Goal: Task Accomplishment & Management: Manage account settings

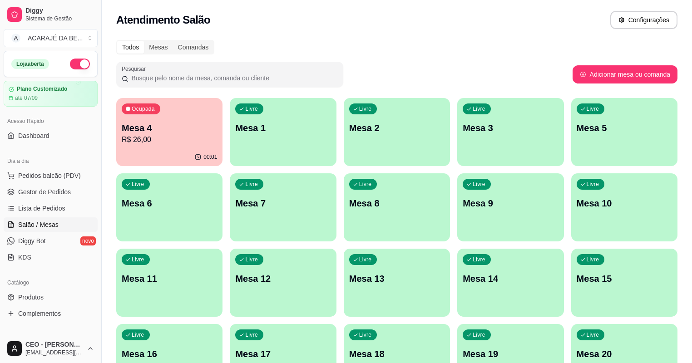
click at [151, 136] on div "Mesa 4 R$ 26,00" at bounding box center [169, 134] width 95 height 24
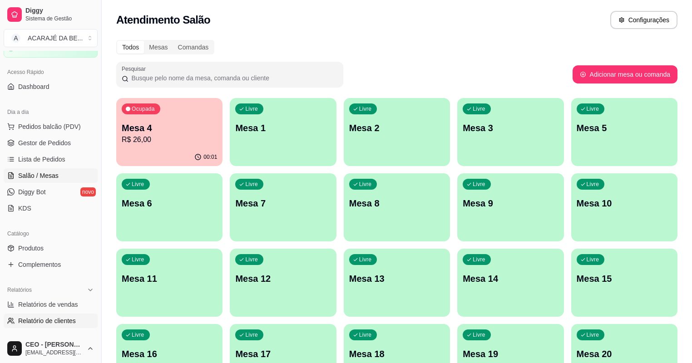
scroll to position [109, 0]
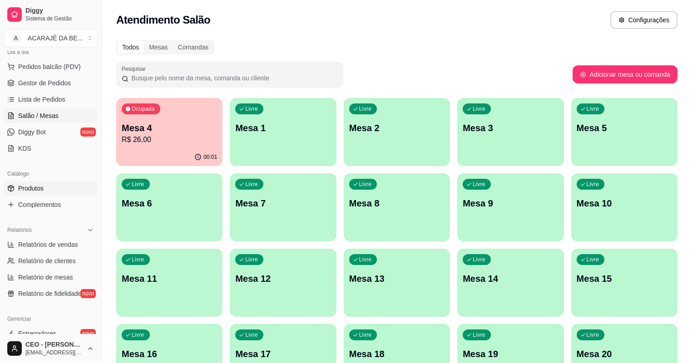
click at [44, 185] on link "Produtos" at bounding box center [51, 188] width 94 height 15
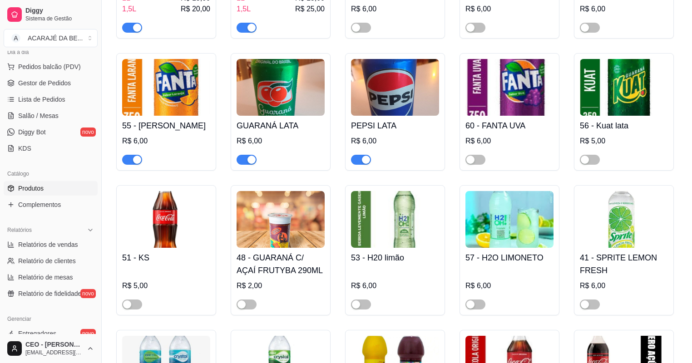
scroll to position [1089, 0]
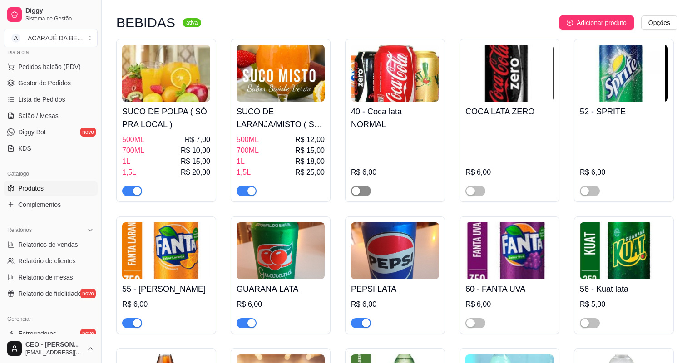
click at [362, 193] on span "button" at bounding box center [361, 191] width 20 height 10
click at [482, 190] on span "button" at bounding box center [475, 191] width 20 height 10
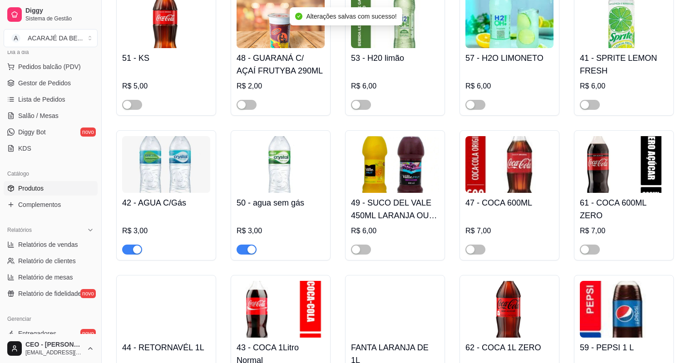
scroll to position [1561, 0]
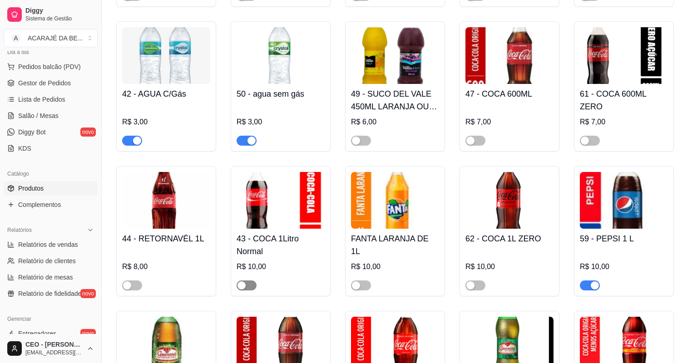
click at [245, 290] on button "button" at bounding box center [246, 285] width 20 height 10
click at [130, 289] on div "button" at bounding box center [127, 285] width 8 height 8
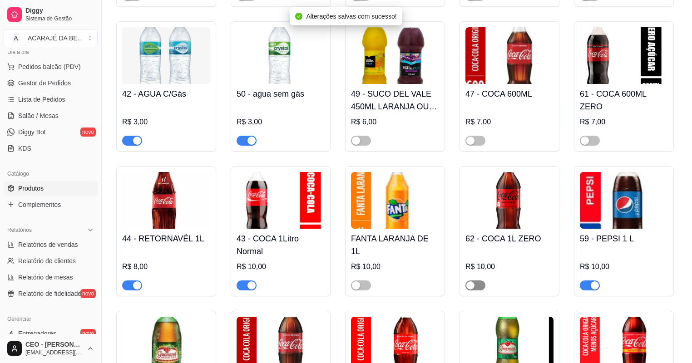
click at [475, 288] on span "button" at bounding box center [475, 285] width 20 height 10
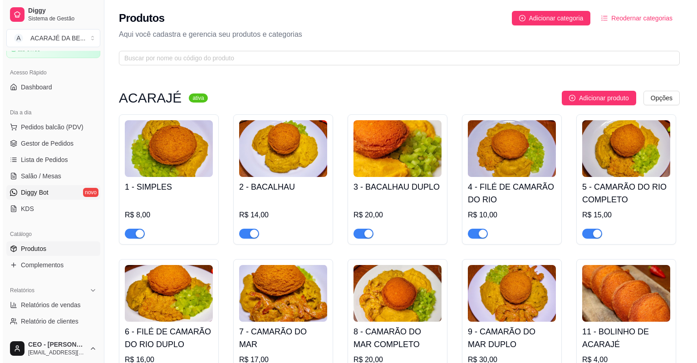
scroll to position [0, 0]
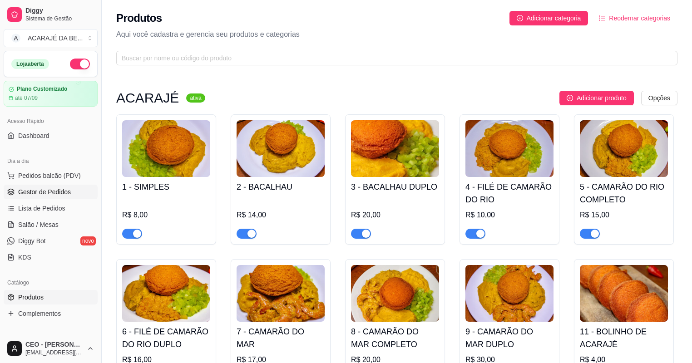
click at [89, 189] on link "Gestor de Pedidos" at bounding box center [51, 192] width 94 height 15
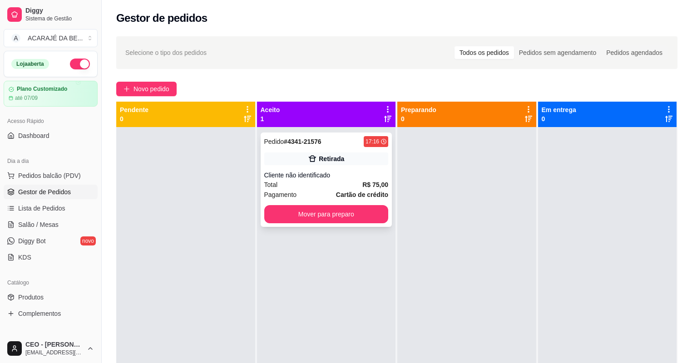
click at [370, 197] on strong "Cartão de crédito" at bounding box center [362, 194] width 52 height 7
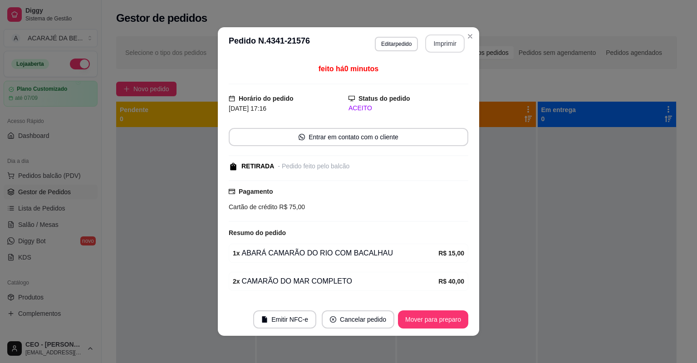
click at [442, 44] on button "Imprimir" at bounding box center [444, 43] width 39 height 18
click at [439, 309] on footer "Emitir NFC-e Cancelar pedido Mover para preparo" at bounding box center [348, 319] width 261 height 33
click at [439, 317] on button "Mover para preparo" at bounding box center [433, 319] width 70 height 18
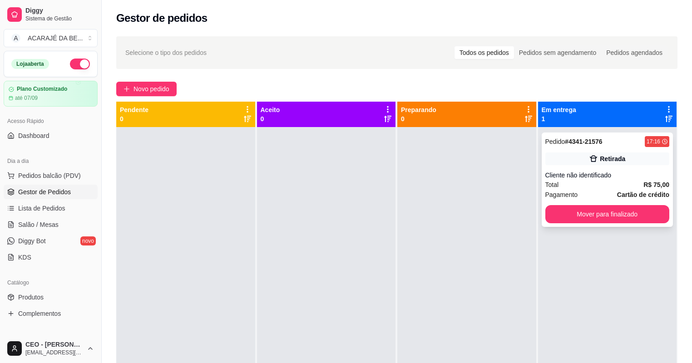
click at [588, 223] on div "Pedido # 4341-21576 17:16 Retirada Cliente não identificado Total R$ 75,00 Paga…" at bounding box center [607, 180] width 132 height 94
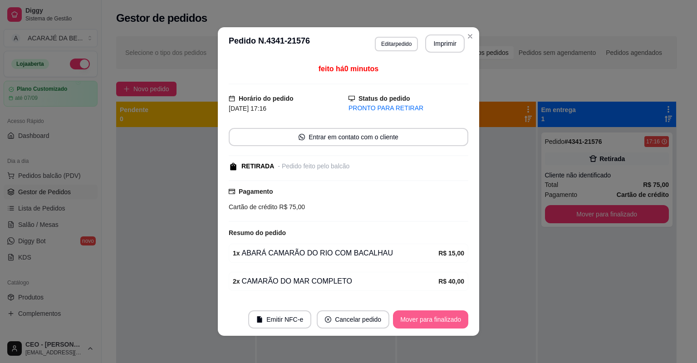
click at [451, 309] on footer "Emitir NFC-e Cancelar pedido Mover para finalizado" at bounding box center [348, 319] width 261 height 33
click at [438, 319] on button "Mover para finalizado" at bounding box center [430, 319] width 75 height 18
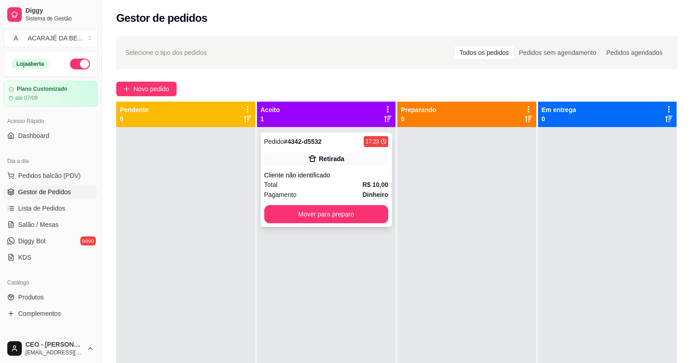
click at [372, 135] on div "Pedido # 4342-d5532 17:23 Retirada Cliente não identificado Total R$ 10,00 Paga…" at bounding box center [326, 180] width 132 height 94
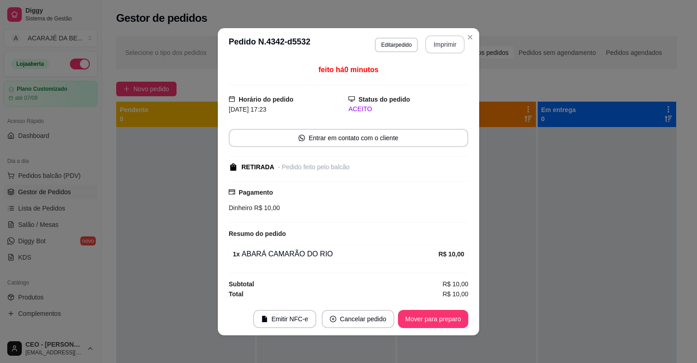
click at [444, 40] on button "Imprimir" at bounding box center [444, 44] width 39 height 18
click at [415, 312] on button "Mover para preparo" at bounding box center [433, 319] width 70 height 18
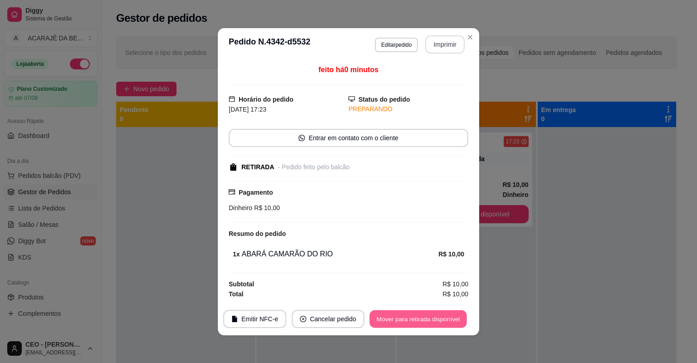
click at [421, 322] on button "Mover para retirada disponível" at bounding box center [417, 319] width 97 height 18
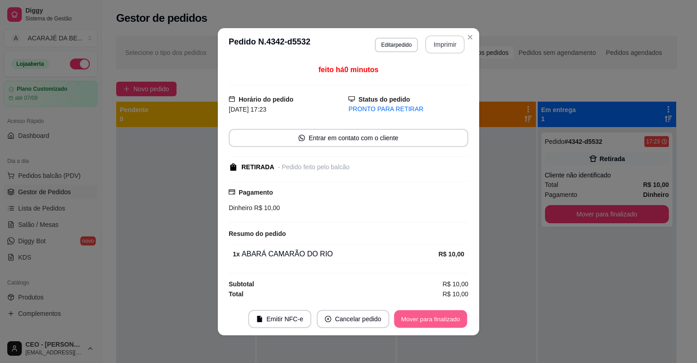
click at [421, 322] on button "Mover para finalizado" at bounding box center [430, 319] width 73 height 18
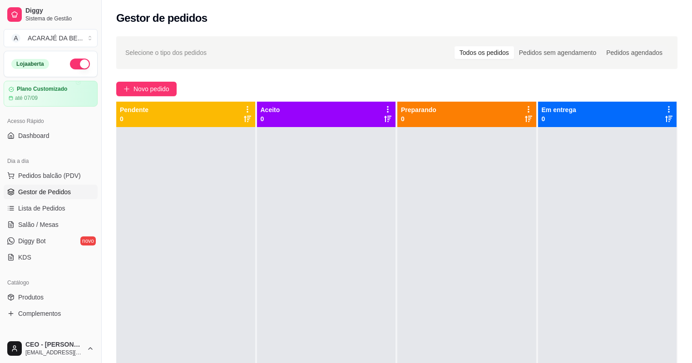
click at [327, 85] on div "Novo pedido" at bounding box center [396, 89] width 561 height 15
click at [327, 84] on div "Novo pedido" at bounding box center [396, 89] width 561 height 15
click at [163, 88] on span "Novo pedido" at bounding box center [151, 89] width 36 height 10
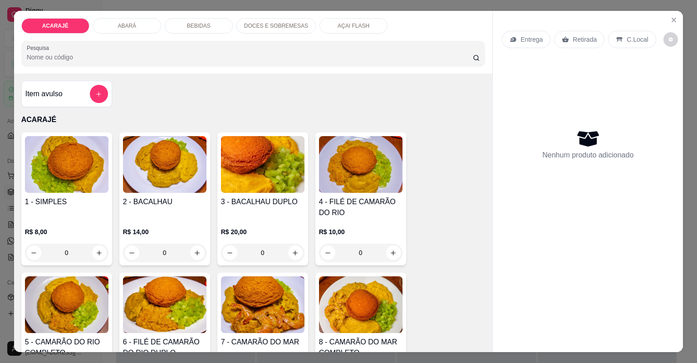
click at [138, 25] on div "ABARÁ" at bounding box center [127, 25] width 68 height 15
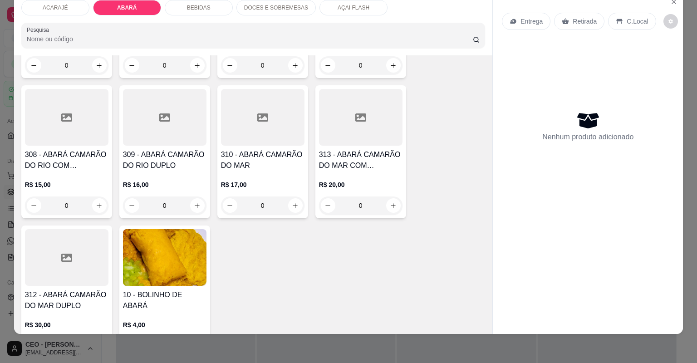
scroll to position [624, 0]
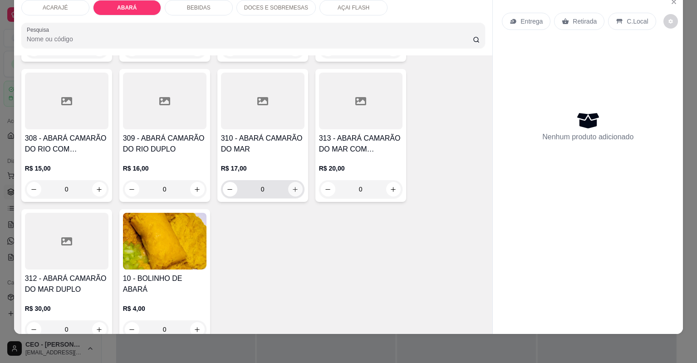
click at [293, 191] on icon "increase-product-quantity" at bounding box center [295, 189] width 5 height 5
click at [292, 191] on icon "increase-product-quantity" at bounding box center [295, 189] width 7 height 7
click at [293, 191] on icon "increase-product-quantity" at bounding box center [295, 189] width 7 height 7
type input "1"
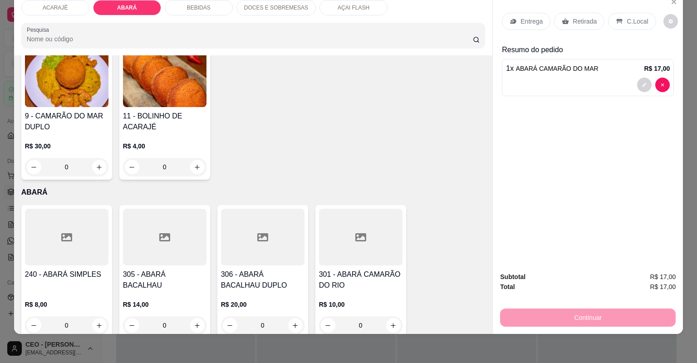
scroll to position [334, 0]
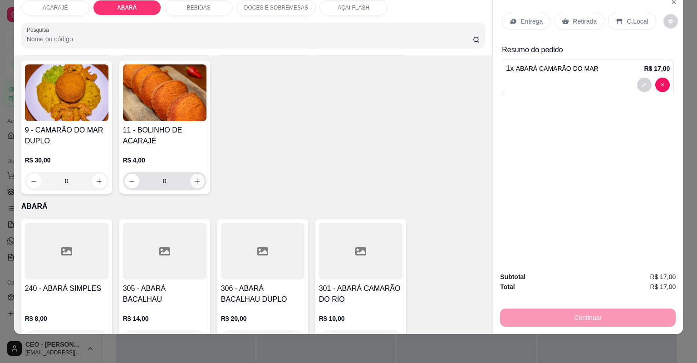
click at [194, 183] on icon "increase-product-quantity" at bounding box center [197, 181] width 7 height 7
type input "1"
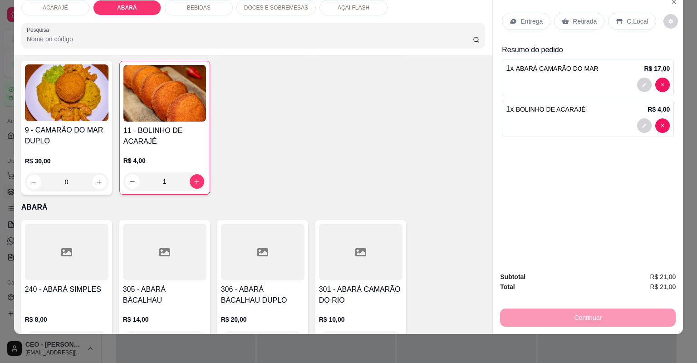
click at [589, 22] on p "Retirada" at bounding box center [585, 21] width 24 height 9
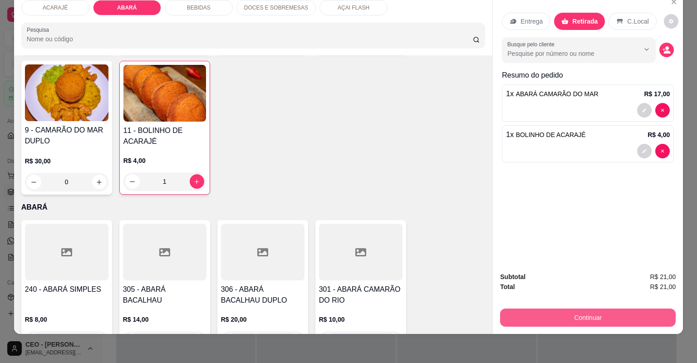
click at [635, 318] on button "Continuar" at bounding box center [588, 318] width 176 height 18
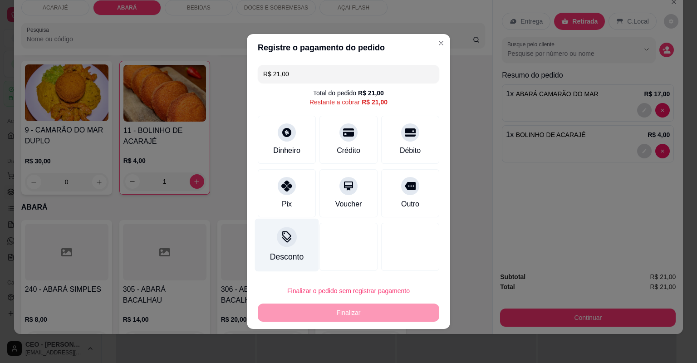
drag, startPoint x: 284, startPoint y: 186, endPoint x: 288, endPoint y: 221, distance: 35.2
click at [284, 186] on icon at bounding box center [286, 186] width 11 height 11
type input "R$ 0,00"
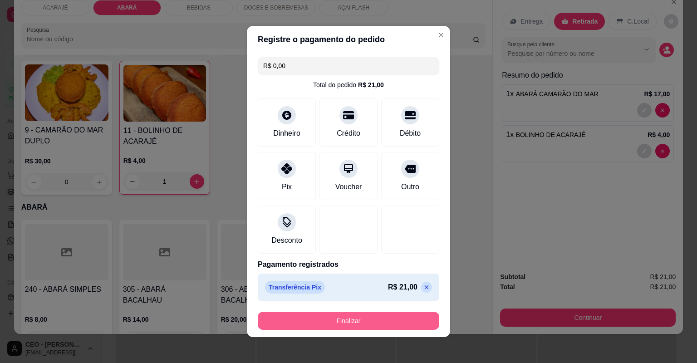
click at [339, 317] on button "Finalizar" at bounding box center [349, 321] width 182 height 18
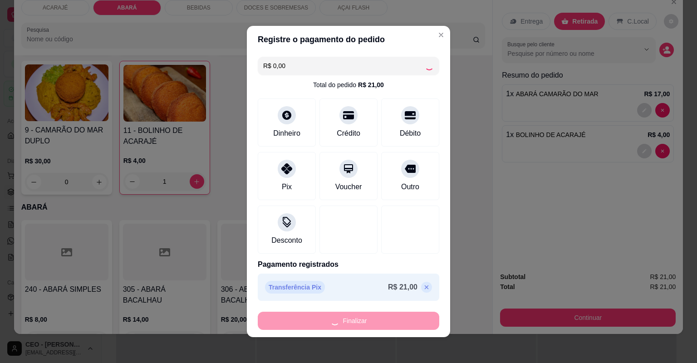
type input "0"
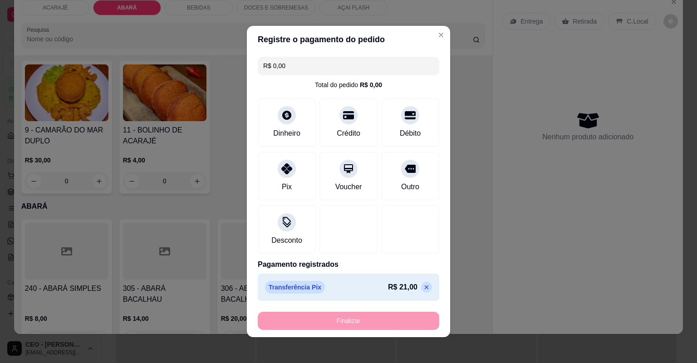
type input "-R$ 21,00"
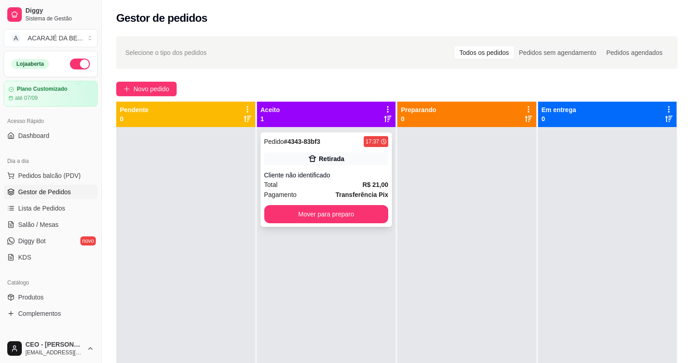
click at [334, 167] on div "Pedido # 4343-83bf3 17:37 Retirada Cliente não identificado Total R$ 21,00 Paga…" at bounding box center [326, 180] width 132 height 94
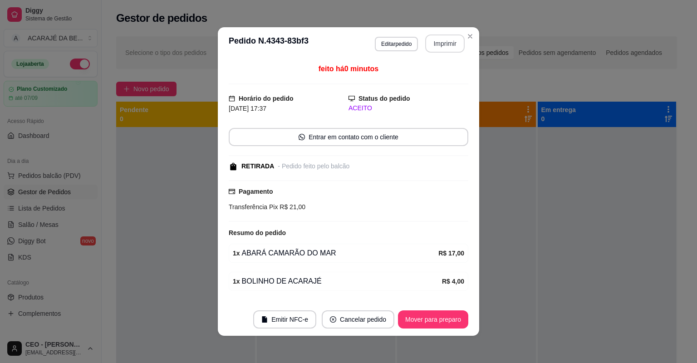
click at [442, 46] on button "Imprimir" at bounding box center [444, 43] width 39 height 18
click at [434, 319] on button "Mover para preparo" at bounding box center [433, 319] width 70 height 18
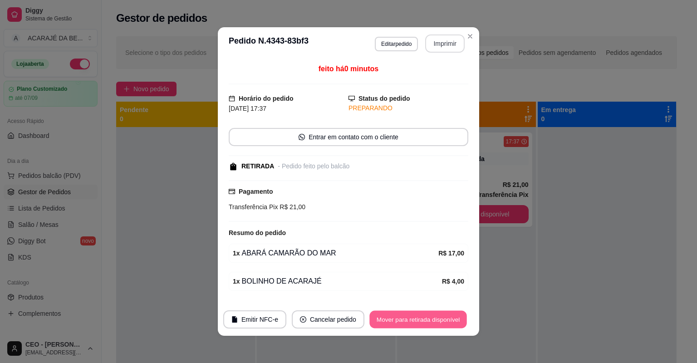
click at [435, 319] on button "Mover para retirada disponível" at bounding box center [417, 320] width 97 height 18
click at [435, 319] on div "Mover para retirada disponível" at bounding box center [418, 319] width 100 height 18
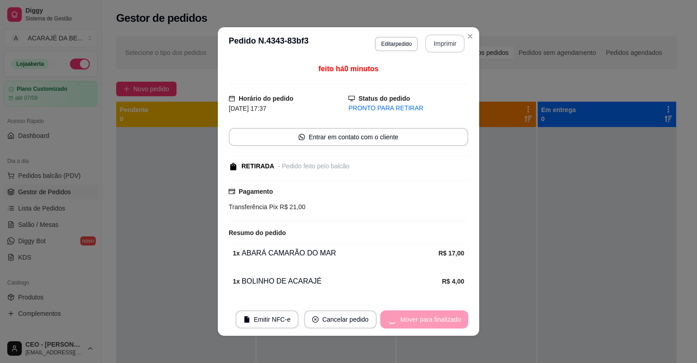
click at [377, 319] on button "Cancelar pedido" at bounding box center [340, 319] width 73 height 18
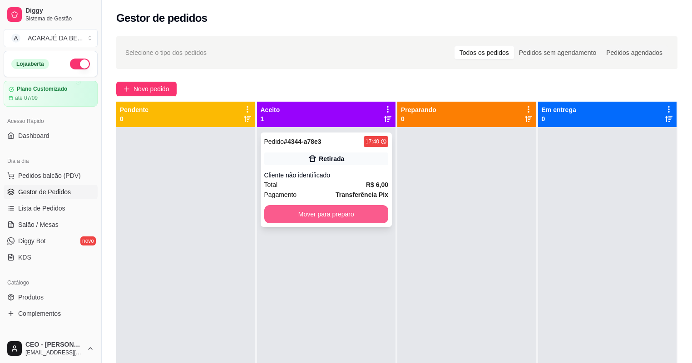
click at [308, 209] on button "Mover para preparo" at bounding box center [326, 214] width 124 height 18
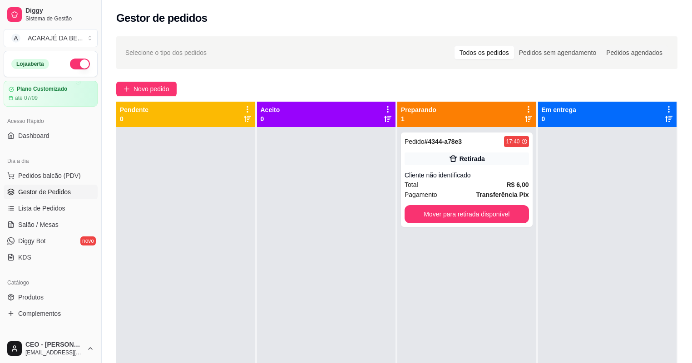
click at [308, 211] on div at bounding box center [326, 308] width 139 height 363
click at [476, 214] on button "Mover para retirada disponível" at bounding box center [466, 214] width 124 height 18
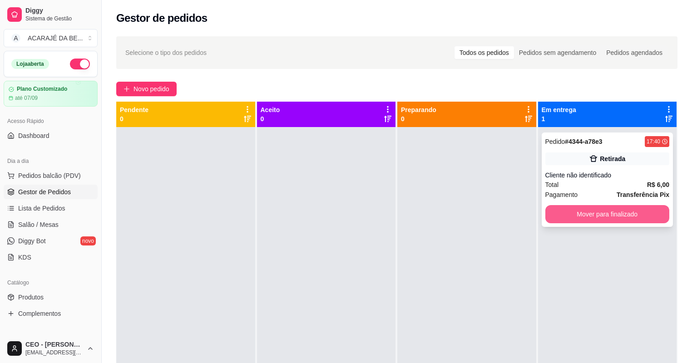
click at [608, 203] on div "Pedido # 4344-a78e3 17:40 Retirada Cliente não identificado Total R$ 6,00 Pagam…" at bounding box center [607, 180] width 132 height 94
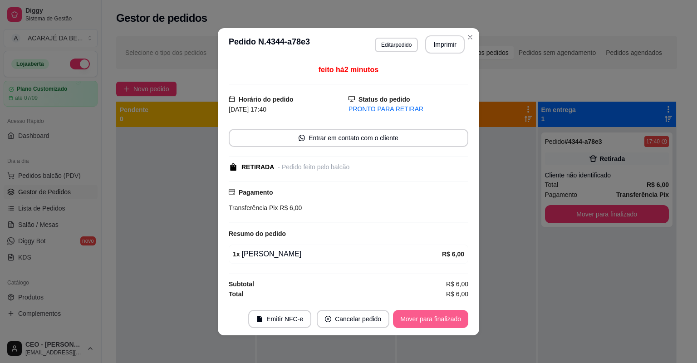
click at [432, 314] on button "Mover para finalizado" at bounding box center [430, 319] width 75 height 18
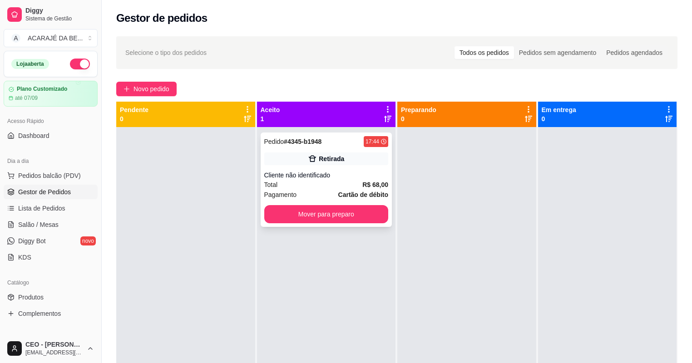
click at [348, 166] on div "Pedido # 4345-b1948 17:44 Retirada Cliente não identificado Total R$ 68,00 Paga…" at bounding box center [326, 180] width 132 height 94
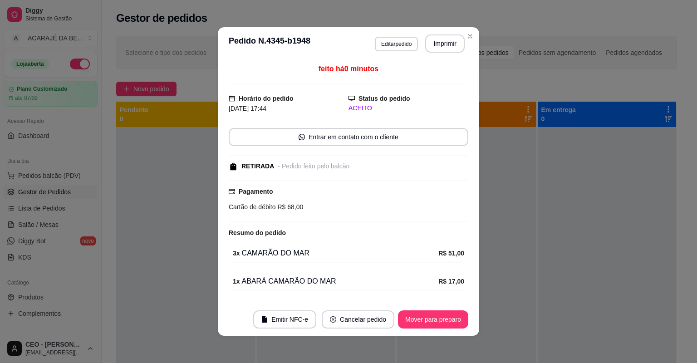
click at [438, 44] on button "Imprimir" at bounding box center [444, 43] width 39 height 18
click at [439, 323] on button "Mover para preparo" at bounding box center [433, 319] width 70 height 18
click at [439, 322] on button "Mover para preparo" at bounding box center [433, 319] width 70 height 18
click at [439, 321] on div "Mover para preparo" at bounding box center [426, 319] width 83 height 18
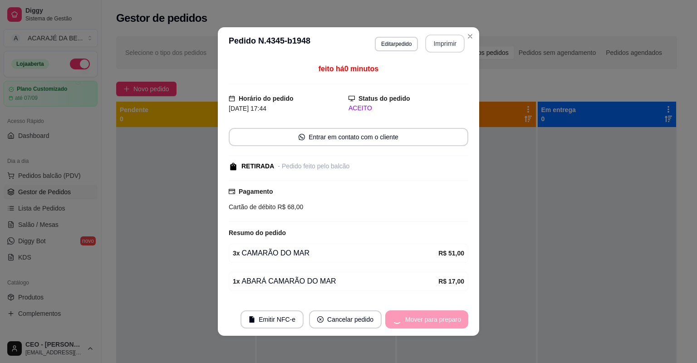
click at [439, 321] on div "Mover para preparo" at bounding box center [426, 319] width 83 height 18
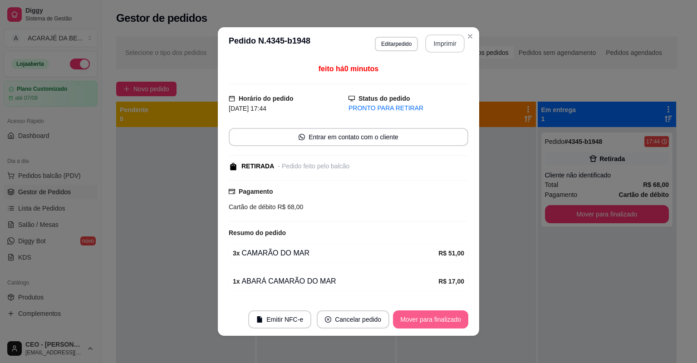
click at [447, 318] on button "Mover para finalizado" at bounding box center [430, 319] width 75 height 18
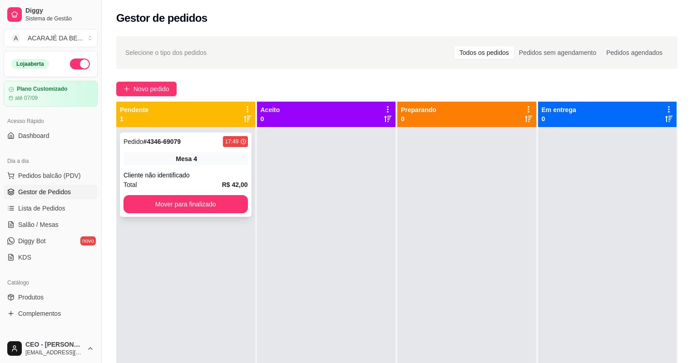
click at [218, 168] on div "Pedido # 4346-69079 17:49 Mesa 4 Cliente não identificado Total R$ 42,00 Mover …" at bounding box center [186, 175] width 132 height 84
click at [207, 162] on div "Mesa 4" at bounding box center [185, 158] width 124 height 13
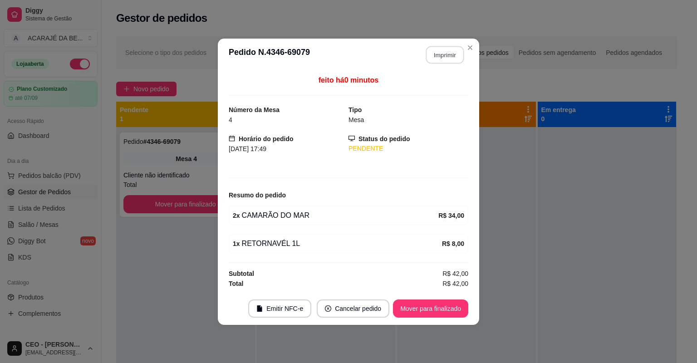
click at [437, 57] on button "Imprimir" at bounding box center [445, 55] width 38 height 18
click at [439, 301] on button "Mover para finalizado" at bounding box center [430, 308] width 75 height 18
click at [440, 302] on button "Mover para finalizado" at bounding box center [430, 308] width 75 height 18
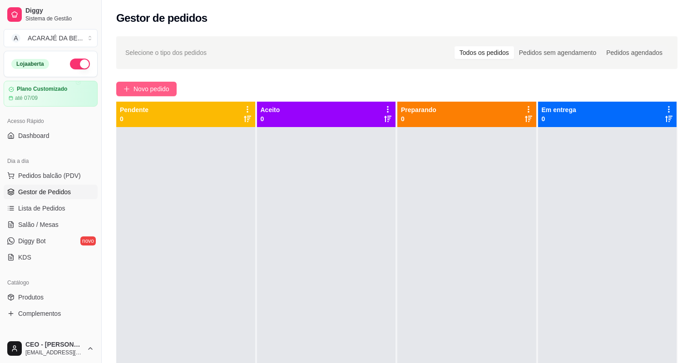
click at [138, 87] on span "Novo pedido" at bounding box center [151, 89] width 36 height 10
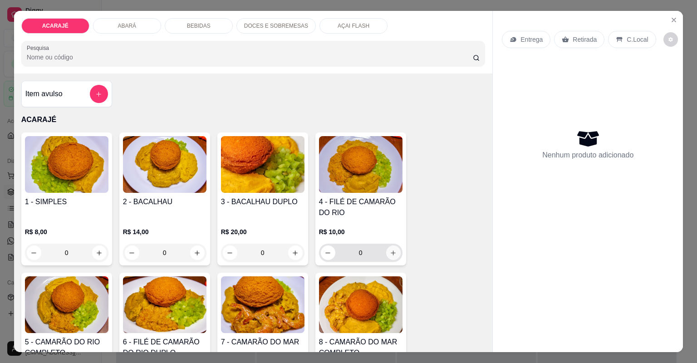
click at [391, 250] on icon "increase-product-quantity" at bounding box center [393, 253] width 7 height 7
type input "1"
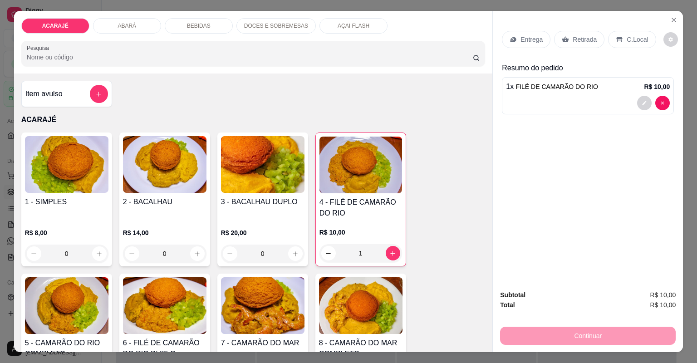
click at [515, 36] on div "Entrega" at bounding box center [526, 39] width 49 height 17
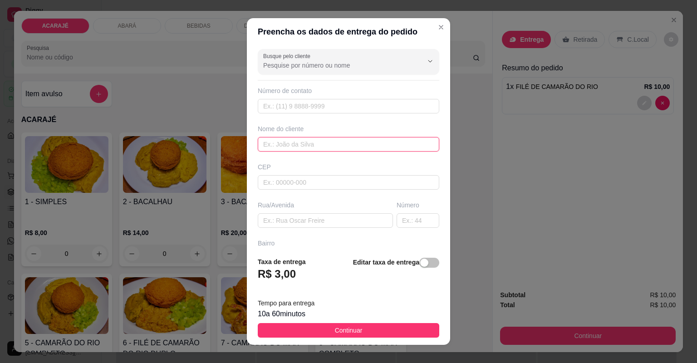
click at [329, 141] on input "text" at bounding box center [349, 144] width 182 height 15
click at [329, 140] on input "text" at bounding box center [349, 144] width 182 height 15
type input "andressa"
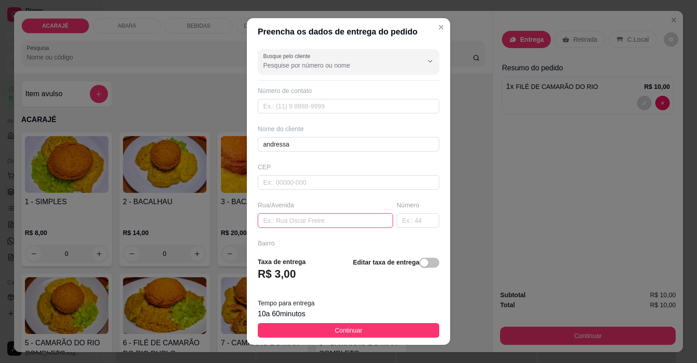
click at [343, 221] on input "text" at bounding box center [325, 220] width 135 height 15
paste input "praça João Dudu número da casa 73"
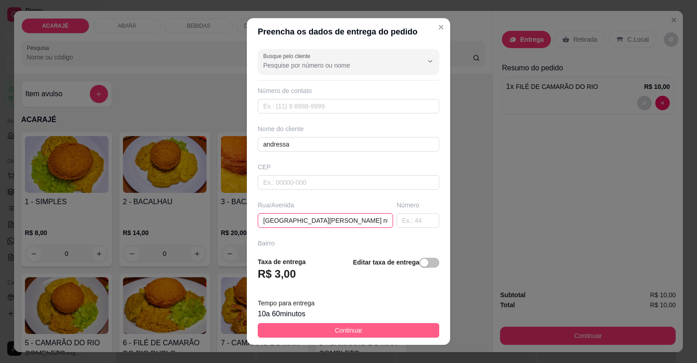
type input "praça João Dudu número da casa 73"
click at [373, 329] on button "Continuar" at bounding box center [349, 330] width 182 height 15
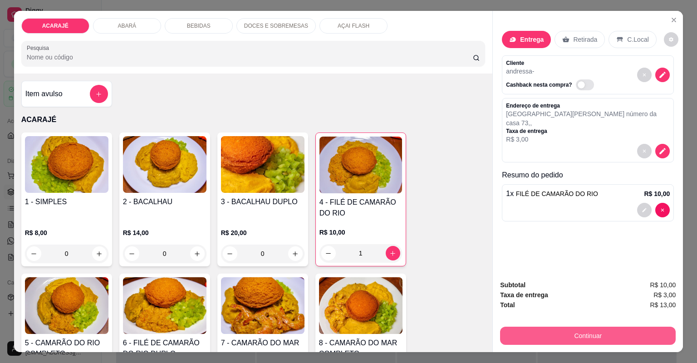
click at [582, 334] on button "Continuar" at bounding box center [588, 336] width 176 height 18
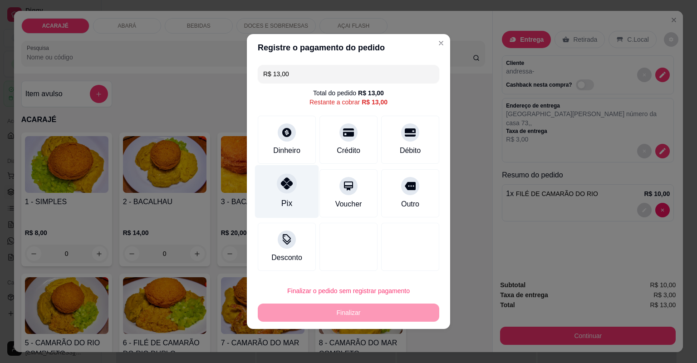
click at [291, 199] on div "Pix" at bounding box center [287, 191] width 64 height 53
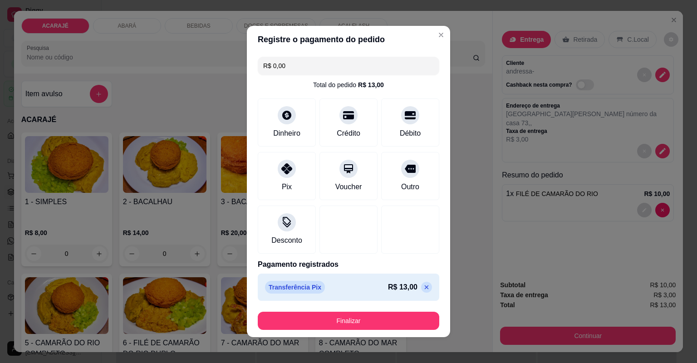
type input "R$ 0,00"
click at [345, 330] on footer "Finalizar" at bounding box center [348, 320] width 203 height 33
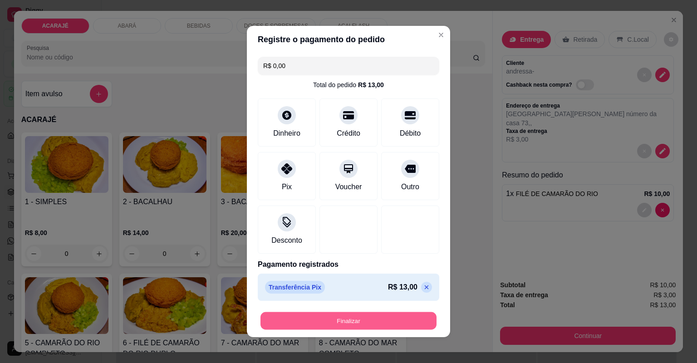
click at [383, 312] on button "Finalizar" at bounding box center [348, 321] width 176 height 18
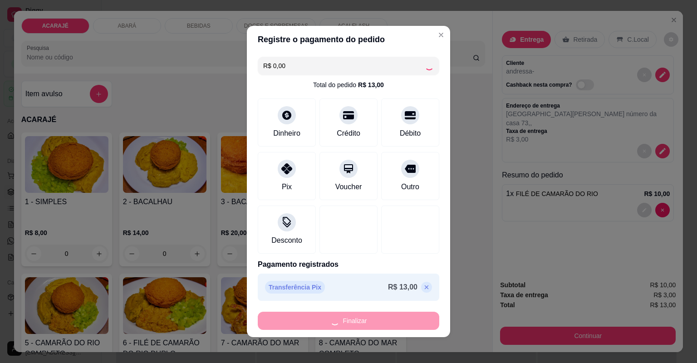
type input "0"
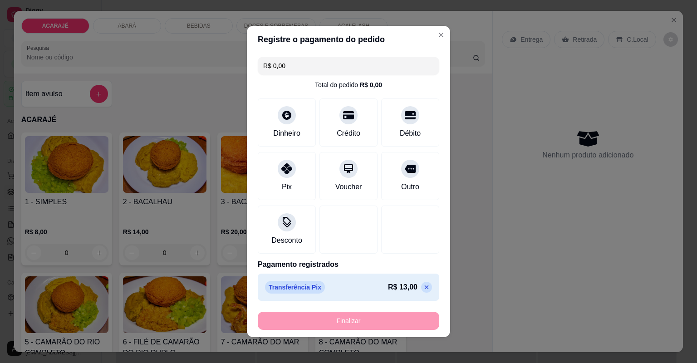
type input "-R$ 13,00"
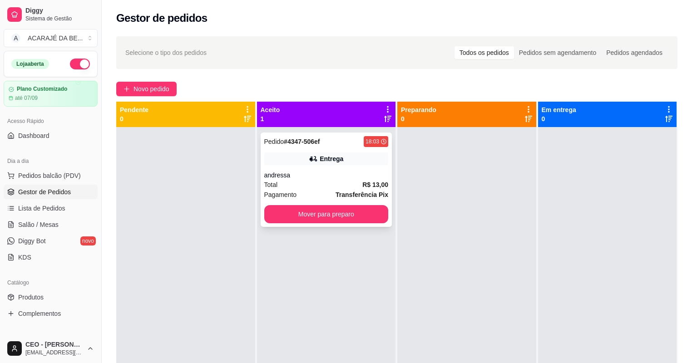
click at [336, 161] on div "Entrega" at bounding box center [331, 158] width 24 height 9
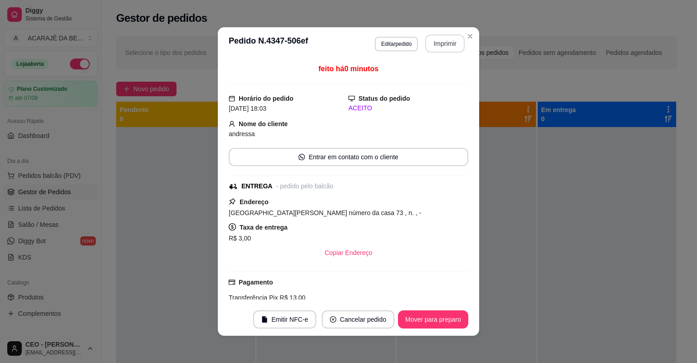
click at [426, 44] on button "Imprimir" at bounding box center [444, 43] width 39 height 18
click at [430, 318] on button "Mover para preparo" at bounding box center [433, 319] width 70 height 18
drag, startPoint x: 414, startPoint y: 306, endPoint x: 406, endPoint y: 305, distance: 7.8
click at [413, 306] on footer "Emitir NFC-e Cancelar pedido Mover para preparo" at bounding box center [348, 319] width 261 height 33
click at [439, 328] on footer "Emitir NFC-e Cancelar pedido Mover para preparo" at bounding box center [348, 319] width 261 height 33
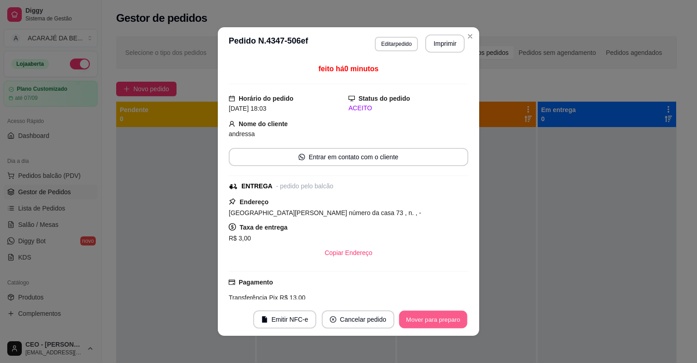
click at [440, 319] on button "Mover para preparo" at bounding box center [433, 320] width 68 height 18
click at [440, 319] on div "Mover para preparo" at bounding box center [426, 319] width 83 height 18
click at [441, 319] on div "Mover para preparo" at bounding box center [426, 319] width 83 height 18
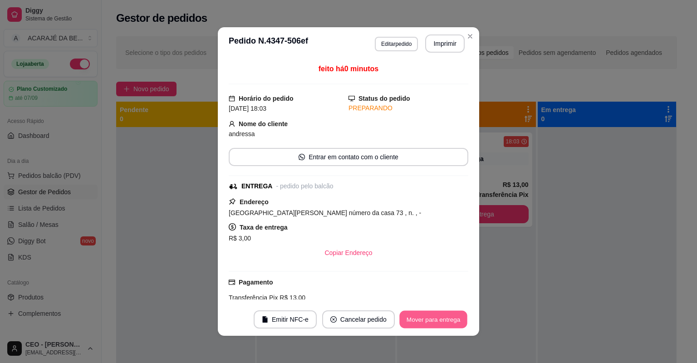
click at [441, 319] on button "Mover para entrega" at bounding box center [433, 320] width 68 height 18
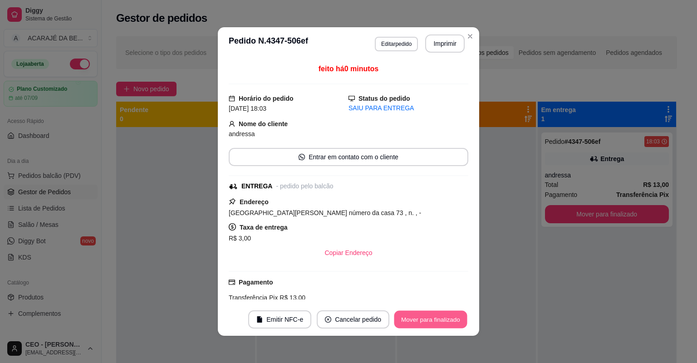
click at [441, 318] on button "Mover para finalizado" at bounding box center [430, 320] width 73 height 18
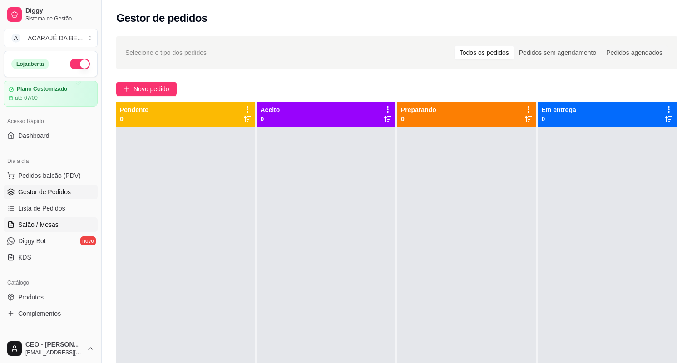
click at [36, 221] on span "Salão / Mesas" at bounding box center [38, 224] width 40 height 9
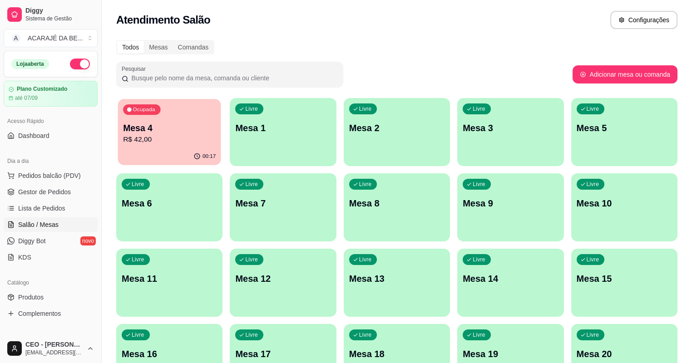
click at [193, 148] on button "Ocupada Mesa 4 R$ 42,00 00:17" at bounding box center [169, 132] width 103 height 66
click at [60, 187] on span "Gestor de Pedidos" at bounding box center [44, 191] width 53 height 9
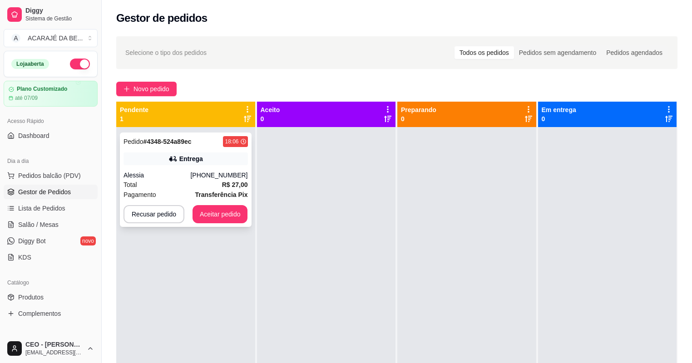
click at [209, 177] on div "(73) 98889-1467" at bounding box center [218, 175] width 57 height 9
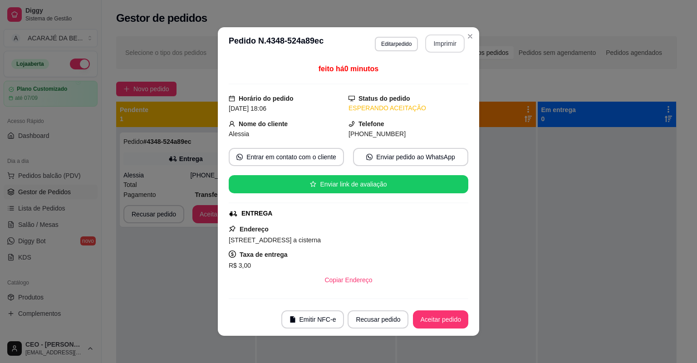
click at [452, 43] on button "Imprimir" at bounding box center [444, 43] width 39 height 18
click at [437, 315] on button "Aceitar pedido" at bounding box center [440, 319] width 55 height 18
click at [436, 316] on button "Aceitar pedido" at bounding box center [440, 319] width 55 height 18
click at [436, 315] on div "Recusar pedido Aceitar pedido" at bounding box center [395, 319] width 146 height 18
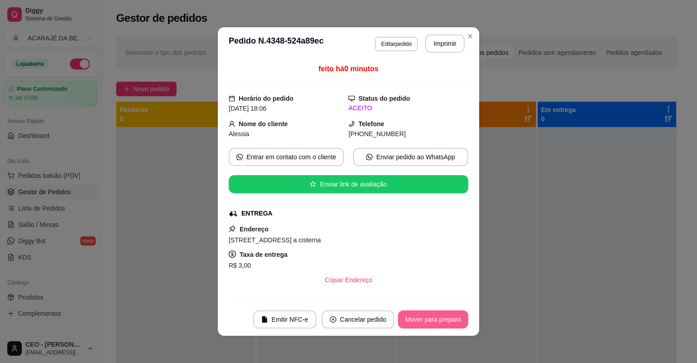
click at [437, 315] on button "Mover para preparo" at bounding box center [433, 319] width 70 height 18
click at [437, 315] on div "Mover para preparo" at bounding box center [426, 319] width 83 height 18
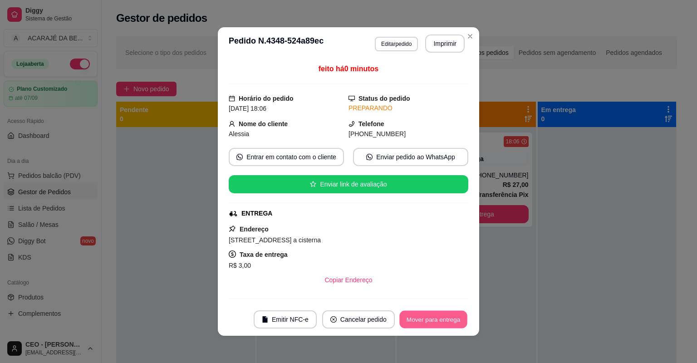
click at [433, 315] on button "Mover para entrega" at bounding box center [433, 320] width 68 height 18
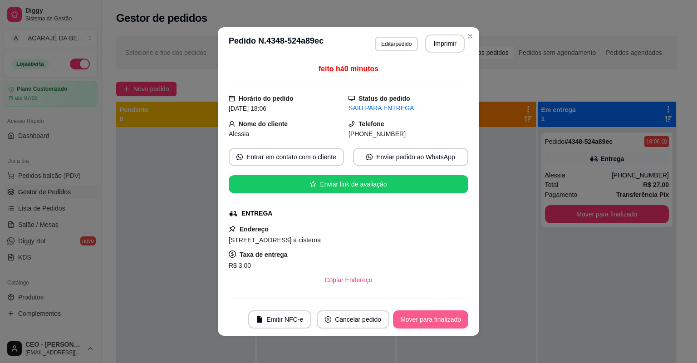
click at [435, 314] on button "Mover para finalizado" at bounding box center [430, 319] width 75 height 18
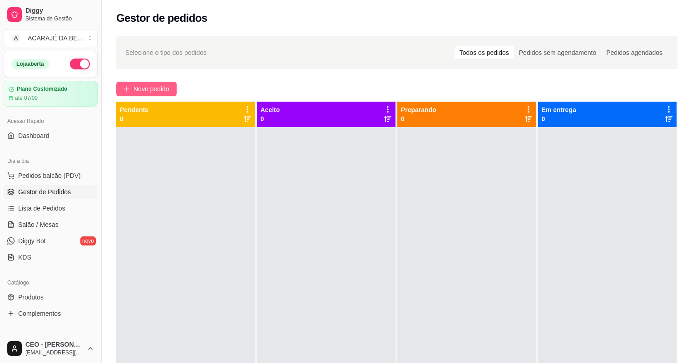
click at [154, 89] on span "Novo pedido" at bounding box center [151, 89] width 36 height 10
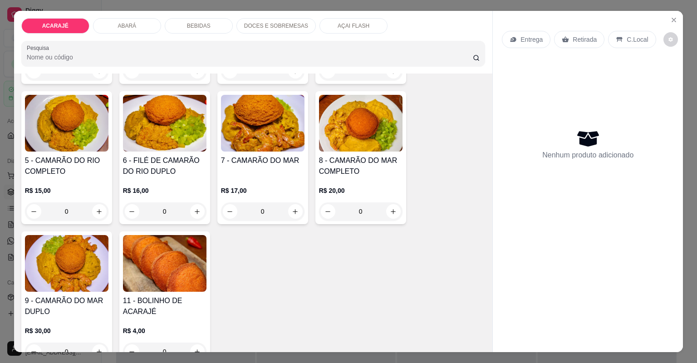
drag, startPoint x: 129, startPoint y: 28, endPoint x: 270, endPoint y: 163, distance: 195.1
click at [129, 28] on p "ABARÁ" at bounding box center [127, 25] width 19 height 7
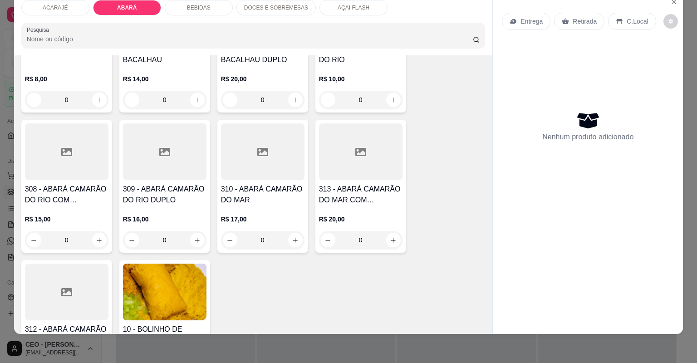
scroll to position [624, 0]
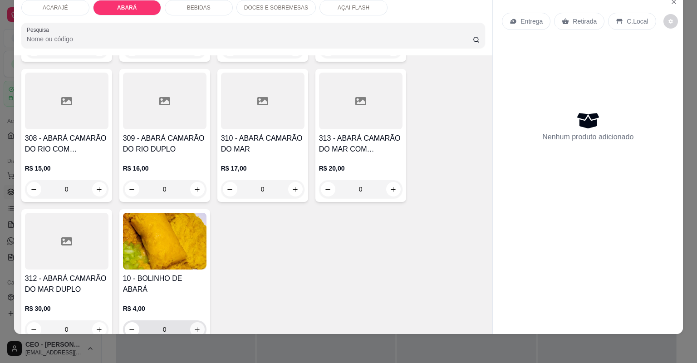
click at [194, 329] on icon "increase-product-quantity" at bounding box center [197, 329] width 7 height 7
type input "1"
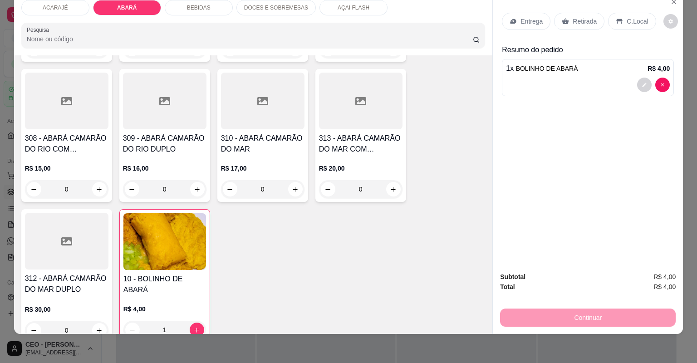
click at [569, 28] on div "Retirada" at bounding box center [579, 21] width 50 height 17
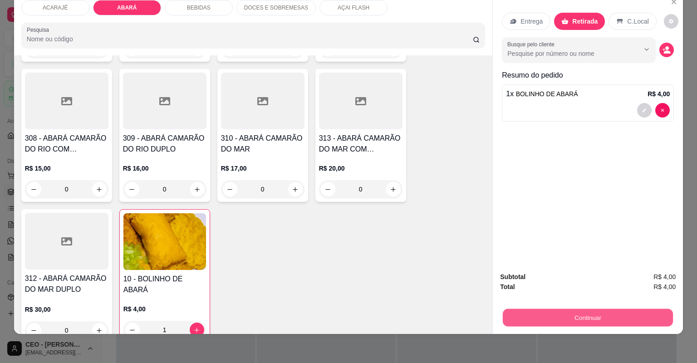
click at [621, 316] on button "Continuar" at bounding box center [588, 318] width 170 height 18
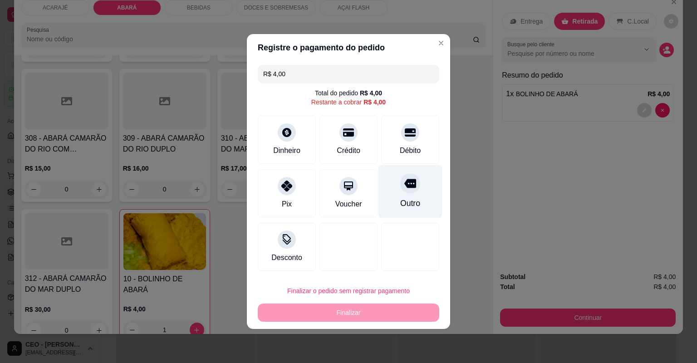
click at [417, 191] on div "Outro" at bounding box center [410, 191] width 64 height 53
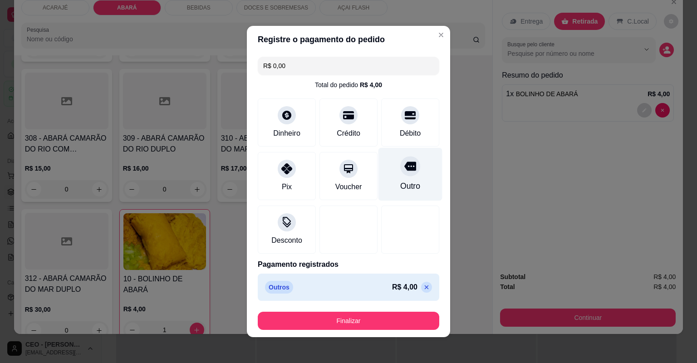
type input "R$ 0,00"
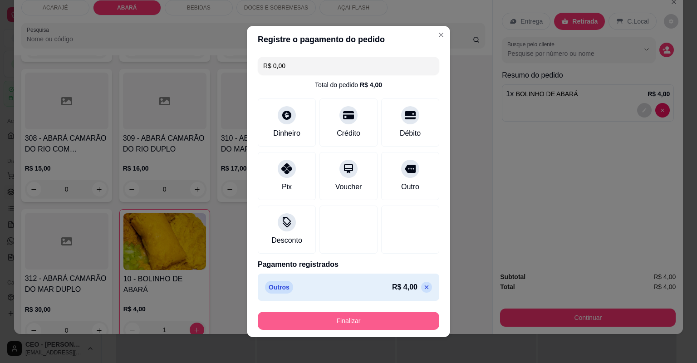
click at [365, 310] on footer "Finalizar" at bounding box center [348, 320] width 203 height 33
click at [301, 322] on button "Finalizar" at bounding box center [349, 321] width 182 height 18
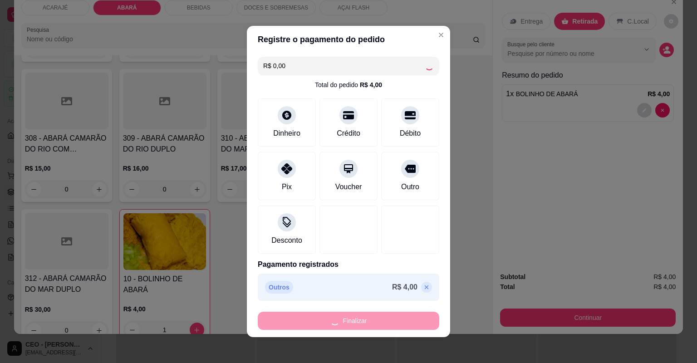
type input "0"
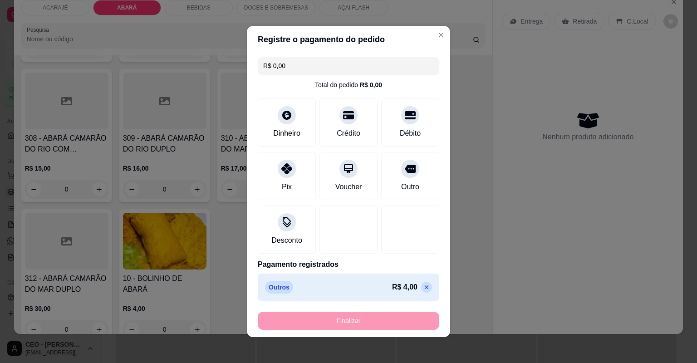
type input "-R$ 4,00"
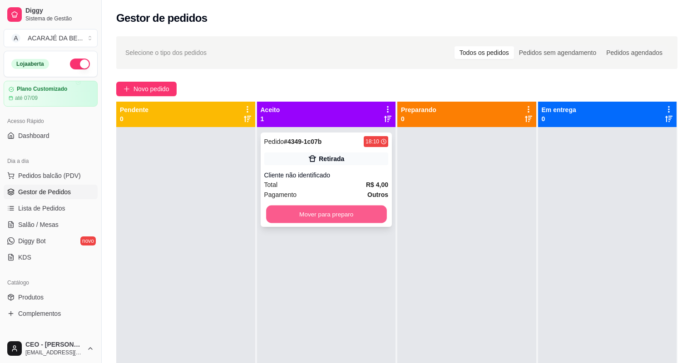
click at [320, 209] on button "Mover para preparo" at bounding box center [326, 215] width 120 height 18
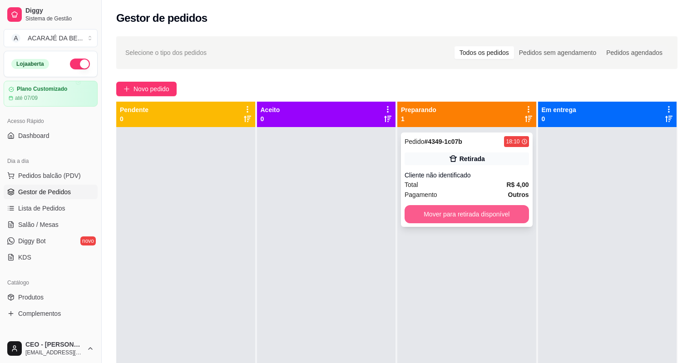
click at [450, 215] on button "Mover para retirada disponível" at bounding box center [466, 214] width 124 height 18
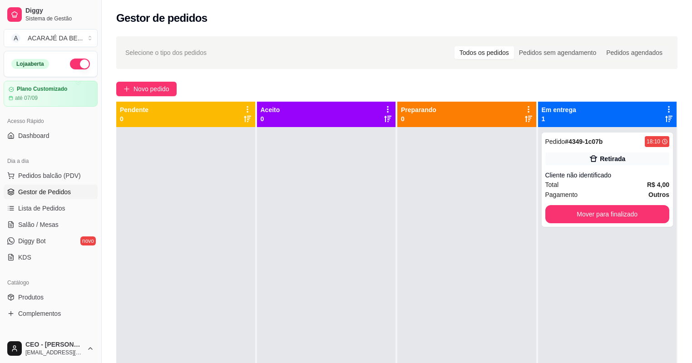
drag, startPoint x: 579, startPoint y: 228, endPoint x: 557, endPoint y: 231, distance: 22.4
click at [578, 225] on div "Pedido # 4349-1c07b 18:10 Retirada Cliente não identificado Total R$ 4,00 Pagam…" at bounding box center [607, 308] width 139 height 363
click at [599, 208] on button "Mover para finalizado" at bounding box center [607, 214] width 124 height 18
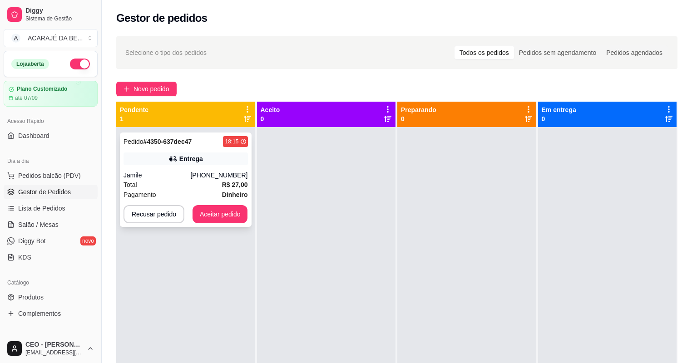
click at [156, 176] on div "Jamile" at bounding box center [156, 175] width 67 height 9
click at [230, 164] on div "Entrega" at bounding box center [185, 158] width 124 height 13
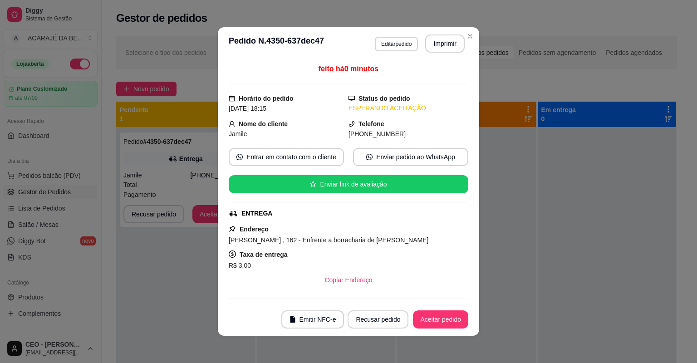
click at [418, 55] on header "**********" at bounding box center [348, 43] width 261 height 33
click at [456, 33] on header "**********" at bounding box center [348, 43] width 261 height 33
click at [452, 41] on button "Imprimir" at bounding box center [444, 43] width 39 height 18
click at [419, 319] on button "Aceitar pedido" at bounding box center [440, 319] width 55 height 18
click at [420, 319] on div "Recusar pedido Aceitar pedido" at bounding box center [408, 319] width 121 height 18
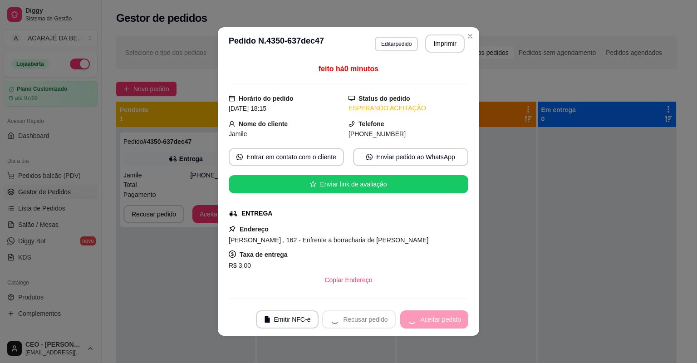
click at [421, 319] on div "Recusar pedido Aceitar pedido" at bounding box center [395, 319] width 146 height 18
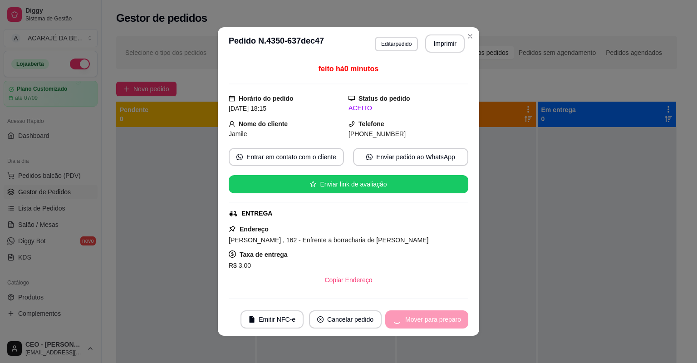
click at [421, 319] on div "Mover para preparo" at bounding box center [426, 319] width 83 height 18
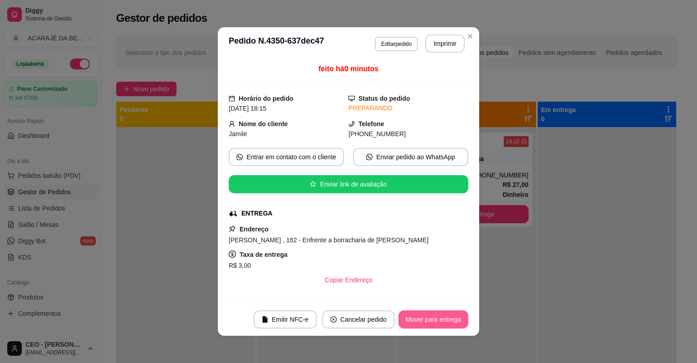
click at [422, 319] on button "Mover para entrega" at bounding box center [433, 319] width 70 height 18
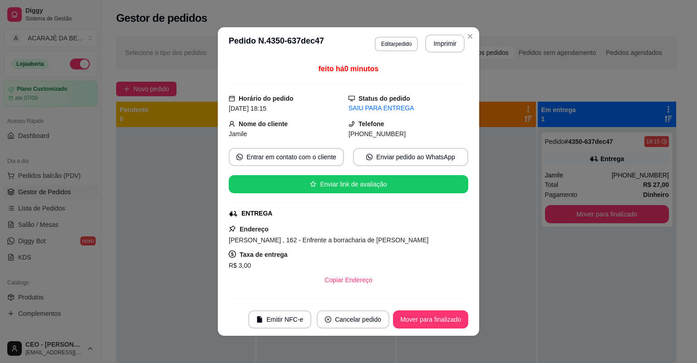
click at [423, 321] on button "Mover para finalizado" at bounding box center [430, 319] width 75 height 18
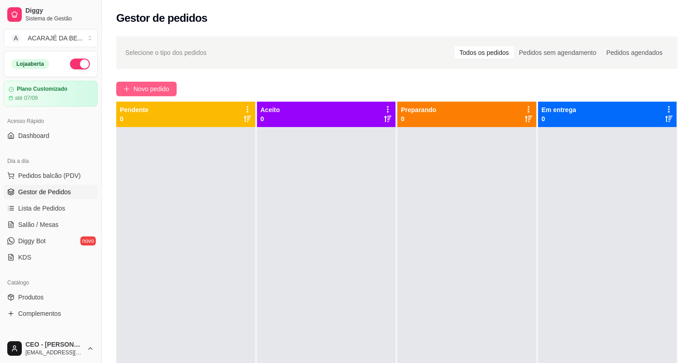
click at [171, 89] on button "Novo pedido" at bounding box center [146, 89] width 60 height 15
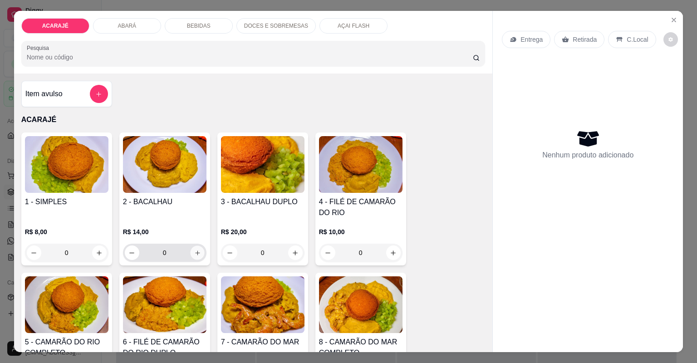
click at [197, 256] on button "increase-product-quantity" at bounding box center [197, 252] width 14 height 14
click at [196, 255] on button "increase-product-quantity" at bounding box center [197, 252] width 14 height 14
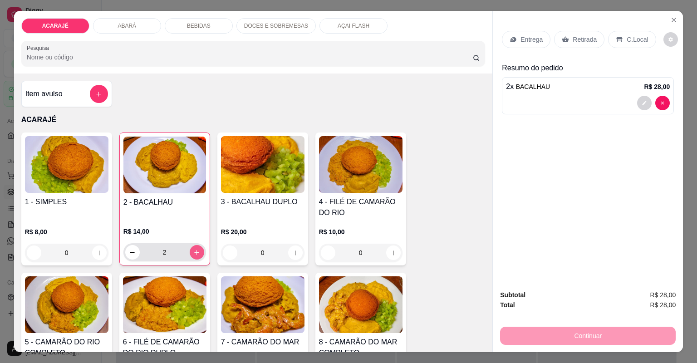
click at [196, 254] on icon "increase-product-quantity" at bounding box center [196, 252] width 7 height 7
click at [133, 252] on button "decrease-product-quantity" at bounding box center [132, 252] width 14 height 14
type input "4"
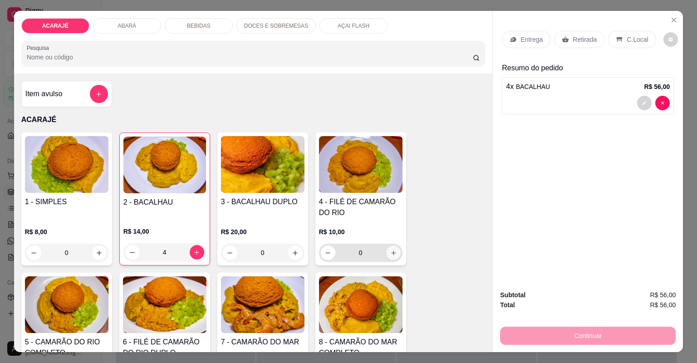
click at [393, 252] on icon "increase-product-quantity" at bounding box center [393, 253] width 7 height 7
type input "1"
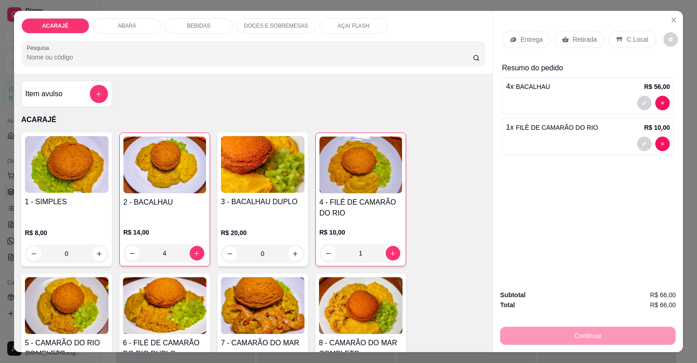
click at [576, 30] on div "Entrega Retirada C.Local" at bounding box center [588, 40] width 172 height 32
click at [575, 40] on p "Retirada" at bounding box center [585, 39] width 24 height 9
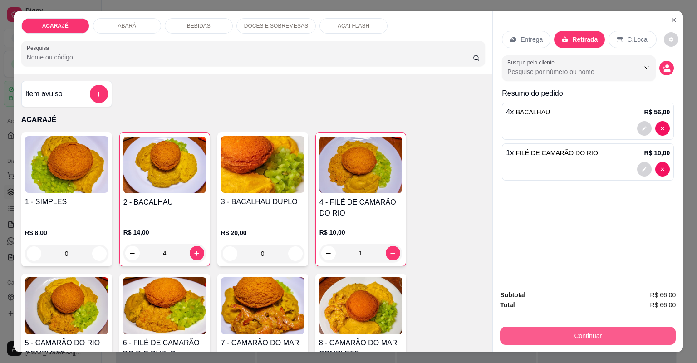
click at [631, 328] on button "Continuar" at bounding box center [588, 336] width 176 height 18
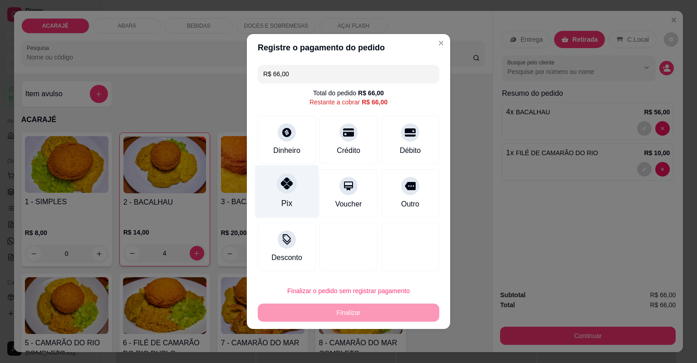
click at [287, 184] on icon at bounding box center [287, 183] width 12 height 12
type input "R$ 0,00"
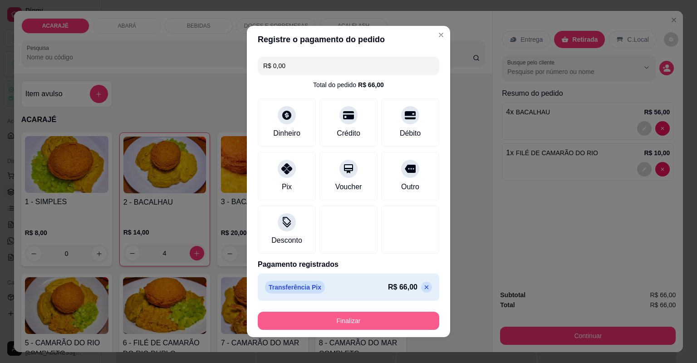
click at [313, 314] on button "Finalizar" at bounding box center [349, 321] width 182 height 18
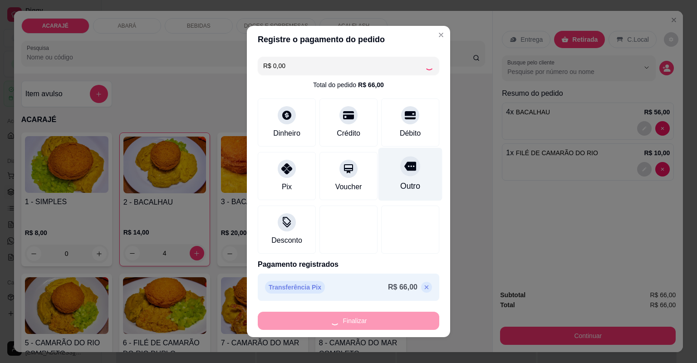
type input "0"
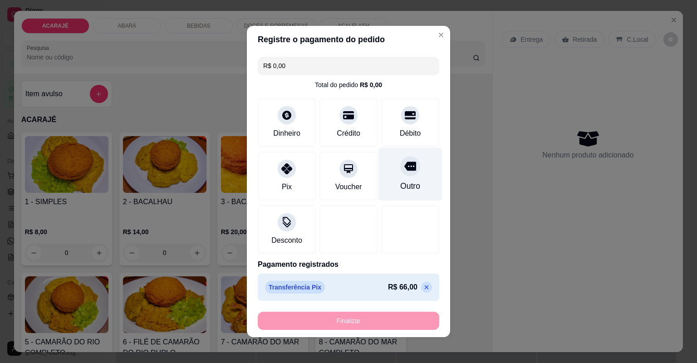
type input "-R$ 66,00"
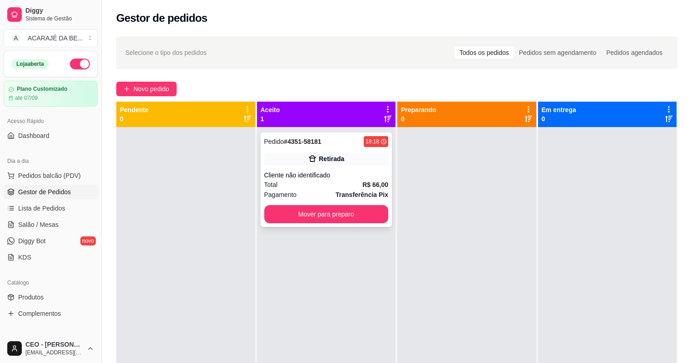
click at [389, 182] on div "Pedido # 4351-58181 18:18 Retirada Cliente não identificado Total R$ 66,00 Paga…" at bounding box center [326, 308] width 139 height 363
click at [348, 182] on div "Total R$ 66,00" at bounding box center [326, 185] width 124 height 10
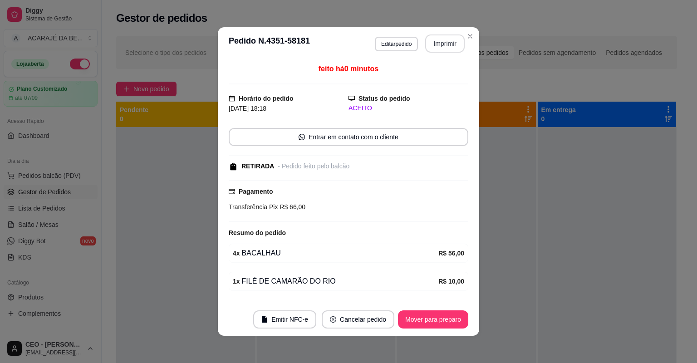
click at [440, 44] on button "Imprimir" at bounding box center [444, 43] width 39 height 18
click at [432, 316] on button "Mover para preparo" at bounding box center [433, 319] width 70 height 18
click at [432, 316] on div "Mover para preparo" at bounding box center [426, 319] width 83 height 18
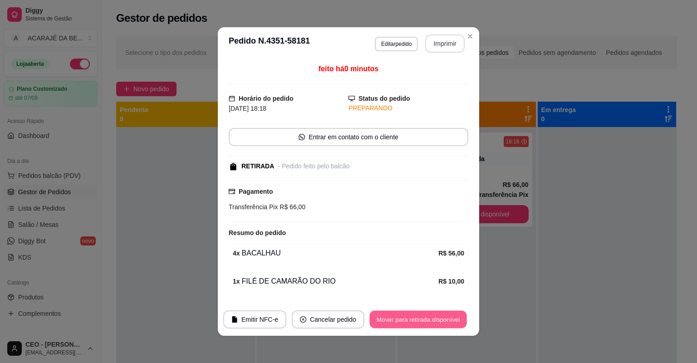
click at [432, 316] on button "Mover para retirada disponível" at bounding box center [417, 320] width 97 height 18
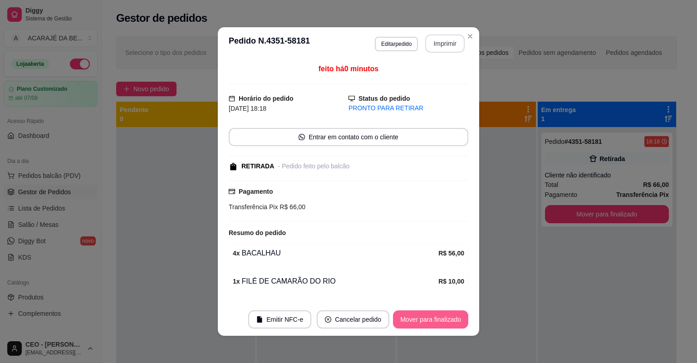
click at [432, 318] on button "Mover para finalizado" at bounding box center [430, 319] width 75 height 18
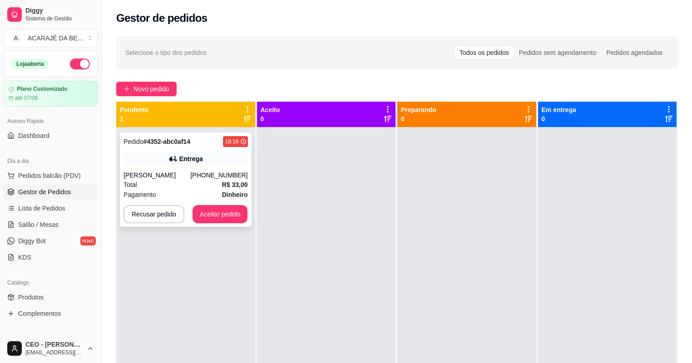
click at [203, 159] on div "Entrega" at bounding box center [185, 158] width 124 height 13
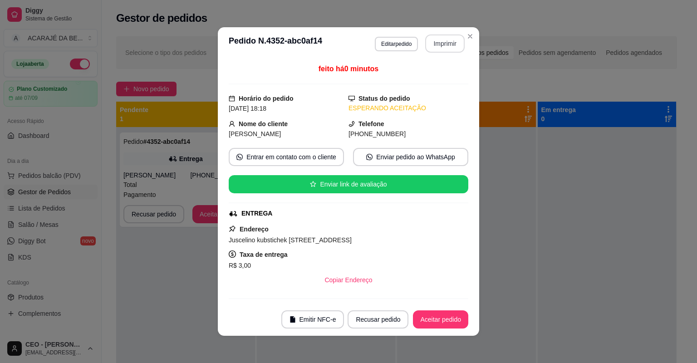
click at [432, 49] on button "Imprimir" at bounding box center [444, 43] width 39 height 18
click at [437, 317] on button "Aceitar pedido" at bounding box center [440, 319] width 55 height 18
click at [437, 317] on div "Recusar pedido Aceitar pedido" at bounding box center [408, 319] width 121 height 18
drag, startPoint x: 432, startPoint y: 49, endPoint x: 437, endPoint y: 317, distance: 267.8
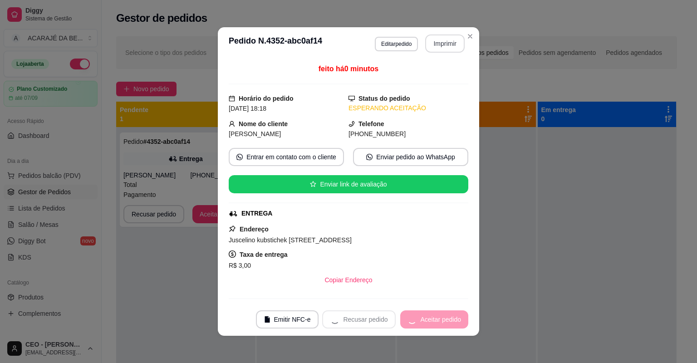
click at [437, 317] on div "Recusar pedido Aceitar pedido" at bounding box center [395, 319] width 146 height 18
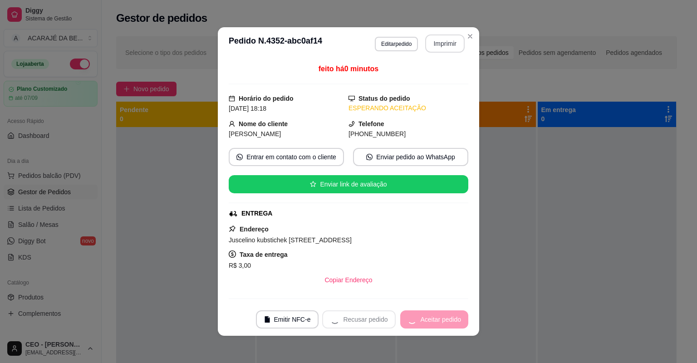
click at [437, 317] on div "Recusar pedido Aceitar pedido" at bounding box center [395, 319] width 146 height 18
click at [436, 317] on div "Mover para preparo" at bounding box center [426, 319] width 83 height 18
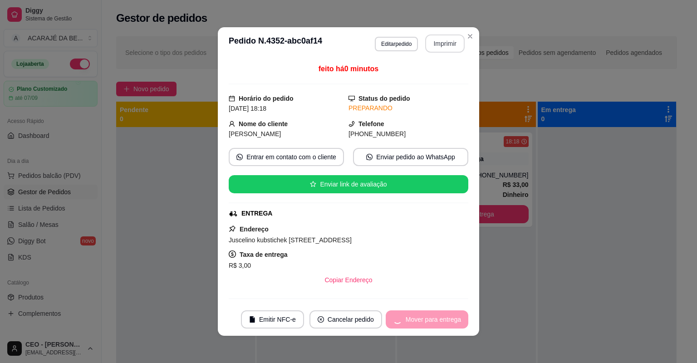
click at [436, 317] on div "Mover para entrega" at bounding box center [427, 319] width 83 height 18
click at [436, 317] on button "Mover para entrega" at bounding box center [427, 319] width 83 height 18
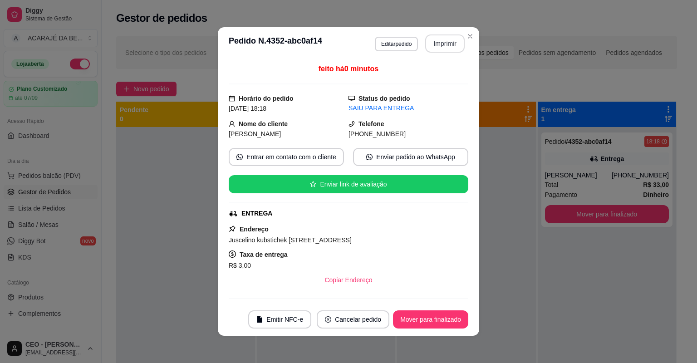
click at [436, 317] on button "Mover para finalizado" at bounding box center [430, 319] width 75 height 18
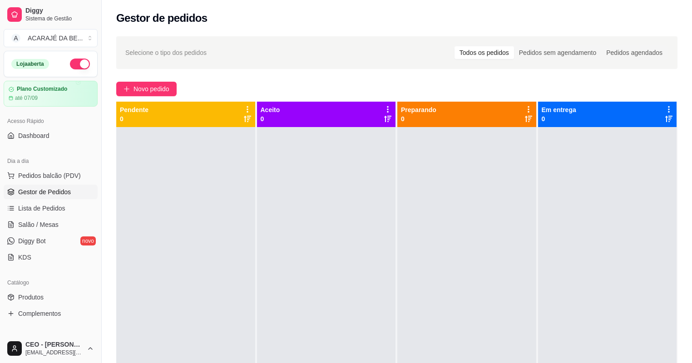
click at [153, 79] on div "Selecione o tipo dos pedidos Todos os pedidos Pedidos sem agendamento Pedidos a…" at bounding box center [397, 253] width 590 height 445
click at [153, 83] on button "Novo pedido" at bounding box center [146, 89] width 60 height 15
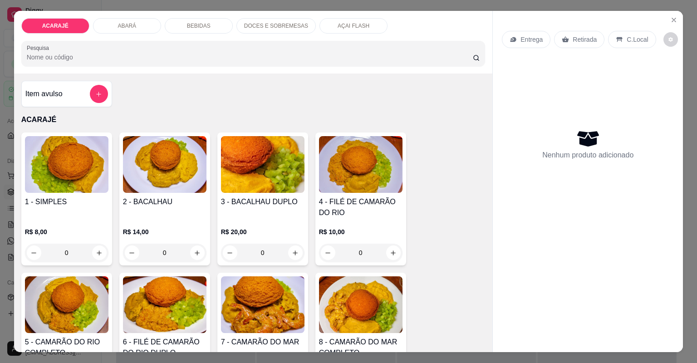
scroll to position [145, 0]
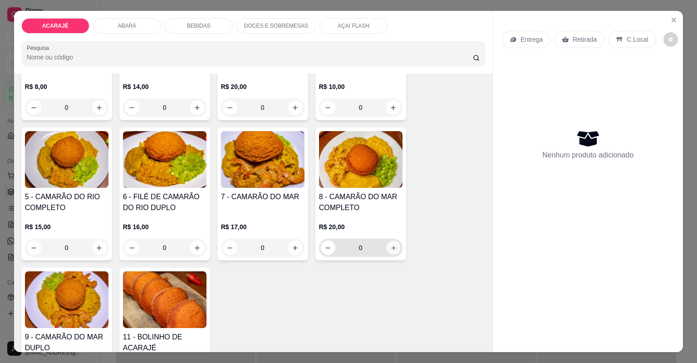
click at [390, 247] on icon "increase-product-quantity" at bounding box center [393, 248] width 7 height 7
type input "2"
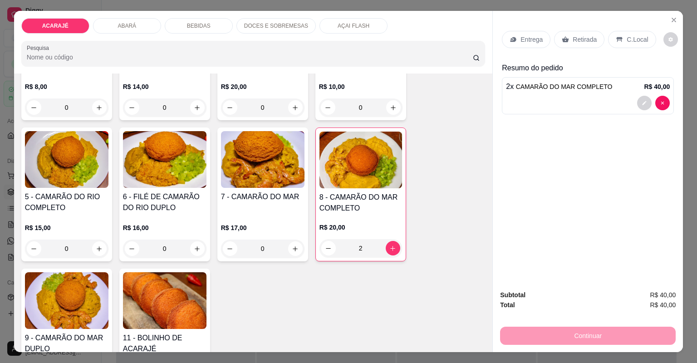
click at [589, 39] on p "Retirada" at bounding box center [585, 39] width 24 height 9
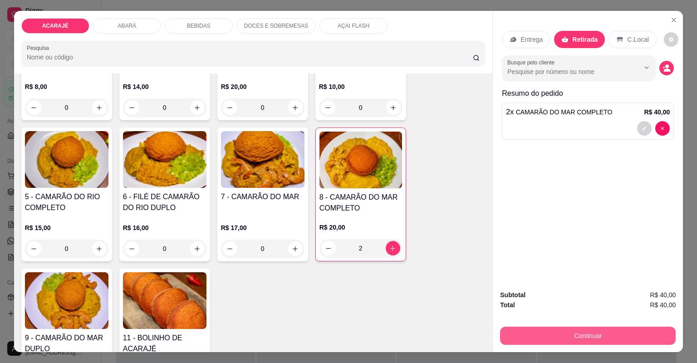
click at [640, 330] on button "Continuar" at bounding box center [588, 336] width 176 height 18
click at [612, 332] on button "Continuar" at bounding box center [588, 336] width 170 height 18
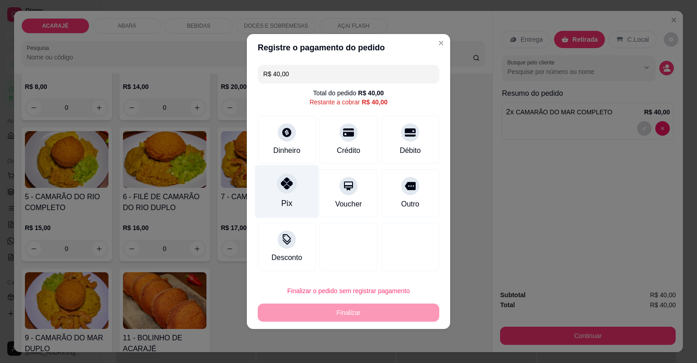
click at [292, 206] on div "Pix" at bounding box center [287, 191] width 64 height 53
click at [292, 223] on div "Desconto" at bounding box center [287, 247] width 58 height 48
type input "R$ 0,00"
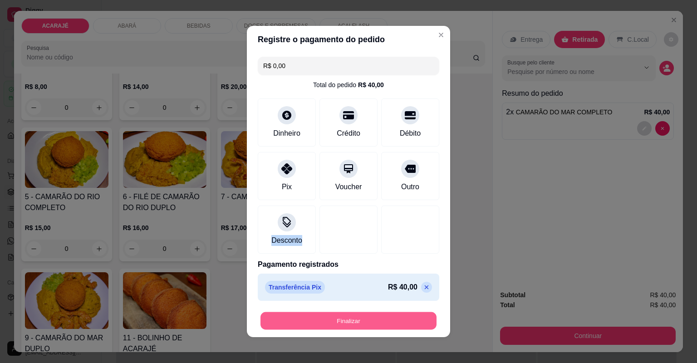
click at [421, 315] on button "Finalizar" at bounding box center [348, 321] width 176 height 18
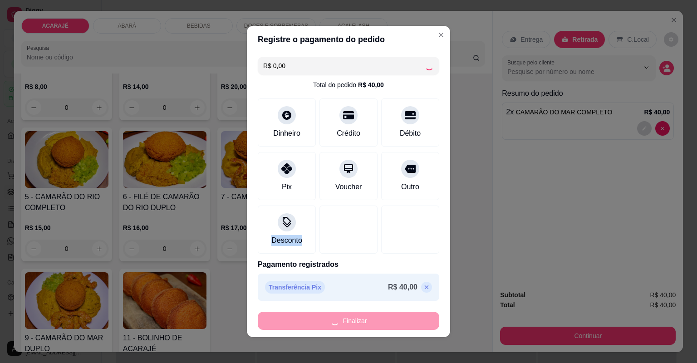
type input "0"
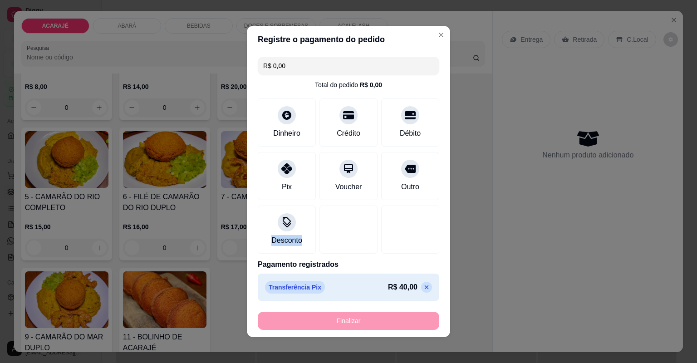
type input "-R$ 40,00"
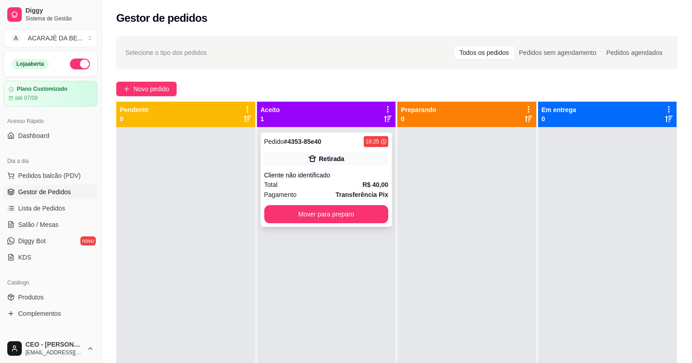
click at [339, 148] on div "Pedido # 4353-85e40 18:25 Retirada Cliente não identificado Total R$ 40,00 Paga…" at bounding box center [326, 180] width 132 height 94
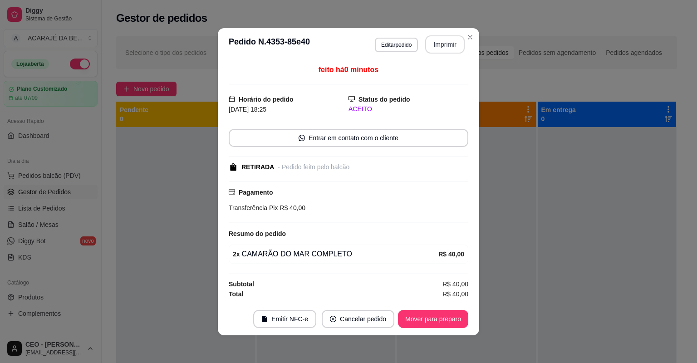
click at [439, 49] on button "Imprimir" at bounding box center [444, 44] width 39 height 18
click at [428, 312] on button "Mover para preparo" at bounding box center [433, 319] width 70 height 18
click at [427, 315] on div "Mover para preparo" at bounding box center [426, 319] width 83 height 18
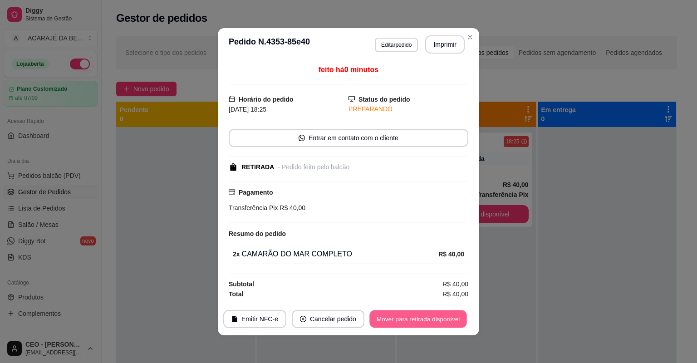
click at [423, 319] on button "Mover para retirada disponível" at bounding box center [417, 319] width 97 height 18
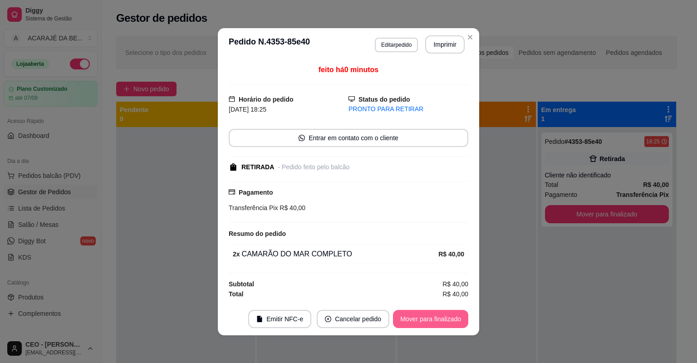
click at [423, 320] on button "Mover para finalizado" at bounding box center [430, 319] width 75 height 18
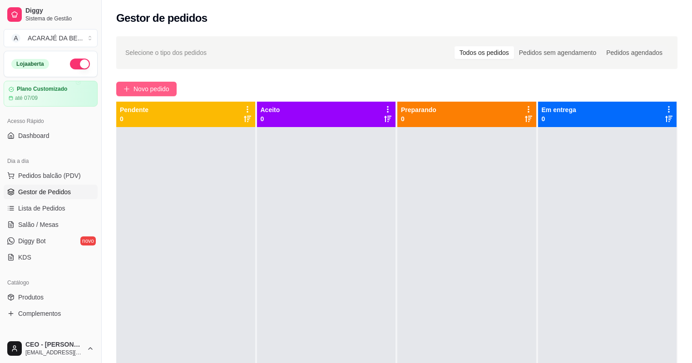
click at [151, 82] on button "Novo pedido" at bounding box center [146, 89] width 60 height 15
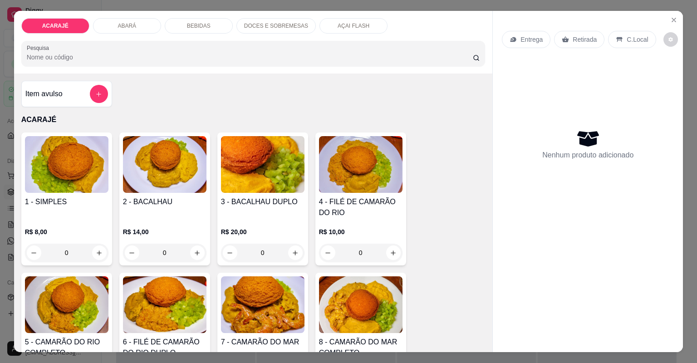
scroll to position [109, 0]
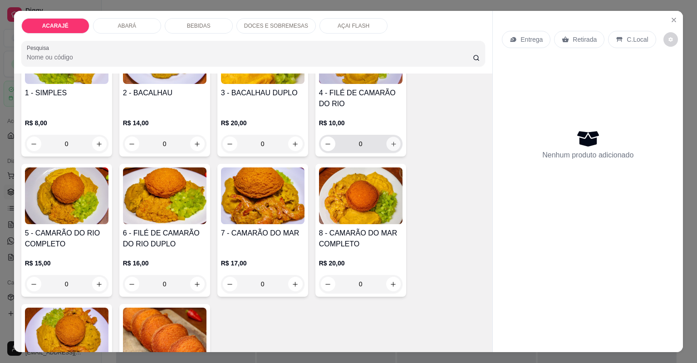
click at [390, 144] on icon "increase-product-quantity" at bounding box center [393, 144] width 7 height 7
type input "1"
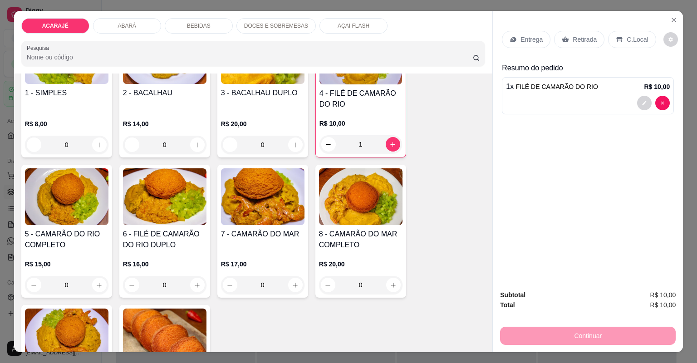
click at [375, 123] on p "R$ 10,00" at bounding box center [360, 123] width 83 height 9
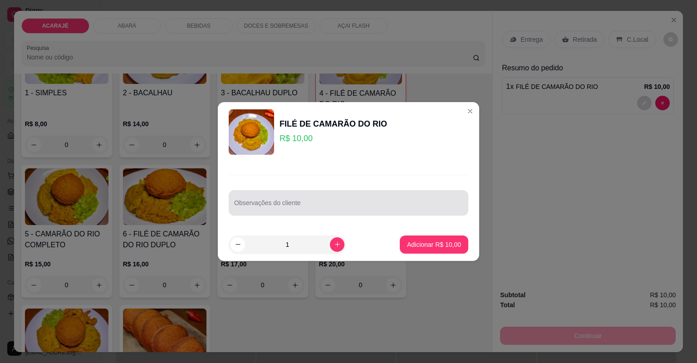
click at [341, 202] on input "Observações do cliente" at bounding box center [348, 206] width 229 height 9
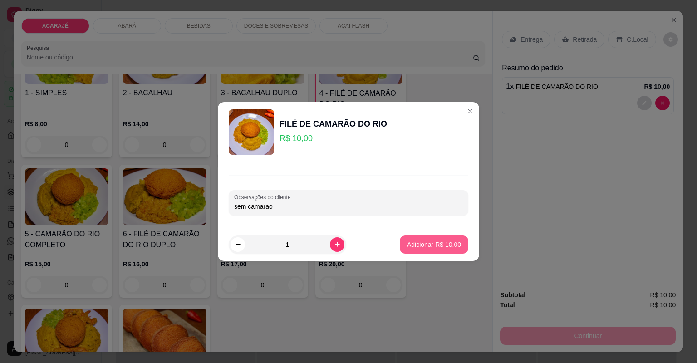
type input "sem camarao"
click at [439, 241] on p "Adicionar R$ 10,00" at bounding box center [434, 244] width 53 height 9
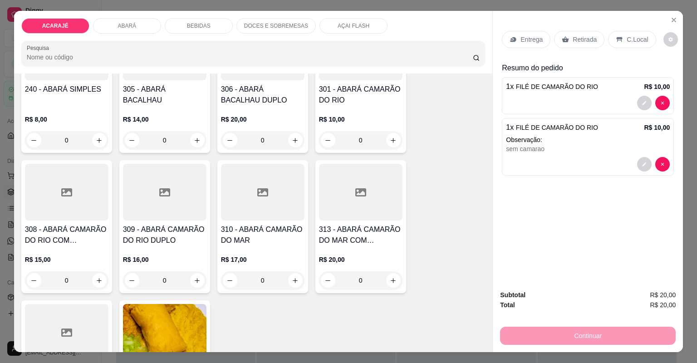
scroll to position [508, 0]
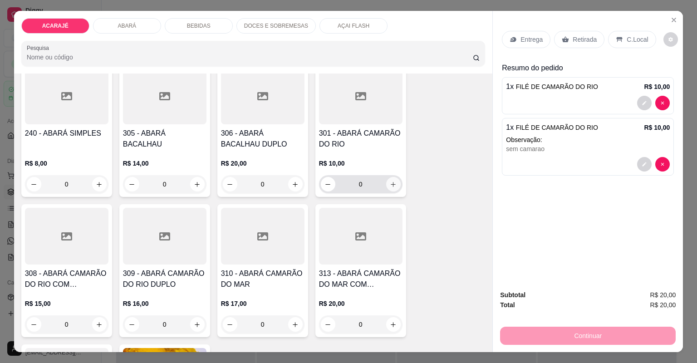
click at [390, 187] on button "increase-product-quantity" at bounding box center [393, 184] width 15 height 15
type input "1"
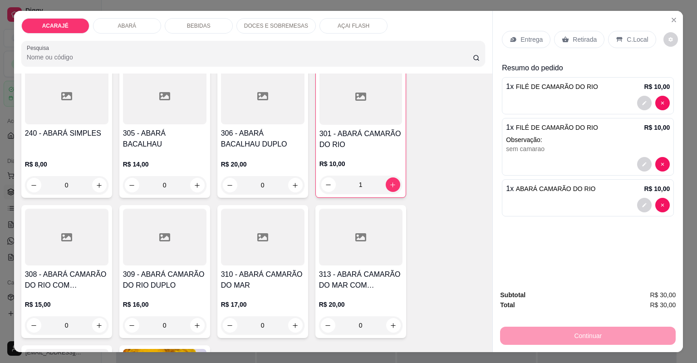
click at [578, 39] on p "Retirada" at bounding box center [585, 39] width 24 height 9
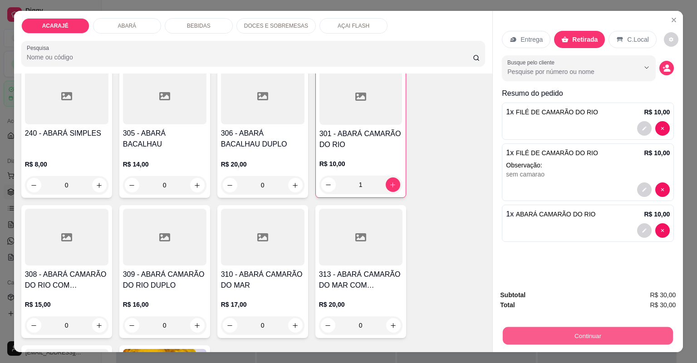
click at [626, 339] on button "Continuar" at bounding box center [588, 336] width 170 height 18
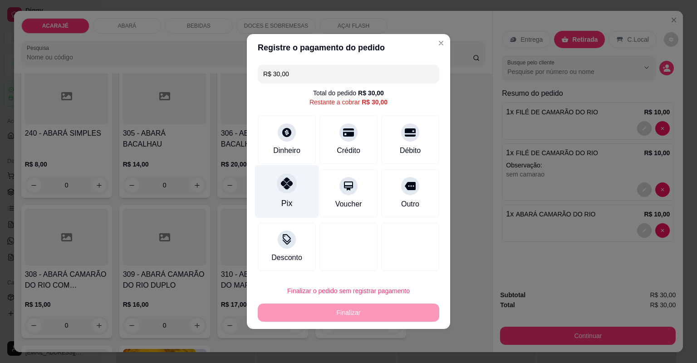
click at [286, 186] on icon at bounding box center [287, 183] width 12 height 12
type input "R$ 0,00"
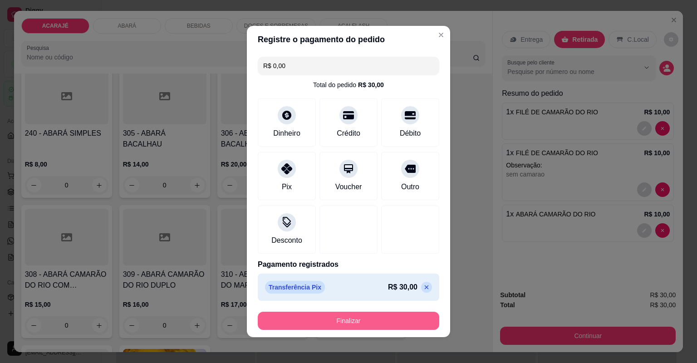
click at [356, 319] on button "Finalizar" at bounding box center [349, 321] width 182 height 18
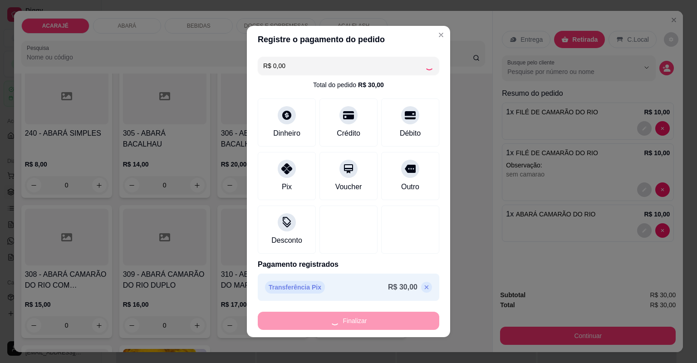
type input "0"
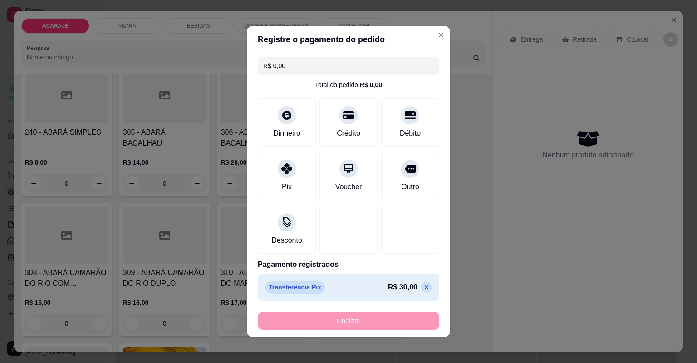
type input "-R$ 30,00"
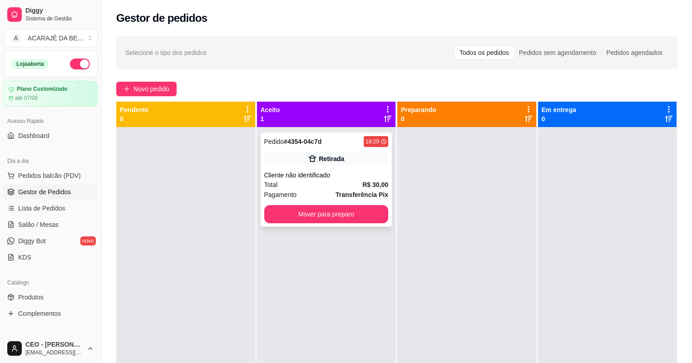
click at [332, 180] on div "Total R$ 30,00" at bounding box center [326, 185] width 124 height 10
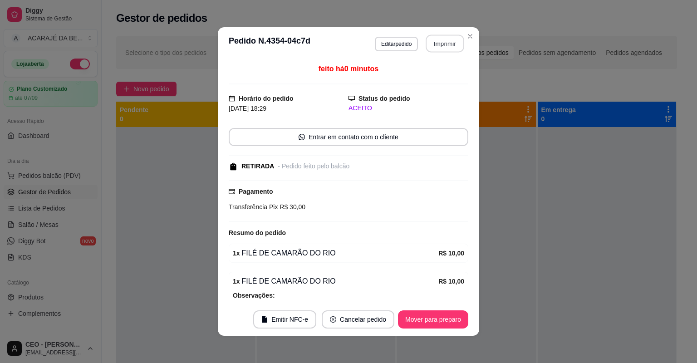
click at [452, 41] on button "Imprimir" at bounding box center [445, 44] width 38 height 18
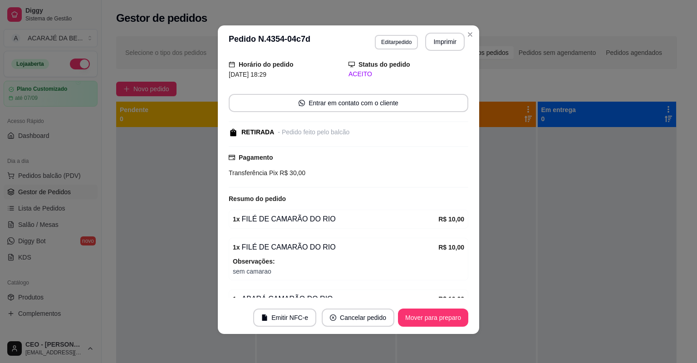
scroll to position [77, 0]
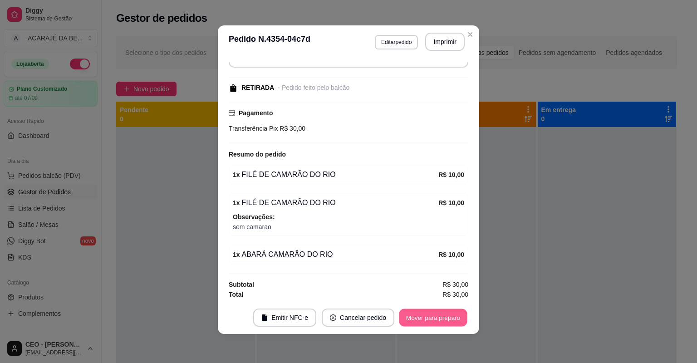
click at [451, 317] on button "Mover para preparo" at bounding box center [433, 318] width 68 height 18
click at [451, 315] on div "Mover para preparo" at bounding box center [426, 318] width 83 height 18
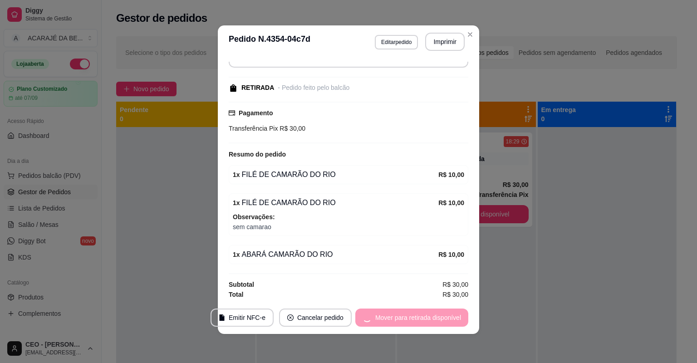
click at [450, 314] on div "Mover para retirada disponível" at bounding box center [411, 318] width 113 height 18
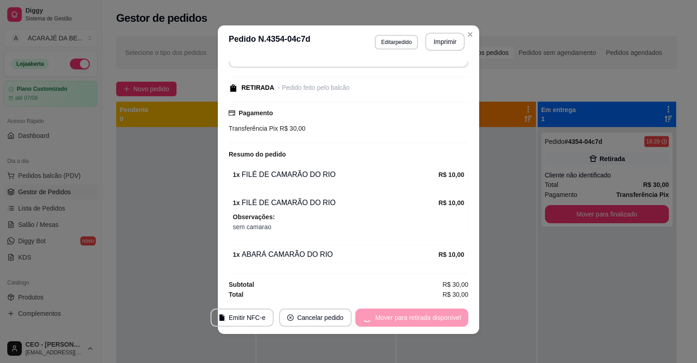
click at [450, 314] on div "Mover para retirada disponível" at bounding box center [411, 318] width 113 height 18
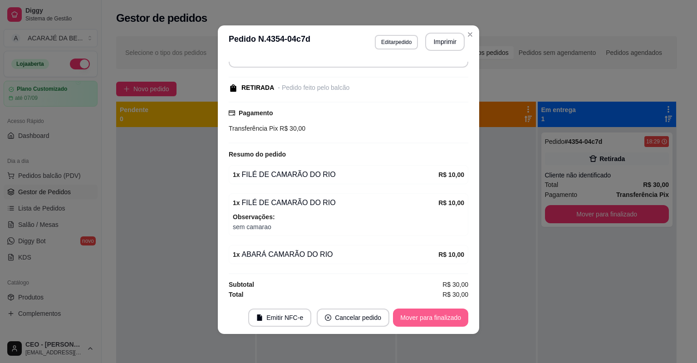
click at [450, 314] on button "Mover para finalizado" at bounding box center [430, 318] width 75 height 18
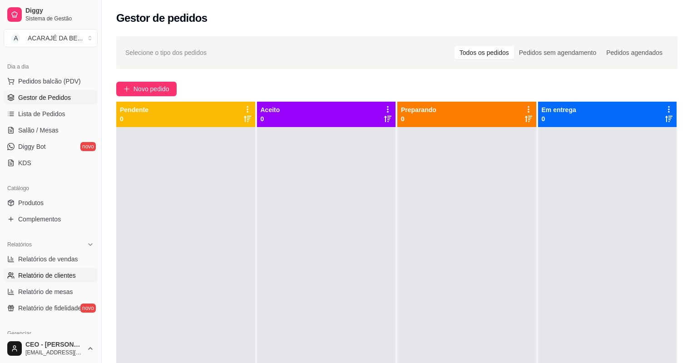
scroll to position [145, 0]
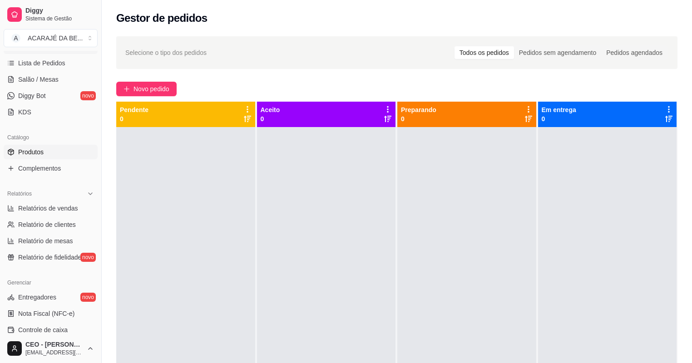
click at [45, 149] on link "Produtos" at bounding box center [51, 152] width 94 height 15
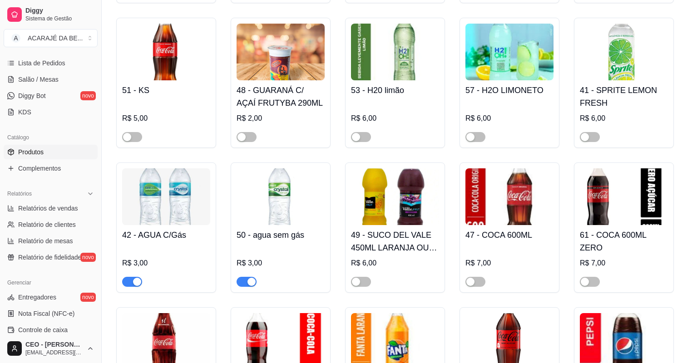
scroll to position [1488, 0]
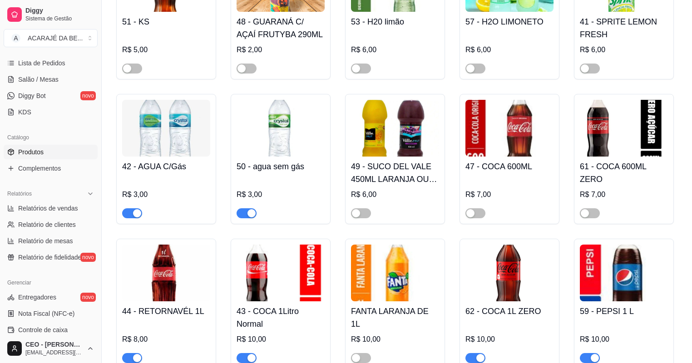
drag, startPoint x: 472, startPoint y: 217, endPoint x: 460, endPoint y: 205, distance: 17.7
click at [472, 217] on div "button" at bounding box center [470, 213] width 8 height 8
drag, startPoint x: 594, startPoint y: 218, endPoint x: 589, endPoint y: 218, distance: 5.0
click at [594, 218] on span "button" at bounding box center [589, 213] width 20 height 10
click at [363, 218] on span "button" at bounding box center [361, 213] width 20 height 10
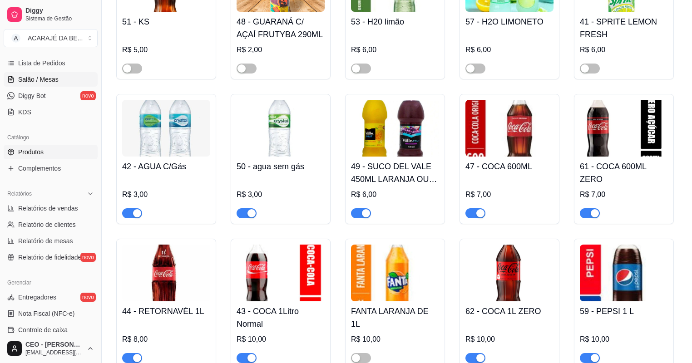
click at [30, 80] on span "Salão / Mesas" at bounding box center [38, 79] width 40 height 9
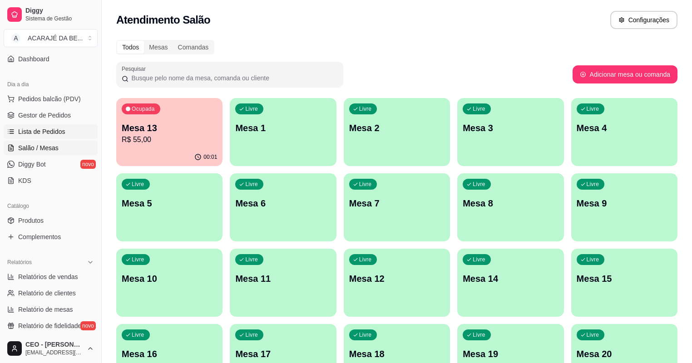
scroll to position [73, 0]
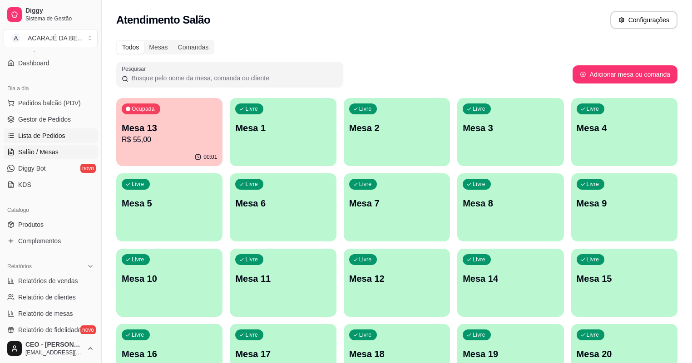
click at [50, 138] on span "Lista de Pedidos" at bounding box center [41, 135] width 47 height 9
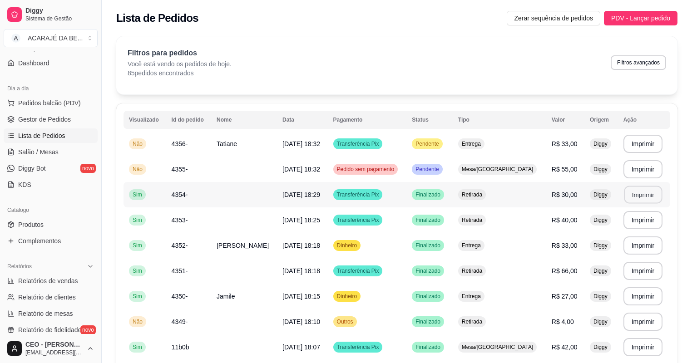
click at [643, 196] on button "Imprimir" at bounding box center [642, 195] width 38 height 18
click at [633, 168] on button "Imprimir" at bounding box center [642, 169] width 39 height 18
click at [636, 141] on button "Imprimir" at bounding box center [642, 144] width 39 height 18
click at [635, 141] on button "Imprimir" at bounding box center [642, 144] width 39 height 18
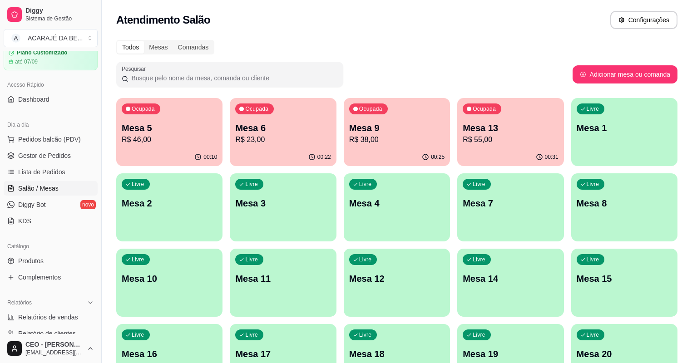
click at [465, 130] on p "Mesa 13" at bounding box center [509, 128] width 95 height 13
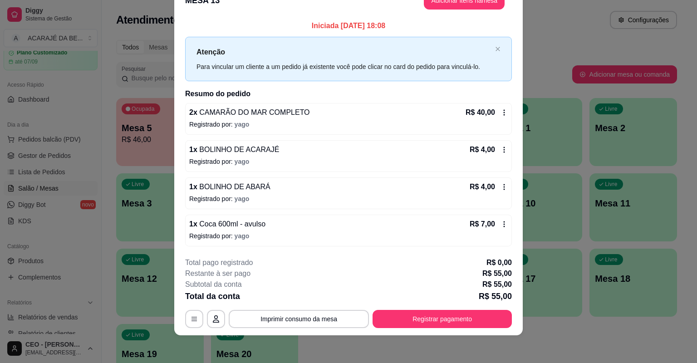
scroll to position [22, 0]
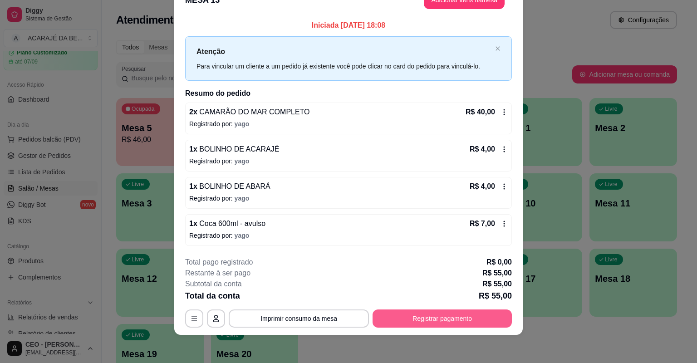
click at [472, 315] on button "Registrar pagamento" at bounding box center [442, 318] width 139 height 18
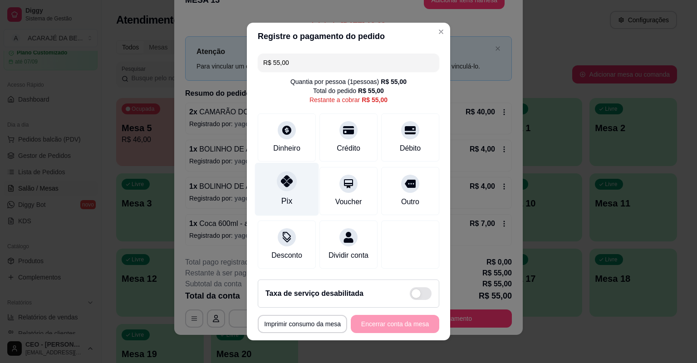
click at [290, 191] on div "Pix" at bounding box center [287, 189] width 64 height 53
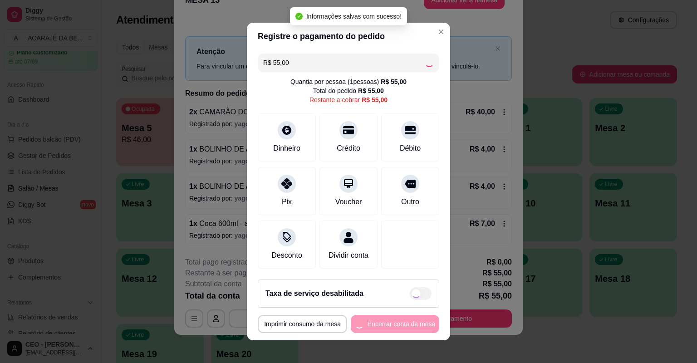
click at [376, 324] on div "**********" at bounding box center [349, 324] width 182 height 18
type input "R$ 0,00"
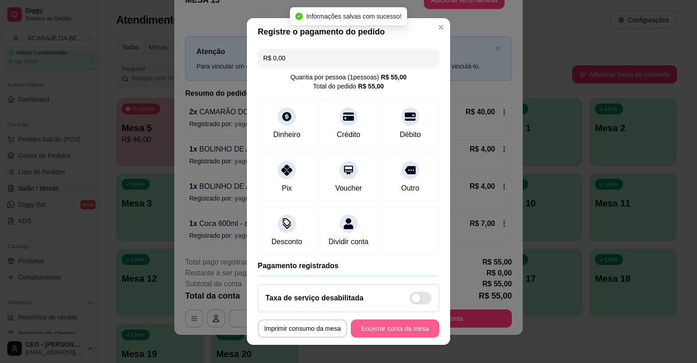
click at [376, 324] on button "Encerrar conta da mesa" at bounding box center [395, 328] width 88 height 18
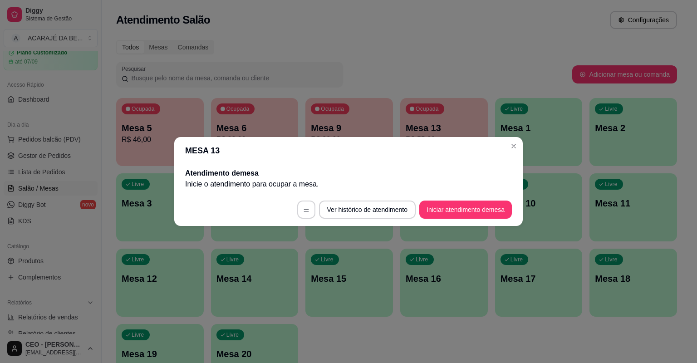
scroll to position [0, 0]
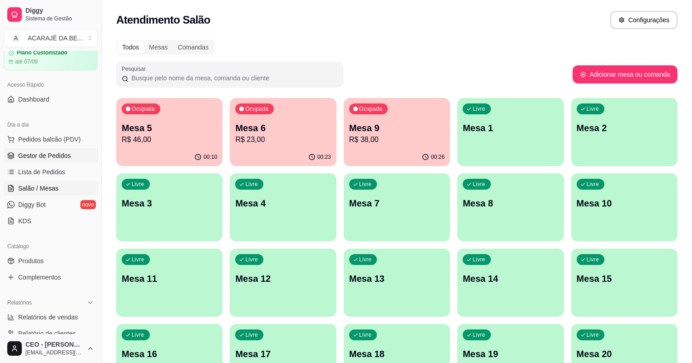
drag, startPoint x: 67, startPoint y: 158, endPoint x: 95, endPoint y: 165, distance: 28.5
click at [67, 158] on span "Gestor de Pedidos" at bounding box center [44, 155] width 53 height 9
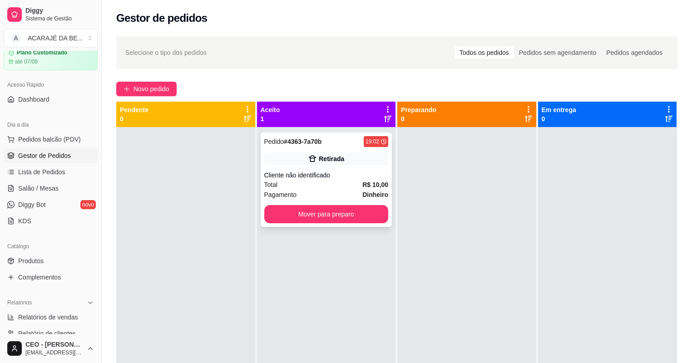
click at [301, 174] on div "Cliente não identificado" at bounding box center [326, 175] width 124 height 9
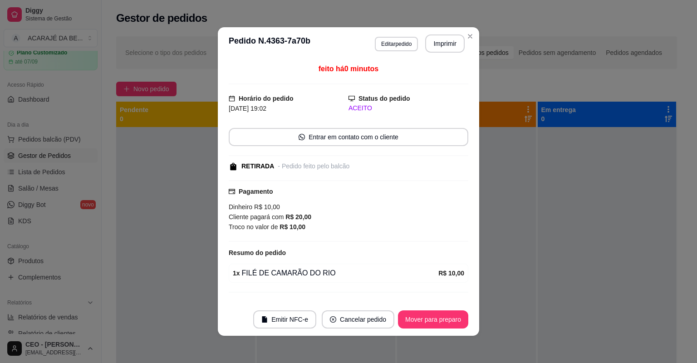
drag, startPoint x: 444, startPoint y: 31, endPoint x: 441, endPoint y: 37, distance: 6.7
click at [443, 32] on header "**********" at bounding box center [348, 43] width 261 height 33
click at [438, 43] on button "Imprimir" at bounding box center [444, 43] width 39 height 18
click at [441, 317] on button "Mover para preparo" at bounding box center [433, 319] width 70 height 18
click at [441, 317] on div "Mover para preparo" at bounding box center [426, 319] width 83 height 18
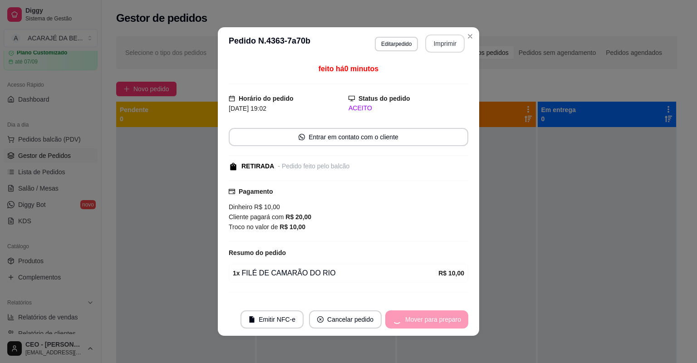
drag, startPoint x: 436, startPoint y: 49, endPoint x: 441, endPoint y: 317, distance: 267.8
click at [441, 317] on div "Mover para preparo" at bounding box center [426, 319] width 83 height 18
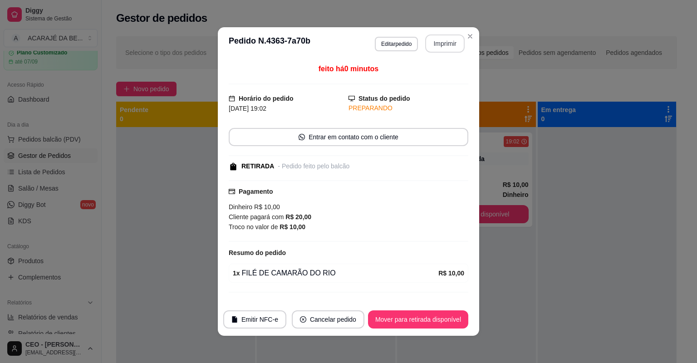
click at [440, 316] on button "Mover para retirada disponível" at bounding box center [418, 319] width 100 height 18
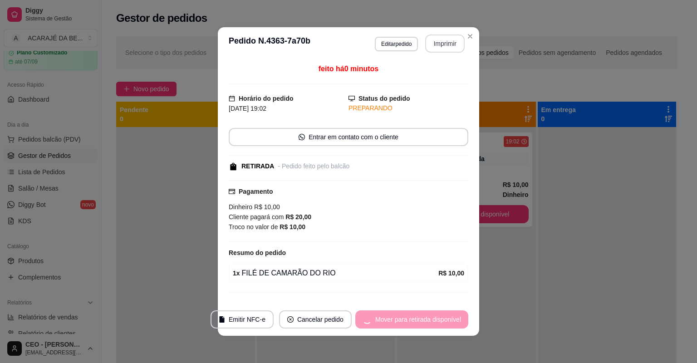
click at [439, 318] on div "Mover para retirada disponível" at bounding box center [411, 319] width 113 height 18
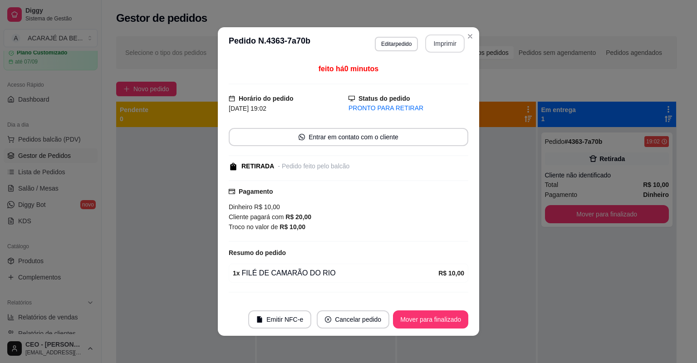
click at [438, 318] on button "Mover para finalizado" at bounding box center [430, 319] width 75 height 18
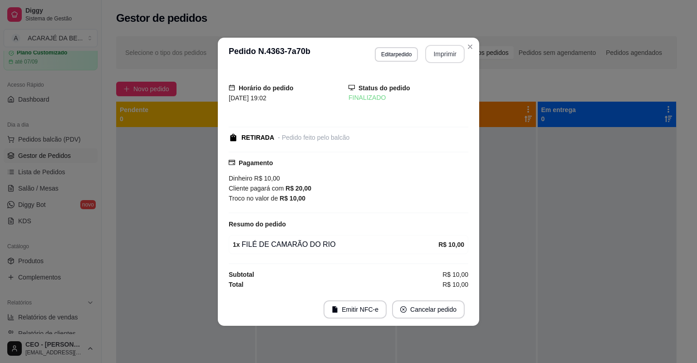
click at [437, 318] on footer "Emitir NFC-e Cancelar pedido" at bounding box center [348, 309] width 261 height 33
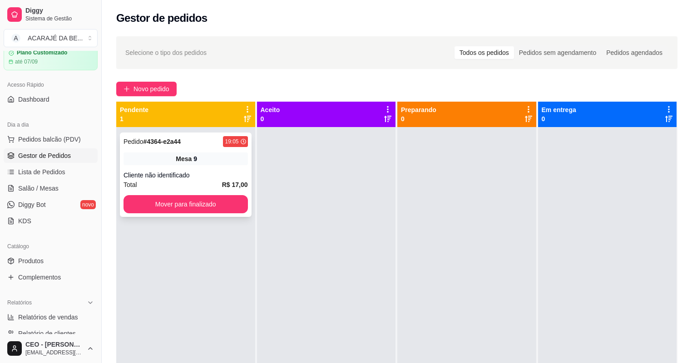
click at [191, 165] on div "Mesa 9" at bounding box center [185, 158] width 124 height 13
click at [187, 156] on span "Mesa" at bounding box center [184, 158] width 16 height 9
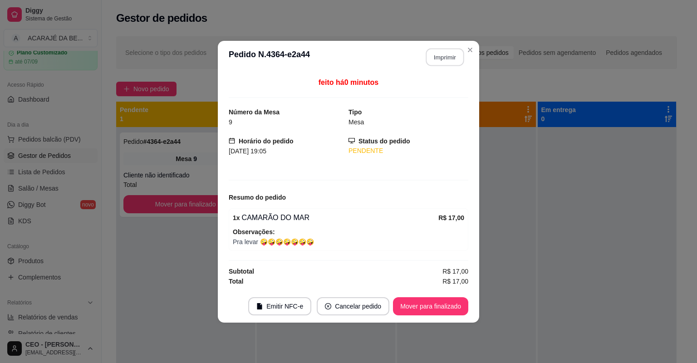
click at [452, 55] on button "Imprimir" at bounding box center [445, 57] width 38 height 18
click at [443, 304] on button "Mover para finalizado" at bounding box center [430, 306] width 73 height 18
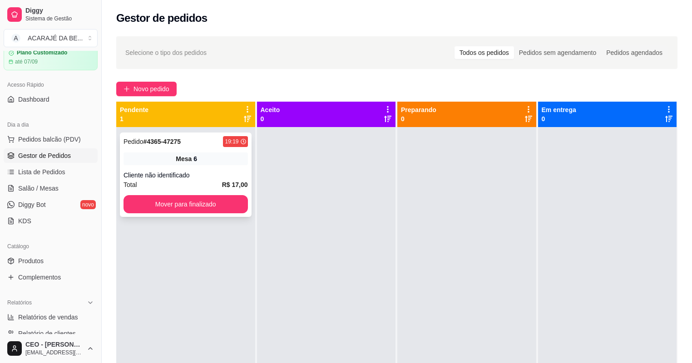
click at [209, 174] on div "Cliente não identificado" at bounding box center [185, 175] width 124 height 9
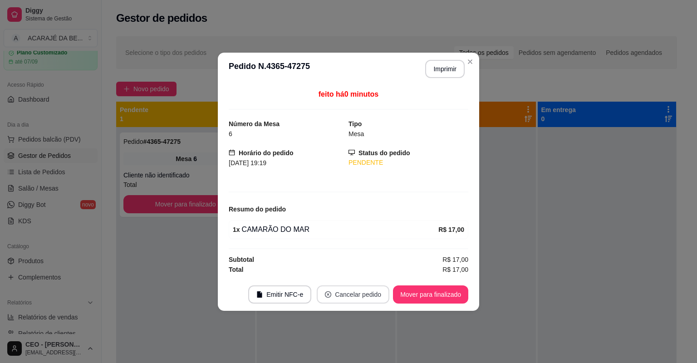
click at [351, 296] on button "Cancelar pedido" at bounding box center [353, 294] width 73 height 18
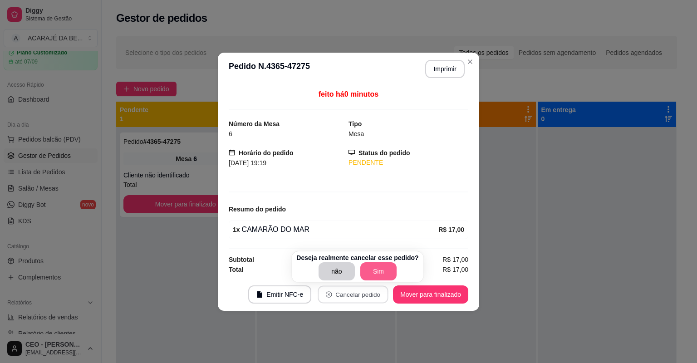
click at [383, 267] on button "Sim" at bounding box center [378, 271] width 36 height 18
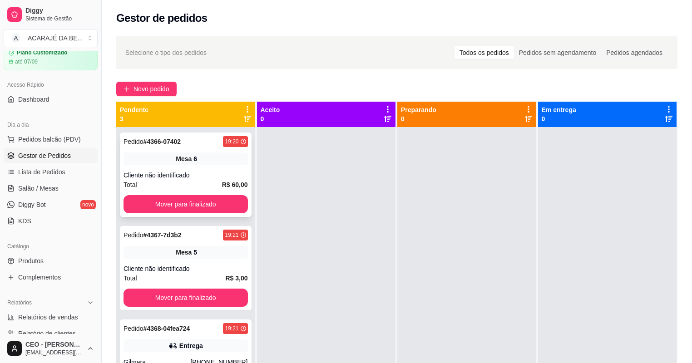
click at [236, 163] on div "Mesa 6" at bounding box center [185, 158] width 124 height 13
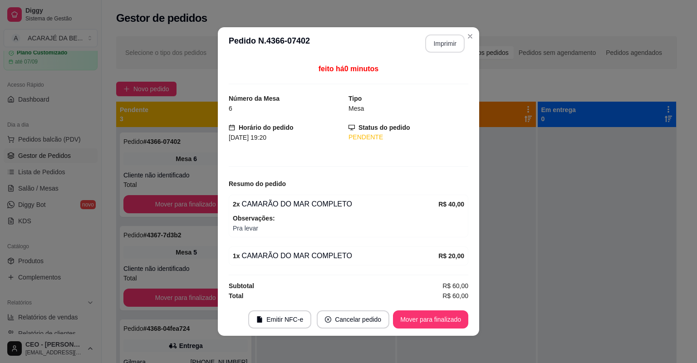
click at [441, 45] on button "Imprimir" at bounding box center [444, 43] width 39 height 18
click at [443, 317] on button "Mover para finalizado" at bounding box center [430, 319] width 75 height 18
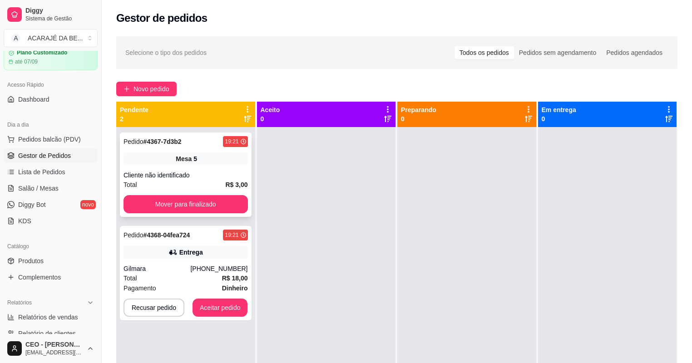
click at [214, 154] on div "Mesa 5" at bounding box center [185, 158] width 124 height 13
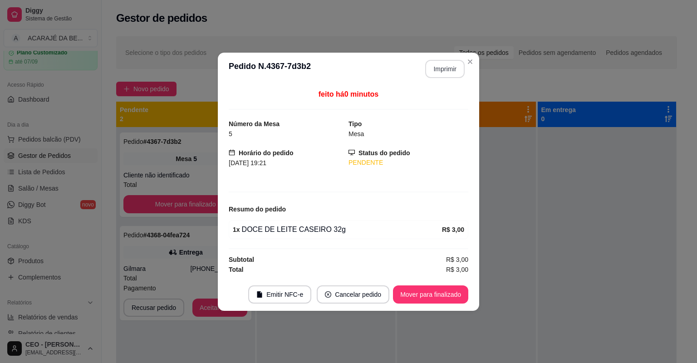
click at [443, 64] on button "Imprimir" at bounding box center [444, 69] width 39 height 18
click at [438, 68] on button "Imprimir" at bounding box center [444, 69] width 39 height 18
click at [451, 281] on footer "Emitir NFC-e Cancelar pedido Mover para finalizado" at bounding box center [348, 294] width 261 height 33
click at [449, 289] on button "Mover para finalizado" at bounding box center [430, 294] width 75 height 18
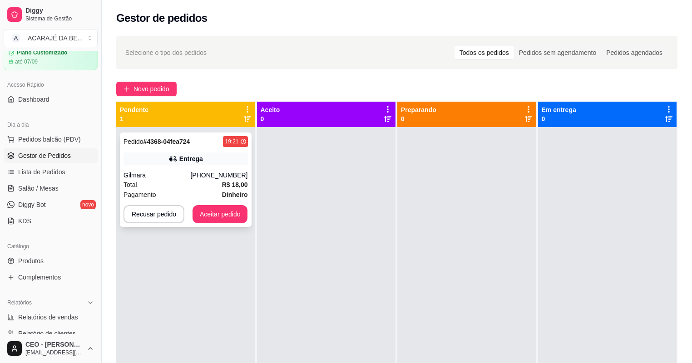
click at [201, 163] on div "Entrega" at bounding box center [185, 158] width 124 height 13
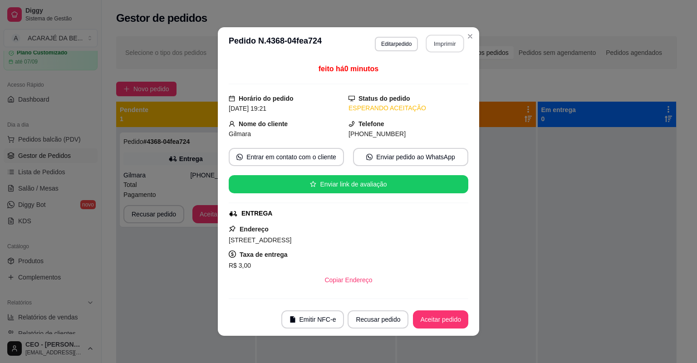
click at [447, 44] on button "Imprimir" at bounding box center [445, 44] width 38 height 18
click at [441, 320] on button "Aceitar pedido" at bounding box center [440, 319] width 55 height 18
click at [441, 318] on div "Recusar pedido Aceitar pedido" at bounding box center [395, 319] width 146 height 18
click at [441, 317] on div "Recusar pedido Aceitar pedido" at bounding box center [395, 319] width 146 height 18
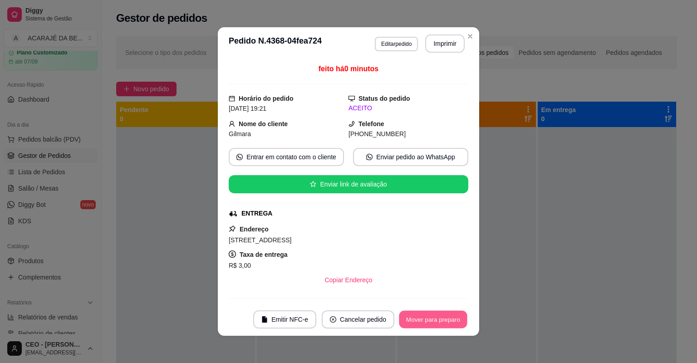
click at [437, 319] on button "Mover para preparo" at bounding box center [433, 320] width 68 height 18
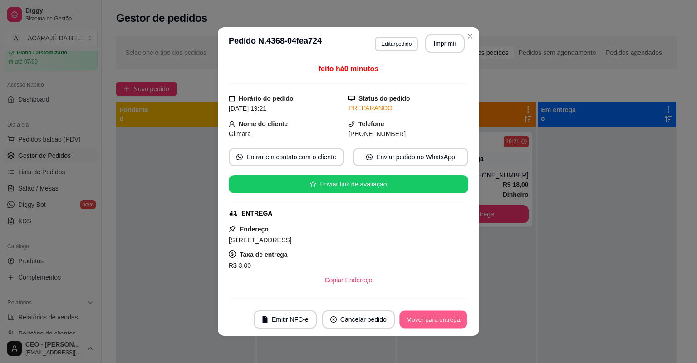
click at [437, 319] on button "Mover para entrega" at bounding box center [433, 320] width 68 height 18
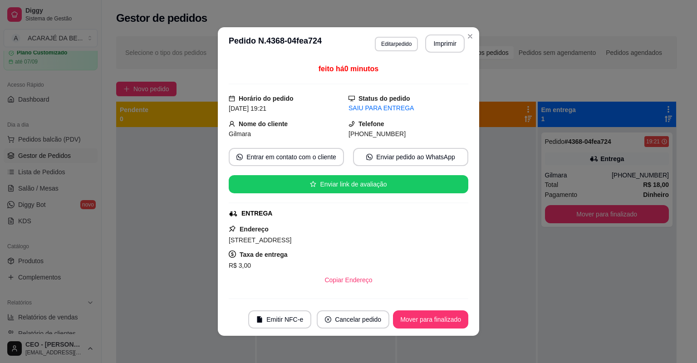
click at [441, 277] on div "Copiar Endereço" at bounding box center [349, 280] width 240 height 18
click at [450, 315] on button "Mover para finalizado" at bounding box center [430, 320] width 73 height 18
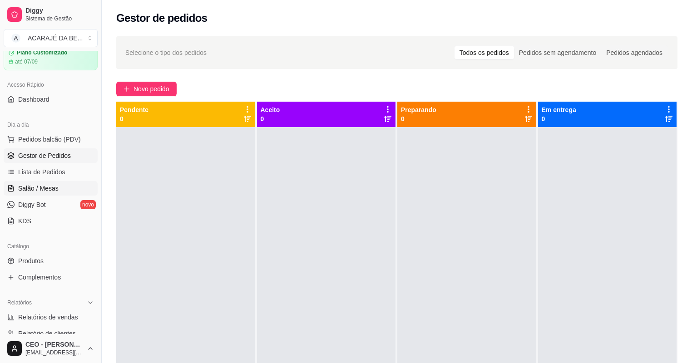
click at [16, 189] on link "Salão / Mesas" at bounding box center [51, 188] width 94 height 15
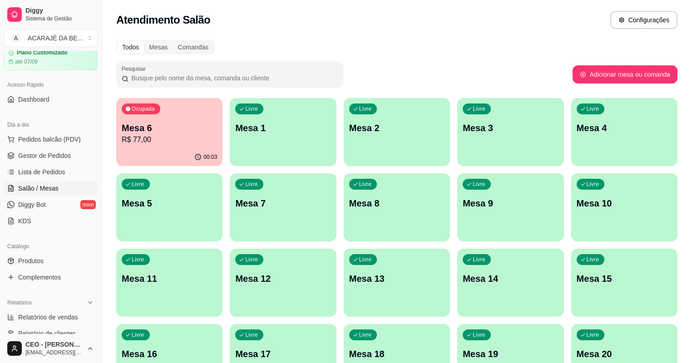
click at [164, 148] on div "Ocupada Mesa 6 R$ 77,00" at bounding box center [169, 123] width 106 height 50
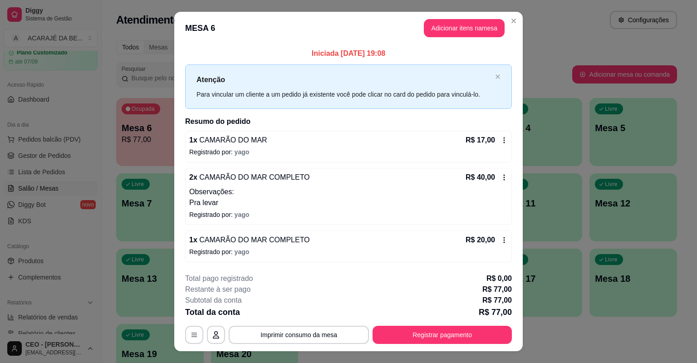
click at [504, 140] on icon at bounding box center [504, 140] width 1 height 6
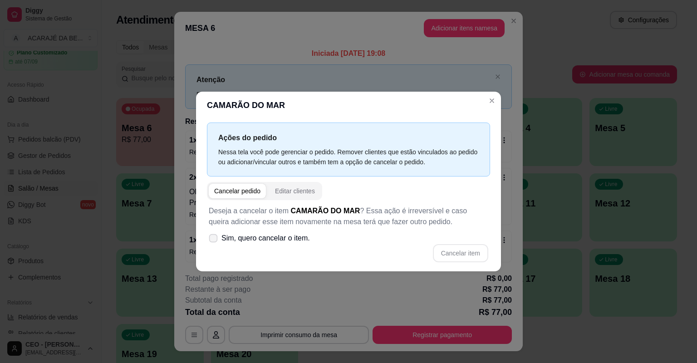
click at [218, 232] on label "Sim, quero cancelar o item." at bounding box center [259, 238] width 108 height 18
click at [214, 240] on input "Sim, quero cancelar o item." at bounding box center [211, 243] width 6 height 6
checkbox input "true"
click at [473, 253] on button "Cancelar item" at bounding box center [460, 254] width 54 height 18
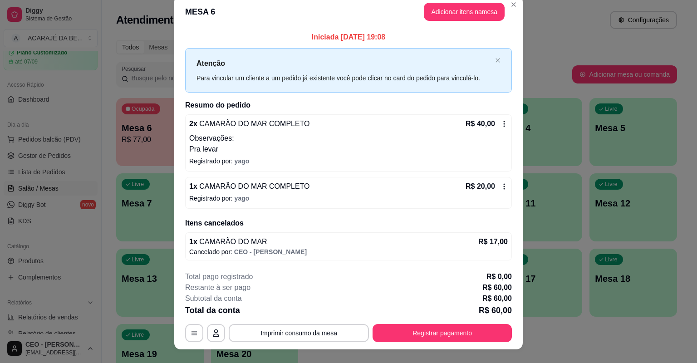
scroll to position [24, 0]
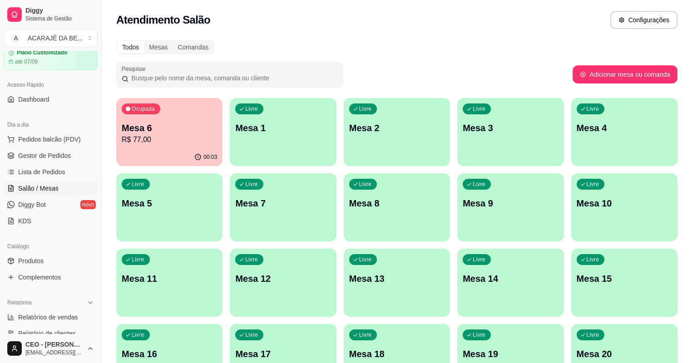
click at [183, 152] on div "00:03" at bounding box center [169, 157] width 106 height 18
click at [216, 197] on p "Mesa 5" at bounding box center [169, 203] width 93 height 12
click at [62, 156] on span "Gestor de Pedidos" at bounding box center [44, 155] width 53 height 9
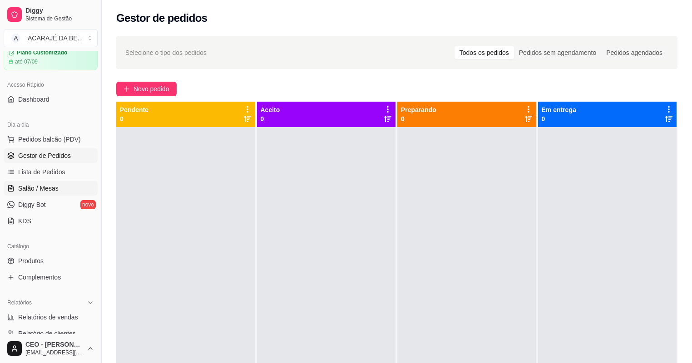
click at [44, 185] on span "Salão / Mesas" at bounding box center [38, 188] width 40 height 9
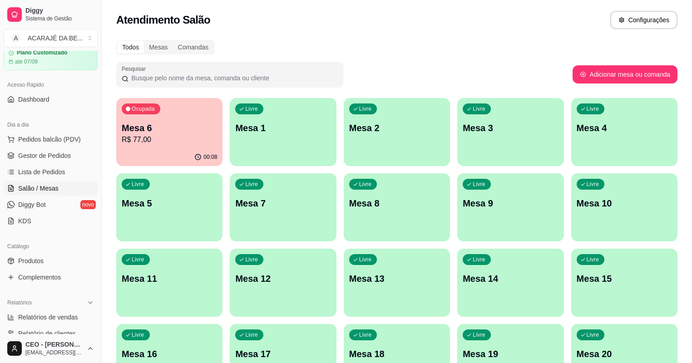
click at [44, 184] on span "Salão / Mesas" at bounding box center [38, 188] width 40 height 9
click at [147, 133] on p "Mesa 6" at bounding box center [169, 128] width 95 height 13
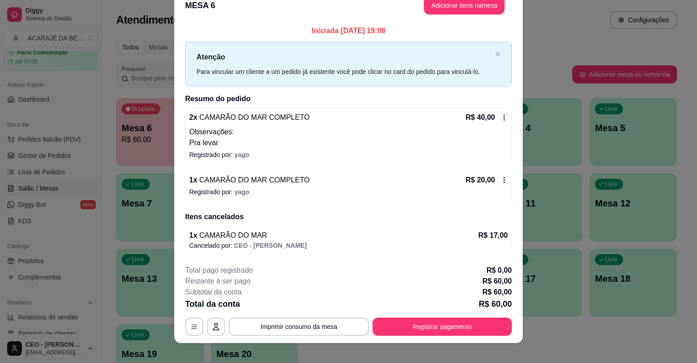
scroll to position [24, 0]
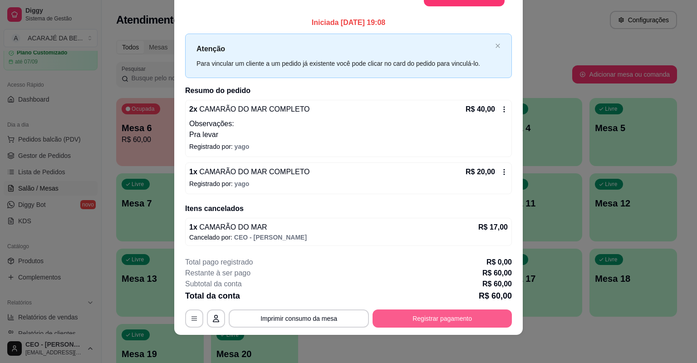
click at [418, 316] on button "Registrar pagamento" at bounding box center [442, 318] width 139 height 18
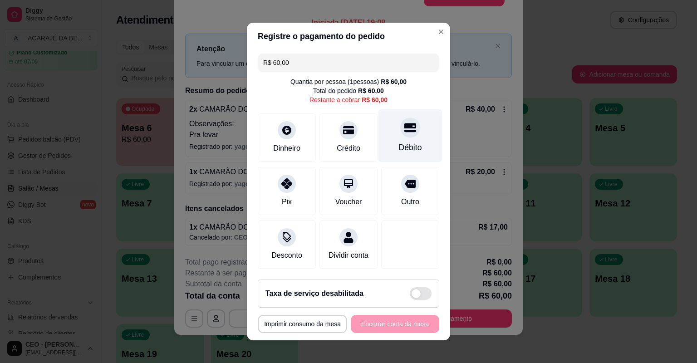
click at [402, 139] on div "Débito" at bounding box center [410, 135] width 64 height 53
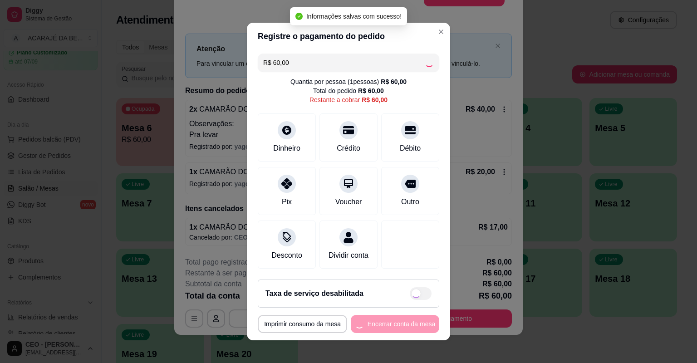
type input "R$ 0,00"
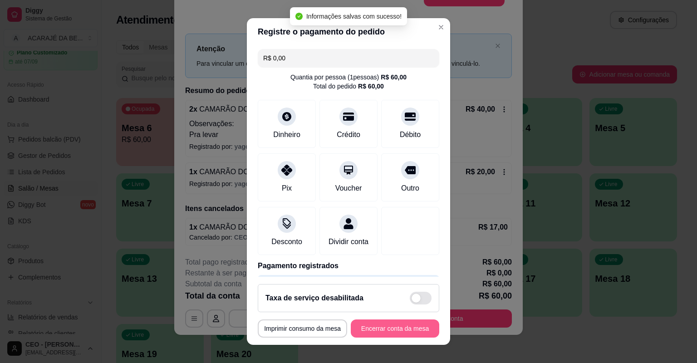
click at [404, 325] on button "Encerrar conta da mesa" at bounding box center [395, 328] width 88 height 18
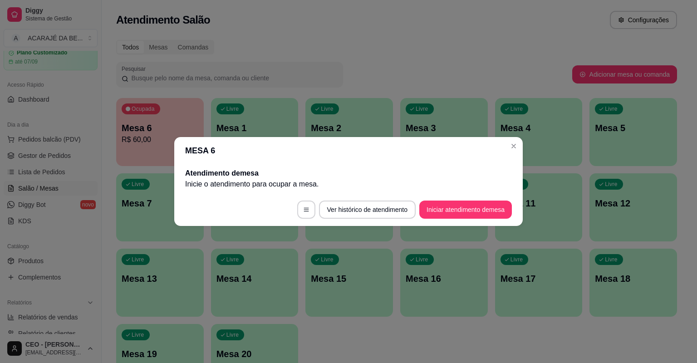
scroll to position [0, 0]
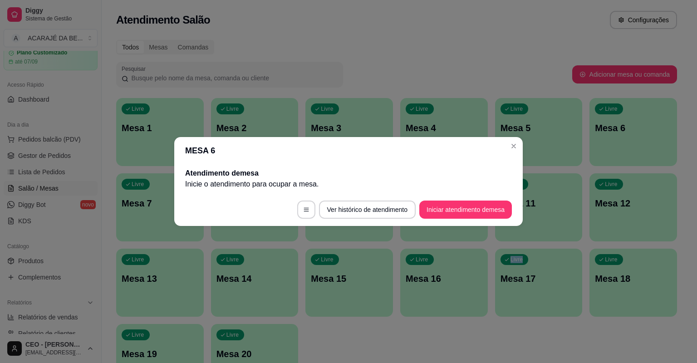
click at [421, 318] on div "Livre Mesa 1 Livre Mesa 2 Livre Mesa 3 Livre Mesa 4 Livre Mesa 5 Livre Mesa 6 L…" at bounding box center [396, 245] width 561 height 294
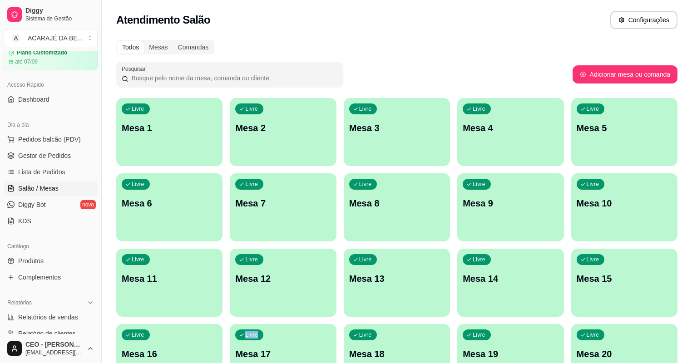
click at [576, 205] on p "Mesa 10" at bounding box center [623, 203] width 95 height 13
click at [72, 160] on link "Gestor de Pedidos" at bounding box center [51, 155] width 94 height 15
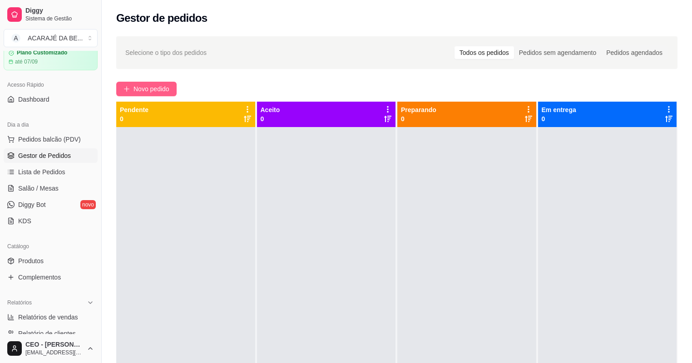
click at [162, 89] on span "Novo pedido" at bounding box center [151, 89] width 36 height 10
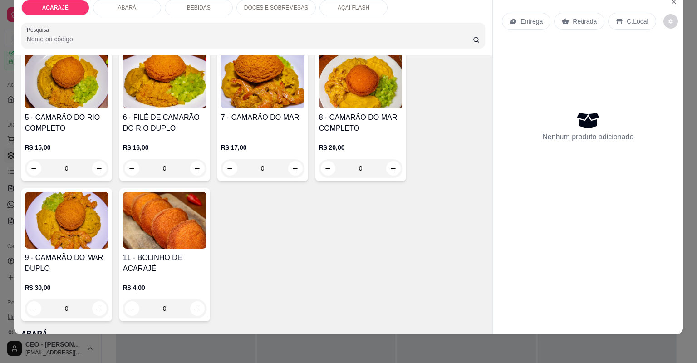
scroll to position [218, 0]
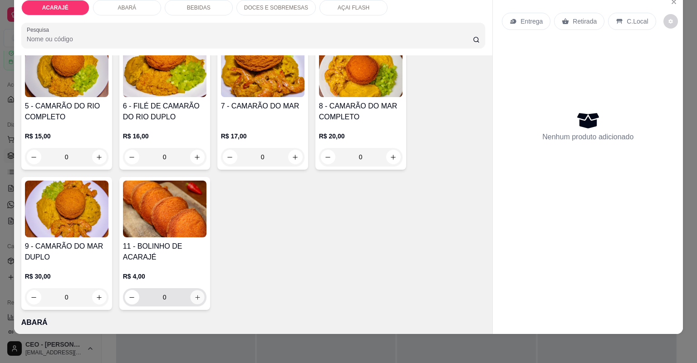
click at [194, 299] on icon "increase-product-quantity" at bounding box center [197, 297] width 7 height 7
type input "1"
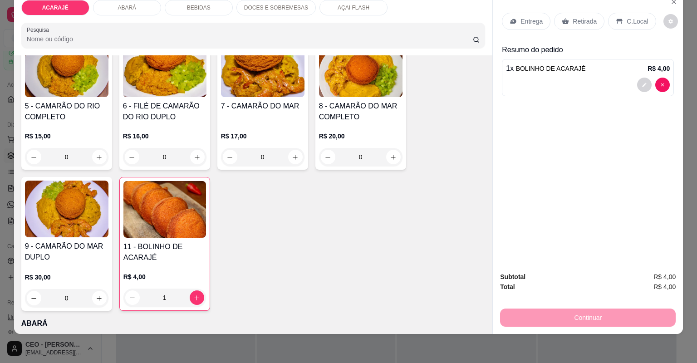
click at [583, 22] on p "Retirada" at bounding box center [585, 21] width 24 height 9
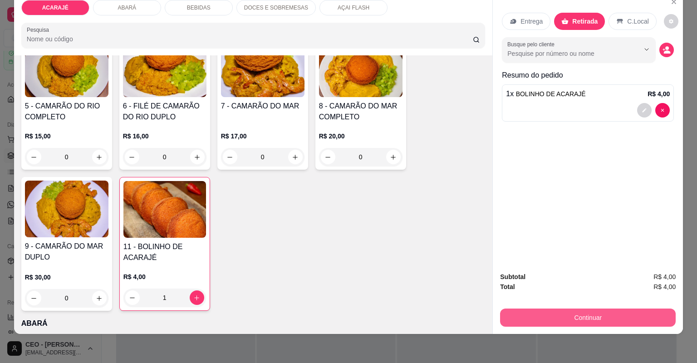
click at [622, 322] on button "Continuar" at bounding box center [588, 318] width 176 height 18
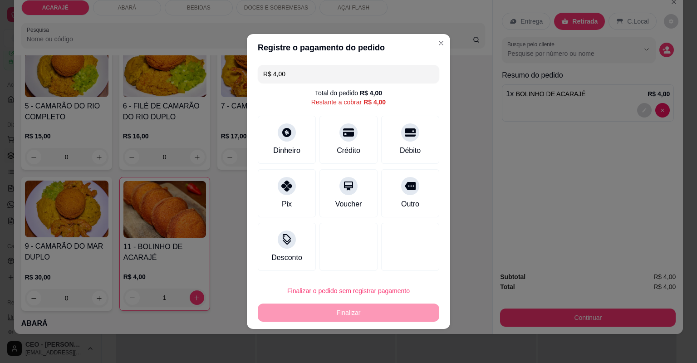
click at [417, 218] on div "R$ 4,00 Total do pedido R$ 4,00 Restante a cobrar R$ 4,00 Dinheiro Crédito Débi…" at bounding box center [348, 167] width 203 height 213
click at [417, 206] on div "Outro" at bounding box center [410, 191] width 64 height 53
type input "R$ 0,00"
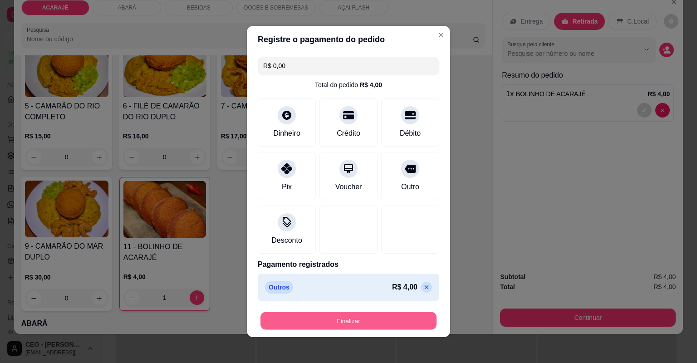
click at [392, 321] on button "Finalizar" at bounding box center [348, 321] width 176 height 18
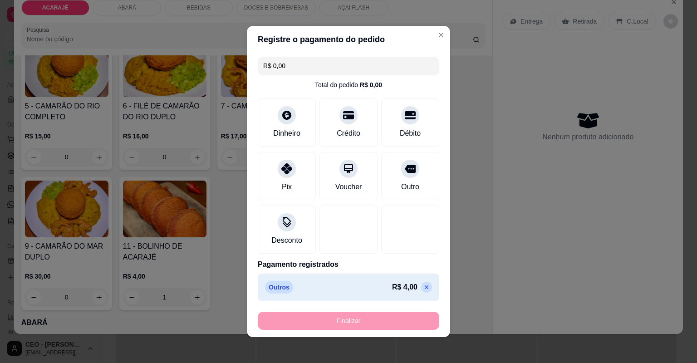
type input "0"
type input "-R$ 4,00"
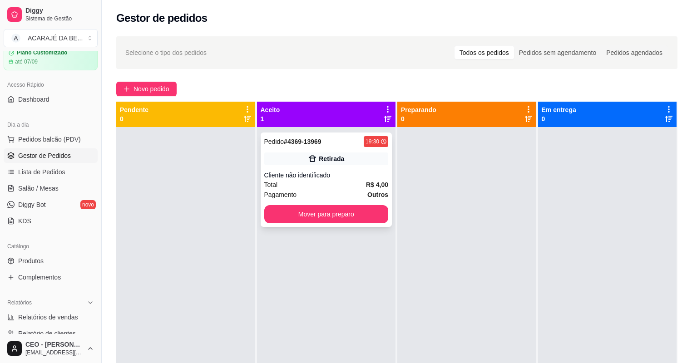
drag, startPoint x: 368, startPoint y: 188, endPoint x: 360, endPoint y: 185, distance: 8.3
click at [360, 185] on div "Total R$ 4,00" at bounding box center [326, 185] width 124 height 10
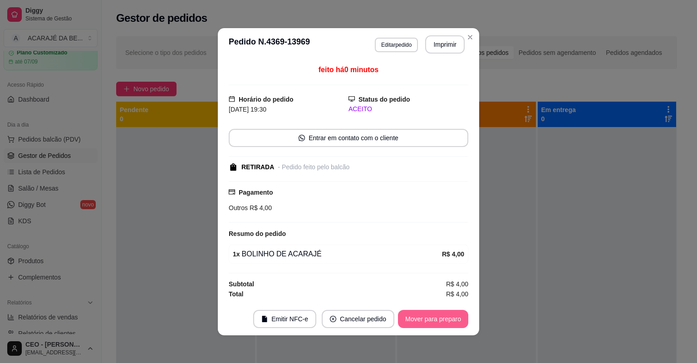
click at [442, 314] on button "Mover para preparo" at bounding box center [433, 319] width 70 height 18
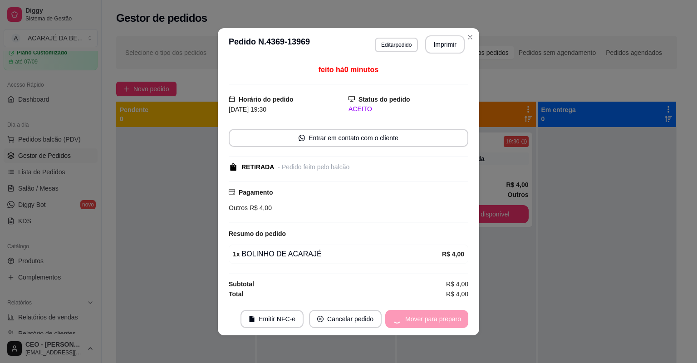
click at [445, 314] on div "Mover para preparo" at bounding box center [426, 319] width 83 height 18
click at [445, 313] on div "Mover para preparo" at bounding box center [426, 319] width 83 height 18
click at [446, 313] on div "Mover para preparo" at bounding box center [426, 319] width 83 height 18
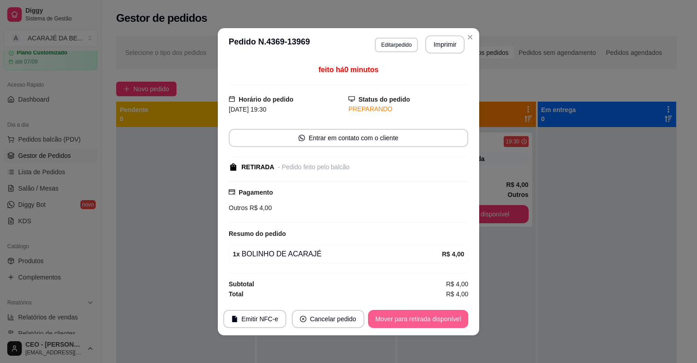
click at [446, 313] on button "Mover para retirada disponível" at bounding box center [418, 319] width 100 height 18
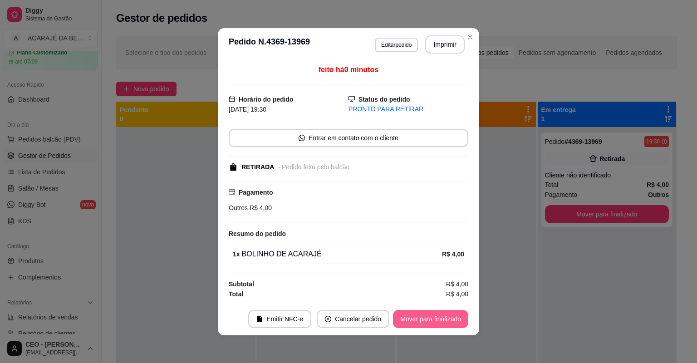
click at [448, 311] on button "Mover para finalizado" at bounding box center [430, 319] width 75 height 18
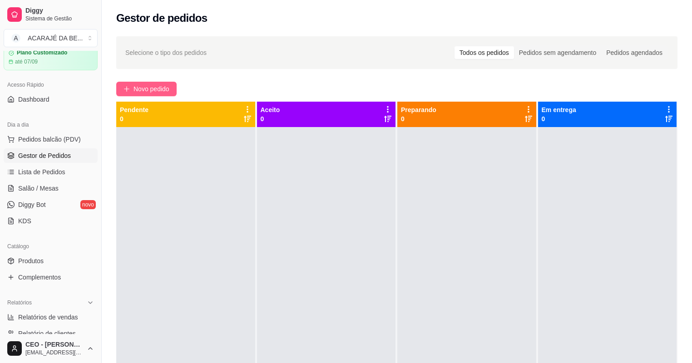
click at [143, 90] on span "Novo pedido" at bounding box center [151, 89] width 36 height 10
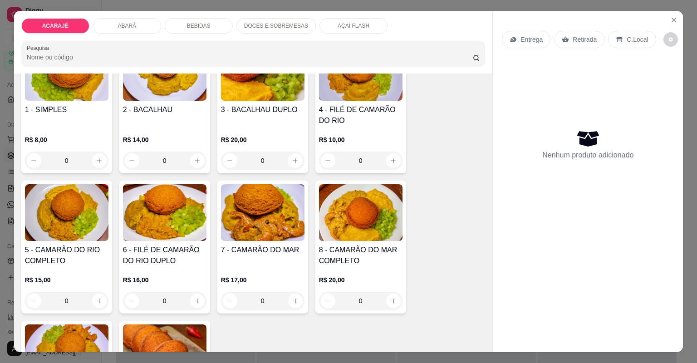
scroll to position [73, 0]
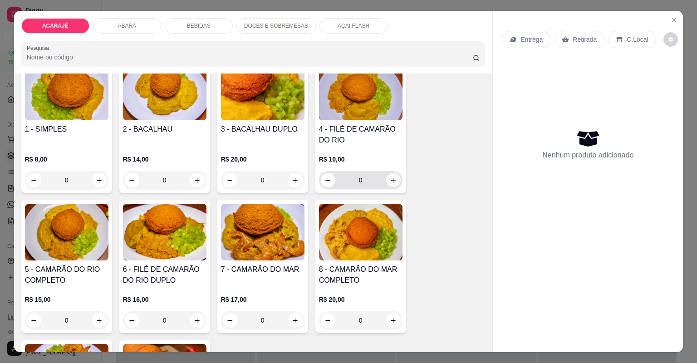
click at [396, 178] on button "increase-product-quantity" at bounding box center [393, 180] width 15 height 15
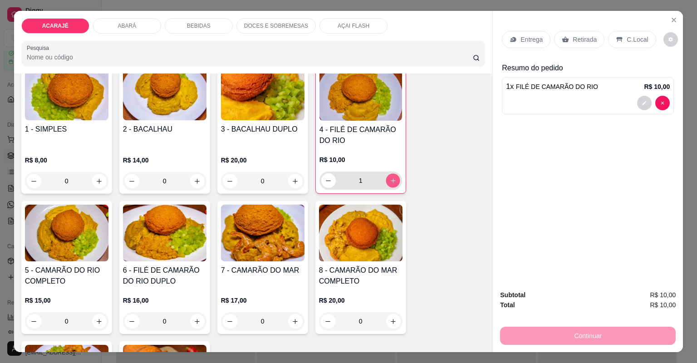
click at [396, 178] on button "increase-product-quantity" at bounding box center [393, 180] width 14 height 14
type input "2"
drag, startPoint x: 563, startPoint y: 38, endPoint x: 527, endPoint y: 172, distance: 138.6
click at [563, 38] on icon at bounding box center [565, 39] width 7 height 7
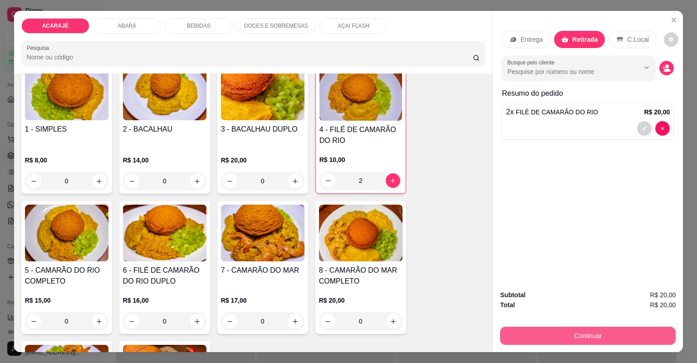
click at [617, 339] on button "Continuar" at bounding box center [588, 336] width 176 height 18
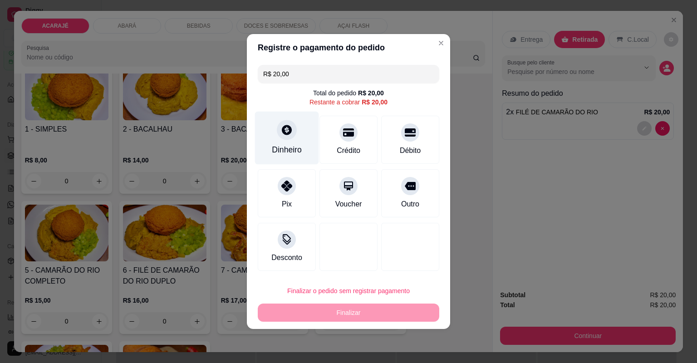
click at [301, 147] on div "Dinheiro" at bounding box center [287, 138] width 64 height 53
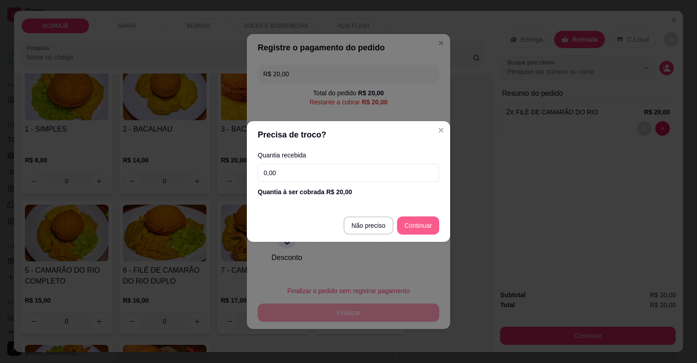
type input "R$ 0,00"
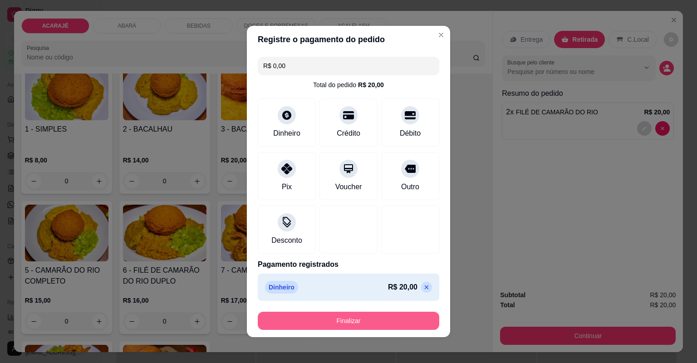
click at [359, 315] on button "Finalizar" at bounding box center [349, 321] width 182 height 18
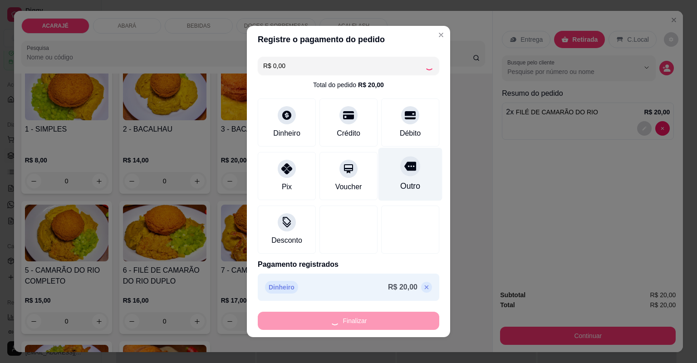
type input "0"
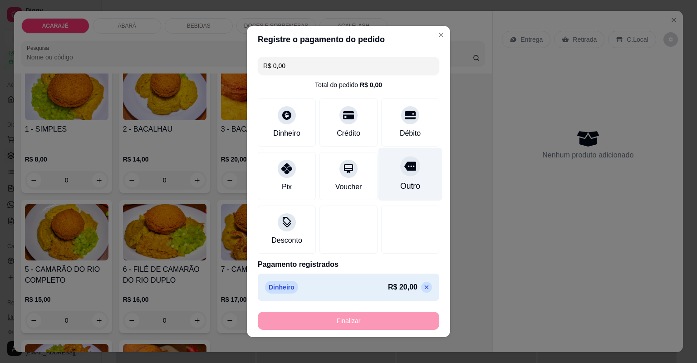
type input "-R$ 20,00"
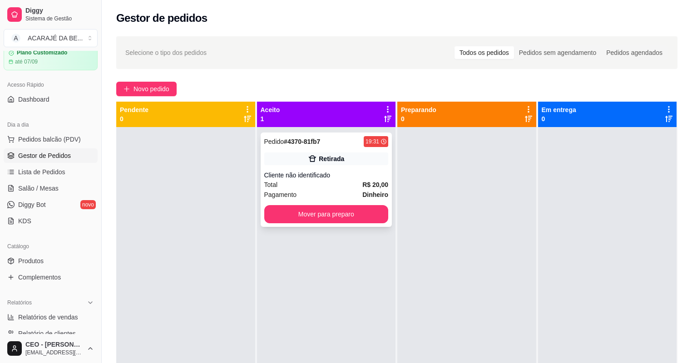
click at [336, 159] on div "Retirada" at bounding box center [331, 158] width 25 height 9
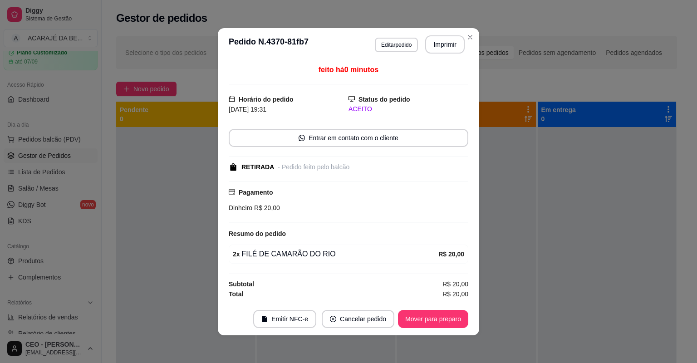
click at [445, 54] on header "**********" at bounding box center [348, 44] width 261 height 33
click at [454, 44] on button "Imprimir" at bounding box center [445, 44] width 38 height 18
click at [432, 313] on button "Mover para preparo" at bounding box center [433, 319] width 70 height 18
click at [432, 312] on div "Mover para preparo" at bounding box center [433, 319] width 70 height 18
drag, startPoint x: 421, startPoint y: 312, endPoint x: 409, endPoint y: 300, distance: 16.7
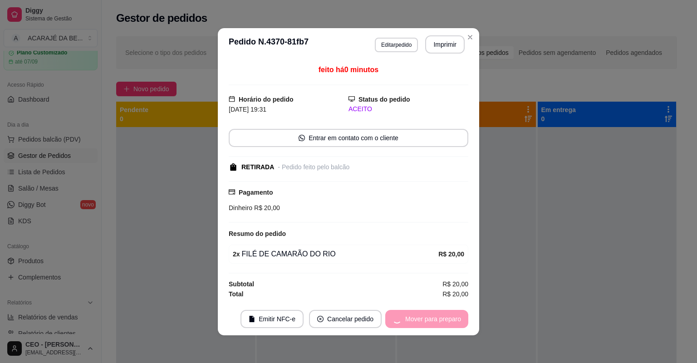
click at [414, 301] on section "**********" at bounding box center [348, 181] width 261 height 307
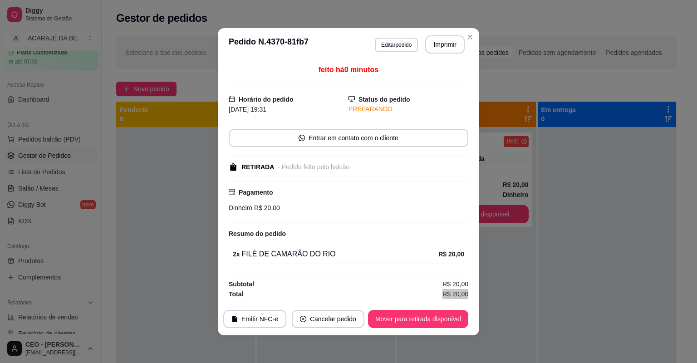
click at [403, 312] on button "Mover para retirada disponível" at bounding box center [418, 319] width 100 height 18
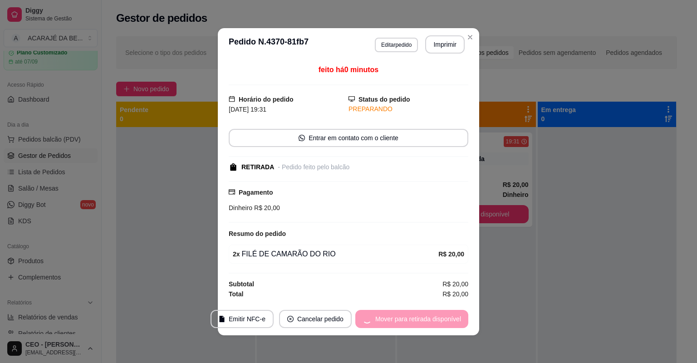
click at [403, 312] on div "Mover para retirada disponível" at bounding box center [411, 319] width 113 height 18
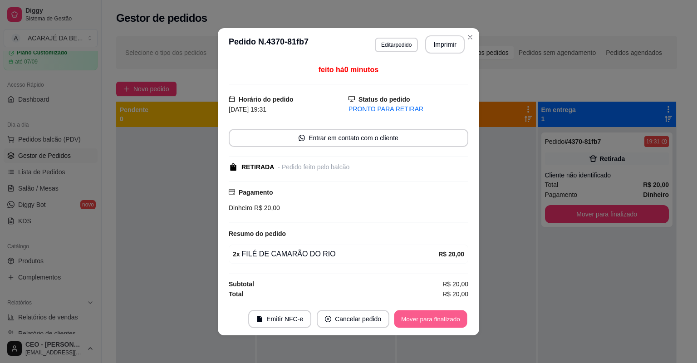
click at [453, 311] on button "Mover para finalizado" at bounding box center [430, 319] width 73 height 18
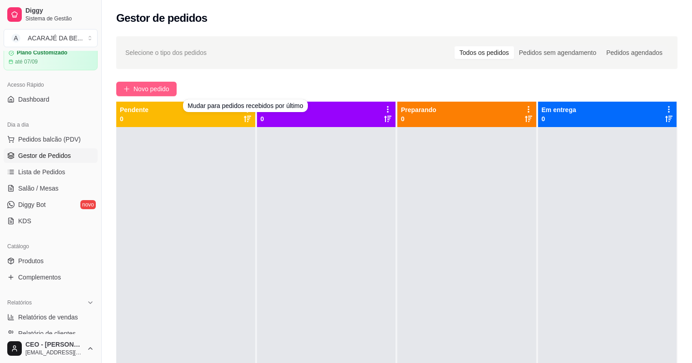
click at [141, 82] on button "Novo pedido" at bounding box center [146, 89] width 60 height 15
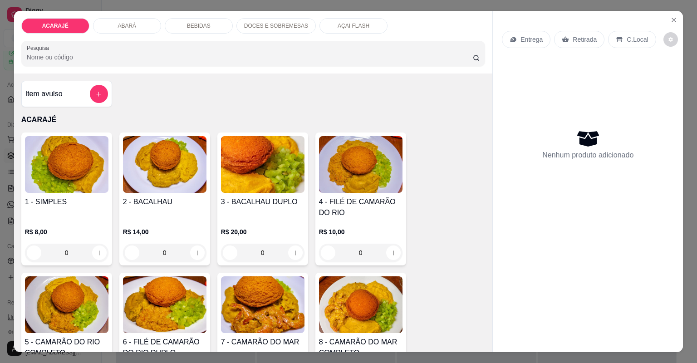
click at [264, 25] on p "DOCES E SOBREMESAS" at bounding box center [276, 25] width 64 height 7
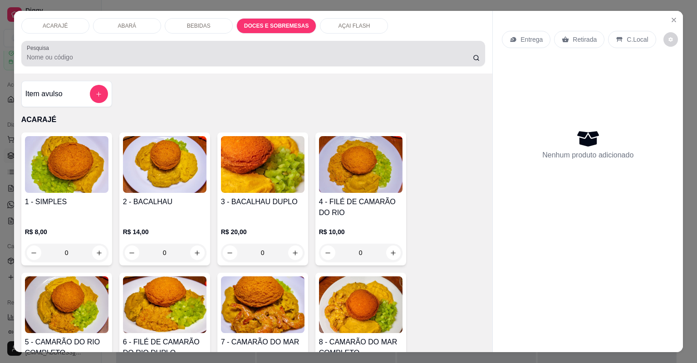
scroll to position [18, 0]
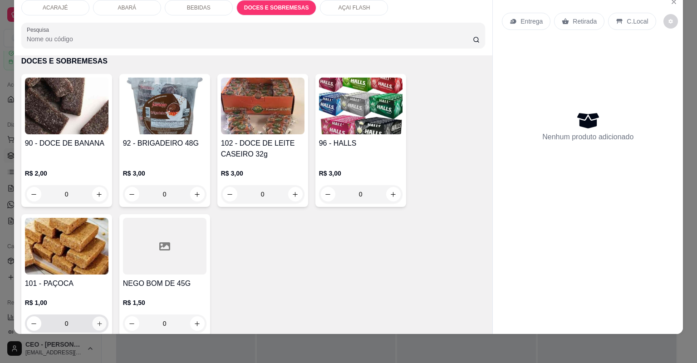
click at [96, 320] on icon "increase-product-quantity" at bounding box center [99, 323] width 7 height 7
type input "1"
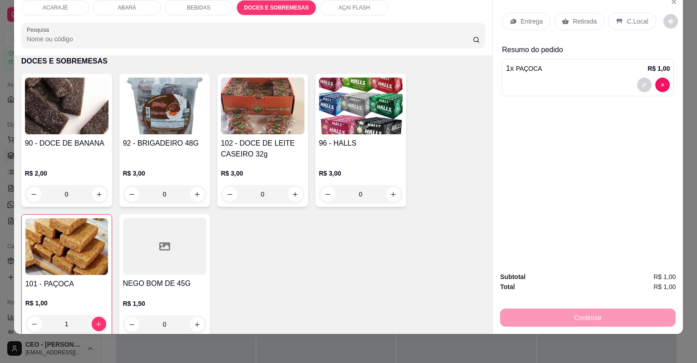
drag, startPoint x: 325, startPoint y: 8, endPoint x: 268, endPoint y: 97, distance: 105.7
click at [325, 8] on div "AÇAI FLASH" at bounding box center [354, 7] width 68 height 15
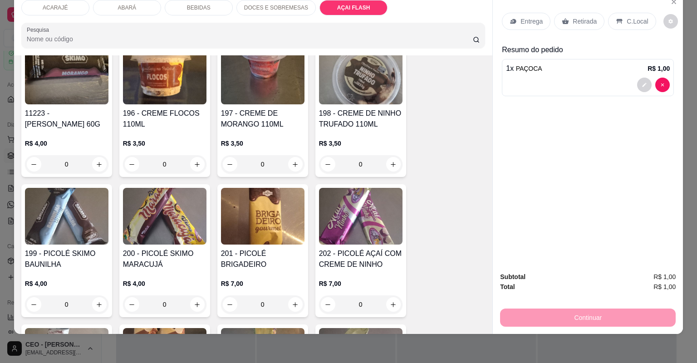
scroll to position [2256, 0]
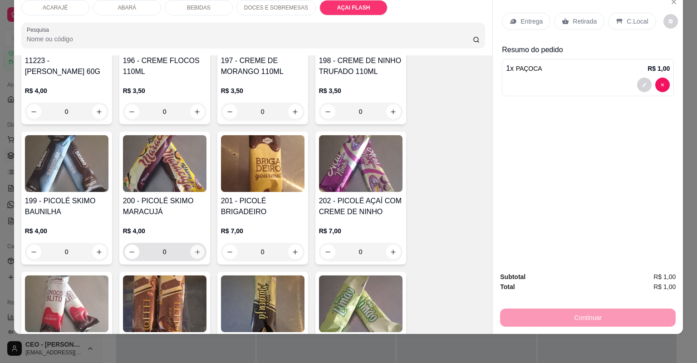
click at [197, 250] on icon "increase-product-quantity" at bounding box center [197, 252] width 7 height 7
type input "1"
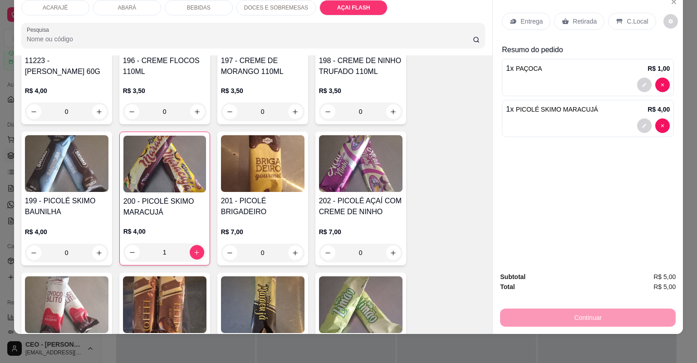
click at [578, 25] on p "Retirada" at bounding box center [585, 21] width 24 height 9
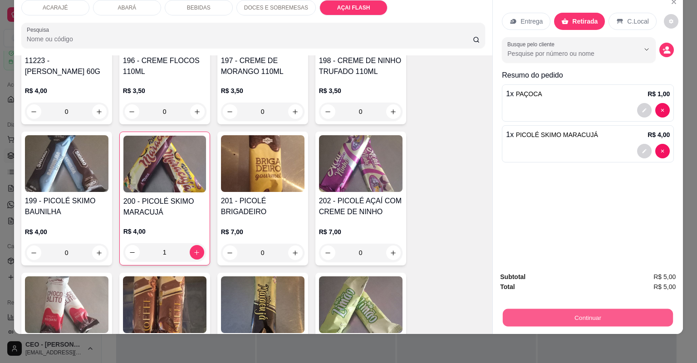
click at [617, 321] on button "Continuar" at bounding box center [588, 318] width 170 height 18
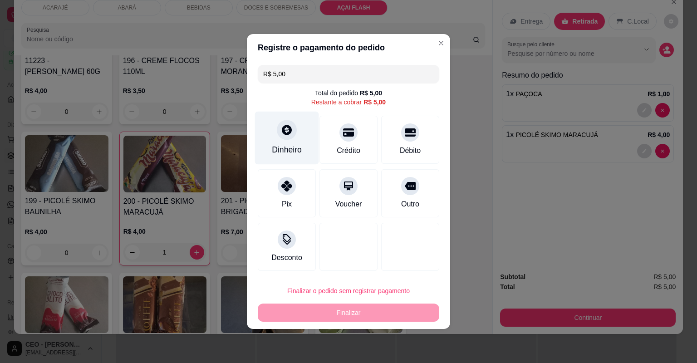
click at [291, 150] on div "Dinheiro" at bounding box center [287, 150] width 30 height 12
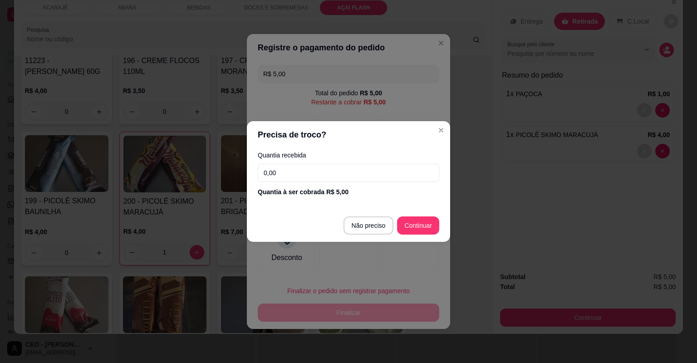
click at [378, 171] on input "0,00" at bounding box center [349, 173] width 182 height 18
type input "20,00"
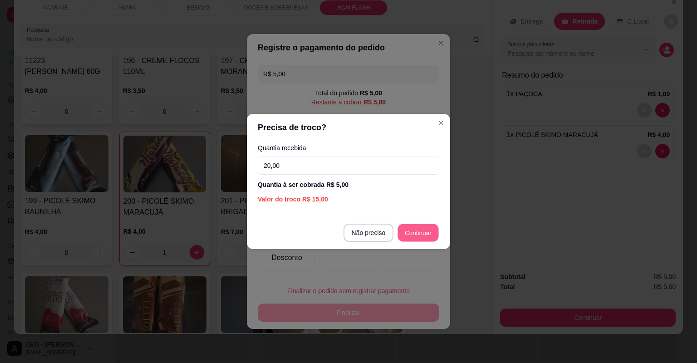
type input "R$ 0,00"
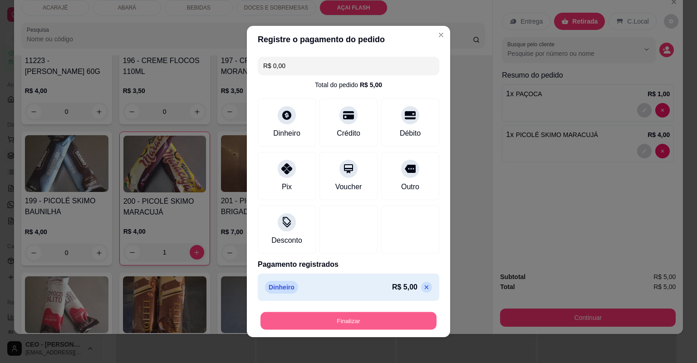
click at [389, 316] on button "Finalizar" at bounding box center [348, 321] width 176 height 18
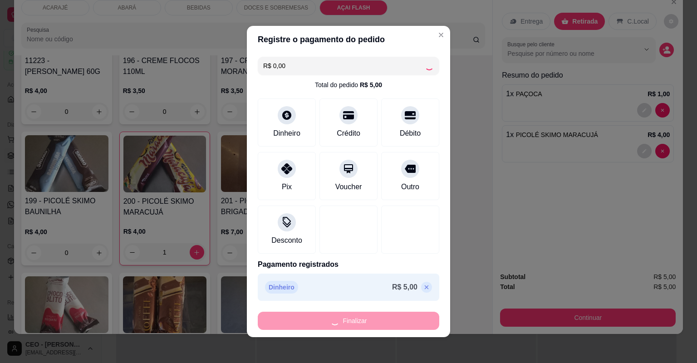
type input "0"
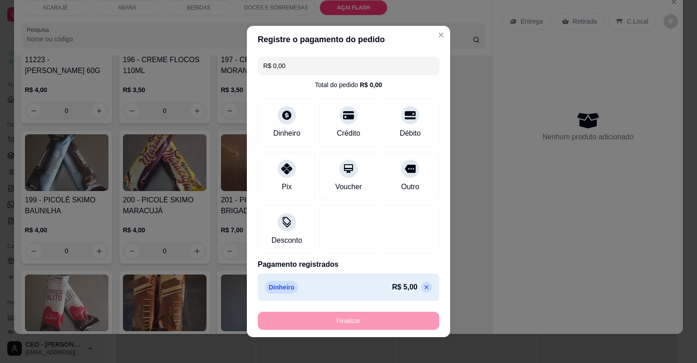
type input "-R$ 5,00"
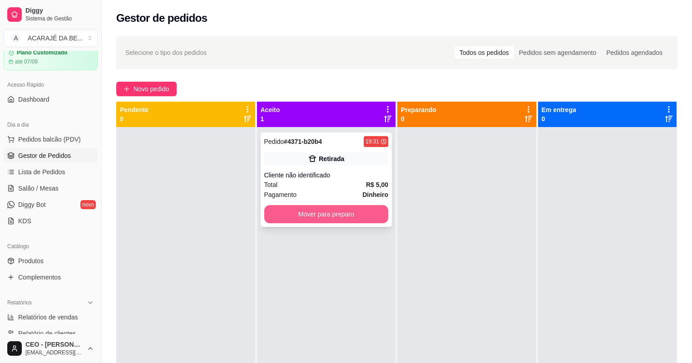
click at [329, 209] on button "Mover para preparo" at bounding box center [326, 214] width 124 height 18
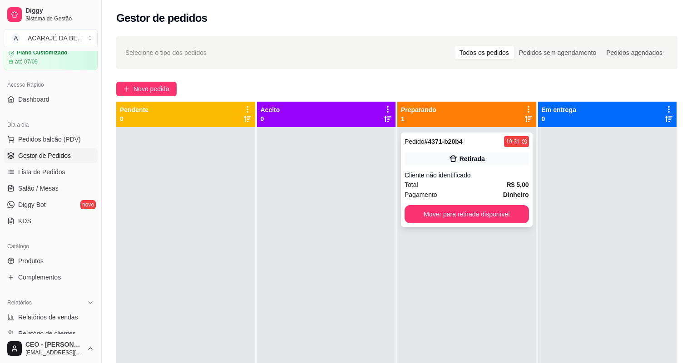
click at [447, 202] on div "Pedido # 4371-b20b4 19:31 Retirada Cliente não identificado Total R$ 5,00 Pagam…" at bounding box center [467, 180] width 132 height 94
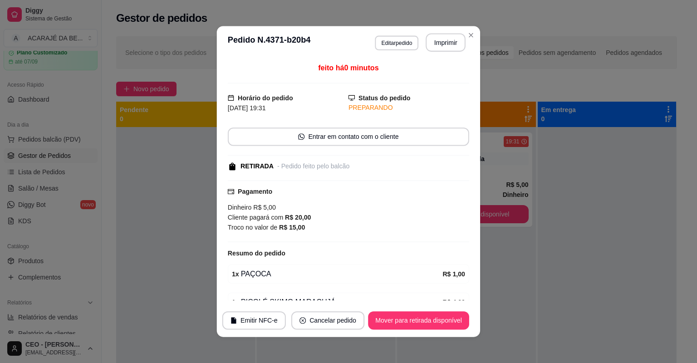
click at [454, 211] on div "Dinheiro R$ 5,00 Cliente pagará com R$ 20,00 Troco no valor de R$ 15,00" at bounding box center [348, 217] width 241 height 30
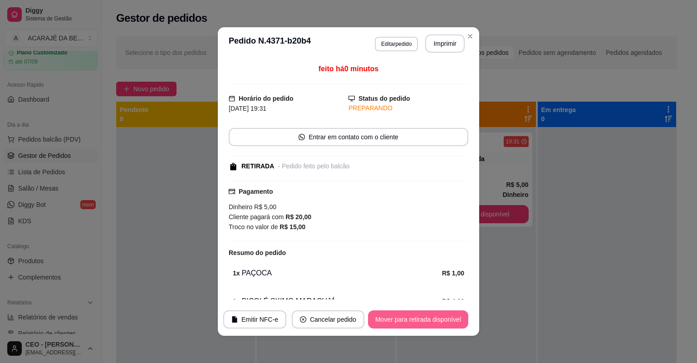
click at [419, 314] on button "Mover para retirada disponível" at bounding box center [418, 319] width 100 height 18
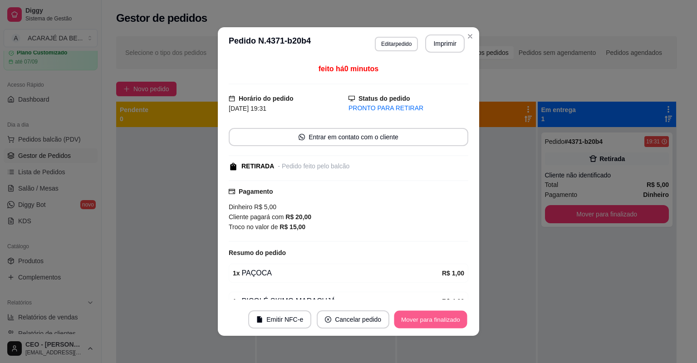
click at [417, 314] on button "Mover para finalizado" at bounding box center [430, 320] width 73 height 18
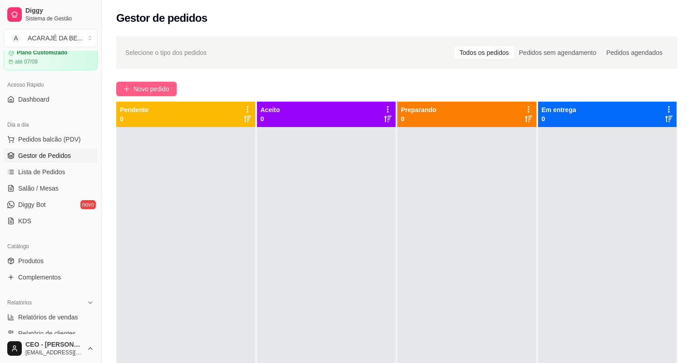
click at [137, 94] on button "Novo pedido" at bounding box center [146, 89] width 60 height 15
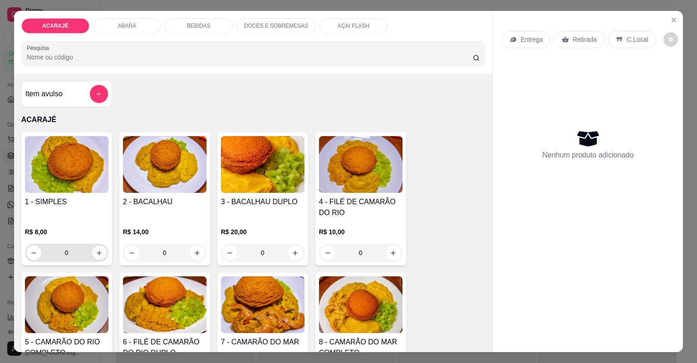
click at [96, 250] on icon "increase-product-quantity" at bounding box center [99, 253] width 7 height 7
type input "2"
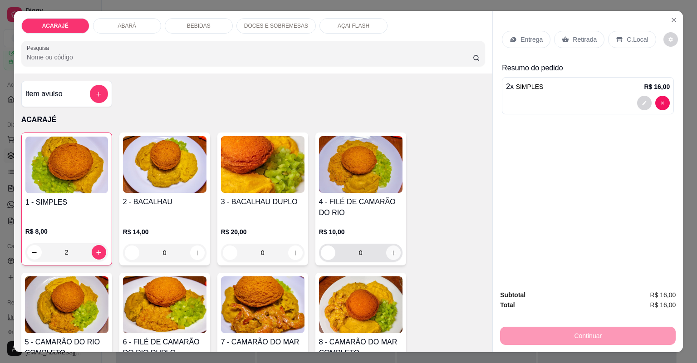
click at [390, 250] on icon "increase-product-quantity" at bounding box center [393, 253] width 7 height 7
type input "2"
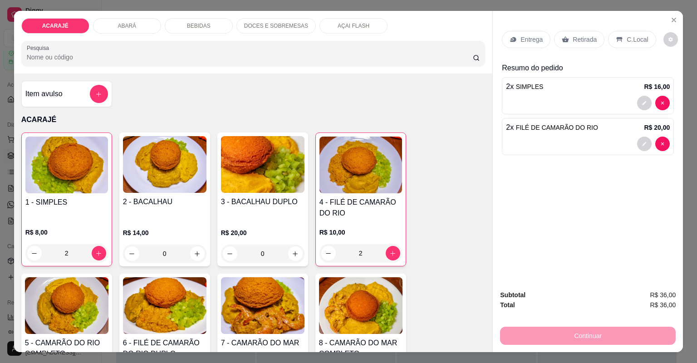
click at [577, 30] on div "Entrega Retirada C.Local" at bounding box center [588, 40] width 172 height 32
click at [575, 38] on p "Retirada" at bounding box center [585, 39] width 24 height 9
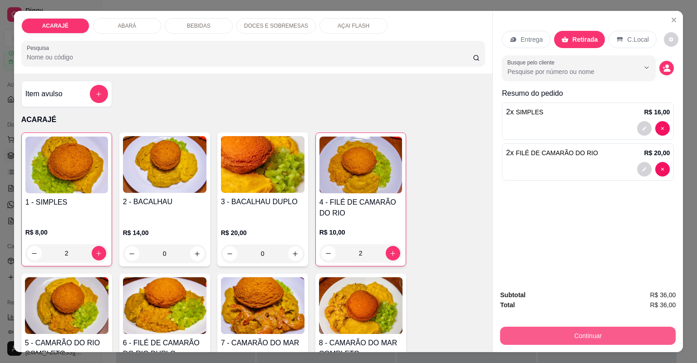
click at [610, 337] on button "Continuar" at bounding box center [588, 336] width 176 height 18
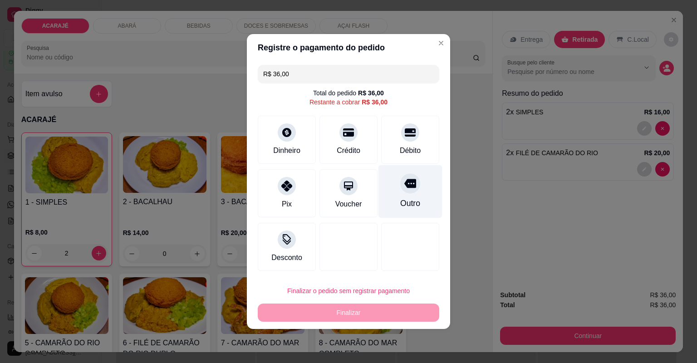
click at [412, 182] on div at bounding box center [410, 183] width 20 height 20
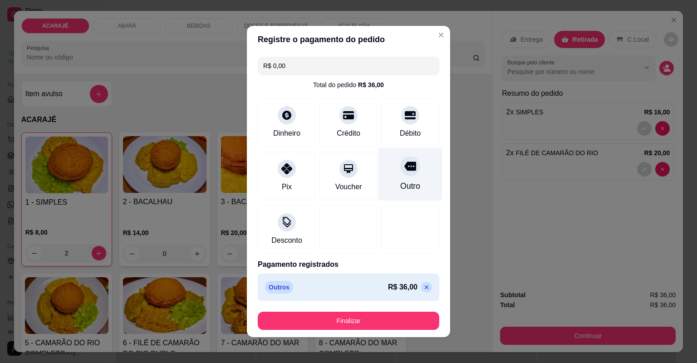
type input "R$ 0,00"
click at [388, 284] on p "R$ 36,00" at bounding box center [402, 287] width 29 height 11
click at [393, 309] on footer "Finalizar" at bounding box center [348, 320] width 203 height 33
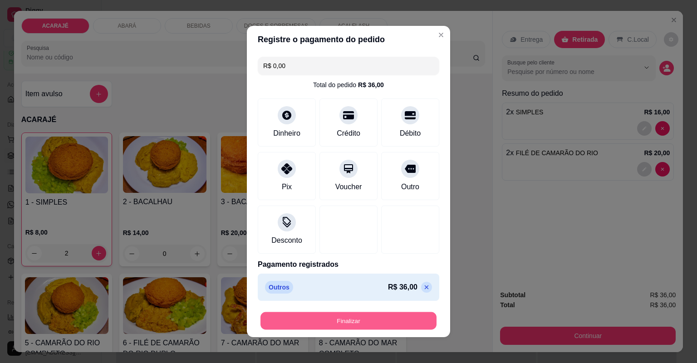
click at [399, 315] on button "Finalizar" at bounding box center [348, 321] width 176 height 18
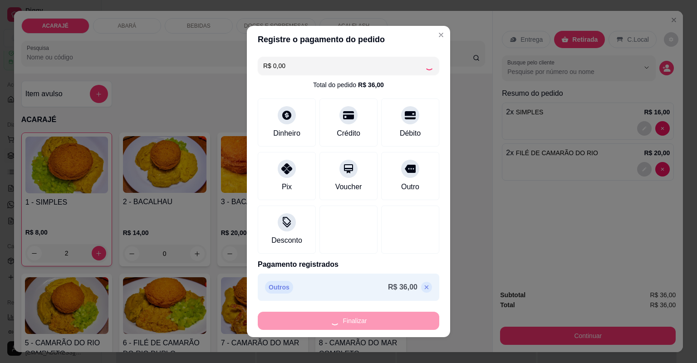
type input "0"
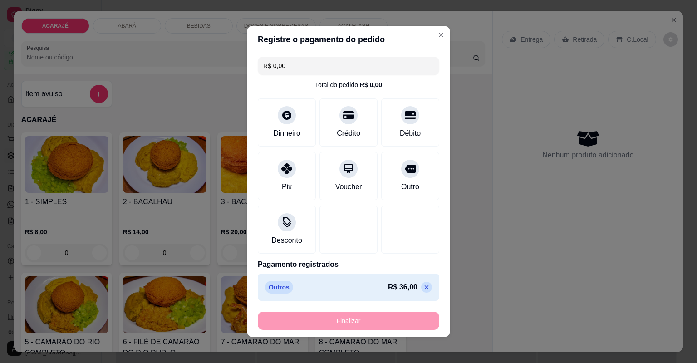
type input "-R$ 36,00"
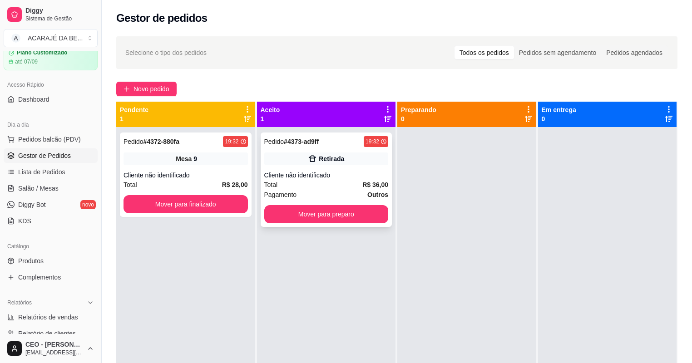
click at [325, 176] on div "Cliente não identificado" at bounding box center [326, 175] width 124 height 9
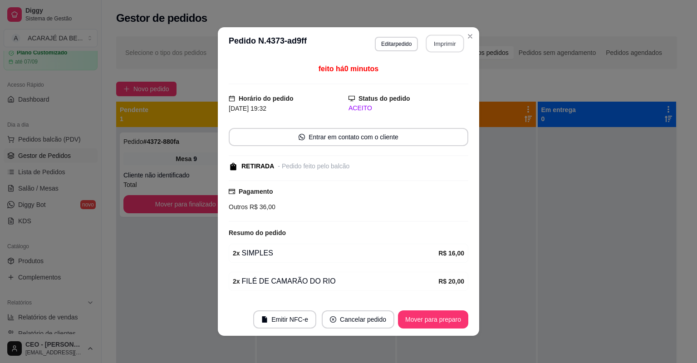
click at [445, 44] on button "Imprimir" at bounding box center [445, 44] width 38 height 18
click at [434, 321] on button "Mover para preparo" at bounding box center [433, 319] width 70 height 18
click at [434, 320] on div "Mover para preparo" at bounding box center [426, 319] width 83 height 18
click at [434, 319] on div "Mover para preparo" at bounding box center [426, 319] width 83 height 18
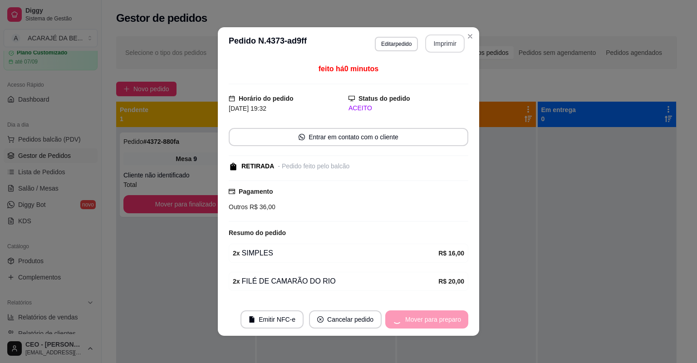
click at [434, 319] on div "Mover para preparo" at bounding box center [426, 319] width 83 height 18
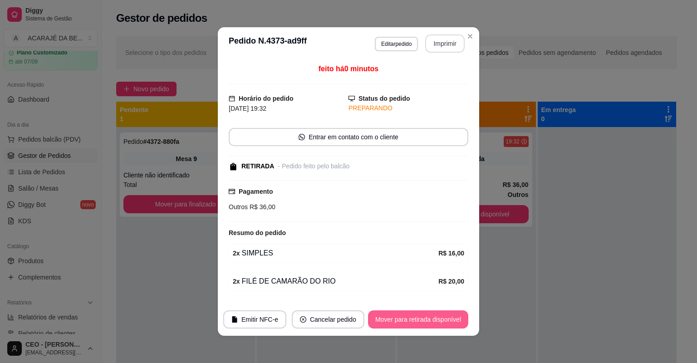
click at [434, 318] on button "Mover para retirada disponível" at bounding box center [418, 319] width 100 height 18
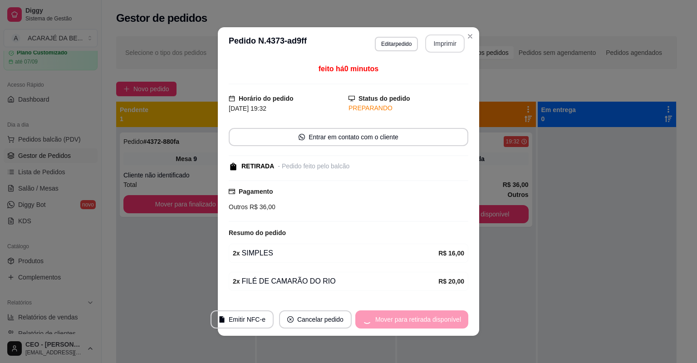
click at [434, 318] on div "Mover para retirada disponível" at bounding box center [411, 319] width 113 height 18
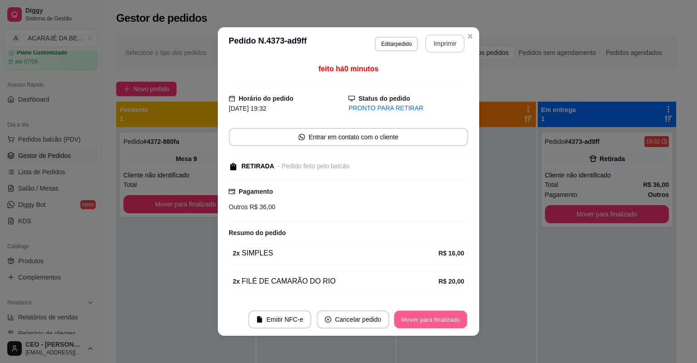
click at [436, 316] on button "Mover para finalizado" at bounding box center [430, 320] width 73 height 18
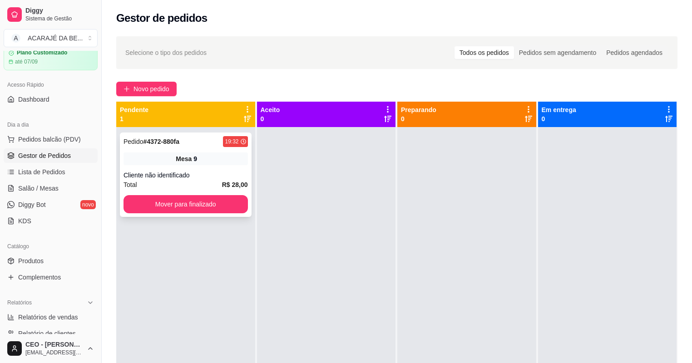
click at [159, 153] on div "Mesa 9" at bounding box center [185, 158] width 124 height 13
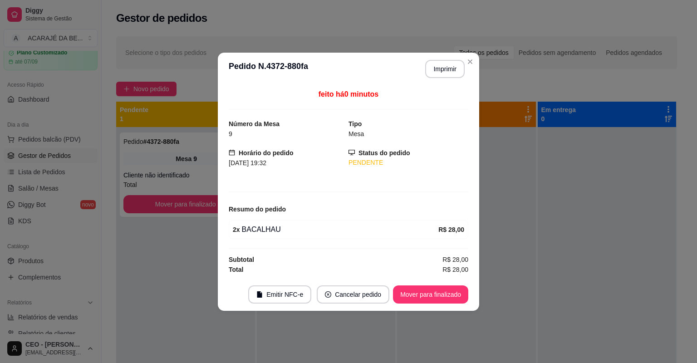
click at [424, 73] on div "**********" at bounding box center [441, 69] width 47 height 18
click at [437, 73] on button "Imprimir" at bounding box center [444, 69] width 39 height 18
click at [441, 290] on button "Mover para finalizado" at bounding box center [430, 294] width 75 height 18
click at [441, 290] on div "Mover para finalizado" at bounding box center [424, 294] width 88 height 18
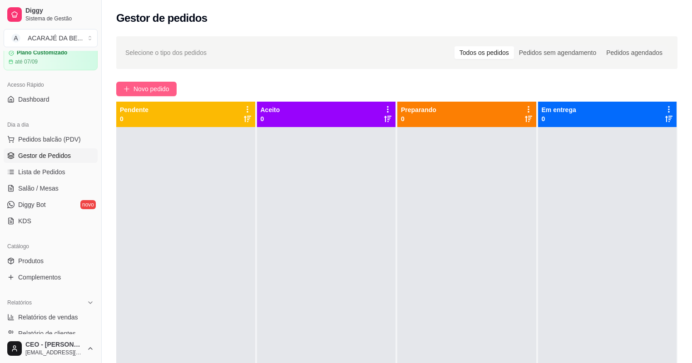
click at [135, 93] on button "Novo pedido" at bounding box center [146, 89] width 60 height 15
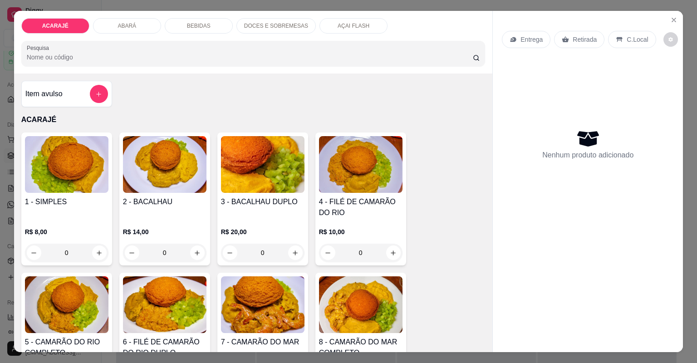
click at [152, 89] on div "Item avulso ACARAJÉ 1 - SIMPLES R$ 8,00 0 2 - BACALHAU R$ 14,00 0 3 - BACALHAU …" at bounding box center [253, 213] width 479 height 279
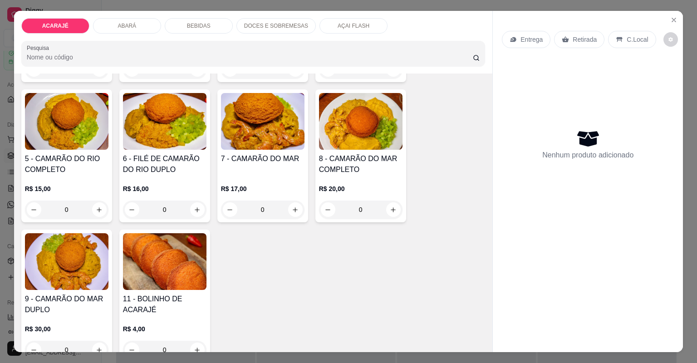
scroll to position [182, 0]
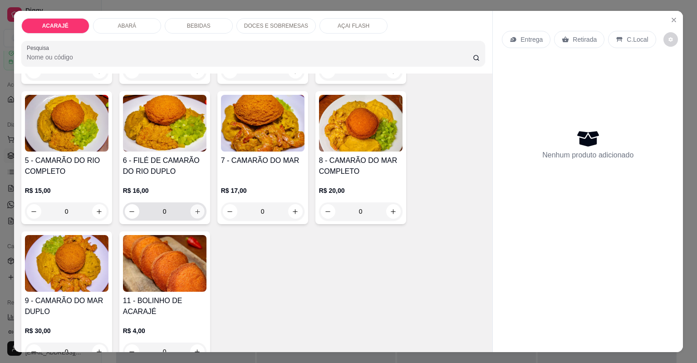
click at [197, 211] on icon "increase-product-quantity" at bounding box center [197, 211] width 7 height 7
click at [196, 211] on icon "increase-product-quantity" at bounding box center [197, 211] width 7 height 7
type input "2"
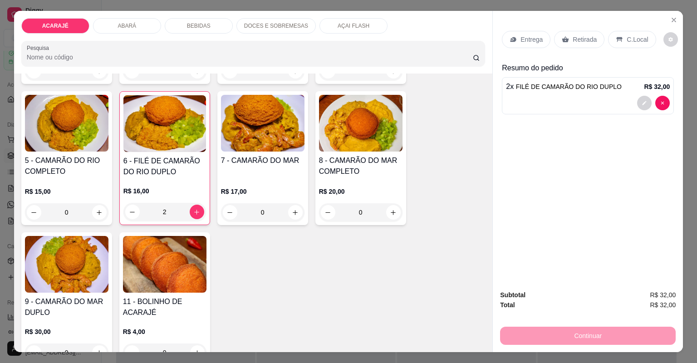
drag, startPoint x: 558, startPoint y: 41, endPoint x: 544, endPoint y: 53, distance: 17.7
click at [562, 41] on icon at bounding box center [565, 39] width 7 height 7
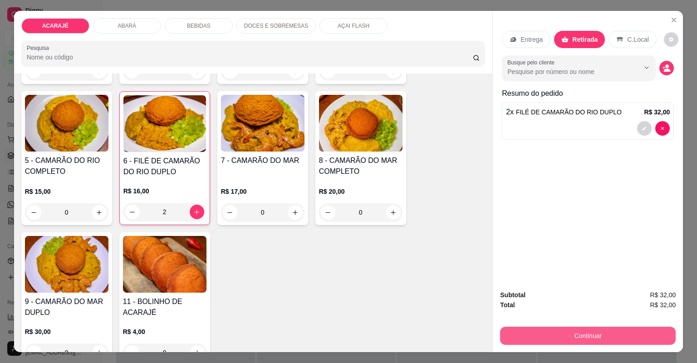
click at [537, 332] on button "Continuar" at bounding box center [588, 336] width 176 height 18
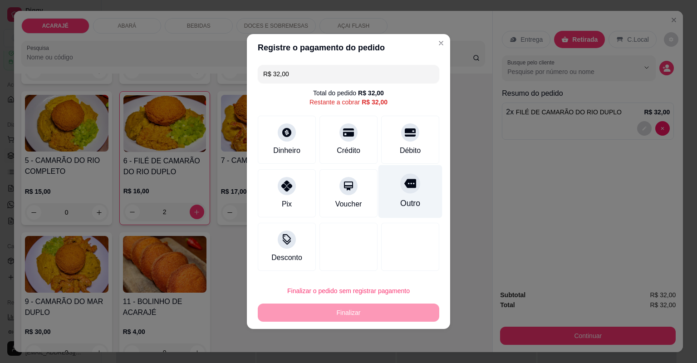
click at [400, 207] on div "Outro" at bounding box center [410, 203] width 20 height 12
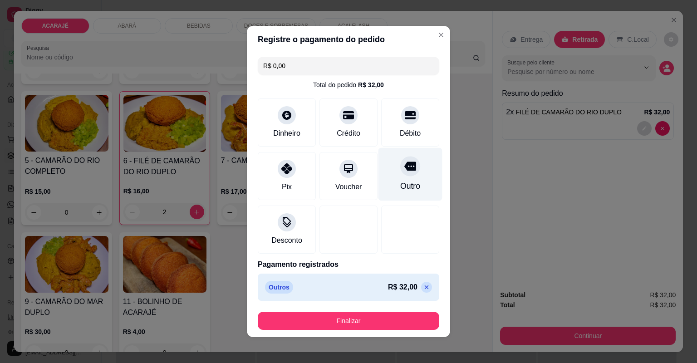
type input "R$ 0,00"
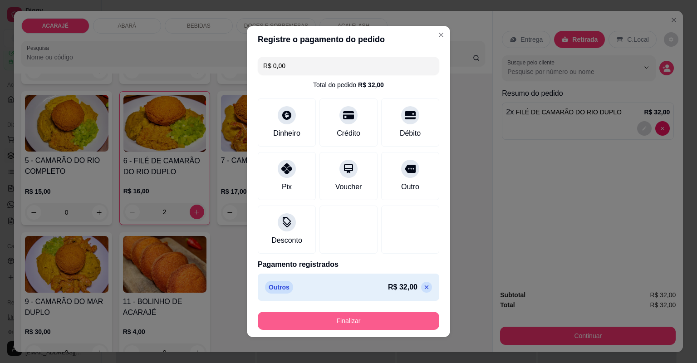
click at [384, 327] on button "Finalizar" at bounding box center [349, 321] width 182 height 18
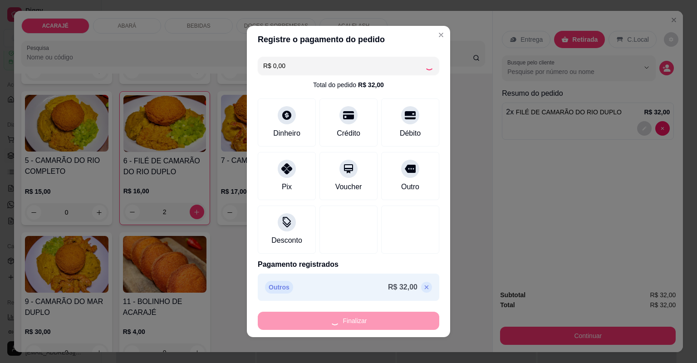
type input "0"
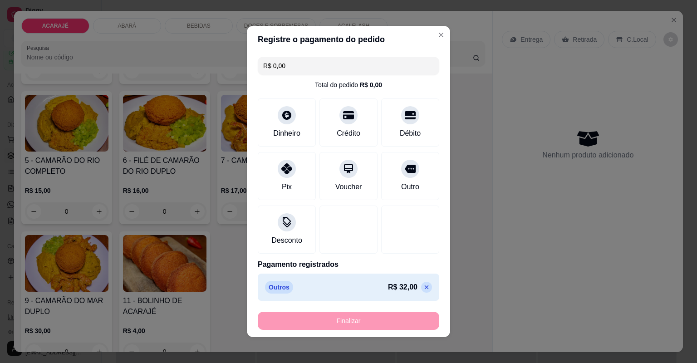
type input "-R$ 32,00"
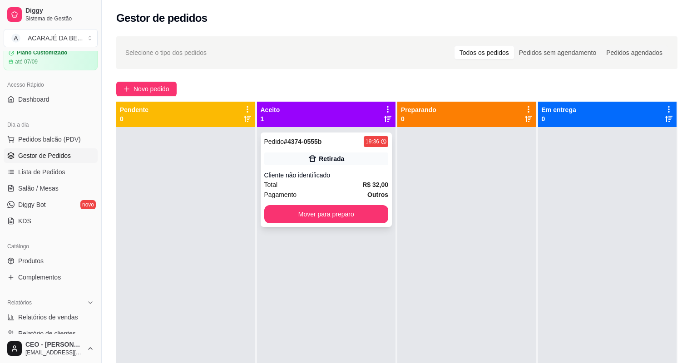
click at [385, 163] on div "Pedido # 4374-0555b 19:36 Retirada Cliente não identificado Total R$ 32,00 Paga…" at bounding box center [326, 180] width 132 height 94
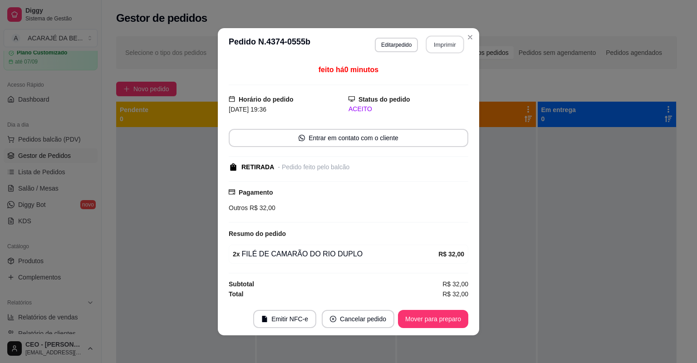
click at [448, 45] on button "Imprimir" at bounding box center [445, 44] width 38 height 18
click at [445, 316] on button "Mover para preparo" at bounding box center [433, 319] width 70 height 18
click at [445, 315] on div "Mover para preparo" at bounding box center [426, 319] width 83 height 18
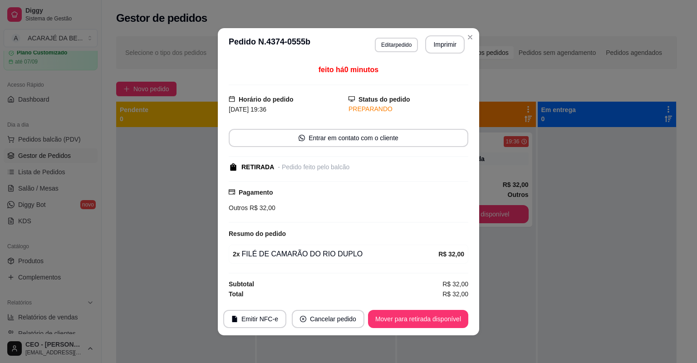
click at [445, 314] on button "Mover para retirada disponível" at bounding box center [418, 319] width 100 height 18
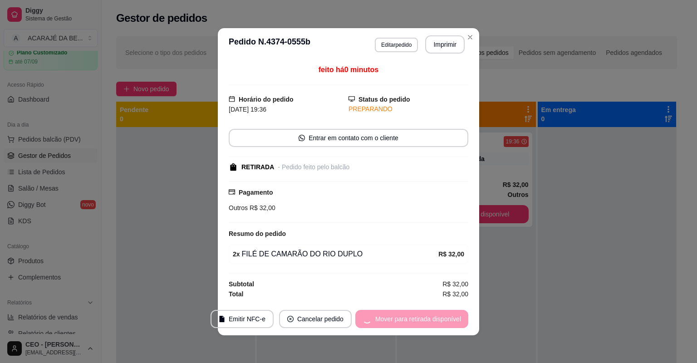
click at [445, 314] on div "Mover para retirada disponível" at bounding box center [411, 319] width 113 height 18
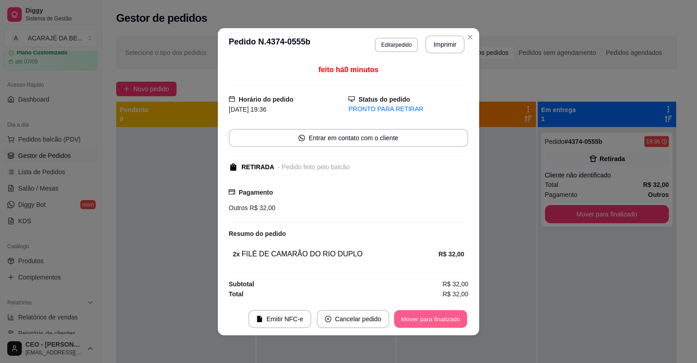
click at [445, 314] on button "Mover para finalizado" at bounding box center [430, 319] width 73 height 18
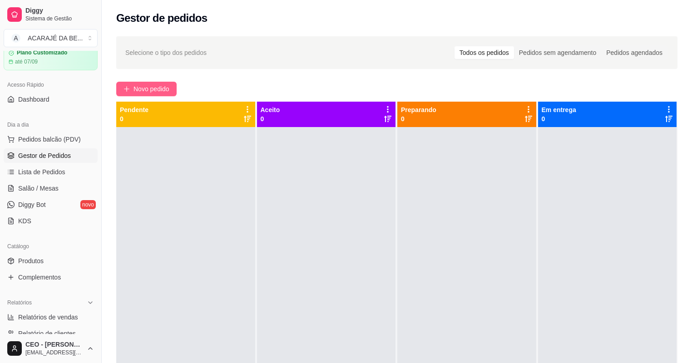
click at [130, 94] on button "Novo pedido" at bounding box center [146, 89] width 60 height 15
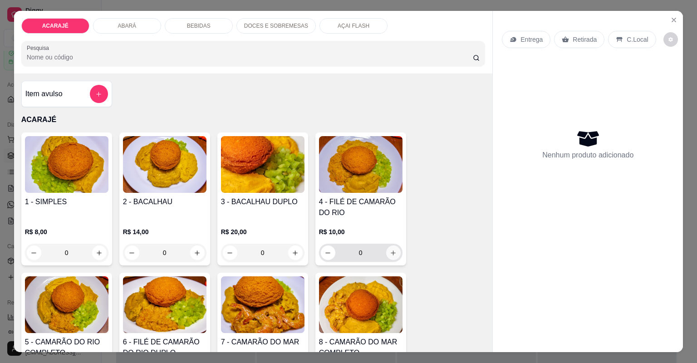
click at [390, 255] on icon "increase-product-quantity" at bounding box center [393, 253] width 7 height 7
type input "1"
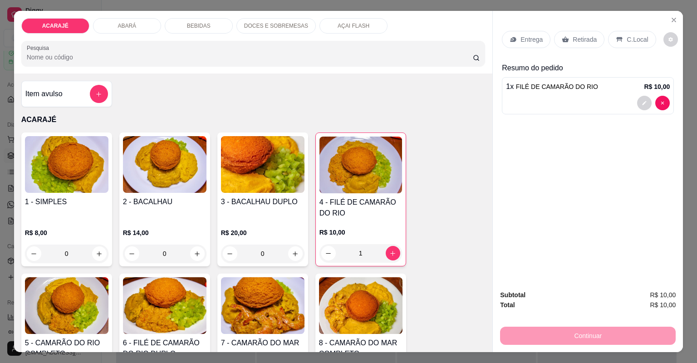
click at [523, 38] on p "Entrega" at bounding box center [531, 39] width 22 height 9
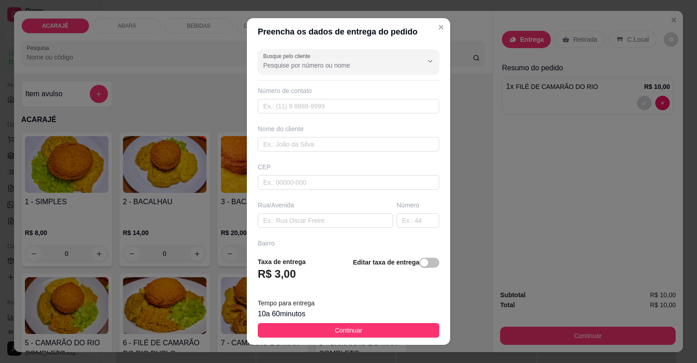
click at [361, 162] on div "CEP" at bounding box center [349, 166] width 182 height 9
click at [365, 149] on input "text" at bounding box center [349, 144] width 182 height 15
type input "milena"
click at [329, 215] on input "text" at bounding box center [325, 220] width 135 height 15
paste input "[STREET_ADDRESS][PERSON_NAME] branco na esquina"
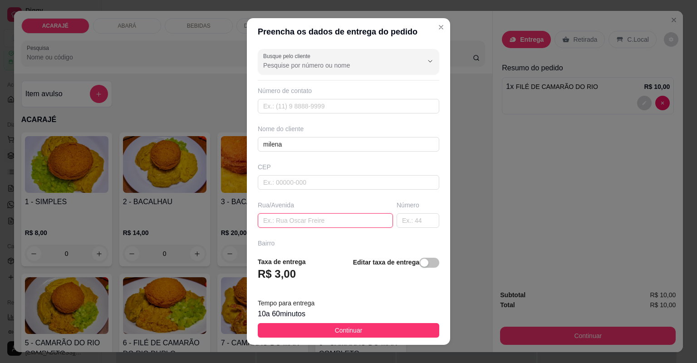
type input "[STREET_ADDRESS][PERSON_NAME] branco na esquina"
click at [358, 326] on button "Continuar" at bounding box center [349, 330] width 182 height 15
click at [359, 326] on img at bounding box center [360, 305] width 83 height 57
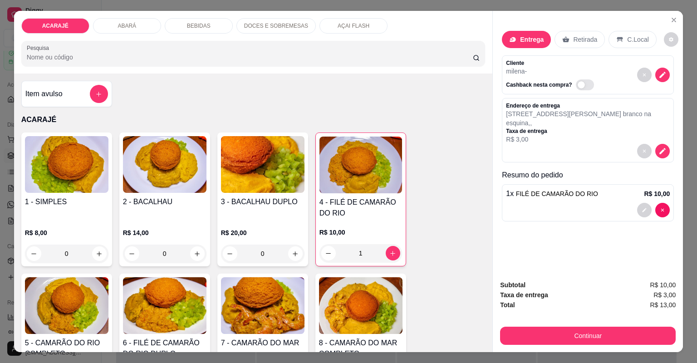
click at [535, 346] on div "Subtotal R$ 10,00 Taxa de entrega R$ 3,00 Total R$ 13,00 Continuar" at bounding box center [588, 312] width 190 height 79
click at [534, 345] on div "Subtotal R$ 10,00 Taxa de entrega R$ 3,00 Total R$ 13,00 Continuar" at bounding box center [588, 312] width 190 height 79
click at [524, 345] on div "Subtotal R$ 10,00 Taxa de entrega R$ 3,00 Total R$ 13,00 Continuar" at bounding box center [588, 312] width 190 height 79
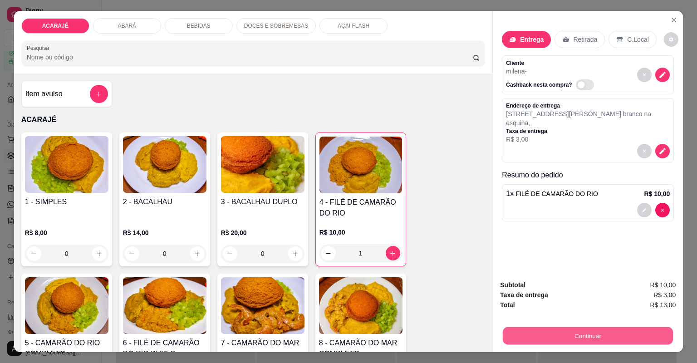
click at [523, 339] on button "Continuar" at bounding box center [588, 336] width 170 height 18
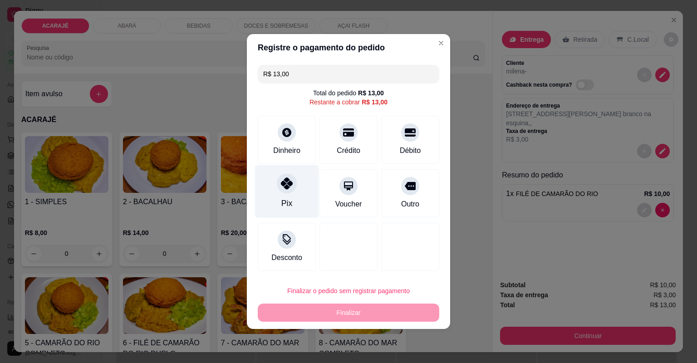
click at [288, 197] on div "Pix" at bounding box center [286, 203] width 11 height 12
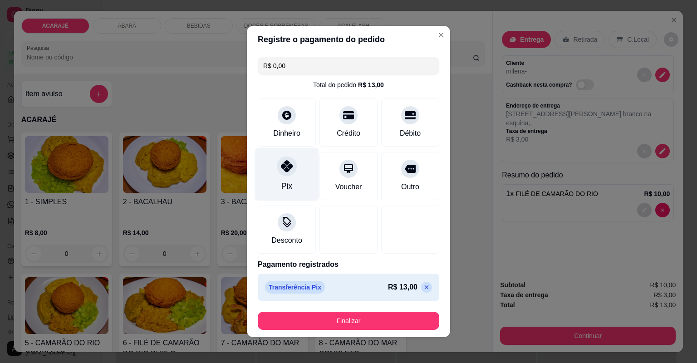
type input "R$ 0,00"
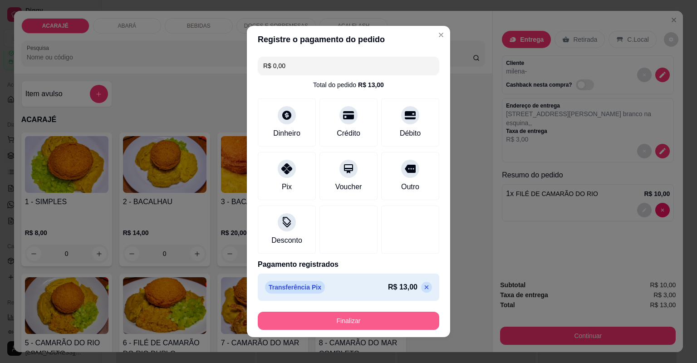
click at [363, 316] on button "Finalizar" at bounding box center [349, 321] width 182 height 18
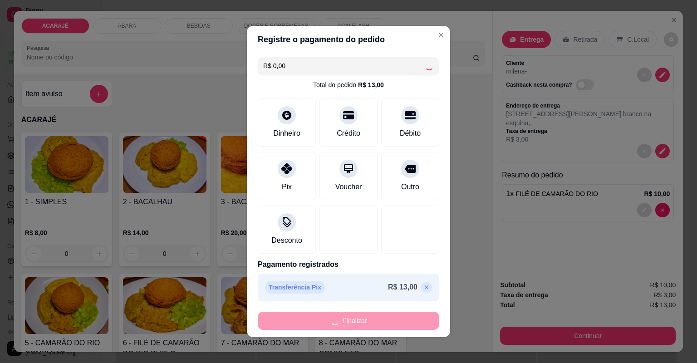
type input "0"
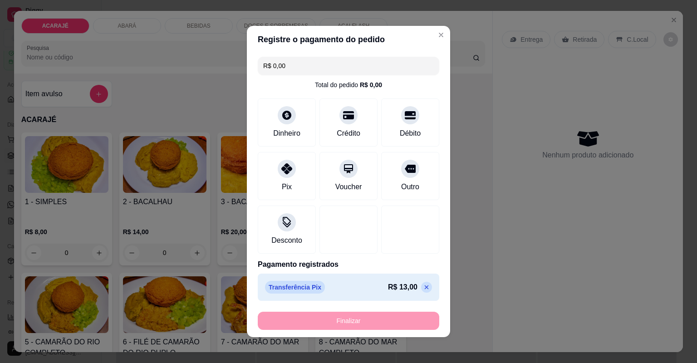
type input "-R$ 13,00"
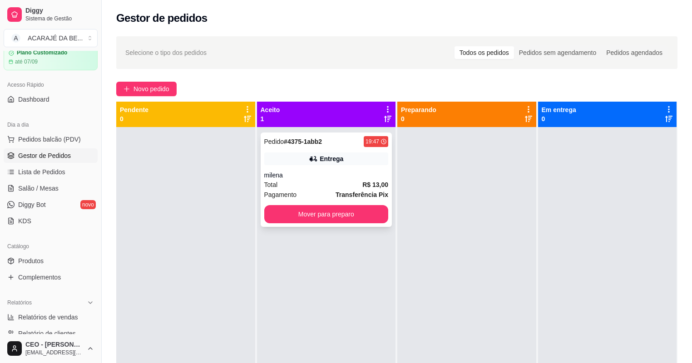
click at [305, 180] on div "Total R$ 13,00" at bounding box center [326, 185] width 124 height 10
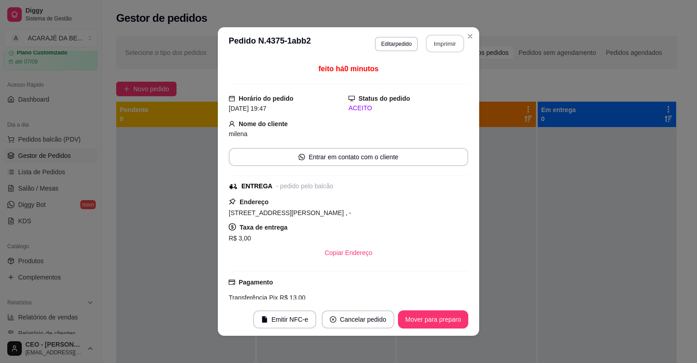
click at [431, 51] on button "Imprimir" at bounding box center [445, 44] width 38 height 18
click at [445, 310] on button "Mover para preparo" at bounding box center [433, 319] width 70 height 18
click at [447, 309] on footer "Emitir NFC-e Cancelar pedido Mover para preparo" at bounding box center [348, 319] width 261 height 33
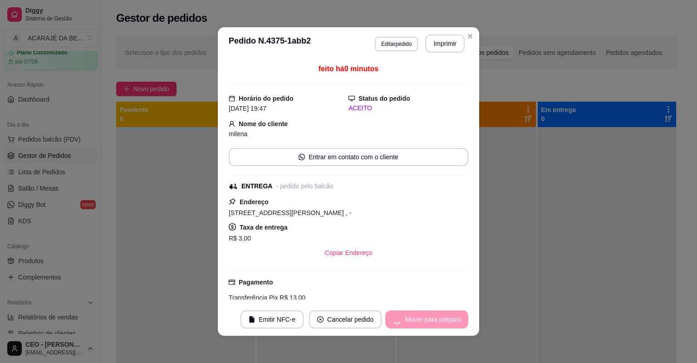
click at [447, 309] on footer "Emitir NFC-e Cancelar pedido Mover para preparo" at bounding box center [348, 319] width 261 height 33
drag, startPoint x: 447, startPoint y: 309, endPoint x: 439, endPoint y: 312, distance: 8.8
click at [442, 312] on div "Mover para preparo" at bounding box center [426, 319] width 83 height 18
click at [439, 313] on div "Mover para preparo" at bounding box center [426, 319] width 83 height 18
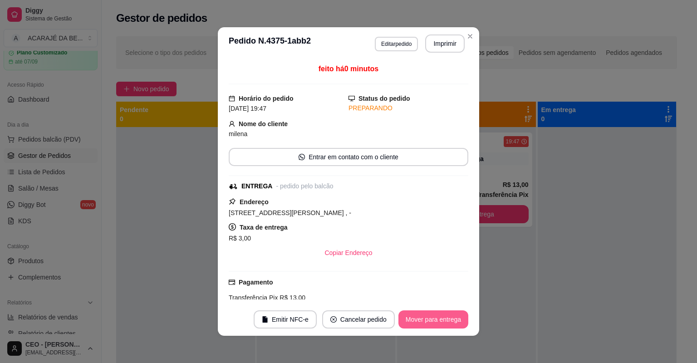
click at [433, 324] on button "Mover para entrega" at bounding box center [433, 319] width 70 height 18
click at [433, 324] on div "Mover para entrega" at bounding box center [427, 319] width 83 height 18
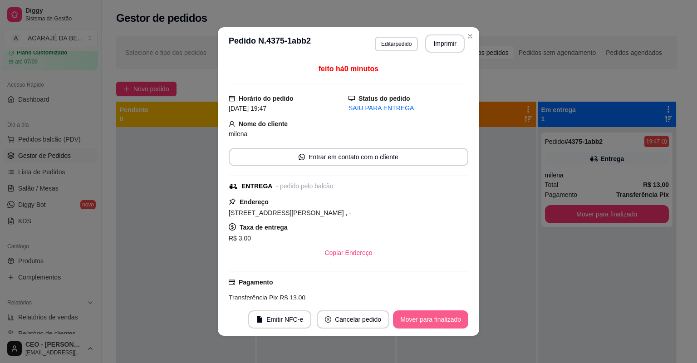
click at [437, 321] on button "Mover para finalizado" at bounding box center [430, 319] width 75 height 18
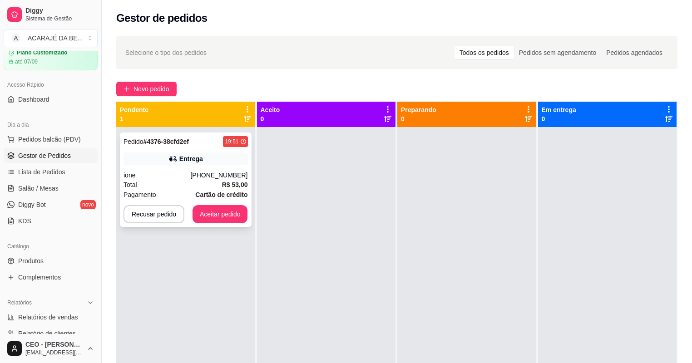
click at [227, 170] on div "Pedido # 4376-38cfd2ef 19:51 Entrega ione (73) 98107-0158 Total R$ 53,00 Pagame…" at bounding box center [186, 180] width 132 height 94
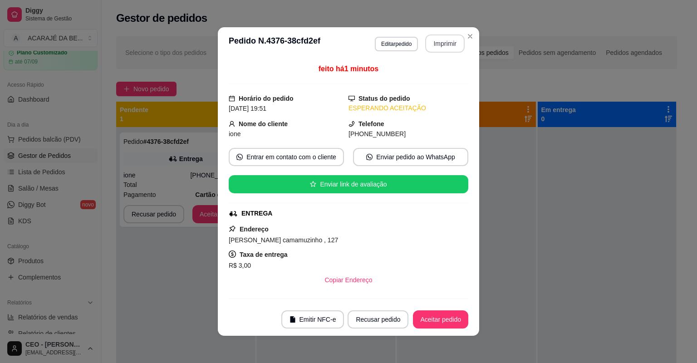
click at [442, 45] on button "Imprimir" at bounding box center [444, 43] width 39 height 18
click at [443, 319] on button "Aceitar pedido" at bounding box center [440, 319] width 55 height 18
click at [443, 319] on div "Recusar pedido Aceitar pedido" at bounding box center [395, 319] width 146 height 18
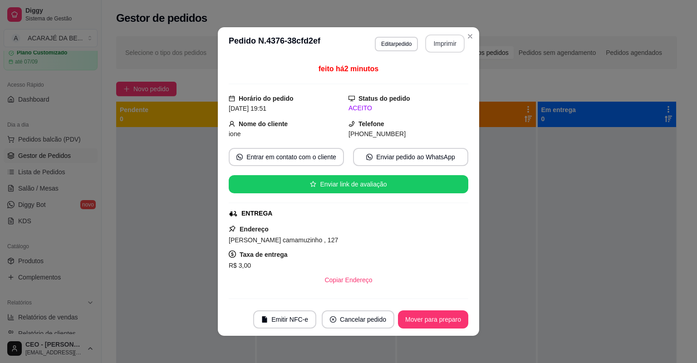
click at [443, 319] on div "Mover para preparo" at bounding box center [433, 319] width 70 height 18
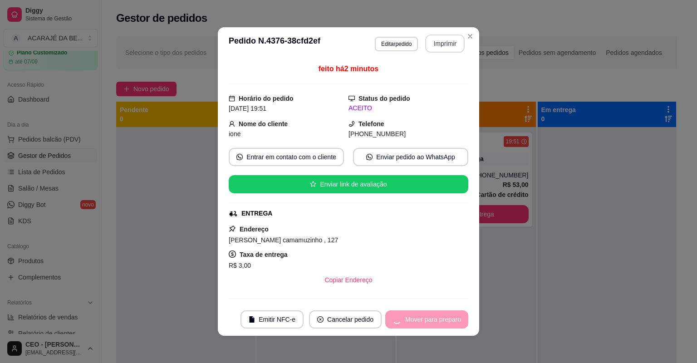
click at [443, 319] on div "Mover para preparo" at bounding box center [426, 319] width 83 height 18
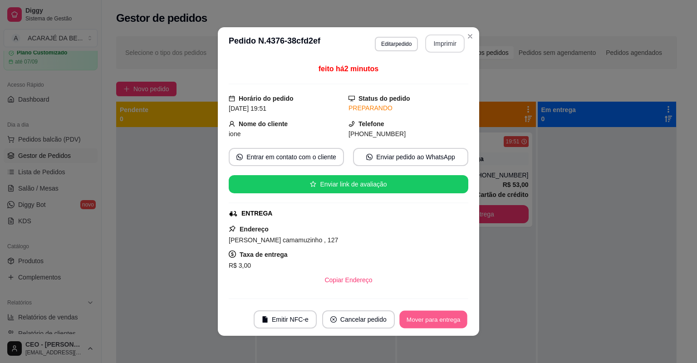
click at [443, 319] on button "Mover para entrega" at bounding box center [433, 320] width 68 height 18
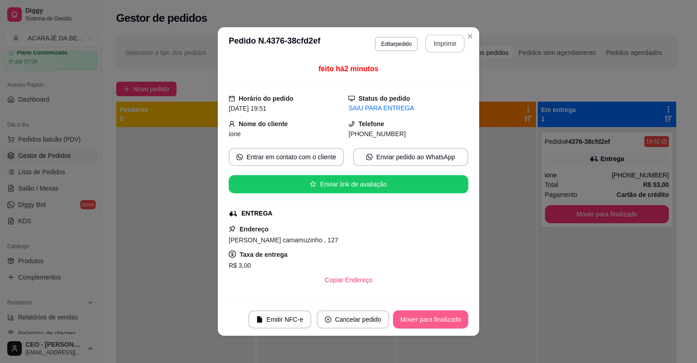
click at [446, 316] on button "Mover para finalizado" at bounding box center [430, 319] width 75 height 18
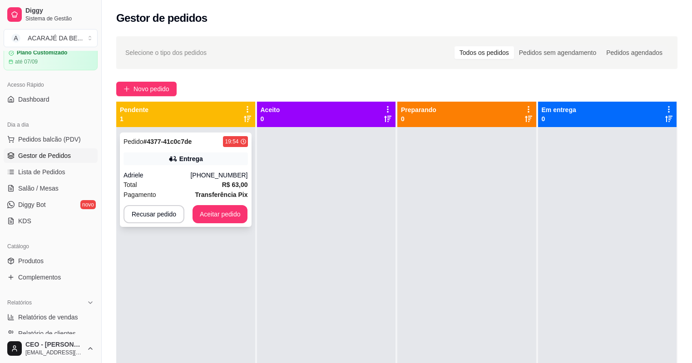
click at [198, 181] on div "Total R$ 63,00" at bounding box center [185, 185] width 124 height 10
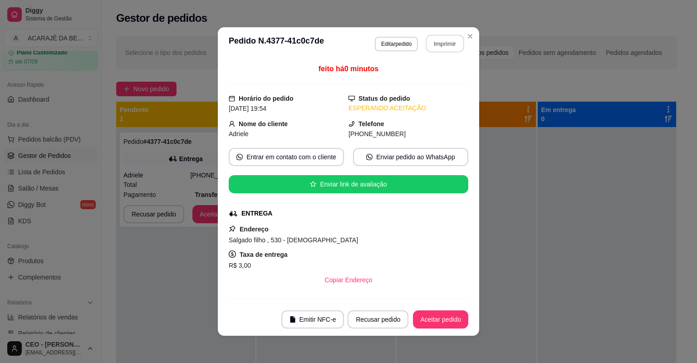
click at [448, 44] on button "Imprimir" at bounding box center [445, 44] width 38 height 18
click at [442, 316] on button "Aceitar pedido" at bounding box center [440, 319] width 55 height 18
click at [442, 316] on div "Recusar pedido Aceitar pedido" at bounding box center [395, 319] width 146 height 18
drag, startPoint x: 448, startPoint y: 44, endPoint x: 442, endPoint y: 316, distance: 271.4
click at [442, 316] on div "Recusar pedido Aceitar pedido" at bounding box center [395, 319] width 146 height 18
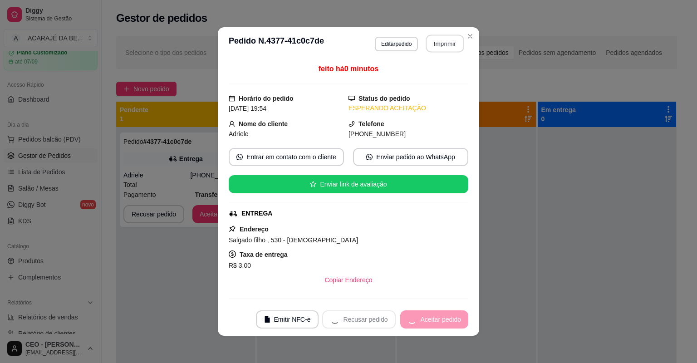
click at [442, 315] on div "Recusar pedido Aceitar pedido" at bounding box center [395, 319] width 146 height 18
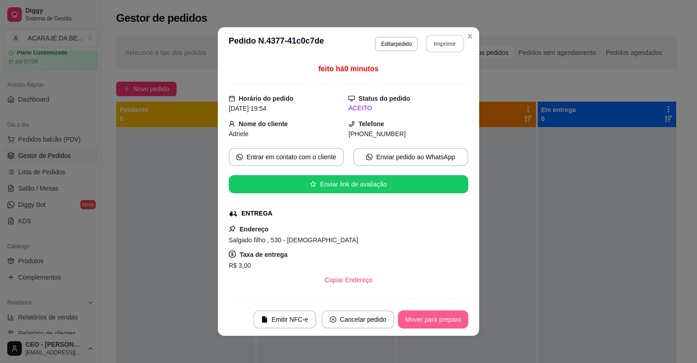
click at [442, 315] on button "Mover para preparo" at bounding box center [433, 319] width 70 height 18
click at [442, 315] on div "Mover para preparo" at bounding box center [426, 319] width 83 height 18
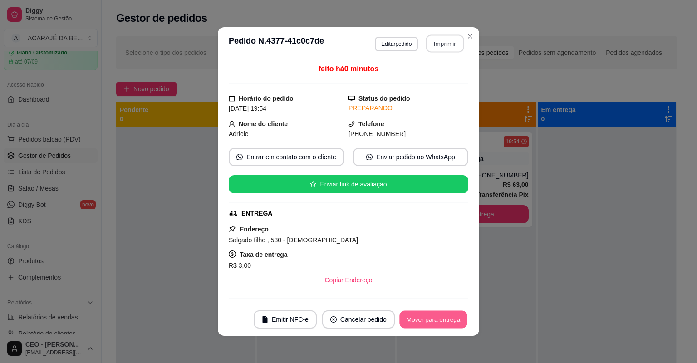
click at [442, 315] on button "Mover para entrega" at bounding box center [433, 320] width 68 height 18
click at [442, 314] on div "Mover para entrega" at bounding box center [427, 319] width 83 height 18
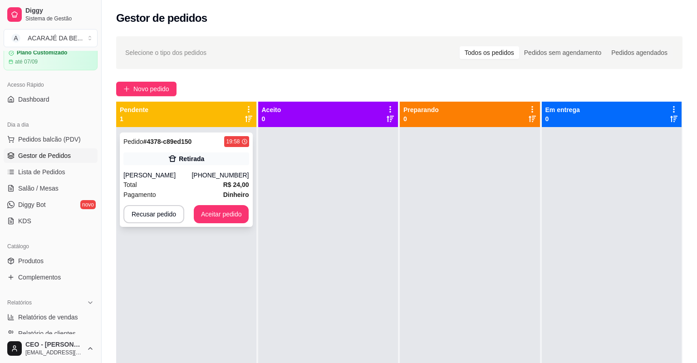
click at [223, 164] on div "Pedido # 4378-c89ed150 19:58 Retirada Alícia Queli (73) 98204-0880 Total R$ 24,…" at bounding box center [186, 180] width 133 height 94
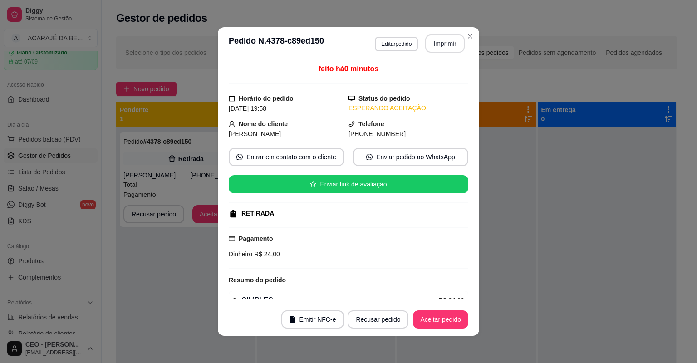
click at [429, 44] on button "Imprimir" at bounding box center [444, 43] width 39 height 18
click at [466, 317] on footer "Emitir NFC-e Recusar pedido Aceitar pedido" at bounding box center [348, 319] width 261 height 33
click at [463, 318] on button "Aceitar pedido" at bounding box center [440, 319] width 55 height 18
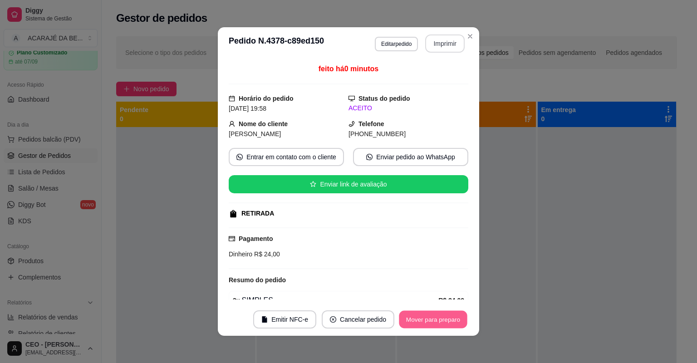
click at [463, 318] on button "Mover para preparo" at bounding box center [433, 320] width 68 height 18
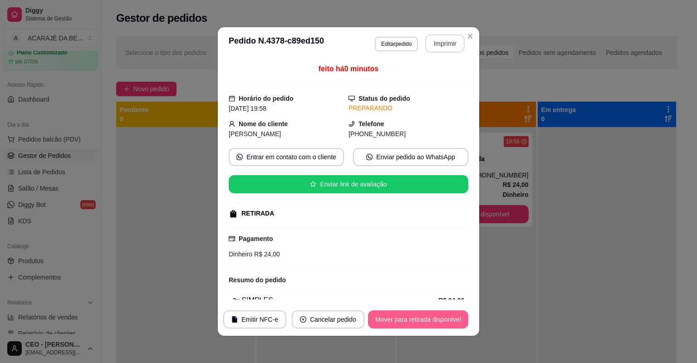
click at [463, 318] on button "Mover para retirada disponível" at bounding box center [418, 319] width 100 height 18
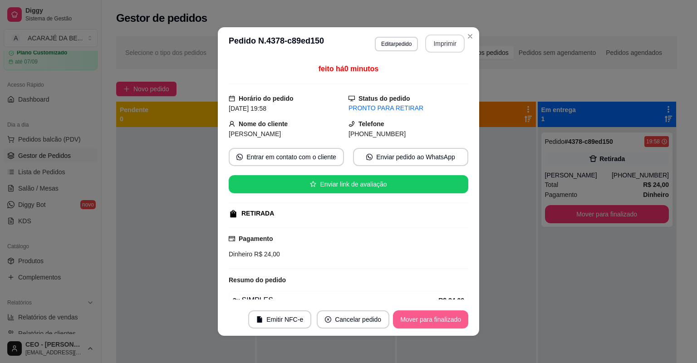
click at [463, 318] on button "Mover para finalizado" at bounding box center [430, 319] width 75 height 18
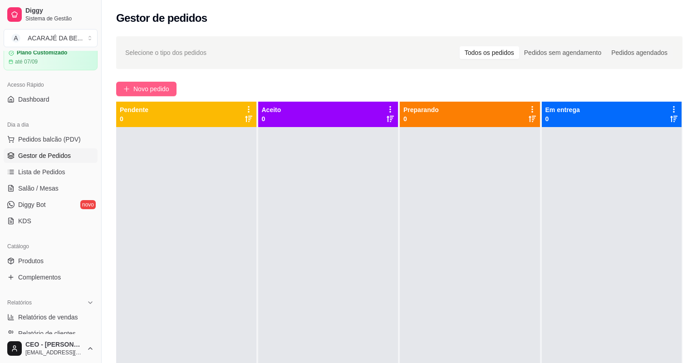
drag, startPoint x: 133, startPoint y: 92, endPoint x: 138, endPoint y: 91, distance: 5.5
click at [138, 91] on button "Novo pedido" at bounding box center [146, 89] width 60 height 15
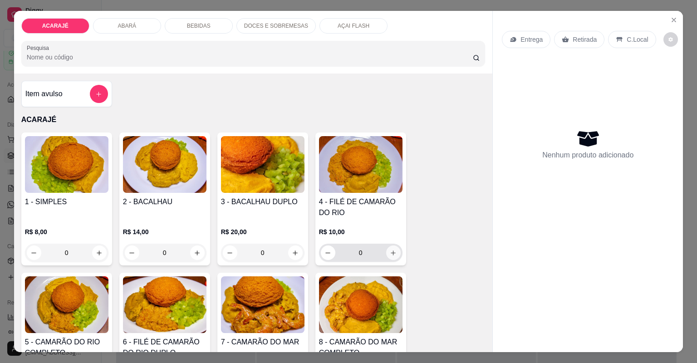
click at [394, 250] on icon "increase-product-quantity" at bounding box center [393, 253] width 7 height 7
click at [394, 250] on button "increase-product-quantity" at bounding box center [393, 252] width 15 height 15
type input "2"
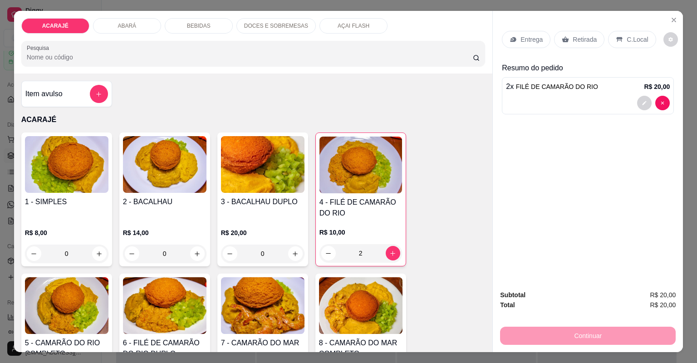
drag, startPoint x: 461, startPoint y: 213, endPoint x: 464, endPoint y: 163, distance: 50.0
click at [461, 211] on div "1 - SIMPLES R$ 8,00 0 2 - BACALHAU R$ 14,00 0 3 - BACALHAU DUPLO R$ 20,00 0 4 -…" at bounding box center [253, 340] width 464 height 414
drag, startPoint x: 522, startPoint y: 38, endPoint x: 517, endPoint y: 39, distance: 4.6
click at [517, 39] on div "Entrega" at bounding box center [526, 39] width 49 height 17
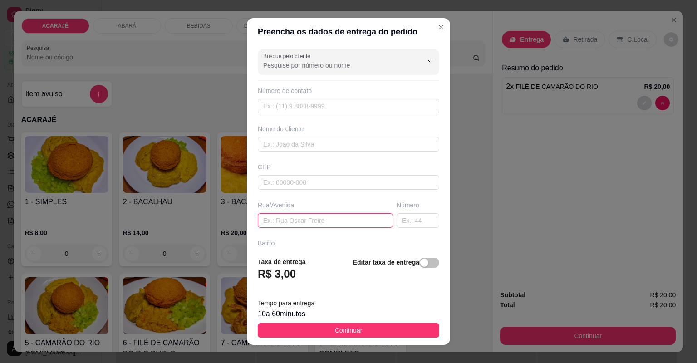
click at [278, 218] on input "text" at bounding box center [325, 220] width 135 height 15
paste input "[STREET_ADDRESS]"
type input "[STREET_ADDRESS]"
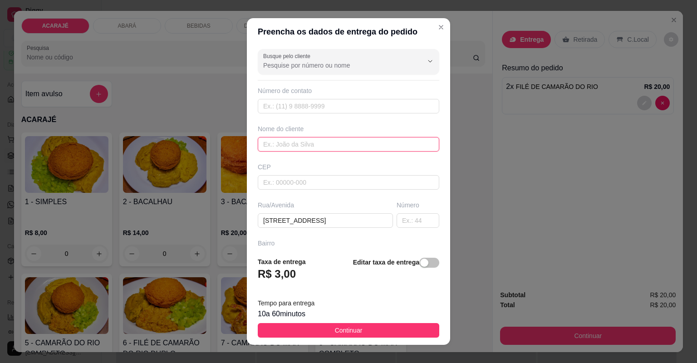
click at [285, 149] on input "text" at bounding box center [349, 144] width 182 height 15
type input "deise"
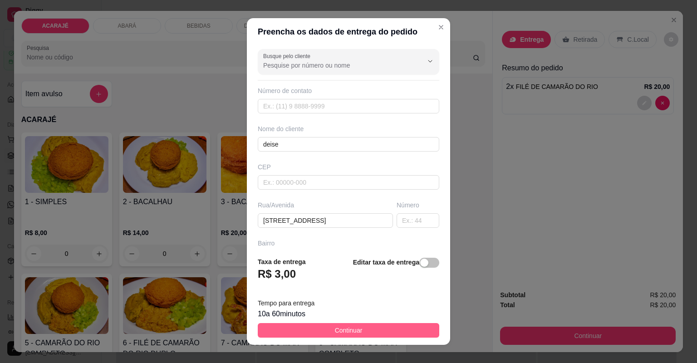
click at [398, 333] on button "Continuar" at bounding box center [349, 330] width 182 height 15
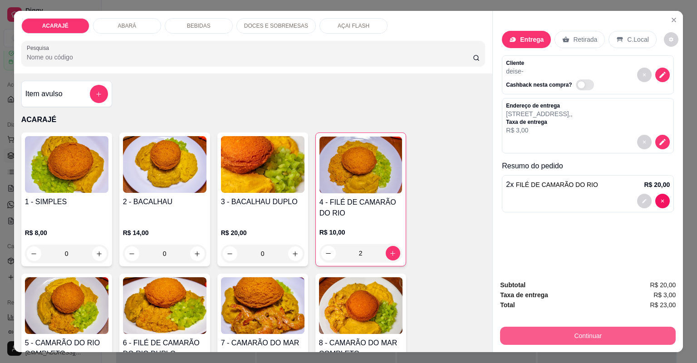
click at [526, 343] on button "Continuar" at bounding box center [588, 336] width 176 height 18
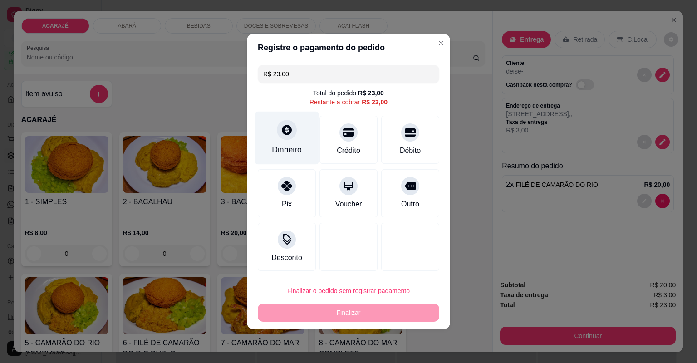
click at [280, 148] on div "Dinheiro" at bounding box center [287, 150] width 30 height 12
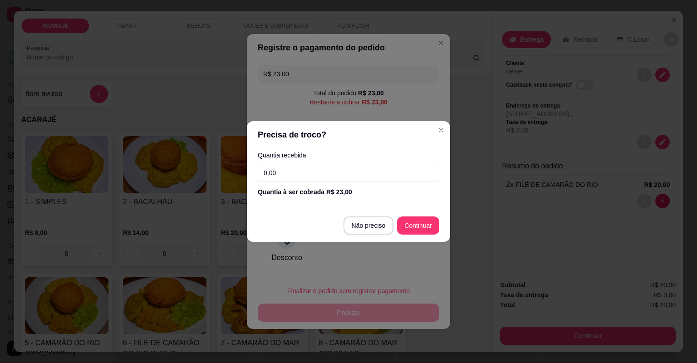
click at [280, 172] on input "0,00" at bounding box center [349, 173] width 182 height 18
type input "100,00"
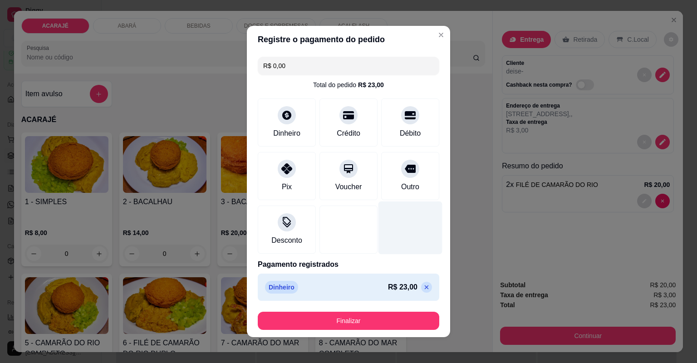
type input "R$ 0,00"
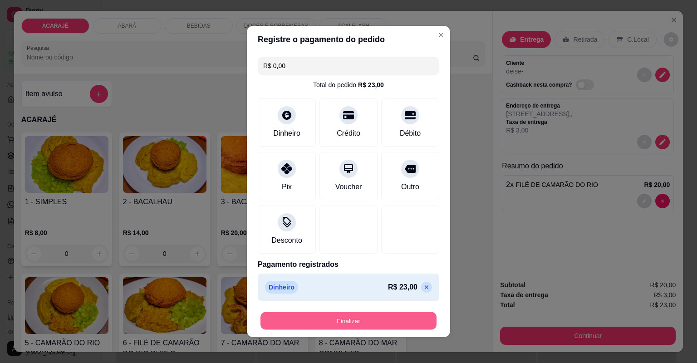
click at [392, 314] on button "Finalizar" at bounding box center [348, 321] width 176 height 18
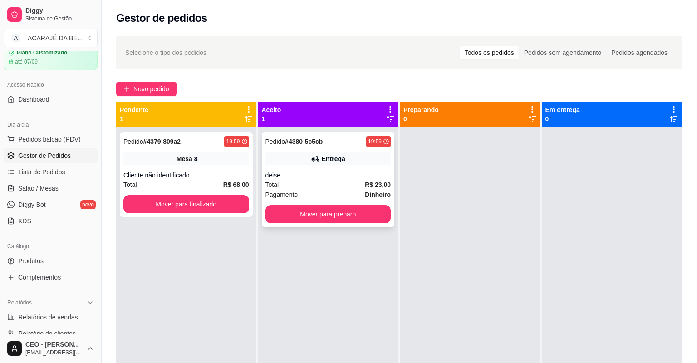
click at [321, 165] on div "Pedido # 4380-5c5cb 19:59 Entrega deise Total R$ 23,00 Pagamento Dinheiro Mover…" at bounding box center [328, 180] width 133 height 94
click at [171, 177] on div "Cliente não identificado" at bounding box center [186, 175] width 126 height 9
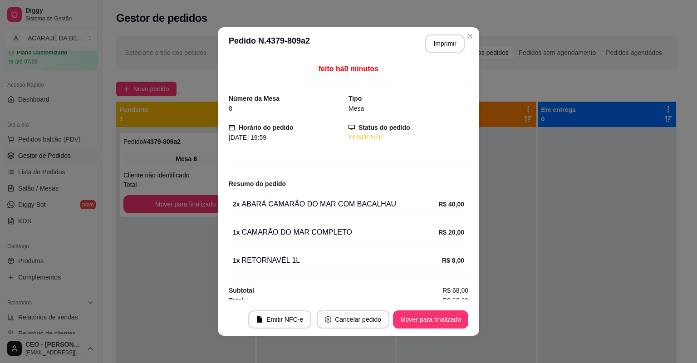
click at [428, 53] on header "**********" at bounding box center [348, 43] width 261 height 33
click at [434, 49] on button "Imprimir" at bounding box center [444, 43] width 39 height 18
click at [439, 323] on button "Mover para finalizado" at bounding box center [430, 319] width 75 height 18
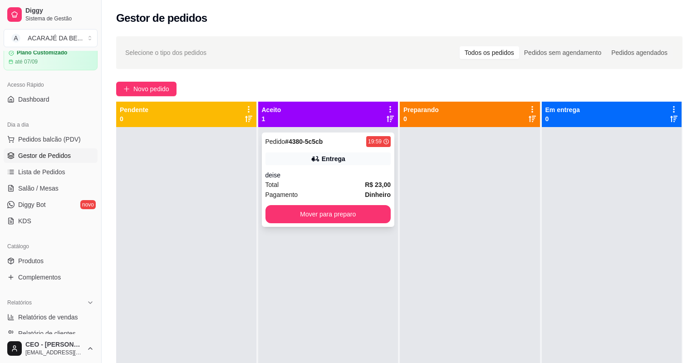
click at [360, 153] on div "Entrega" at bounding box center [328, 158] width 126 height 13
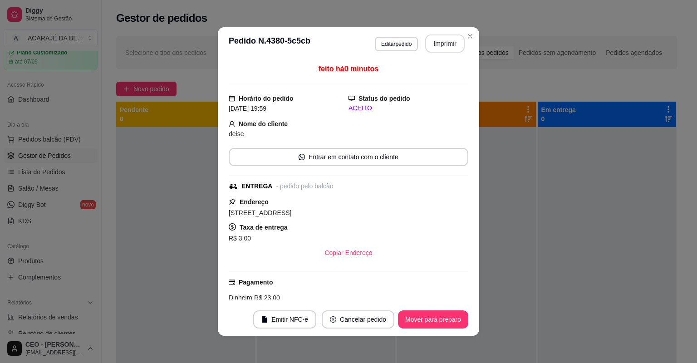
click at [442, 41] on button "Imprimir" at bounding box center [444, 43] width 39 height 18
click at [432, 316] on button "Mover para preparo" at bounding box center [433, 319] width 70 height 18
click at [432, 316] on div "Mover para preparo" at bounding box center [426, 319] width 83 height 18
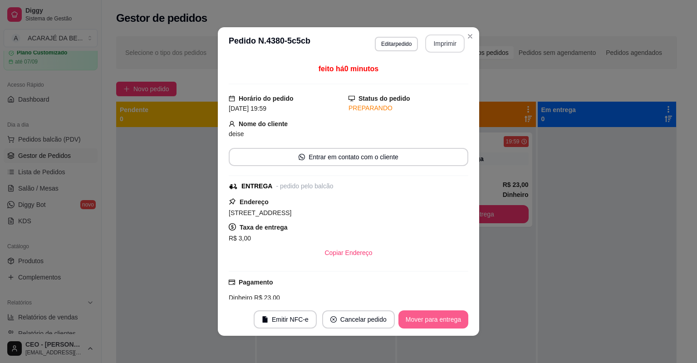
click at [432, 316] on button "Mover para entrega" at bounding box center [433, 319] width 70 height 18
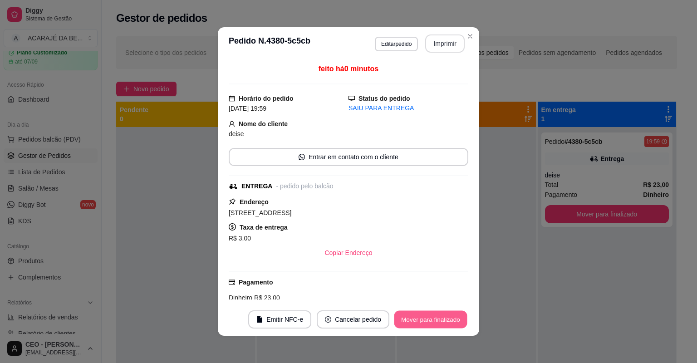
click at [432, 316] on button "Mover para finalizado" at bounding box center [430, 320] width 73 height 18
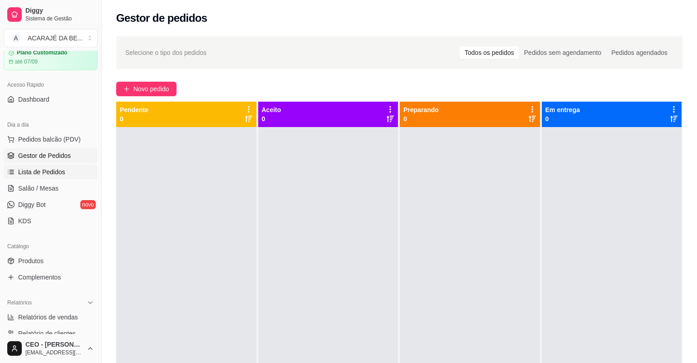
click at [68, 170] on link "Lista de Pedidos" at bounding box center [51, 172] width 94 height 15
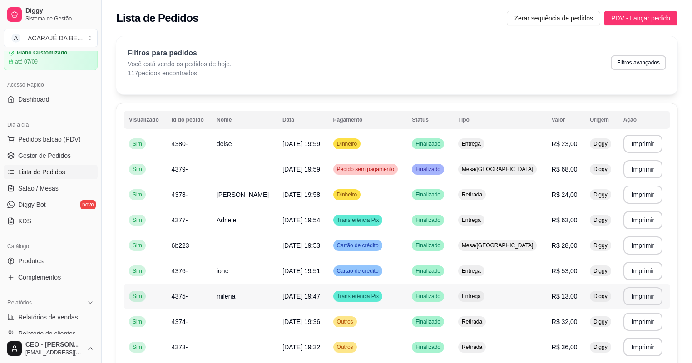
click at [320, 296] on span "[DATE] 19:47" at bounding box center [301, 296] width 38 height 7
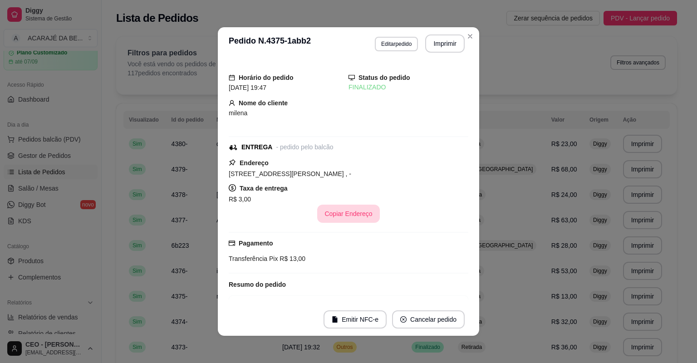
click at [356, 211] on button "Copiar Endereço" at bounding box center [348, 214] width 62 height 18
click at [381, 41] on button "Editar pedido" at bounding box center [396, 44] width 43 height 15
click at [392, 43] on div "Pesquisa" at bounding box center [253, 53] width 464 height 25
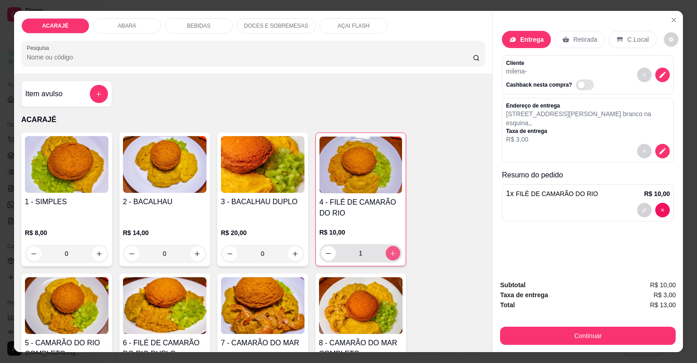
click at [392, 252] on icon "increase-product-quantity" at bounding box center [392, 253] width 7 height 7
type input "3"
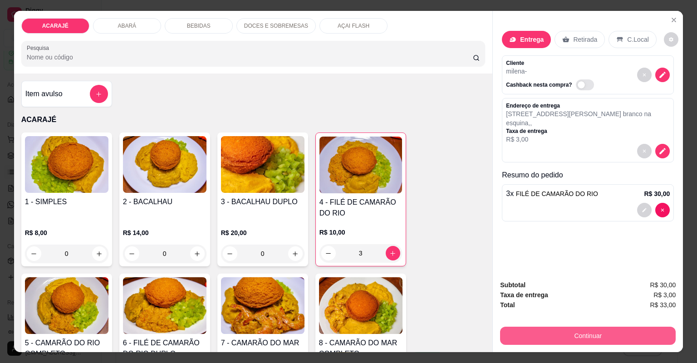
click at [522, 338] on button "Continuar" at bounding box center [588, 336] width 176 height 18
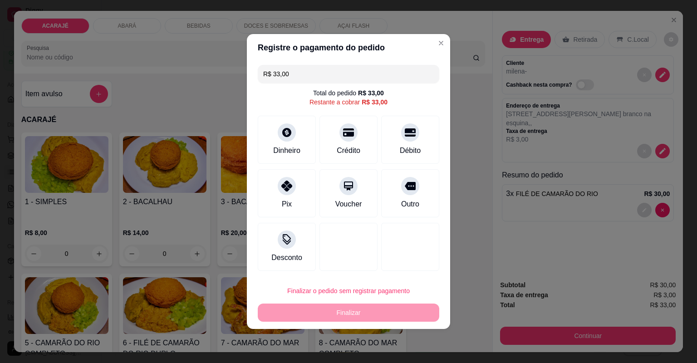
drag, startPoint x: 289, startPoint y: 180, endPoint x: 319, endPoint y: 258, distance: 83.9
click at [289, 181] on icon at bounding box center [286, 186] width 11 height 11
type input "R$ 0,00"
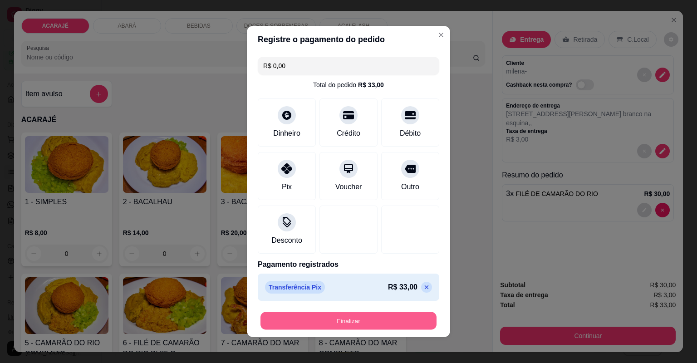
click at [338, 319] on button "Finalizar" at bounding box center [348, 321] width 176 height 18
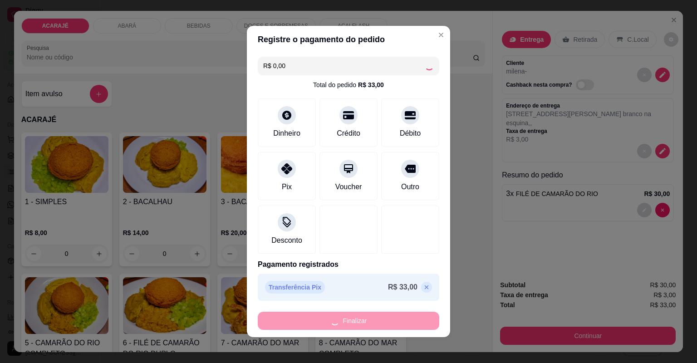
type input "0"
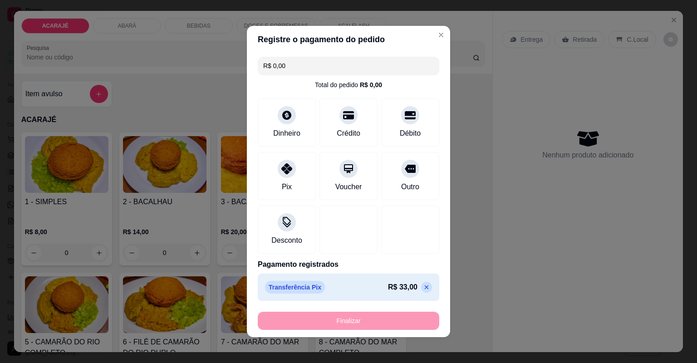
type input "-R$ 33,00"
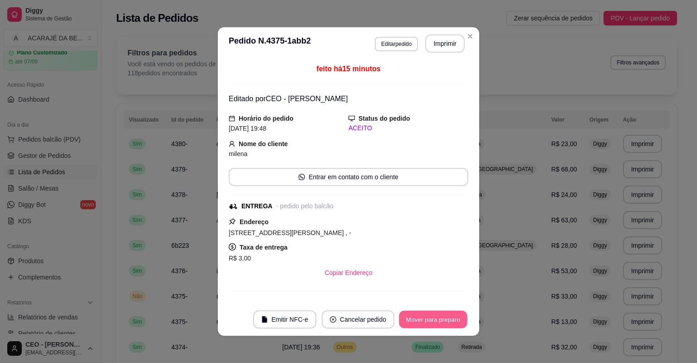
click at [432, 323] on button "Mover para preparo" at bounding box center [433, 320] width 68 height 18
click at [436, 42] on button "Imprimir" at bounding box center [445, 44] width 38 height 18
click at [436, 318] on button "Mover para entrega" at bounding box center [433, 319] width 70 height 18
click at [435, 317] on button "Mover para entrega" at bounding box center [433, 319] width 70 height 18
click at [435, 318] on button "Mover para entrega" at bounding box center [433, 319] width 70 height 18
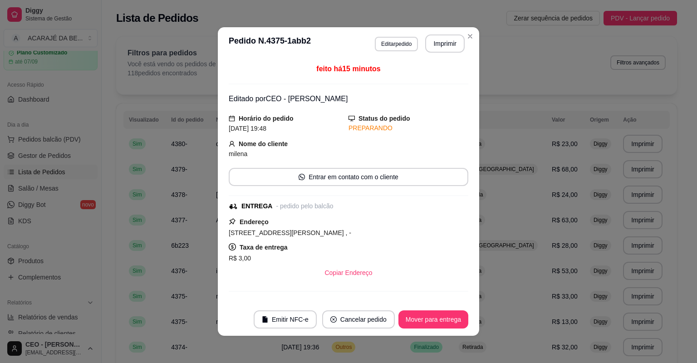
click at [436, 318] on div "Mover para entrega" at bounding box center [433, 319] width 70 height 18
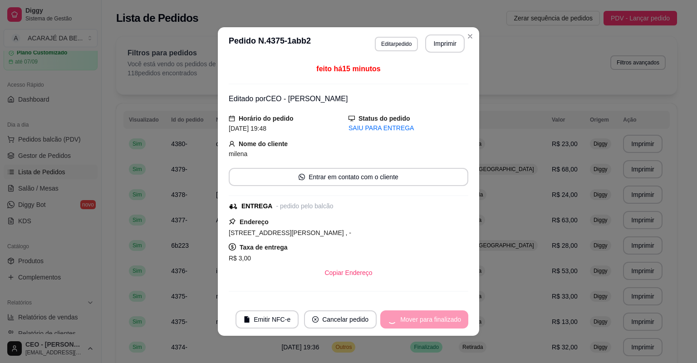
click at [437, 317] on div "Mover para finalizado" at bounding box center [424, 319] width 88 height 18
click at [439, 316] on button "Mover para finalizado" at bounding box center [430, 319] width 75 height 18
click at [441, 314] on div "Mover para finalizado" at bounding box center [424, 319] width 88 height 18
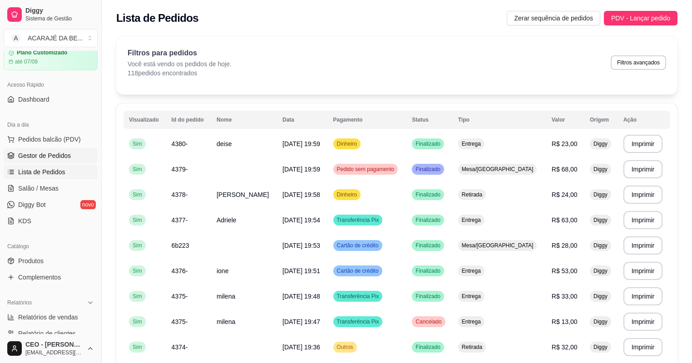
drag, startPoint x: 42, startPoint y: 166, endPoint x: 44, endPoint y: 161, distance: 5.3
click at [42, 165] on link "Lista de Pedidos" at bounding box center [51, 172] width 94 height 15
click at [44, 160] on link "Gestor de Pedidos" at bounding box center [51, 155] width 94 height 15
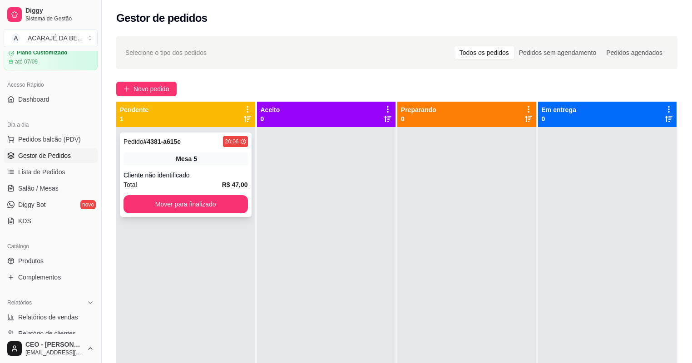
drag, startPoint x: 238, startPoint y: 182, endPoint x: 236, endPoint y: 187, distance: 5.7
click at [236, 187] on strong "R$ 47,00" at bounding box center [235, 184] width 26 height 7
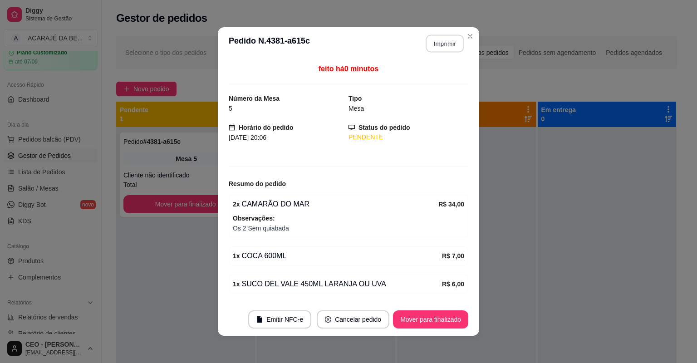
click at [439, 42] on button "Imprimir" at bounding box center [445, 44] width 38 height 18
click at [439, 44] on button "Imprimir" at bounding box center [445, 44] width 38 height 18
click at [417, 319] on button "Mover para finalizado" at bounding box center [430, 319] width 75 height 18
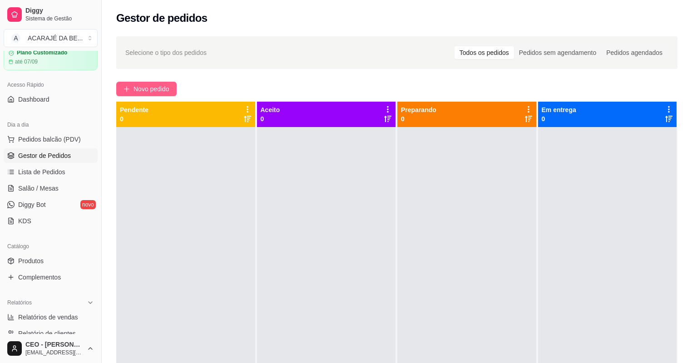
click at [146, 95] on button "Novo pedido" at bounding box center [146, 89] width 60 height 15
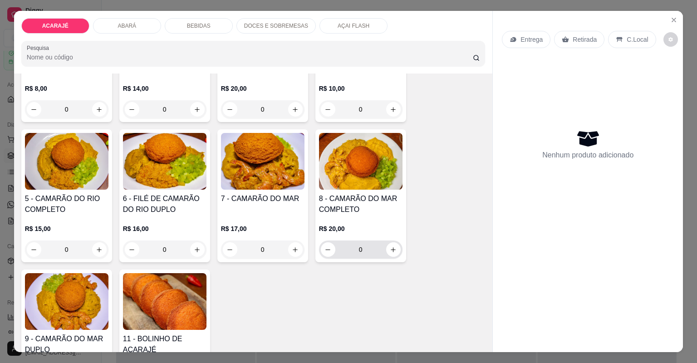
scroll to position [145, 0]
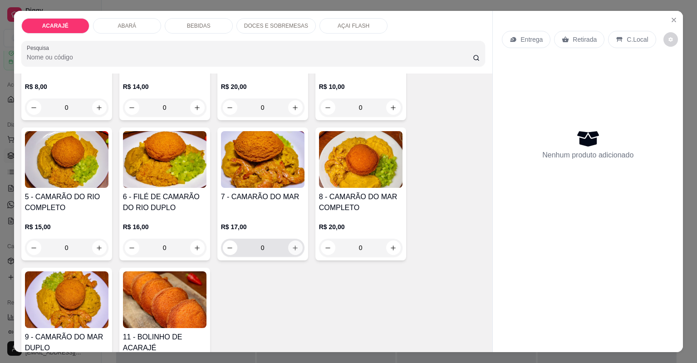
click at [293, 245] on icon "increase-product-quantity" at bounding box center [295, 248] width 7 height 7
type input "3"
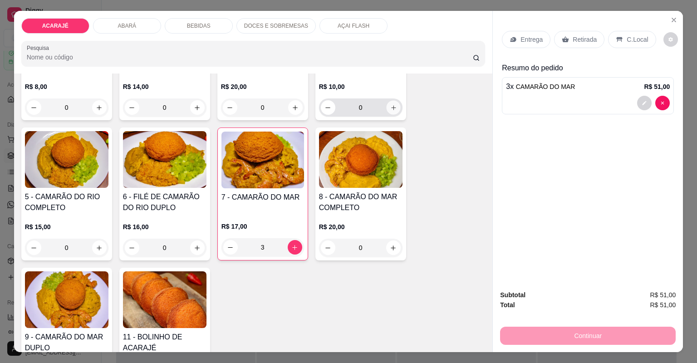
click at [383, 111] on div "0" at bounding box center [361, 107] width 80 height 18
type input "1"
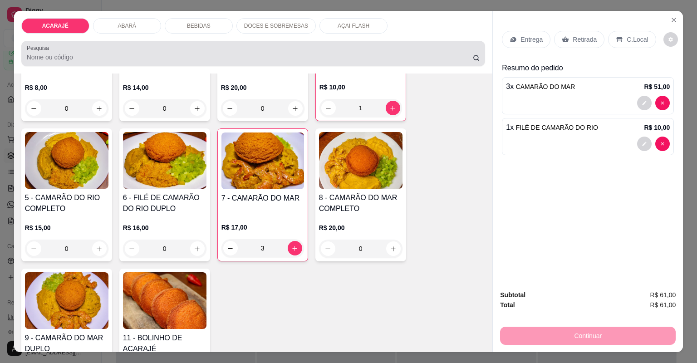
scroll to position [146, 0]
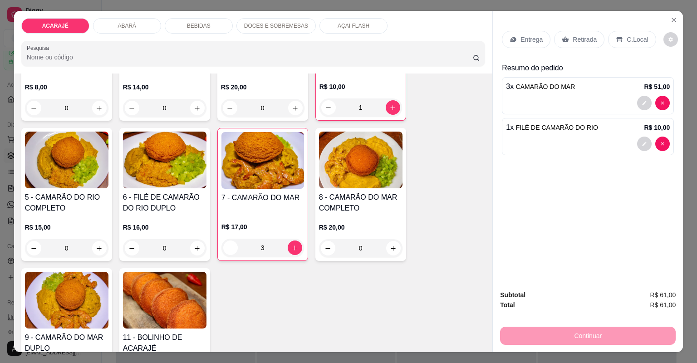
click at [519, 46] on div "Entrega" at bounding box center [526, 39] width 49 height 17
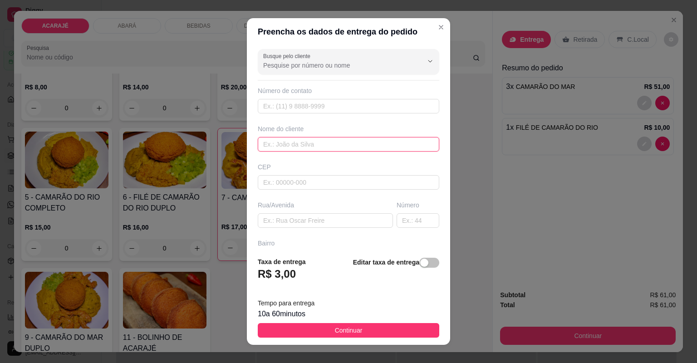
click at [294, 146] on input "text" at bounding box center [349, 144] width 182 height 15
type input "ysinha"
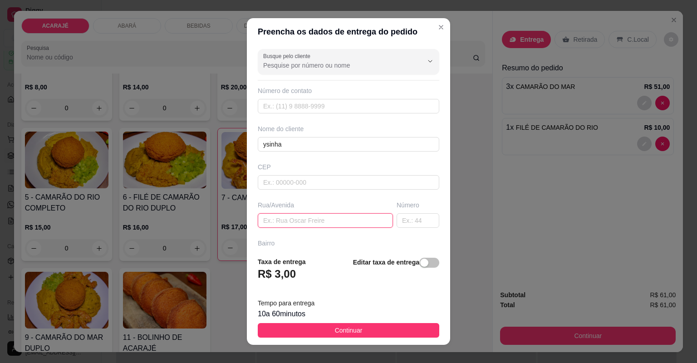
click at [290, 216] on input "text" at bounding box center [325, 220] width 135 height 15
paste input "Segunda travessa [GEOGRAPHIC_DATA] casa 45 tem um caminhão azul na porta"
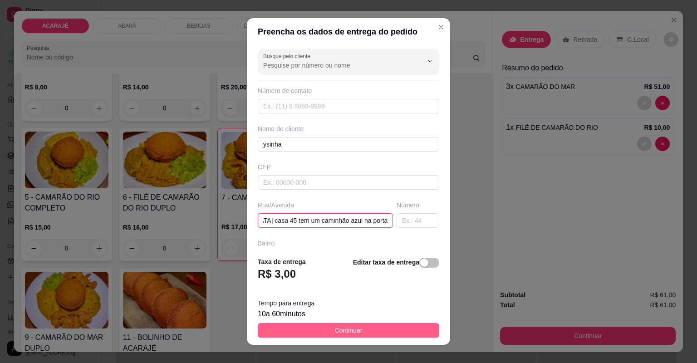
type input "Segunda travessa [GEOGRAPHIC_DATA] casa 45 tem um caminhão azul na porta"
click at [373, 327] on button "Continuar" at bounding box center [349, 330] width 182 height 15
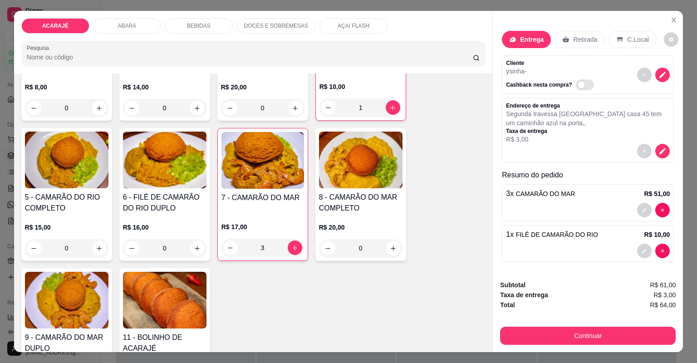
click at [546, 332] on button "Continuar" at bounding box center [588, 336] width 176 height 18
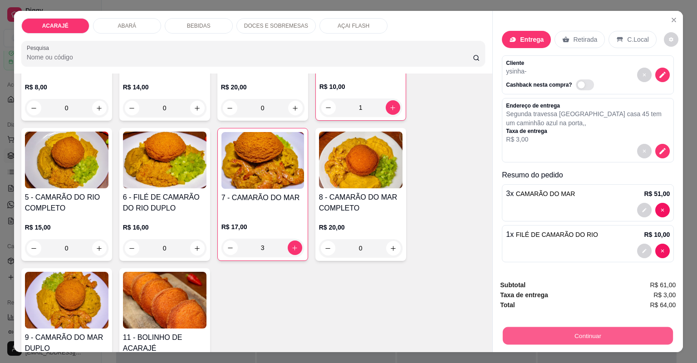
click at [600, 338] on button "Continuar" at bounding box center [588, 336] width 170 height 18
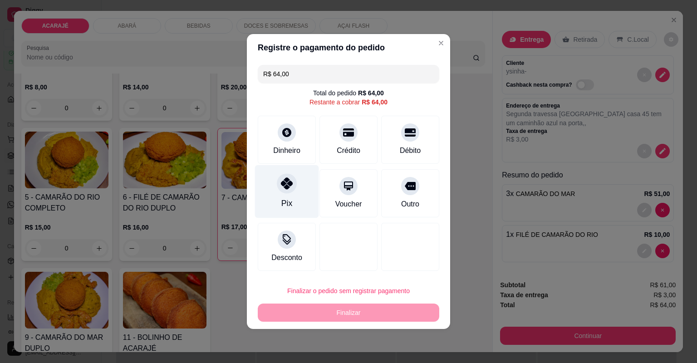
click at [297, 198] on div "Pix" at bounding box center [287, 191] width 64 height 53
type input "R$ 0,00"
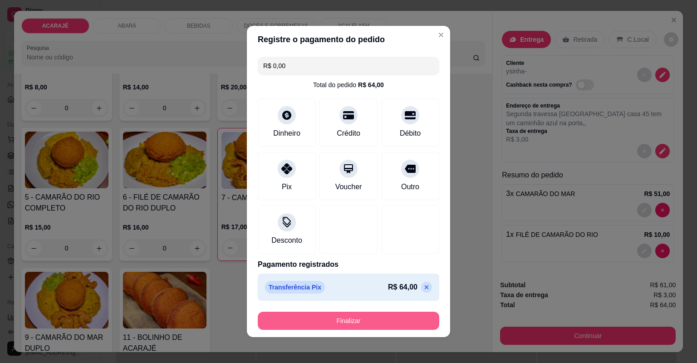
click at [372, 316] on button "Finalizar" at bounding box center [349, 321] width 182 height 18
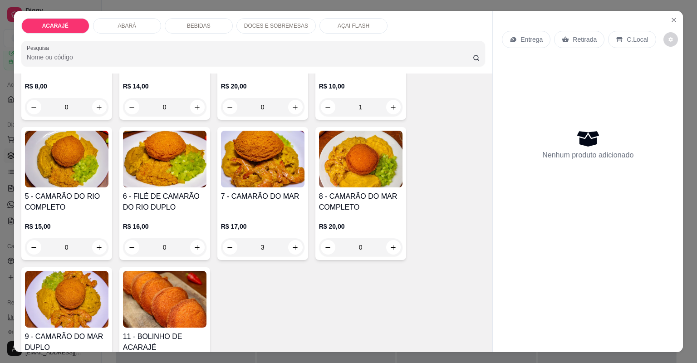
type input "0"
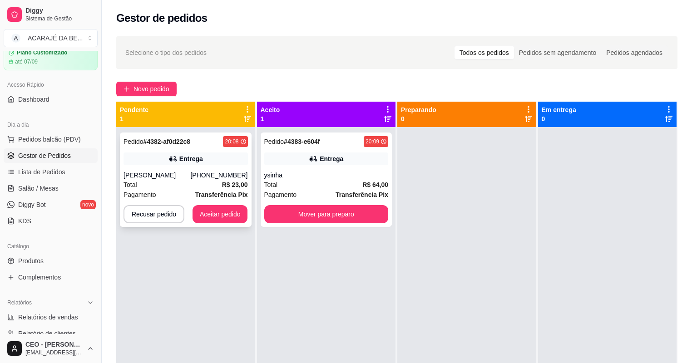
click at [229, 168] on div "Pedido # 4382-af0d22c8 20:08 Entrega Gleicy kelly (73) 98109-7502 Total R$ 23,0…" at bounding box center [186, 180] width 132 height 94
click at [349, 169] on div "Pedido # 4383-e604f 20:09 Entrega ysinha Total R$ 64,00 Pagamento Transferência…" at bounding box center [326, 180] width 132 height 94
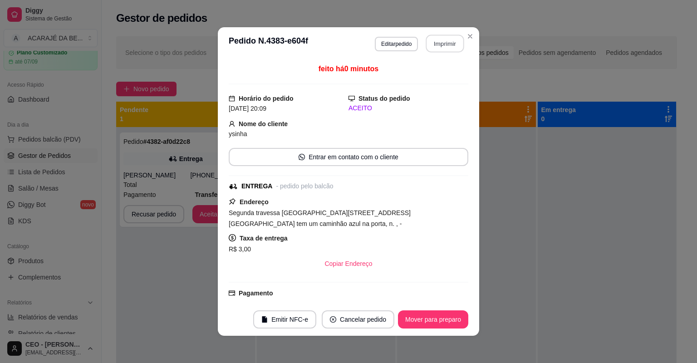
click at [428, 39] on button "Imprimir" at bounding box center [445, 44] width 38 height 18
click at [439, 319] on button "Mover para preparo" at bounding box center [433, 319] width 70 height 18
click at [437, 319] on button "Mover para preparo" at bounding box center [433, 319] width 70 height 18
click at [437, 319] on div "Mover para preparo" at bounding box center [426, 319] width 83 height 18
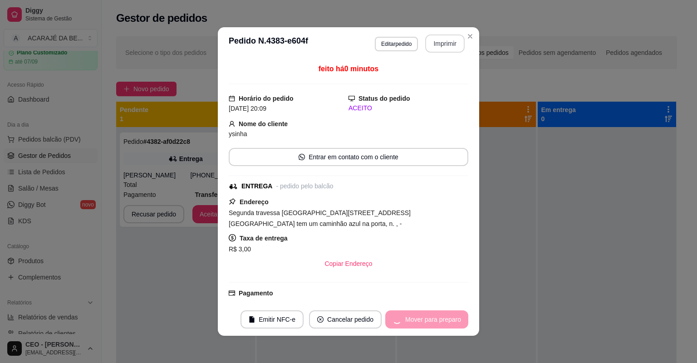
click at [437, 319] on div "Mover para preparo" at bounding box center [426, 319] width 83 height 18
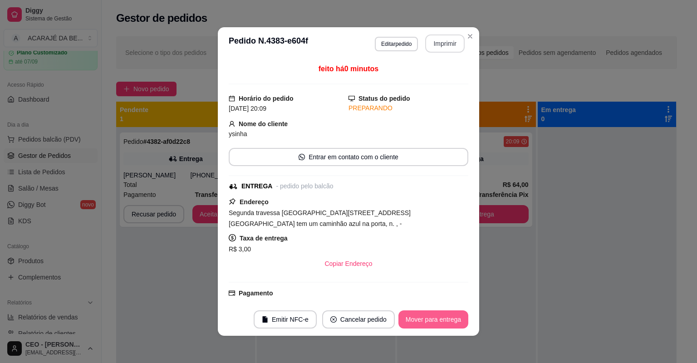
click at [437, 319] on button "Mover para entrega" at bounding box center [433, 319] width 70 height 18
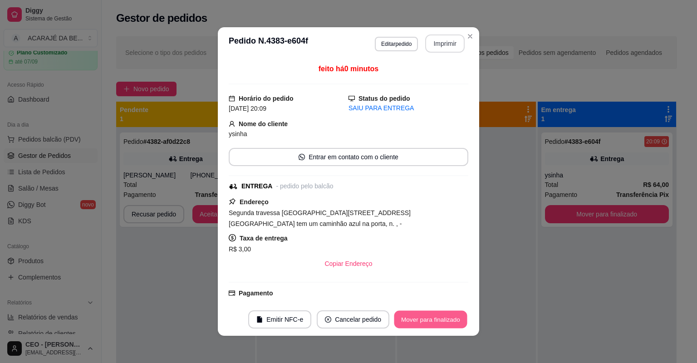
click at [437, 319] on button "Mover para finalizado" at bounding box center [430, 320] width 73 height 18
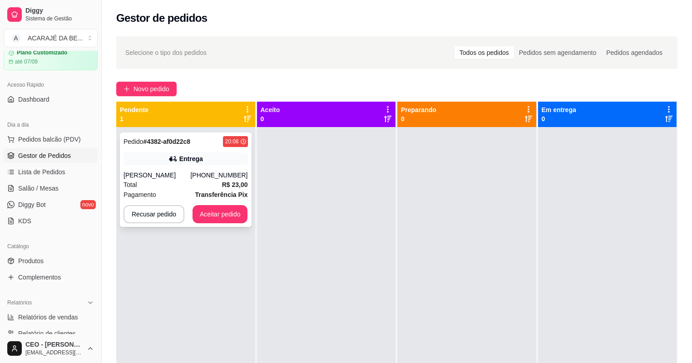
click at [189, 167] on div "Pedido # 4382-af0d22c8 20:08 Entrega Gleicy kelly (73) 98109-7502 Total R$ 23,0…" at bounding box center [186, 180] width 132 height 94
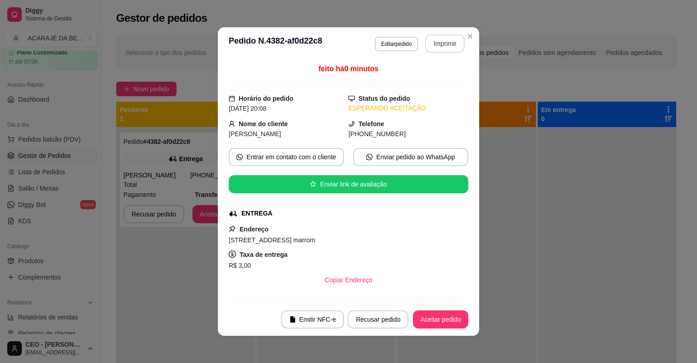
click at [452, 49] on button "Imprimir" at bounding box center [444, 43] width 39 height 18
click at [446, 324] on button "Aceitar pedido" at bounding box center [440, 319] width 55 height 18
click at [447, 323] on div "Recusar pedido Aceitar pedido" at bounding box center [408, 319] width 121 height 18
click at [447, 323] on div "Recusar pedido Aceitar pedido" at bounding box center [395, 319] width 146 height 18
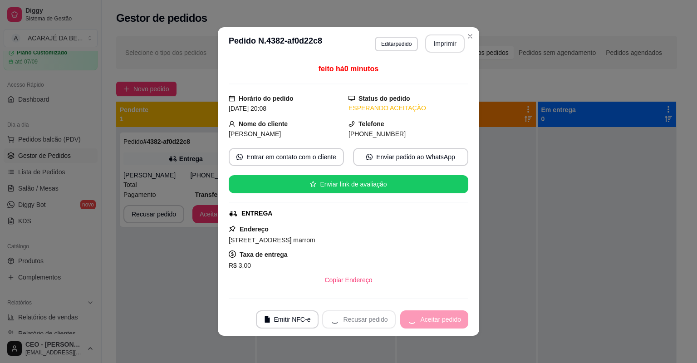
click at [447, 323] on div "Recusar pedido Aceitar pedido" at bounding box center [395, 319] width 146 height 18
click at [447, 322] on div "Recusar pedido Aceitar pedido" at bounding box center [395, 319] width 146 height 18
click at [447, 321] on div "Recusar pedido Aceitar pedido" at bounding box center [395, 319] width 146 height 18
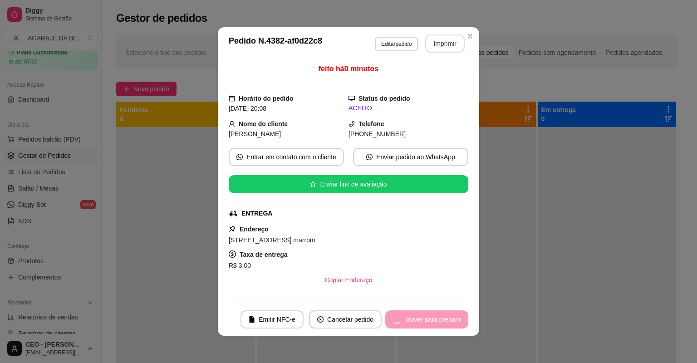
click at [447, 320] on div "Mover para preparo" at bounding box center [426, 319] width 83 height 18
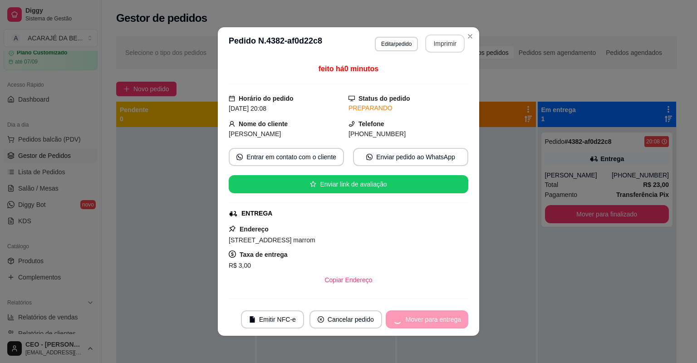
click at [447, 318] on div "Mover para entrega" at bounding box center [427, 319] width 83 height 18
click at [447, 319] on div "Mover para finalizado" at bounding box center [424, 319] width 88 height 18
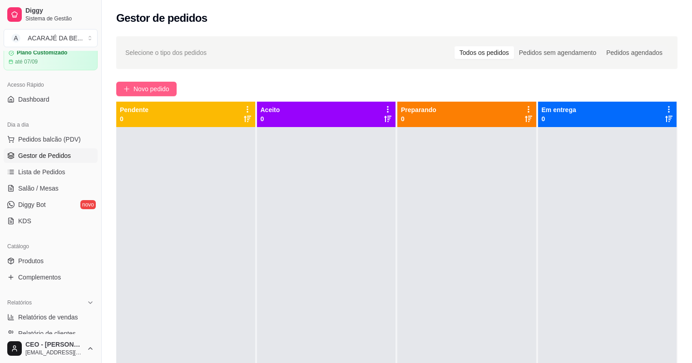
click at [156, 86] on span "Novo pedido" at bounding box center [151, 89] width 36 height 10
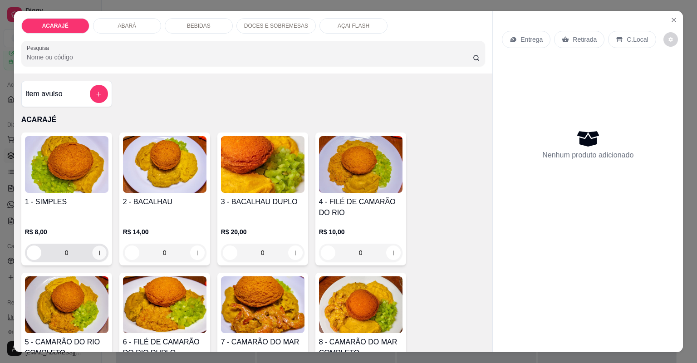
click at [98, 251] on icon "increase-product-quantity" at bounding box center [99, 253] width 7 height 7
type input "3"
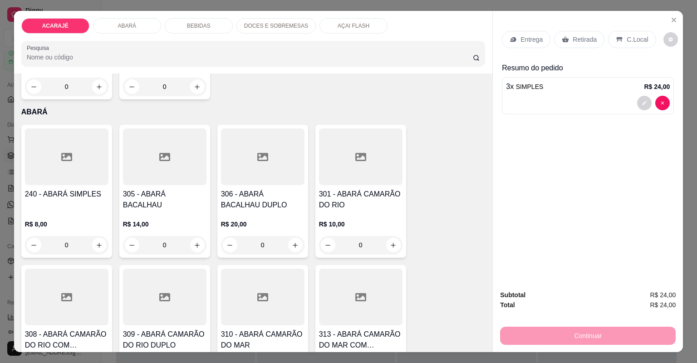
scroll to position [545, 0]
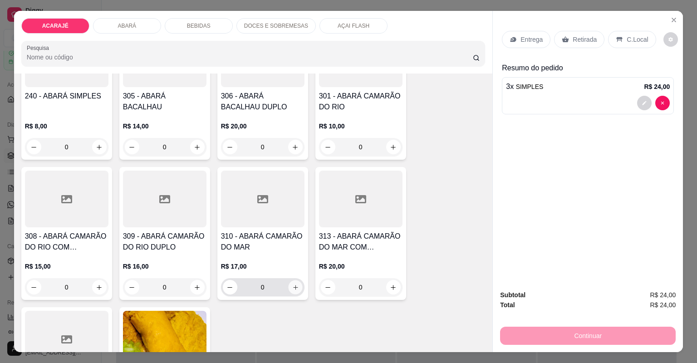
click at [296, 288] on button "increase-product-quantity" at bounding box center [295, 287] width 14 height 14
type input "1"
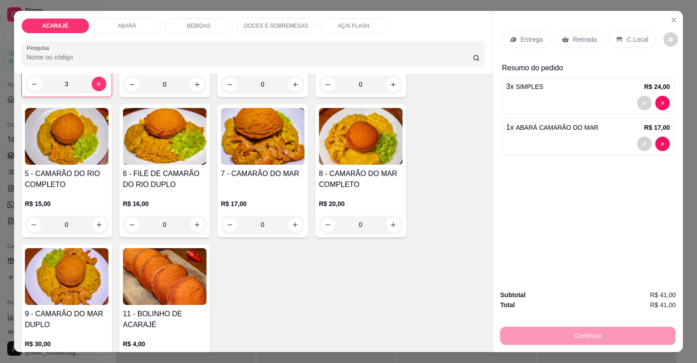
scroll to position [145, 0]
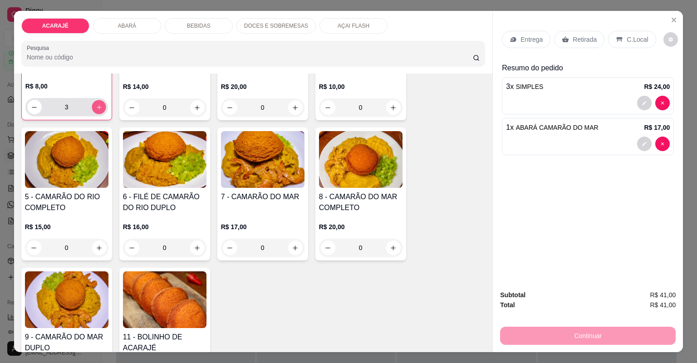
click at [98, 108] on icon "increase-product-quantity" at bounding box center [98, 107] width 7 height 7
type input "4"
click at [581, 42] on p "Retirada" at bounding box center [585, 39] width 24 height 9
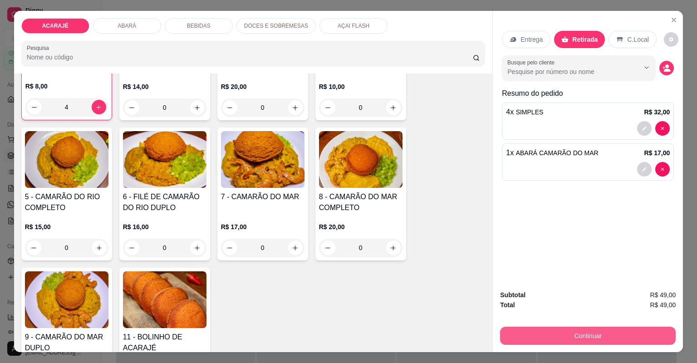
click at [617, 338] on button "Continuar" at bounding box center [588, 336] width 176 height 18
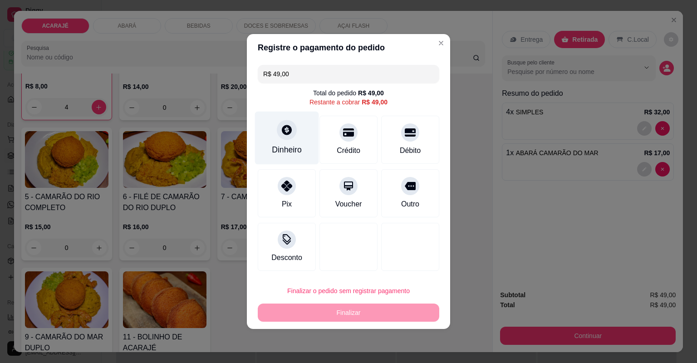
click at [276, 149] on div "Dinheiro" at bounding box center [287, 150] width 30 height 12
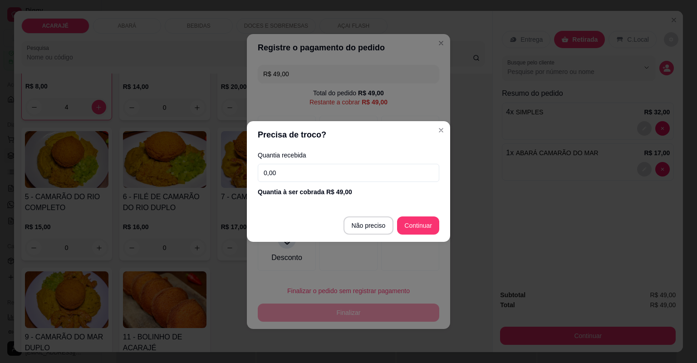
click at [378, 175] on input "0,00" at bounding box center [349, 173] width 182 height 18
click at [309, 155] on label "Quantia recebida" at bounding box center [349, 155] width 182 height 6
click at [312, 177] on input "0,00" at bounding box center [349, 173] width 182 height 18
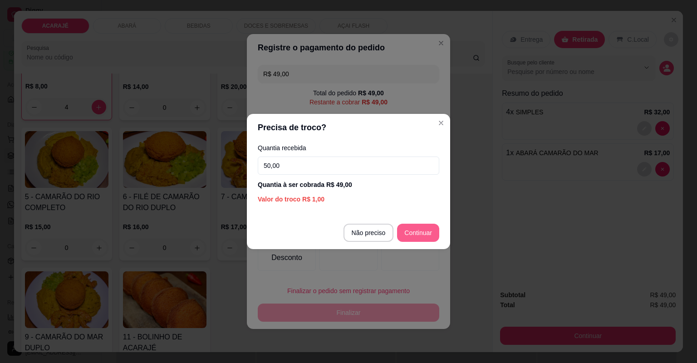
type input "50,00"
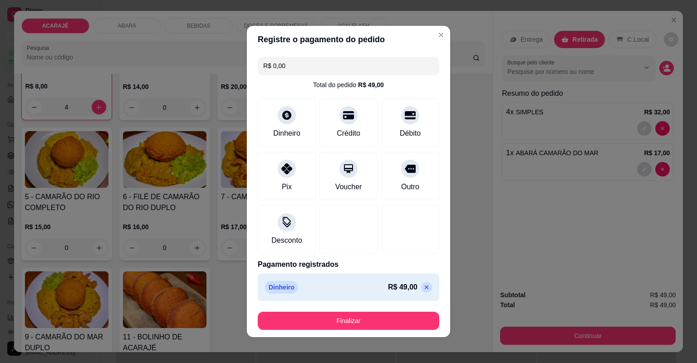
type input "R$ 0,00"
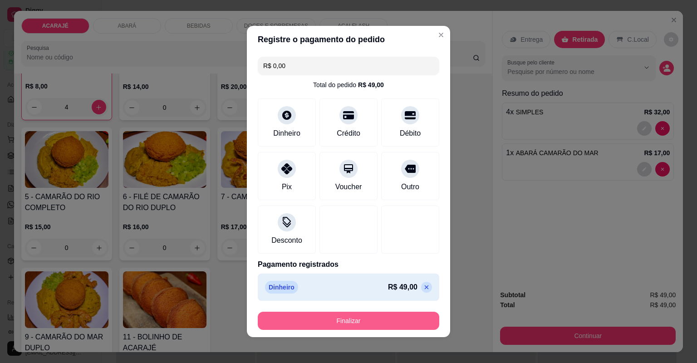
click at [394, 315] on button "Finalizar" at bounding box center [349, 321] width 182 height 18
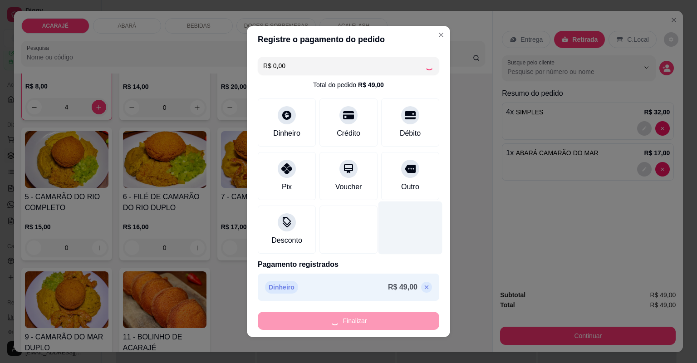
type input "0"
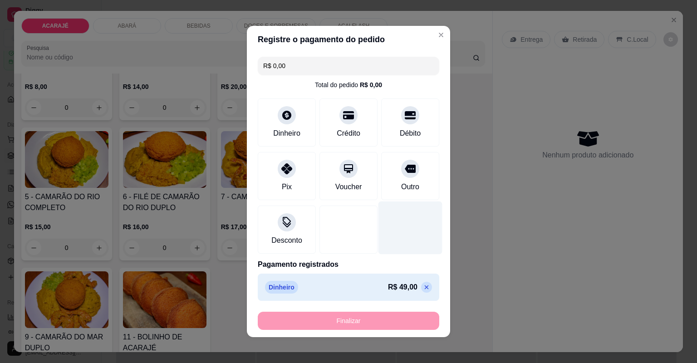
type input "-R$ 49,00"
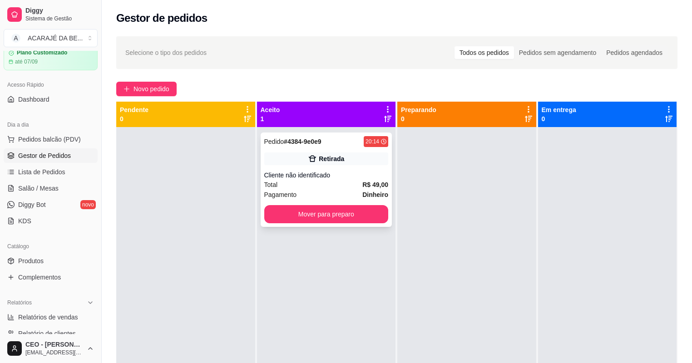
click at [339, 168] on div "Pedido # 4384-9e0e9 20:14 Retirada Cliente não identificado Total R$ 49,00 Paga…" at bounding box center [326, 180] width 132 height 94
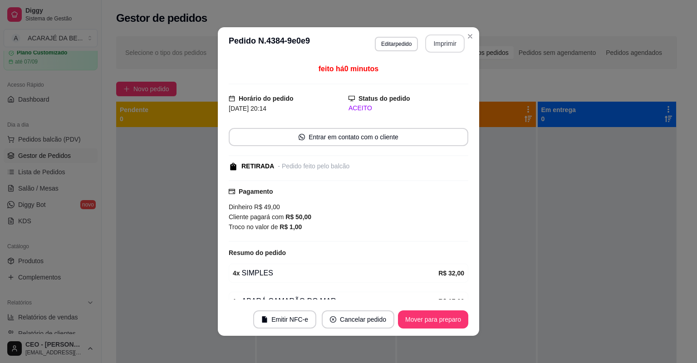
click at [455, 47] on button "Imprimir" at bounding box center [444, 43] width 39 height 18
click at [436, 319] on button "Mover para preparo" at bounding box center [433, 319] width 70 height 18
click at [436, 319] on div "Mover para preparo" at bounding box center [426, 319] width 83 height 18
drag, startPoint x: 456, startPoint y: 53, endPoint x: 436, endPoint y: 319, distance: 267.6
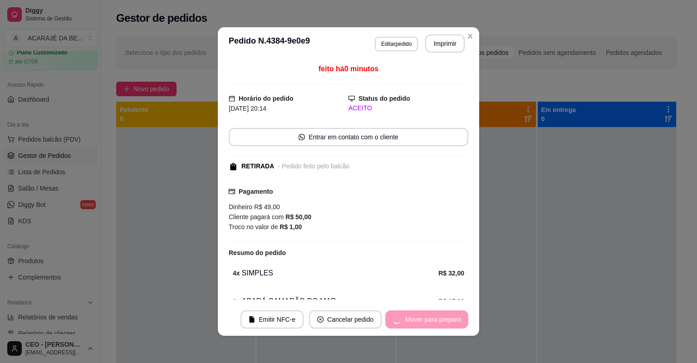
click at [436, 319] on div "Mover para preparo" at bounding box center [426, 319] width 83 height 18
click at [437, 318] on div "Mover para preparo" at bounding box center [426, 319] width 83 height 18
click at [438, 318] on div "Mover para preparo" at bounding box center [426, 319] width 83 height 18
click at [439, 316] on div "Mover para preparo" at bounding box center [426, 319] width 83 height 18
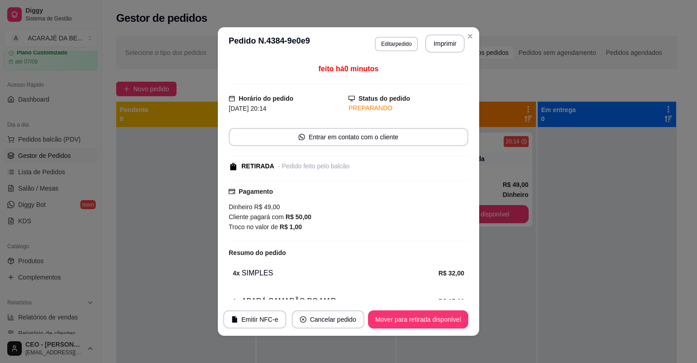
click at [439, 317] on button "Mover para retirada disponível" at bounding box center [418, 319] width 100 height 18
click at [439, 317] on div "Mover para retirada disponível" at bounding box center [418, 319] width 100 height 18
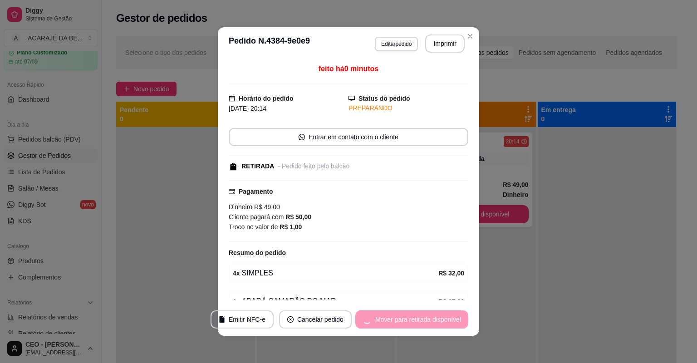
click at [440, 314] on div "Mover para retirada disponível" at bounding box center [411, 319] width 113 height 18
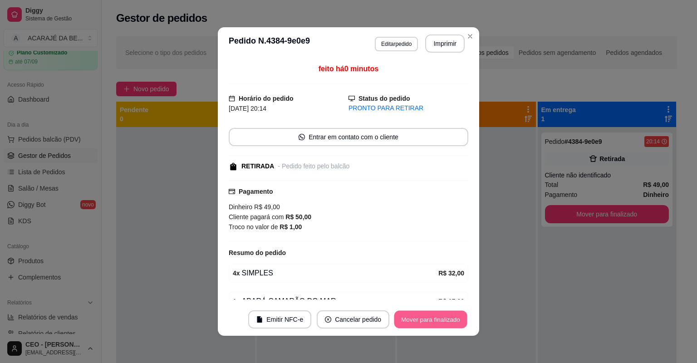
click at [440, 315] on button "Mover para finalizado" at bounding box center [430, 320] width 73 height 18
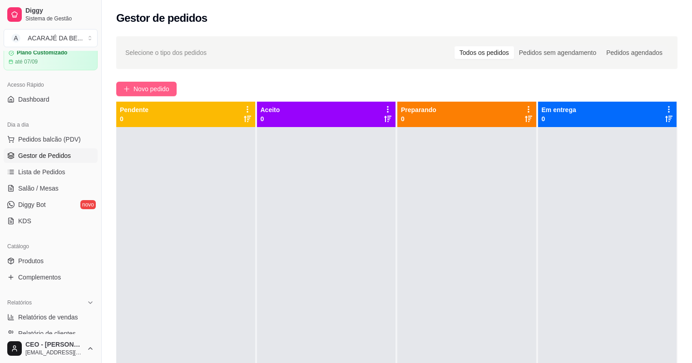
click at [159, 87] on span "Novo pedido" at bounding box center [151, 89] width 36 height 10
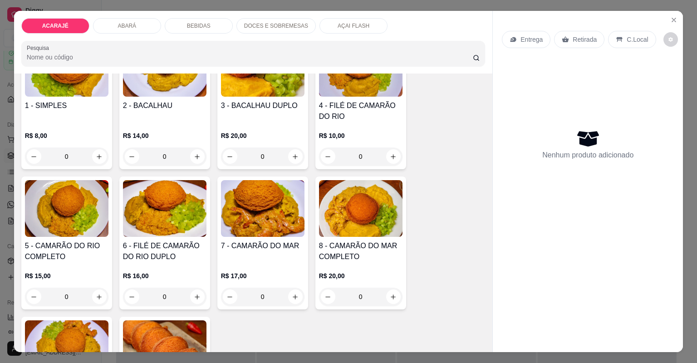
scroll to position [109, 0]
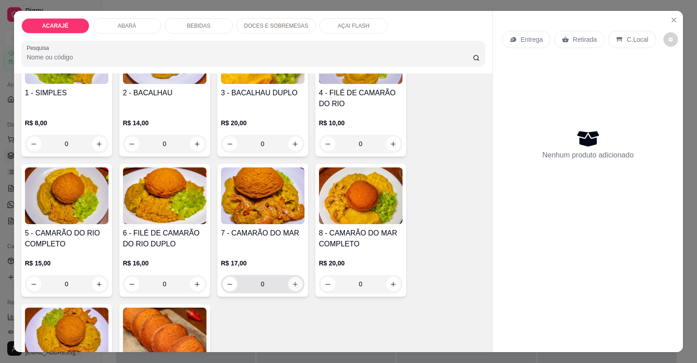
click at [295, 285] on icon "increase-product-quantity" at bounding box center [295, 284] width 7 height 7
type input "2"
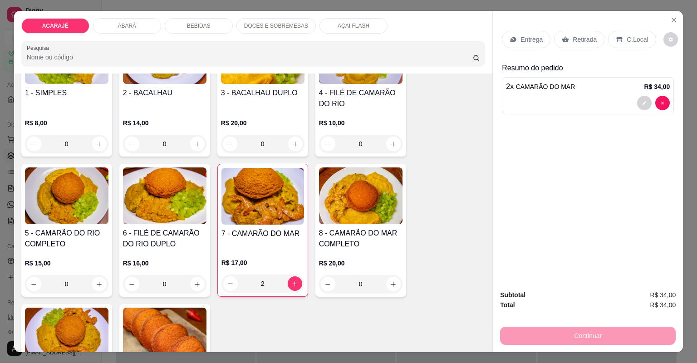
drag, startPoint x: 522, startPoint y: 45, endPoint x: 489, endPoint y: 109, distance: 72.7
click at [521, 54] on div "Entrega Retirada C.Local" at bounding box center [588, 40] width 172 height 32
click at [515, 38] on div "Entrega" at bounding box center [526, 39] width 49 height 17
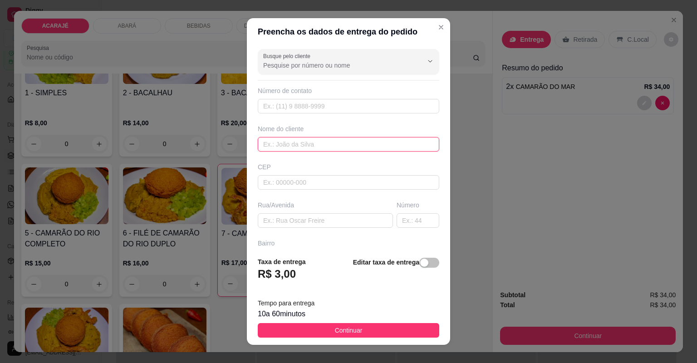
drag, startPoint x: 364, startPoint y: 138, endPoint x: 373, endPoint y: 120, distance: 20.5
click at [366, 134] on div "Nome do cliente" at bounding box center [348, 137] width 185 height 27
type input "carolina"
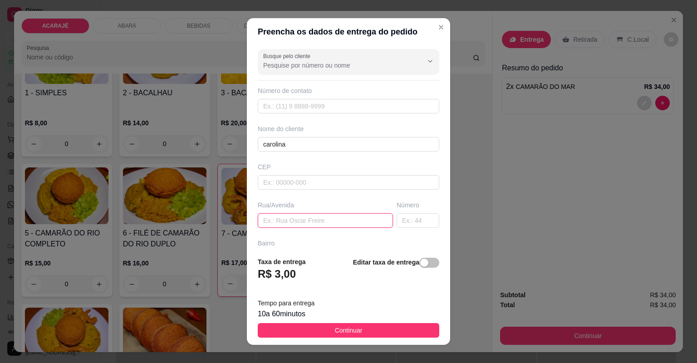
click at [303, 222] on input "text" at bounding box center [325, 220] width 135 height 15
click at [303, 221] on input "text" at bounding box center [325, 220] width 135 height 15
paste input "Londrina"
paste input "frente ao clube 50"
type input "Londrina frente ao clube 50"
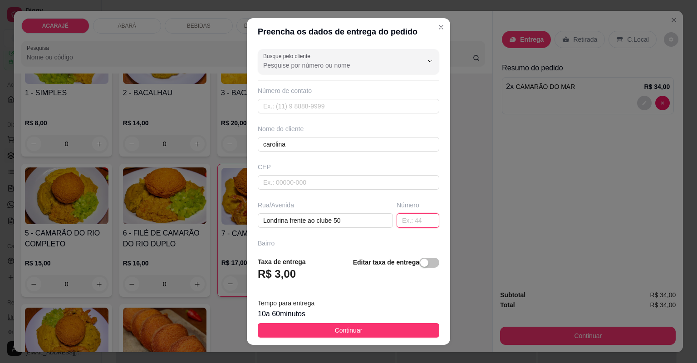
click at [406, 216] on input "text" at bounding box center [418, 220] width 43 height 15
type input "272"
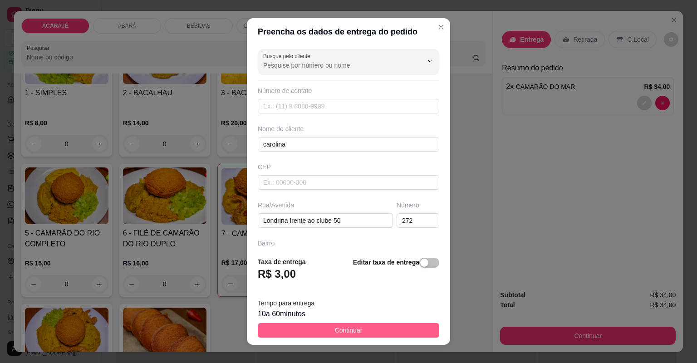
click at [370, 335] on button "Continuar" at bounding box center [349, 330] width 182 height 15
click at [370, 335] on div "1 - SIMPLES R$ 8,00 0 2 - BACALHAU R$ 14,00 0 3 - BACALHAU DUPLO R$ 20,00 0 4 -…" at bounding box center [253, 230] width 464 height 413
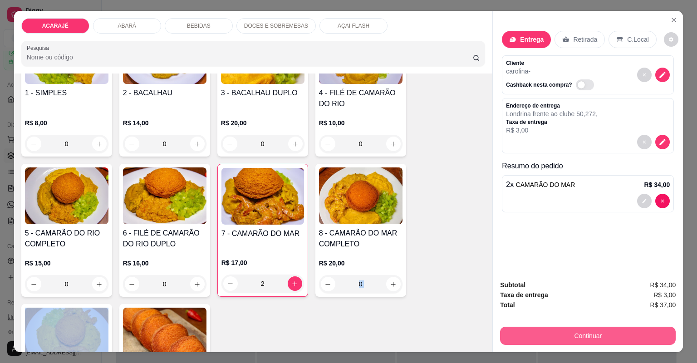
click at [637, 337] on button "Continuar" at bounding box center [588, 336] width 176 height 18
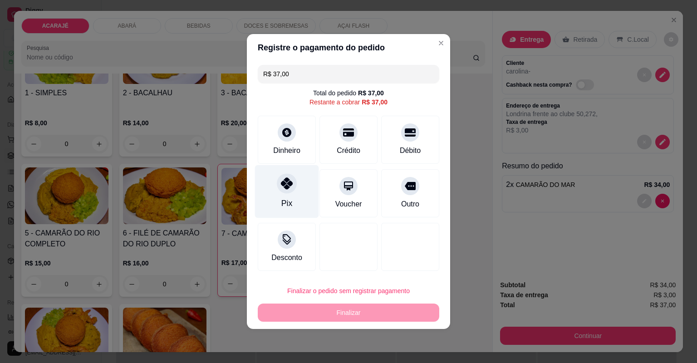
click at [289, 177] on div at bounding box center [287, 183] width 20 height 20
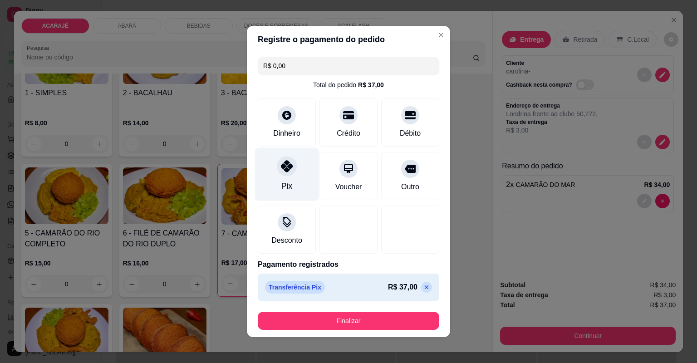
type input "R$ 0,00"
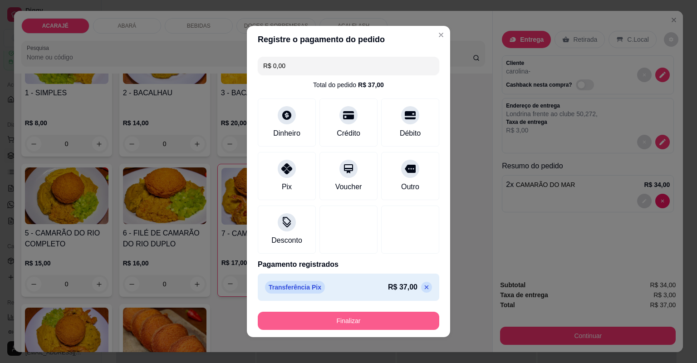
click at [345, 319] on button "Finalizar" at bounding box center [349, 321] width 182 height 18
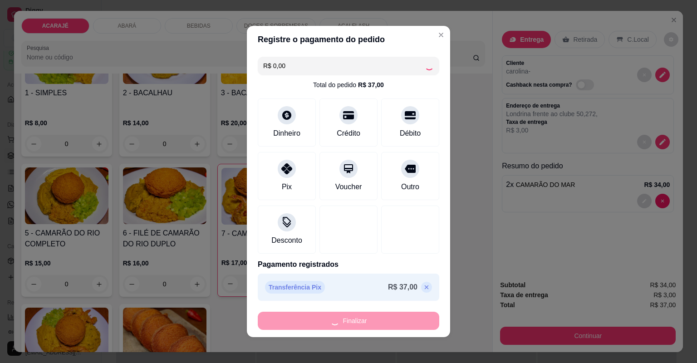
type input "0"
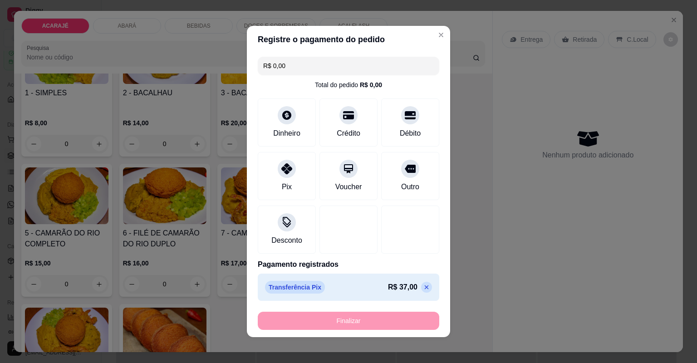
type input "-R$ 37,00"
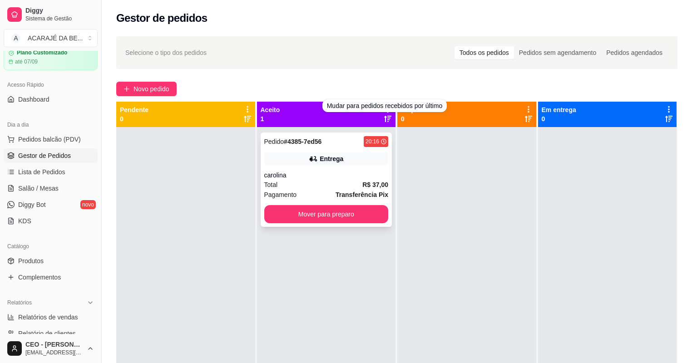
click at [356, 162] on div "Entrega" at bounding box center [326, 158] width 124 height 13
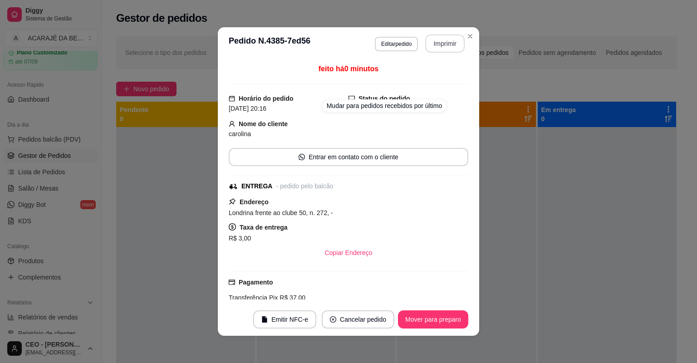
click at [431, 52] on button "Imprimir" at bounding box center [444, 43] width 39 height 18
click at [447, 320] on button "Mover para preparo" at bounding box center [433, 319] width 70 height 18
click at [447, 320] on button "Mover para preparo" at bounding box center [433, 320] width 68 height 18
click at [447, 319] on div "Mover para preparo" at bounding box center [433, 319] width 70 height 18
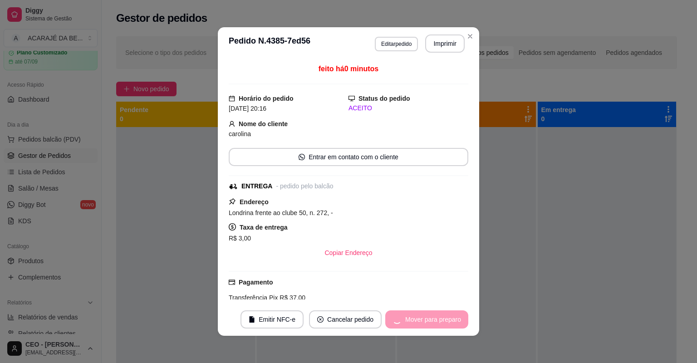
click at [447, 319] on div "Mover para preparo" at bounding box center [426, 319] width 83 height 18
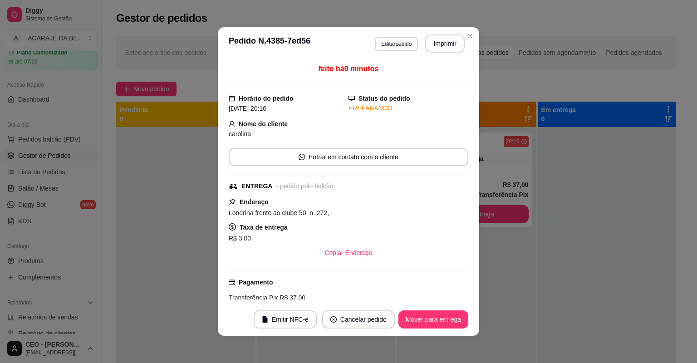
click at [447, 319] on button "Mover para entrega" at bounding box center [433, 319] width 70 height 18
click at [447, 319] on div "Mover para entrega" at bounding box center [427, 319] width 83 height 18
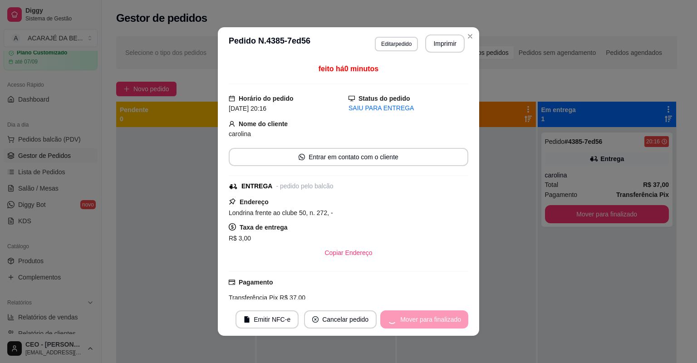
click at [446, 319] on div "Mover para finalizado" at bounding box center [424, 319] width 88 height 18
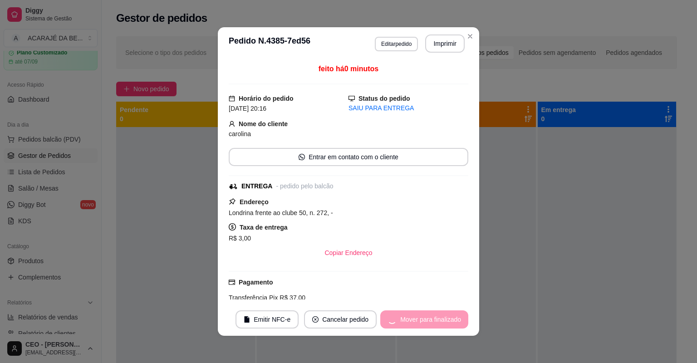
click at [446, 319] on div "Mover para finalizado" at bounding box center [424, 319] width 88 height 18
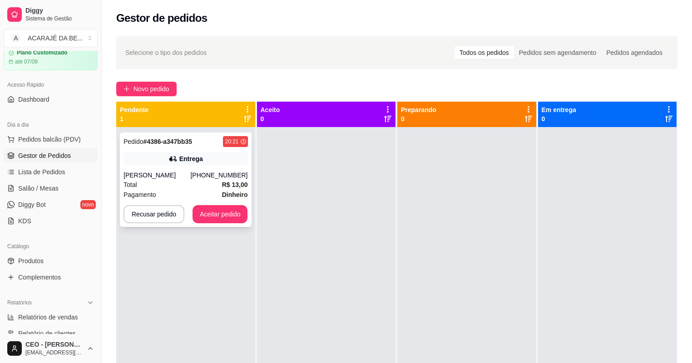
click at [220, 184] on div "Total R$ 13,00" at bounding box center [185, 185] width 124 height 10
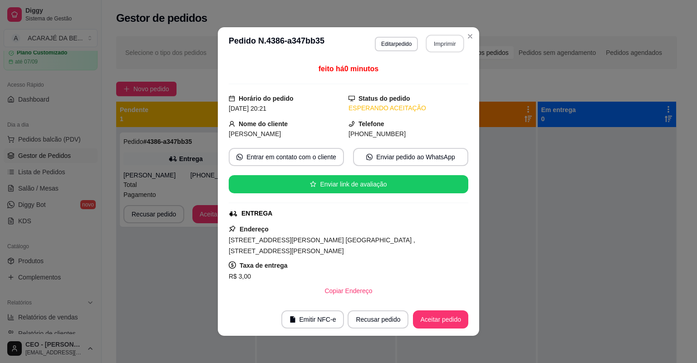
click at [428, 49] on button "Imprimir" at bounding box center [445, 44] width 38 height 18
click at [426, 314] on button "Aceitar pedido" at bounding box center [440, 319] width 55 height 18
click at [424, 315] on div "Recusar pedido Aceitar pedido" at bounding box center [395, 319] width 146 height 18
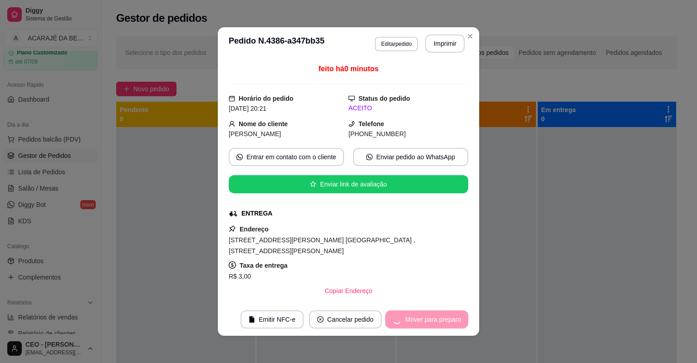
click at [423, 315] on div "Mover para preparo" at bounding box center [426, 319] width 83 height 18
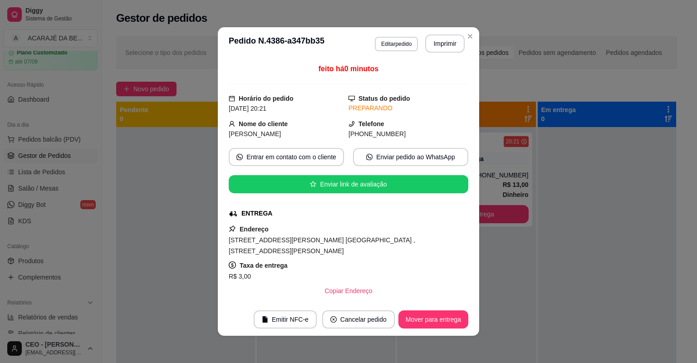
click at [422, 316] on button "Mover para entrega" at bounding box center [433, 319] width 70 height 18
click at [421, 316] on div "Mover para entrega" at bounding box center [427, 319] width 83 height 18
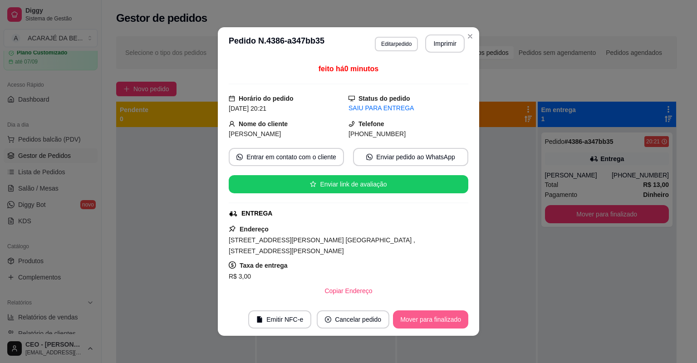
click at [419, 316] on button "Mover para finalizado" at bounding box center [430, 319] width 75 height 18
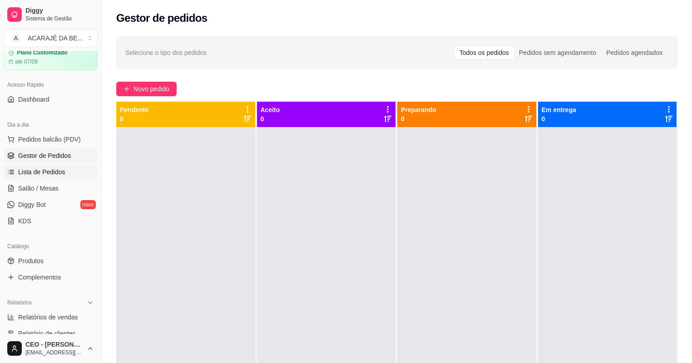
click at [71, 166] on link "Lista de Pedidos" at bounding box center [51, 172] width 94 height 15
click at [71, 173] on link "Lista de Pedidos" at bounding box center [51, 172] width 94 height 15
click at [59, 173] on span "Lista de Pedidos" at bounding box center [41, 171] width 47 height 9
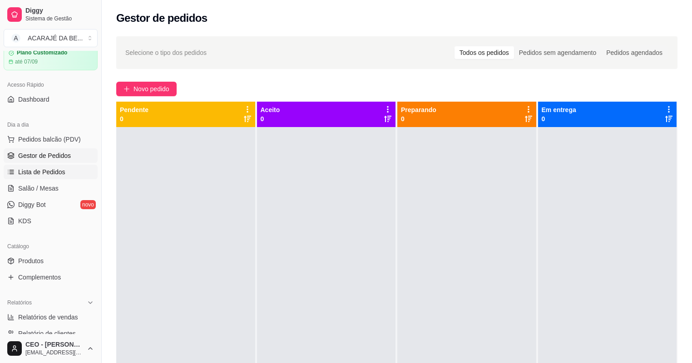
click at [59, 173] on span "Lista de Pedidos" at bounding box center [41, 171] width 47 height 9
click at [58, 193] on link "Salão / Mesas" at bounding box center [51, 188] width 94 height 15
click at [4, 188] on link "Salão / Mesas" at bounding box center [51, 188] width 94 height 15
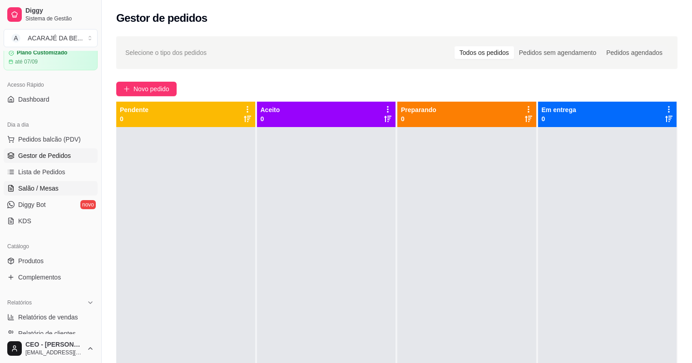
drag, startPoint x: 8, startPoint y: 190, endPoint x: 15, endPoint y: 190, distance: 6.8
click at [8, 190] on icon at bounding box center [10, 188] width 7 height 7
click at [16, 190] on link "Salão / Mesas" at bounding box center [51, 188] width 94 height 15
click at [40, 211] on link "Diggy Bot novo" at bounding box center [51, 204] width 94 height 15
drag, startPoint x: 40, startPoint y: 211, endPoint x: 40, endPoint y: 203, distance: 7.7
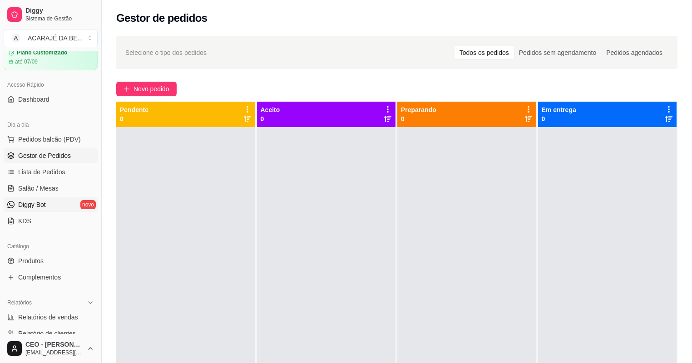
click at [40, 209] on link "Diggy Bot novo" at bounding box center [51, 204] width 94 height 15
click at [68, 191] on link "Salão / Mesas" at bounding box center [51, 188] width 94 height 15
click at [87, 191] on link "Salão / Mesas" at bounding box center [51, 188] width 94 height 15
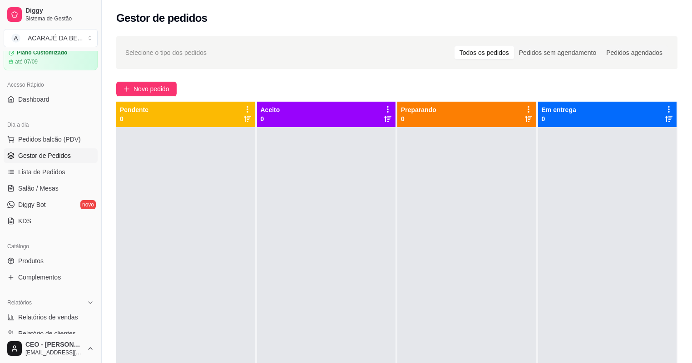
click at [78, 195] on ul "Pedidos balcão (PDV) Gestor de Pedidos Lista de Pedidos Salão / Mesas Diggy Bot…" at bounding box center [51, 180] width 94 height 96
drag, startPoint x: 69, startPoint y: 194, endPoint x: 121, endPoint y: 187, distance: 52.2
click at [70, 194] on link "Salão / Mesas" at bounding box center [51, 188] width 94 height 15
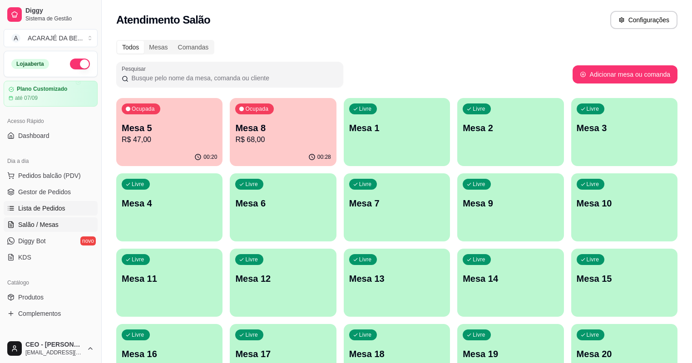
click at [50, 202] on link "Lista de Pedidos" at bounding box center [51, 208] width 94 height 15
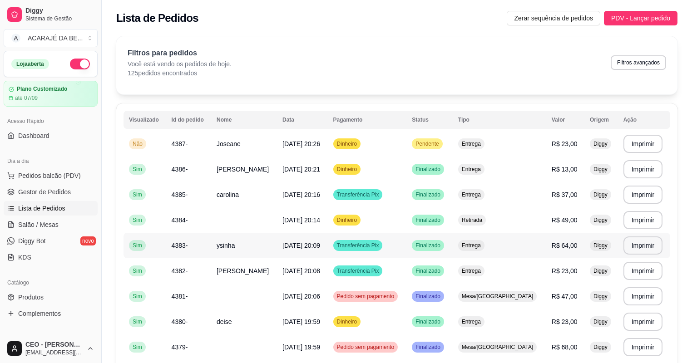
click at [328, 239] on td "[DATE] 20:09" at bounding box center [302, 245] width 51 height 25
click at [29, 190] on span "Gestor de Pedidos" at bounding box center [44, 191] width 53 height 9
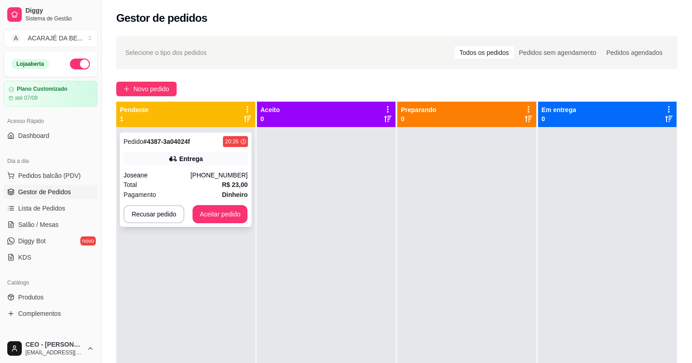
click at [192, 166] on div "Pedido # 4387-3a04024f 20:26 Entrega Joseane [PHONE_NUMBER] Total R$ 23,00 Paga…" at bounding box center [186, 180] width 132 height 94
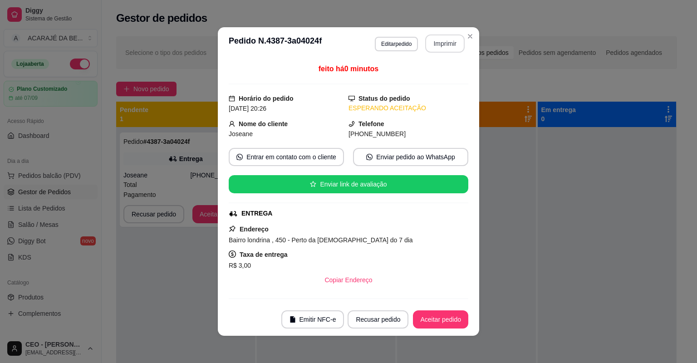
click at [442, 45] on button "Imprimir" at bounding box center [444, 43] width 39 height 18
click at [430, 318] on button "Aceitar pedido" at bounding box center [441, 320] width 54 height 18
click at [432, 317] on div "Recusar pedido Aceitar pedido" at bounding box center [395, 319] width 146 height 18
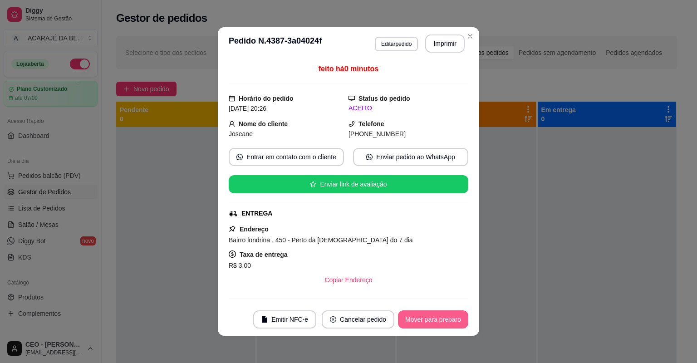
click at [443, 324] on button "Mover para preparo" at bounding box center [433, 319] width 70 height 18
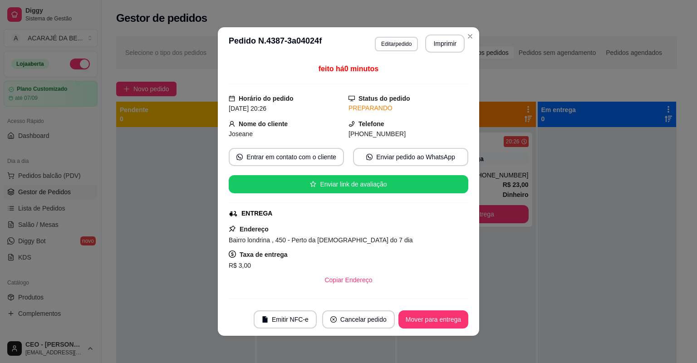
click at [466, 331] on footer "Emitir NFC-e Cancelar pedido Mover para entrega" at bounding box center [348, 319] width 261 height 33
click at [470, 329] on footer "Emitir NFC-e Cancelar pedido Mover para entrega" at bounding box center [348, 319] width 261 height 33
click at [446, 314] on button "Mover para entrega" at bounding box center [433, 319] width 70 height 18
click at [441, 314] on div "Mover para entrega" at bounding box center [427, 319] width 83 height 18
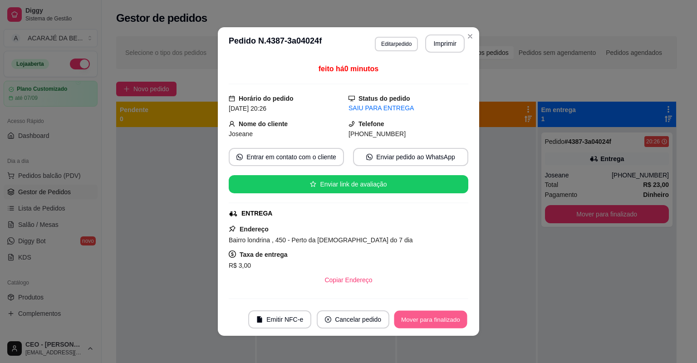
click at [441, 313] on button "Mover para finalizado" at bounding box center [430, 320] width 73 height 18
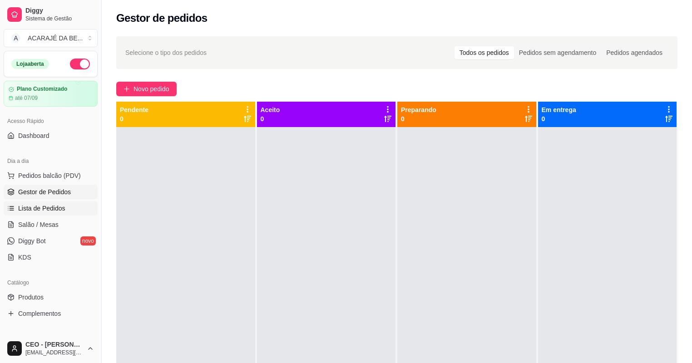
click at [31, 213] on link "Lista de Pedidos" at bounding box center [51, 208] width 94 height 15
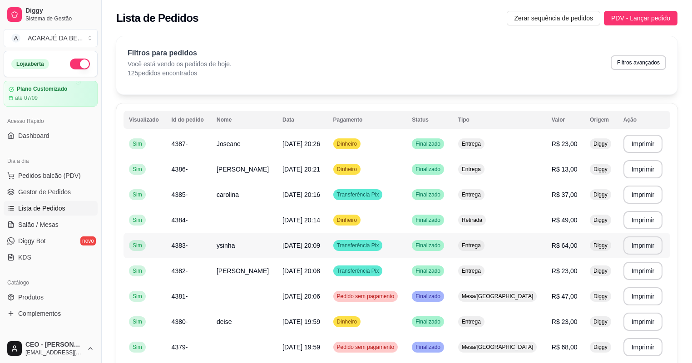
click at [475, 250] on td "Entrega" at bounding box center [498, 245] width 93 height 25
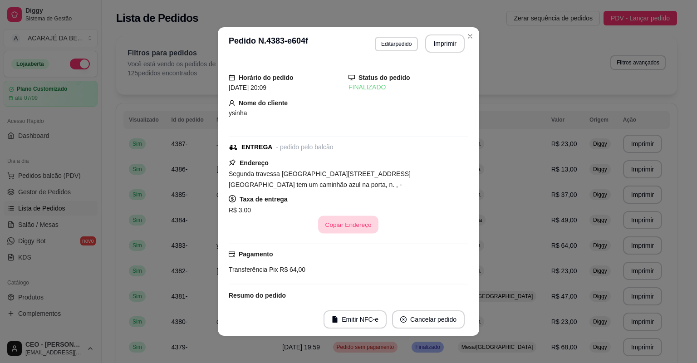
click at [353, 227] on button "Copiar Endereço" at bounding box center [349, 225] width 60 height 18
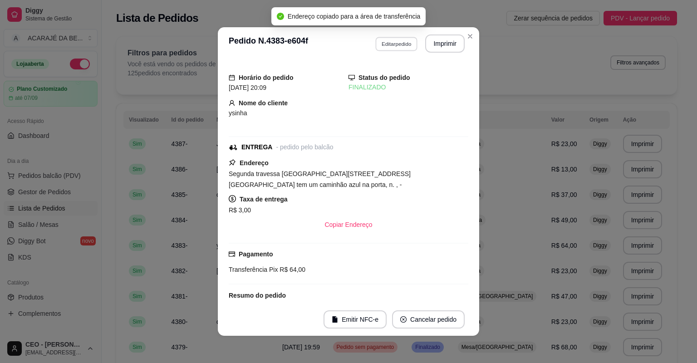
click at [393, 44] on button "Editar pedido" at bounding box center [396, 44] width 42 height 14
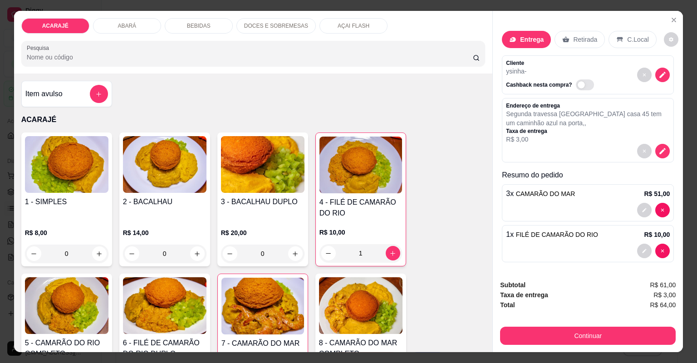
click at [191, 22] on div "BEBIDAS" at bounding box center [199, 25] width 68 height 15
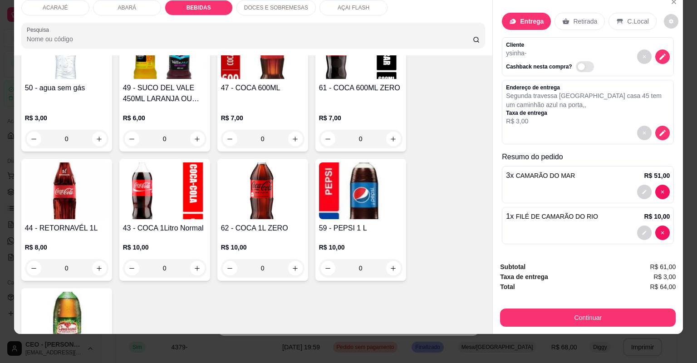
scroll to position [1246, 0]
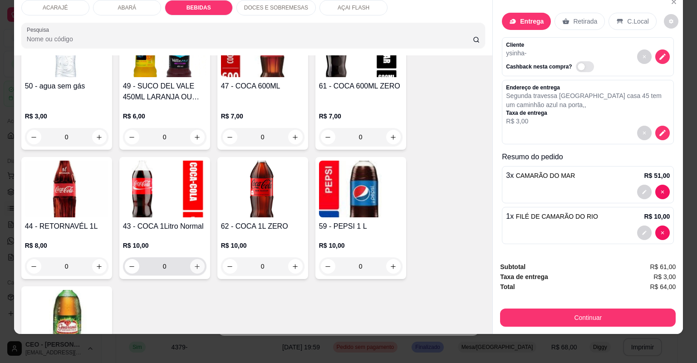
click at [194, 266] on icon "increase-product-quantity" at bounding box center [197, 266] width 7 height 7
type input "1"
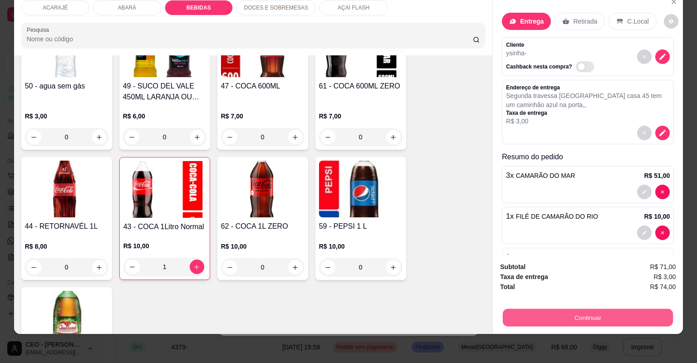
click at [580, 316] on button "Continuar" at bounding box center [588, 318] width 170 height 18
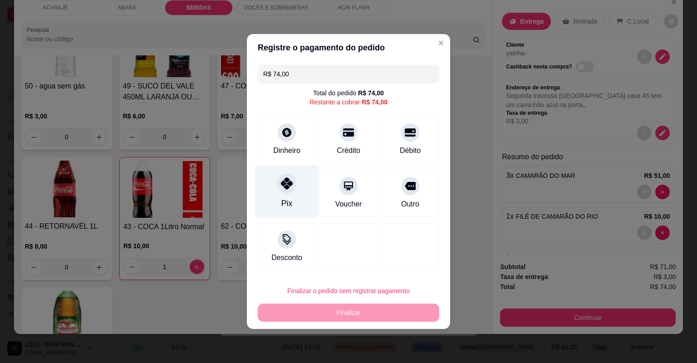
drag, startPoint x: 302, startPoint y: 185, endPoint x: 308, endPoint y: 193, distance: 10.7
click at [301, 185] on div "Pix" at bounding box center [287, 191] width 64 height 53
type input "R$ 0,00"
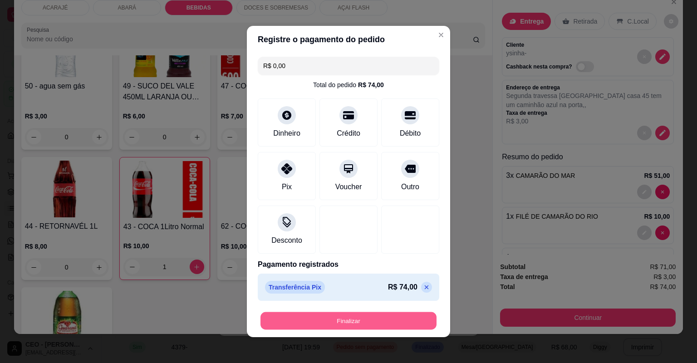
click at [338, 325] on button "Finalizar" at bounding box center [348, 321] width 176 height 18
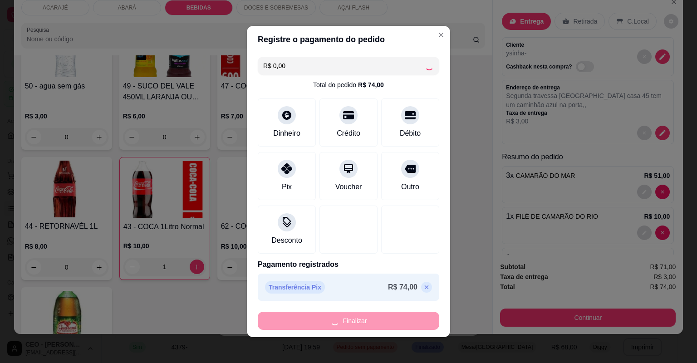
type input "0"
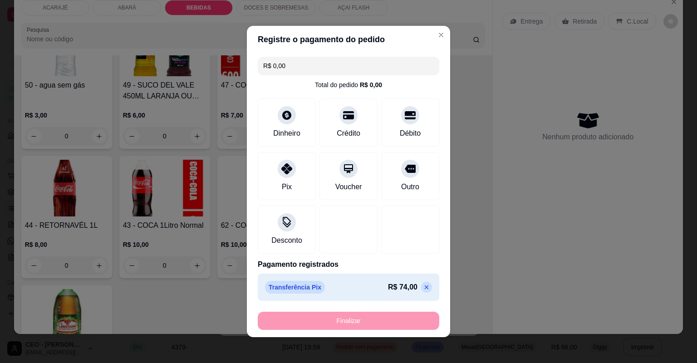
type input "-R$ 74,00"
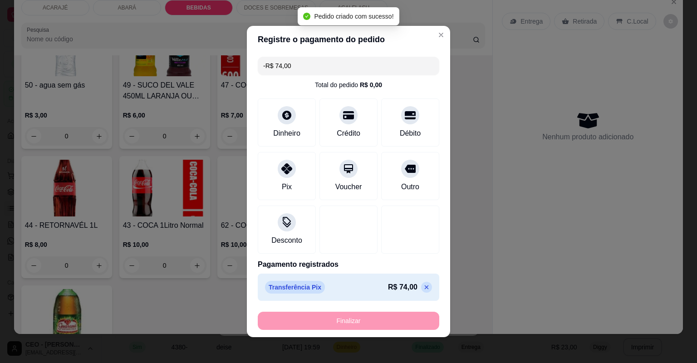
scroll to position [1245, 0]
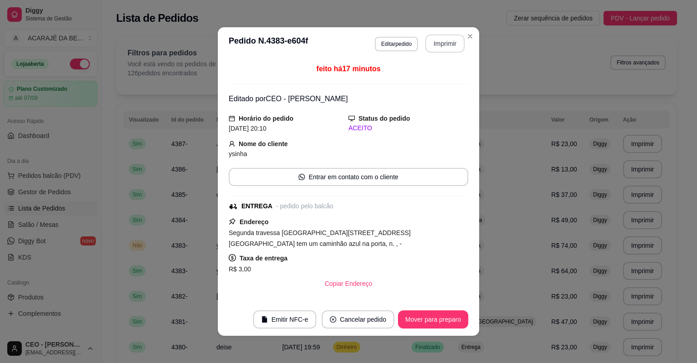
click at [441, 50] on button "Imprimir" at bounding box center [444, 43] width 39 height 18
click at [437, 325] on button "Mover para preparo" at bounding box center [433, 319] width 70 height 18
click at [435, 325] on button "Mover para entrega" at bounding box center [433, 319] width 70 height 18
click at [435, 325] on button "Mover para finalizado" at bounding box center [430, 319] width 75 height 18
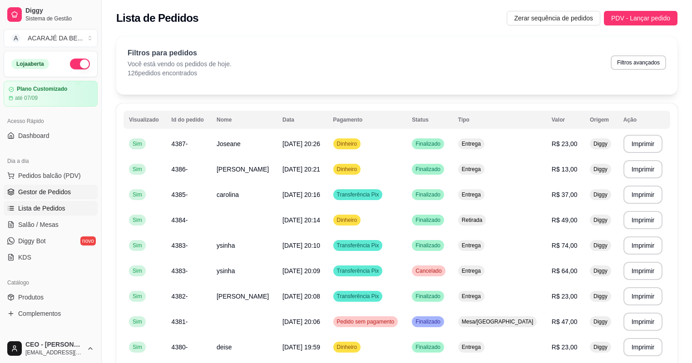
click at [54, 191] on span "Gestor de Pedidos" at bounding box center [44, 191] width 53 height 9
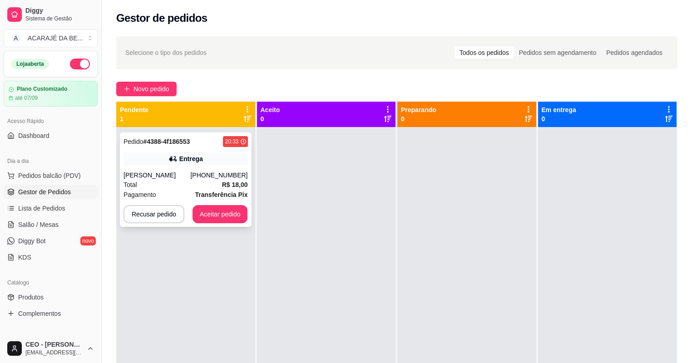
click at [197, 165] on div "Pedido # 4388-4f186553 20:33 Entrega [PERSON_NAME] [PHONE_NUMBER] Total R$ 18,0…" at bounding box center [186, 180] width 132 height 94
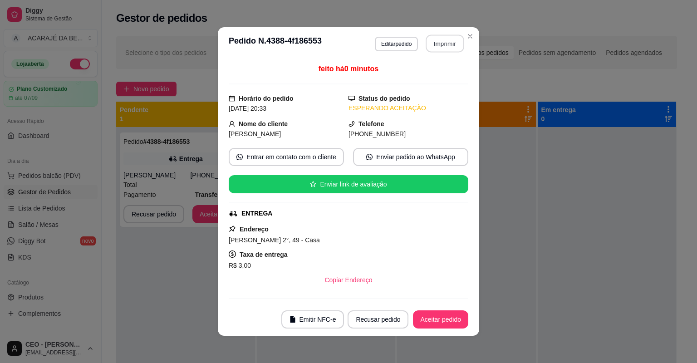
click at [439, 45] on button "Imprimir" at bounding box center [445, 44] width 38 height 18
click at [417, 321] on button "Aceitar pedido" at bounding box center [441, 320] width 54 height 18
click at [417, 321] on div "Recusar pedido Aceitar pedido" at bounding box center [395, 319] width 146 height 18
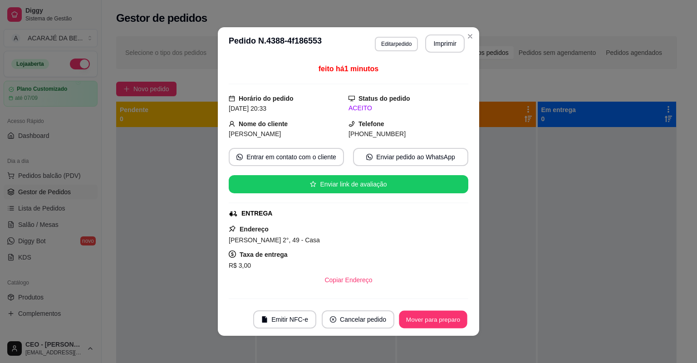
click at [417, 320] on button "Mover para preparo" at bounding box center [433, 320] width 68 height 18
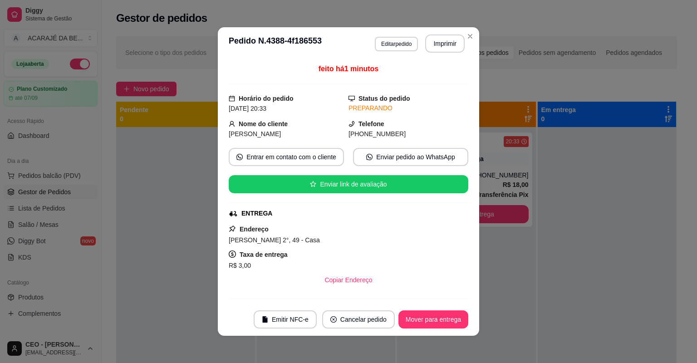
click at [418, 320] on button "Mover para entrega" at bounding box center [433, 319] width 70 height 18
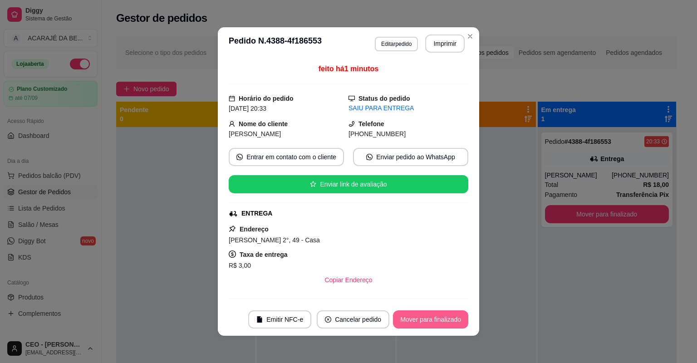
click at [419, 319] on button "Mover para finalizado" at bounding box center [430, 319] width 75 height 18
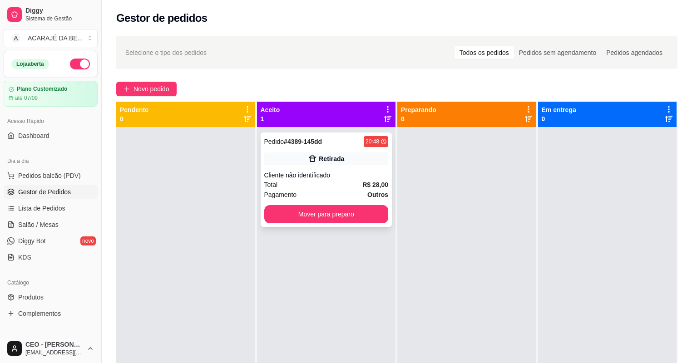
click at [331, 162] on div "Retirada" at bounding box center [331, 158] width 25 height 9
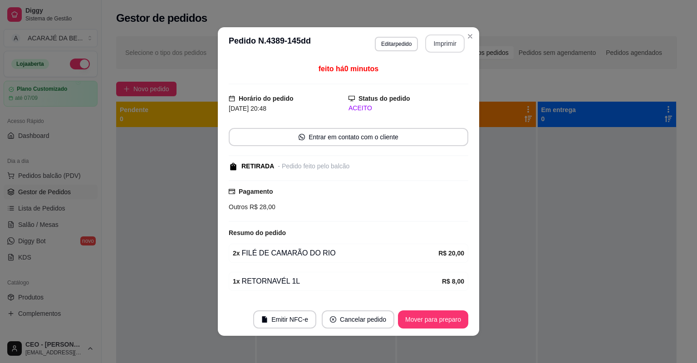
click at [453, 51] on button "Imprimir" at bounding box center [444, 43] width 39 height 18
click at [433, 316] on button "Mover para preparo" at bounding box center [433, 319] width 70 height 18
click at [433, 316] on div "Mover para preparo" at bounding box center [426, 319] width 83 height 18
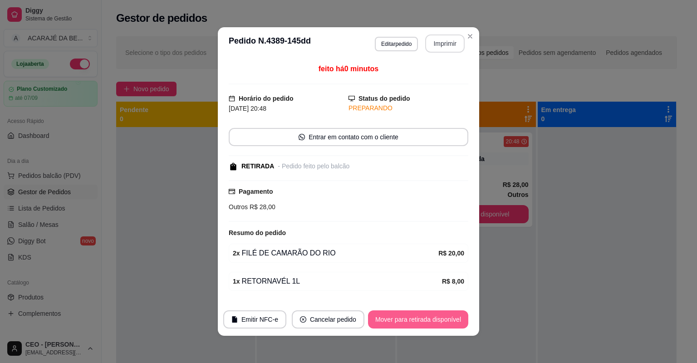
click at [434, 315] on button "Mover para retirada disponível" at bounding box center [418, 319] width 100 height 18
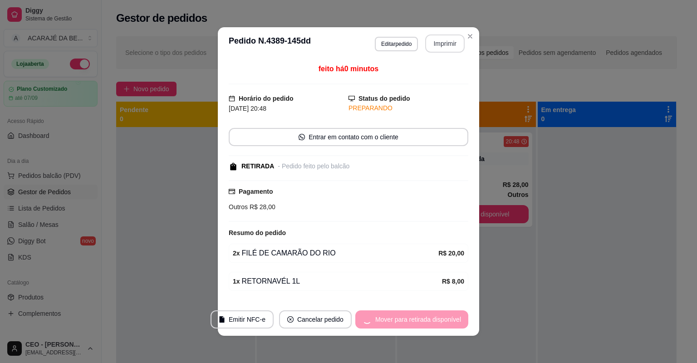
click at [434, 314] on div "Mover para retirada disponível" at bounding box center [411, 319] width 113 height 18
drag, startPoint x: 434, startPoint y: 314, endPoint x: 436, endPoint y: 309, distance: 5.5
click at [436, 309] on footer "Emitir NFC-e Cancelar pedido Mover para retirada disponível" at bounding box center [348, 319] width 261 height 33
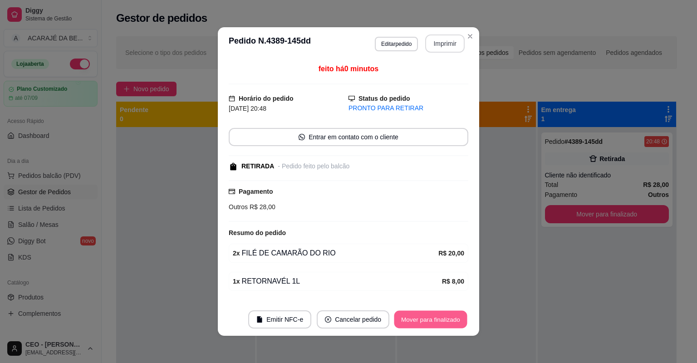
click at [434, 313] on button "Mover para finalizado" at bounding box center [430, 320] width 73 height 18
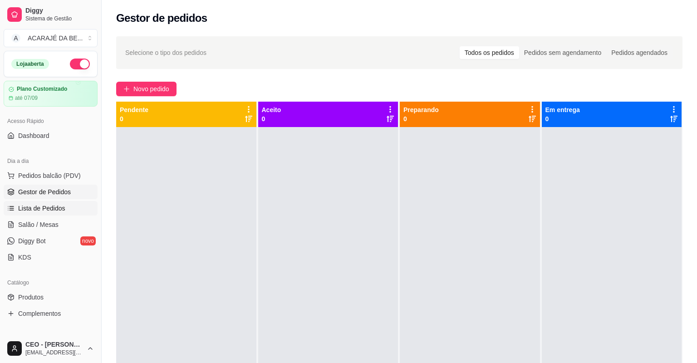
click at [42, 212] on span "Lista de Pedidos" at bounding box center [41, 208] width 47 height 9
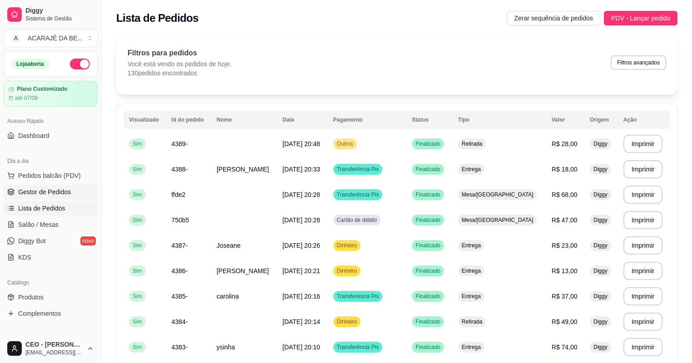
click at [62, 191] on span "Gestor de Pedidos" at bounding box center [44, 191] width 53 height 9
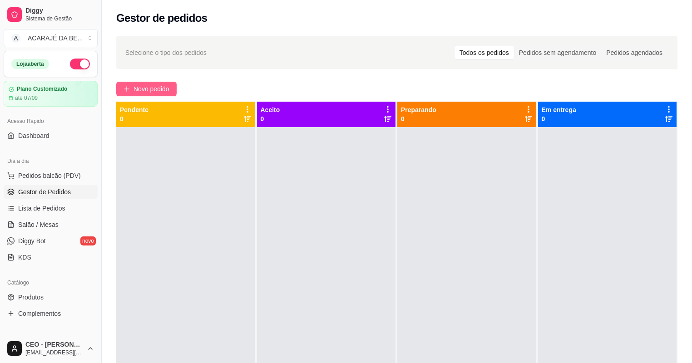
click at [137, 90] on span "Novo pedido" at bounding box center [151, 89] width 36 height 10
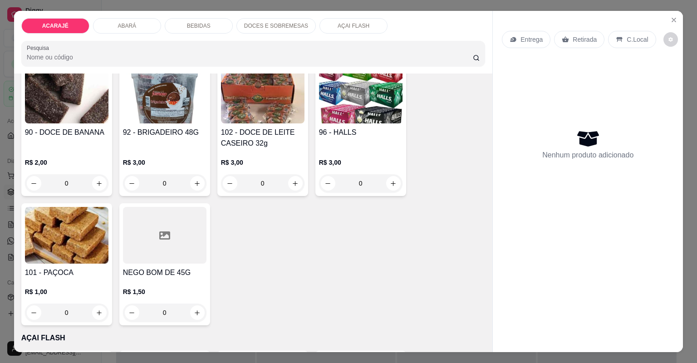
scroll to position [1561, 0]
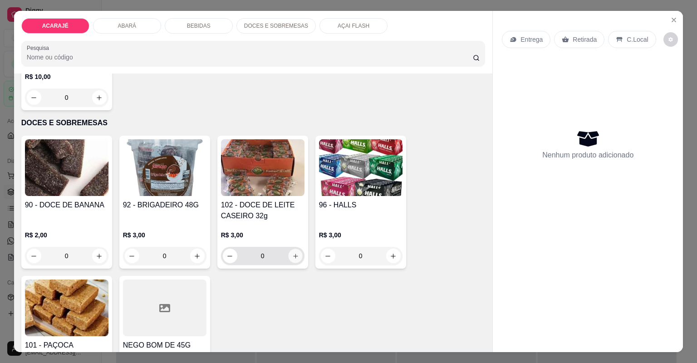
click at [288, 254] on button "increase-product-quantity" at bounding box center [295, 256] width 14 height 14
type input "1"
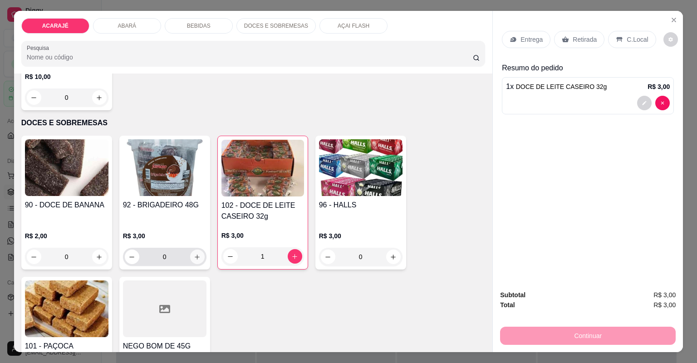
click at [196, 257] on icon "increase-product-quantity" at bounding box center [197, 257] width 7 height 7
type input "1"
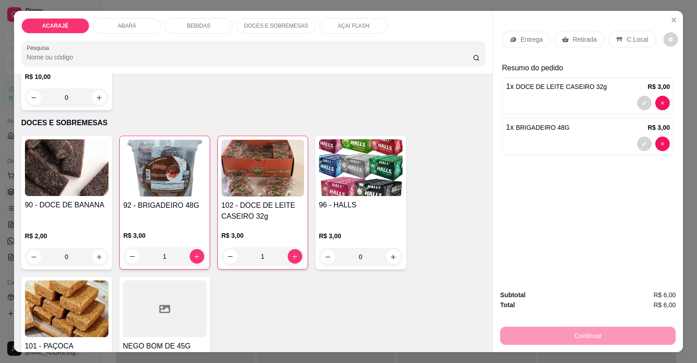
click at [583, 42] on p "Retirada" at bounding box center [585, 39] width 24 height 9
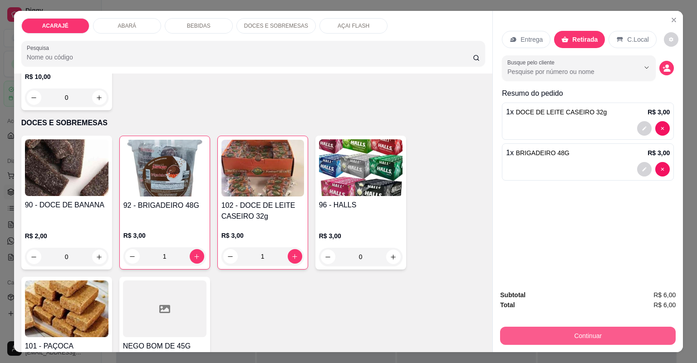
click at [563, 333] on button "Continuar" at bounding box center [588, 336] width 176 height 18
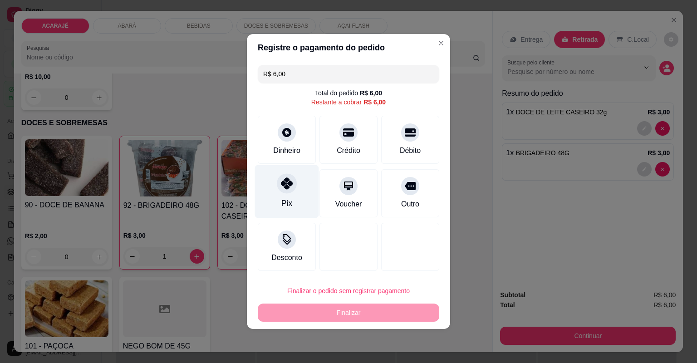
click at [292, 189] on div at bounding box center [287, 183] width 20 height 20
type input "R$ 0,00"
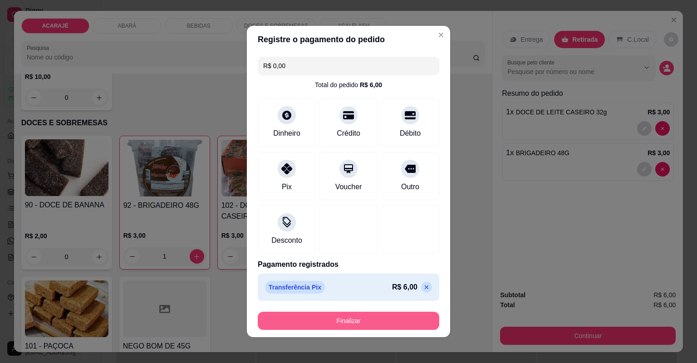
click at [329, 313] on button "Finalizar" at bounding box center [349, 321] width 182 height 18
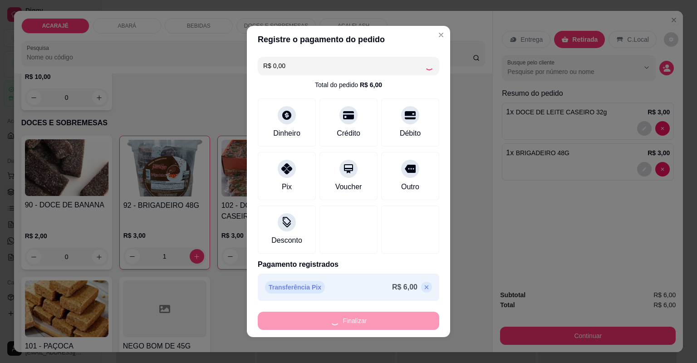
type input "0"
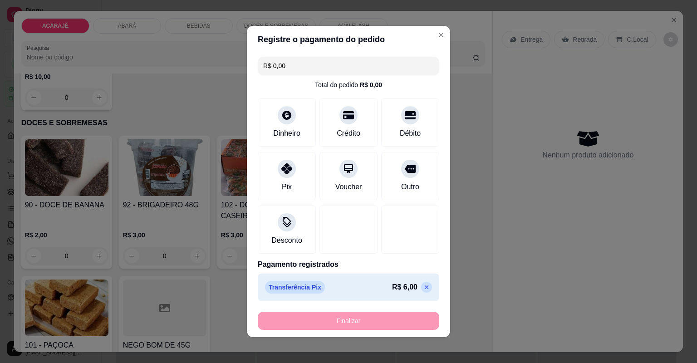
type input "-R$ 6,00"
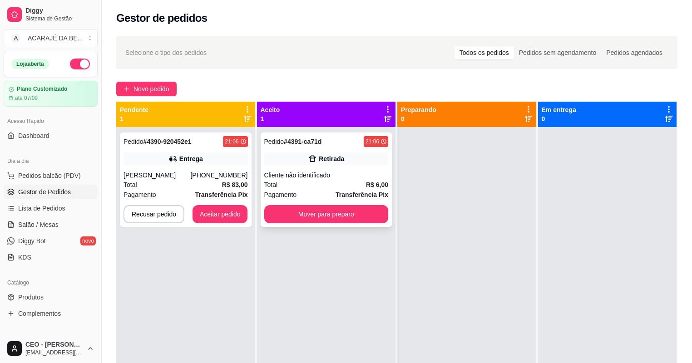
click at [340, 180] on div "Total R$ 6,00" at bounding box center [326, 185] width 124 height 10
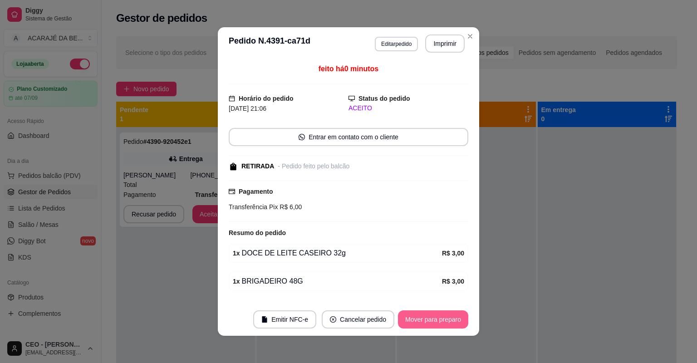
click at [432, 326] on button "Mover para preparo" at bounding box center [433, 319] width 70 height 18
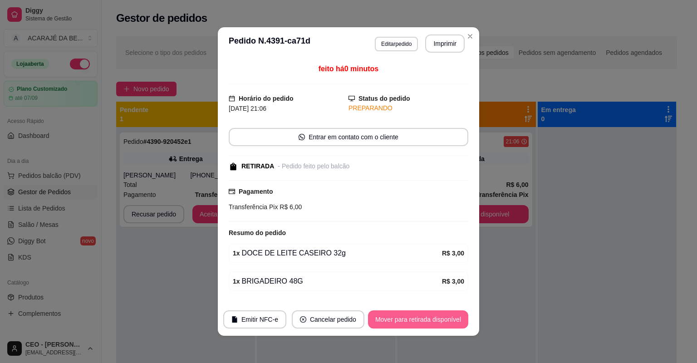
click at [437, 321] on button "Mover para retirada disponível" at bounding box center [418, 319] width 100 height 18
click at [437, 321] on div "Mover para retirada disponível" at bounding box center [418, 319] width 100 height 18
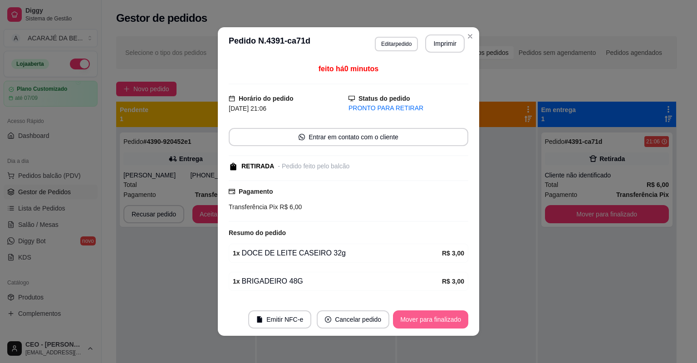
click at [452, 321] on button "Mover para finalizado" at bounding box center [430, 319] width 75 height 18
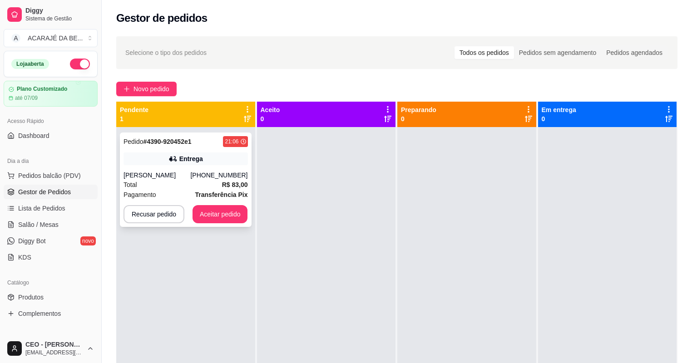
click at [207, 178] on div "[PHONE_NUMBER]" at bounding box center [218, 175] width 57 height 9
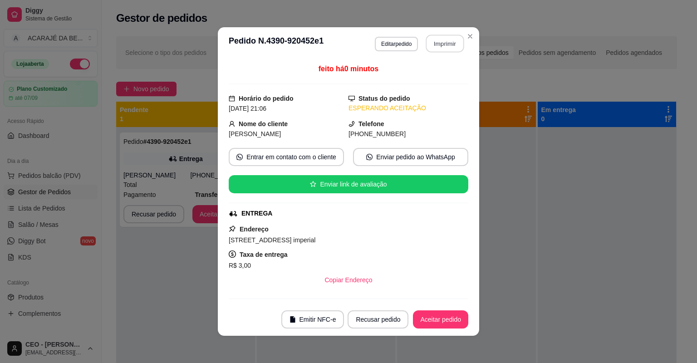
click at [439, 50] on button "Imprimir" at bounding box center [445, 44] width 38 height 18
click at [449, 320] on button "Aceitar pedido" at bounding box center [440, 319] width 55 height 18
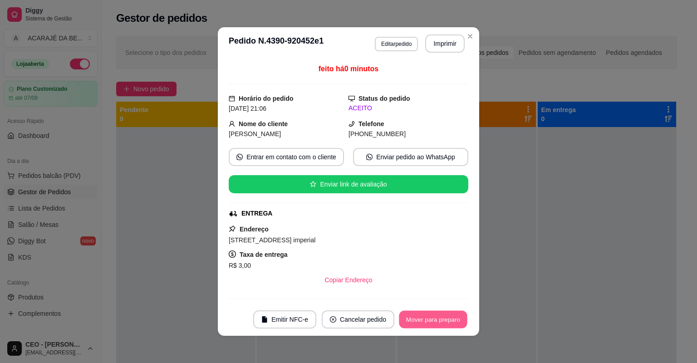
click at [450, 318] on button "Mover para preparo" at bounding box center [433, 320] width 68 height 18
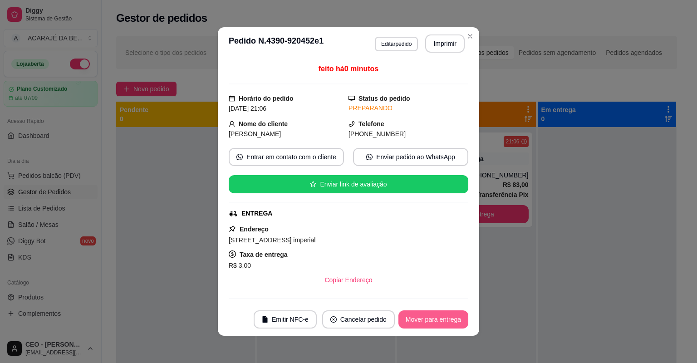
click at [450, 318] on button "Mover para entrega" at bounding box center [433, 319] width 70 height 18
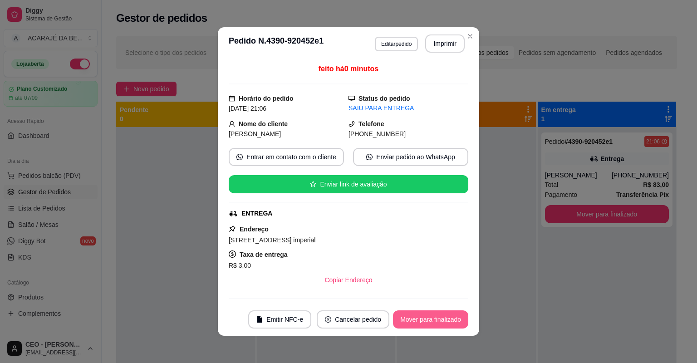
click at [450, 318] on button "Mover para finalizado" at bounding box center [430, 319] width 75 height 18
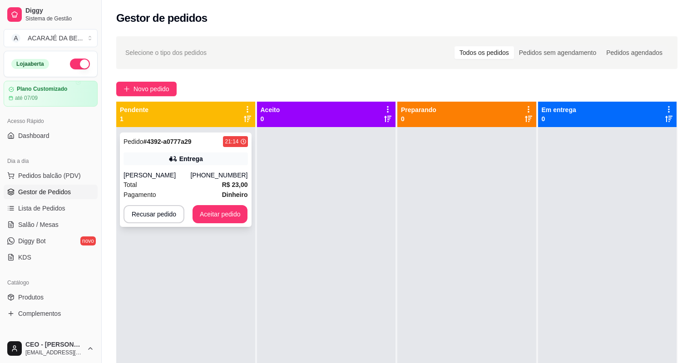
click at [163, 159] on div "Entrega" at bounding box center [185, 158] width 124 height 13
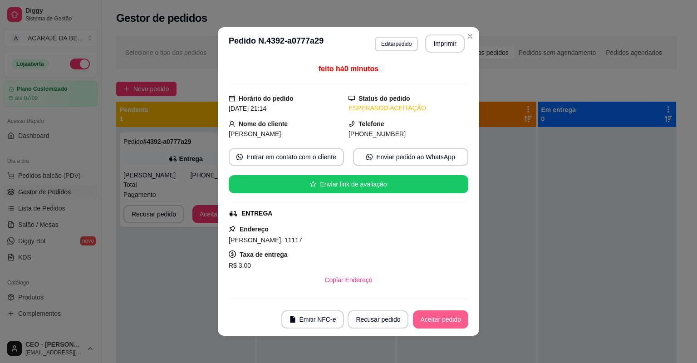
click at [456, 319] on button "Aceitar pedido" at bounding box center [440, 319] width 55 height 18
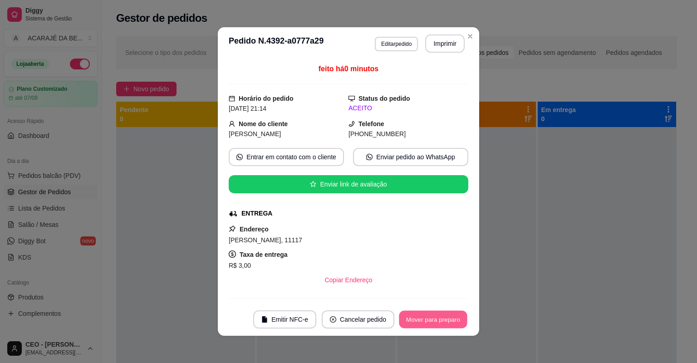
click at [457, 316] on button "Mover para preparo" at bounding box center [433, 320] width 68 height 18
click at [448, 319] on div "Mover para preparo" at bounding box center [426, 319] width 83 height 18
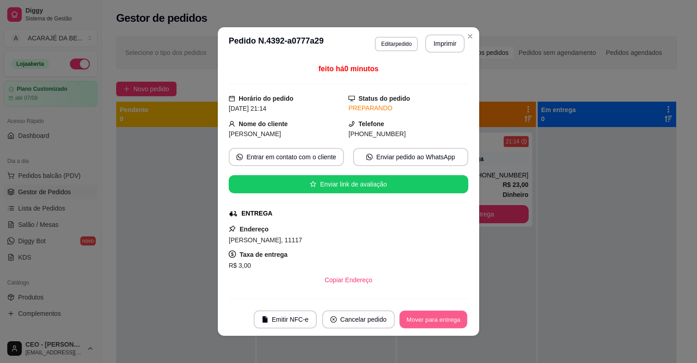
click at [445, 323] on button "Mover para entrega" at bounding box center [433, 320] width 68 height 18
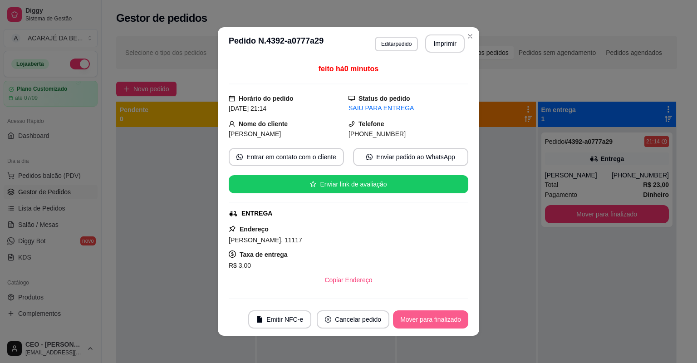
click at [445, 323] on button "Mover para finalizado" at bounding box center [430, 319] width 75 height 18
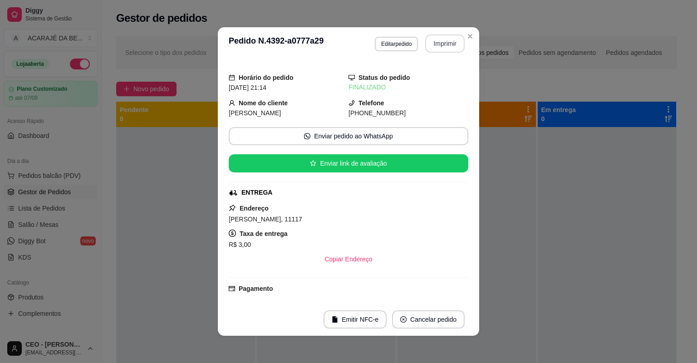
click at [437, 46] on button "Imprimir" at bounding box center [444, 43] width 39 height 18
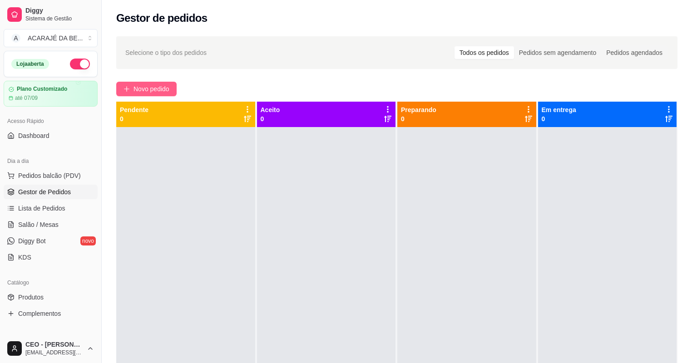
click at [138, 82] on button "Novo pedido" at bounding box center [146, 89] width 60 height 15
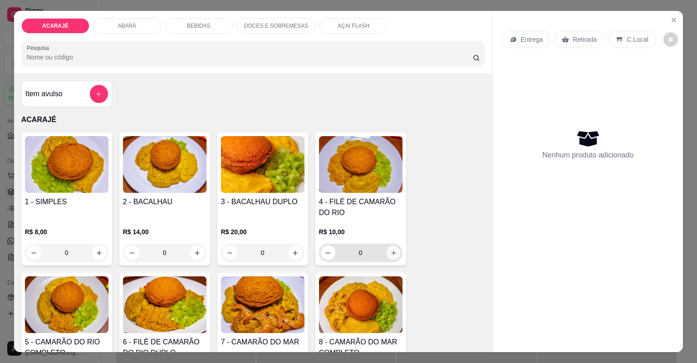
click at [392, 252] on icon "increase-product-quantity" at bounding box center [393, 252] width 5 height 5
click at [392, 252] on icon "increase-product-quantity" at bounding box center [393, 253] width 7 height 7
type input "2"
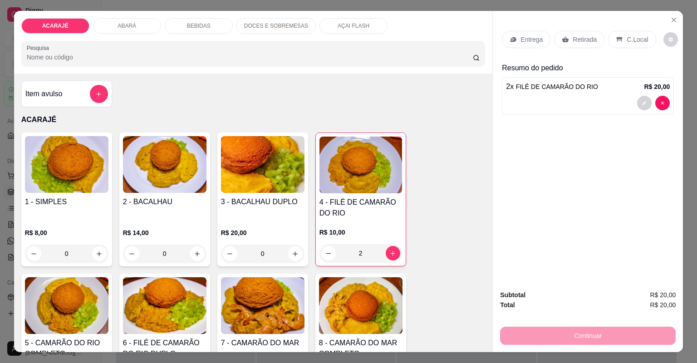
drag, startPoint x: 528, startPoint y: 43, endPoint x: 525, endPoint y: 50, distance: 8.3
click at [525, 50] on div "Entrega Retirada C.Local" at bounding box center [588, 40] width 172 height 32
click at [514, 40] on div "Entrega" at bounding box center [526, 39] width 49 height 17
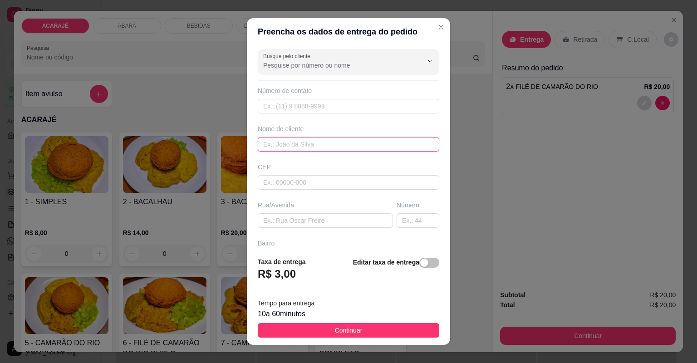
click at [352, 148] on input "text" at bounding box center [349, 144] width 182 height 15
type input "preta"
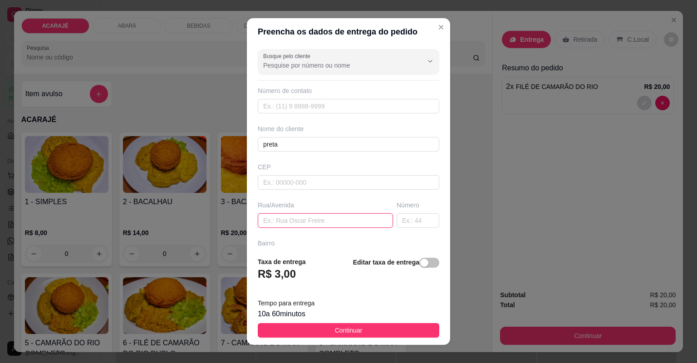
click at [340, 225] on input "text" at bounding box center [325, 220] width 135 height 15
type input "rua comissão"
click at [419, 220] on input "text" at bounding box center [418, 220] width 43 height 15
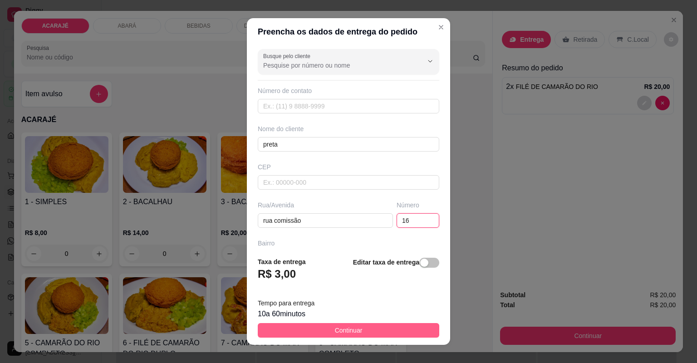
type input "16"
click at [345, 330] on span "Continuar" at bounding box center [349, 330] width 28 height 10
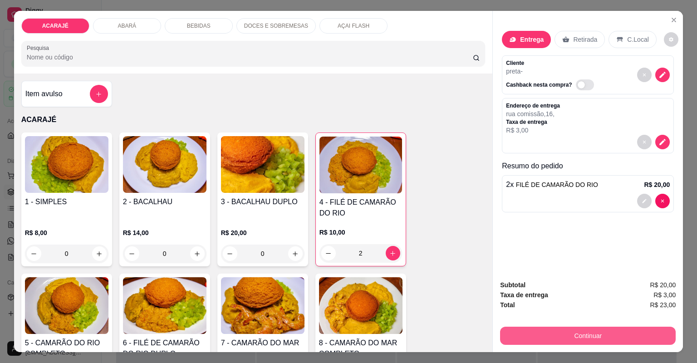
click at [587, 343] on button "Continuar" at bounding box center [588, 336] width 176 height 18
click at [617, 331] on button "Continuar" at bounding box center [588, 336] width 176 height 18
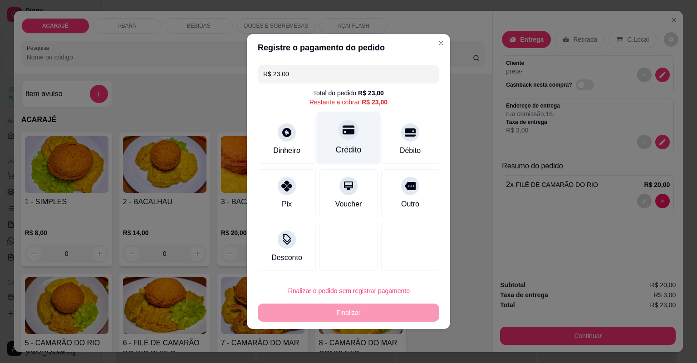
click at [353, 143] on div "Crédito" at bounding box center [349, 138] width 64 height 53
type input "R$ 0,00"
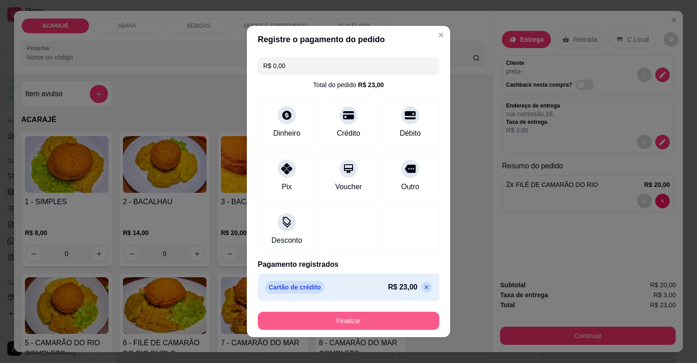
click at [363, 322] on button "Finalizar" at bounding box center [349, 321] width 182 height 18
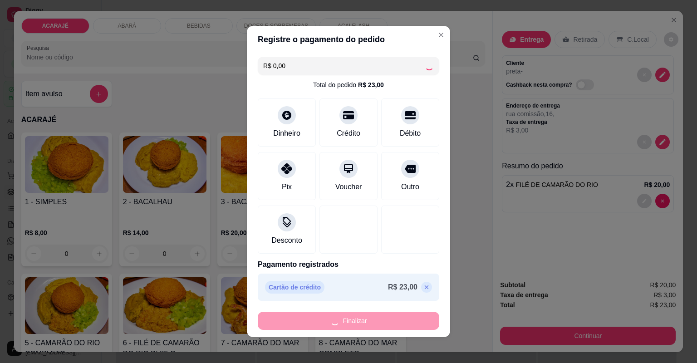
type input "0"
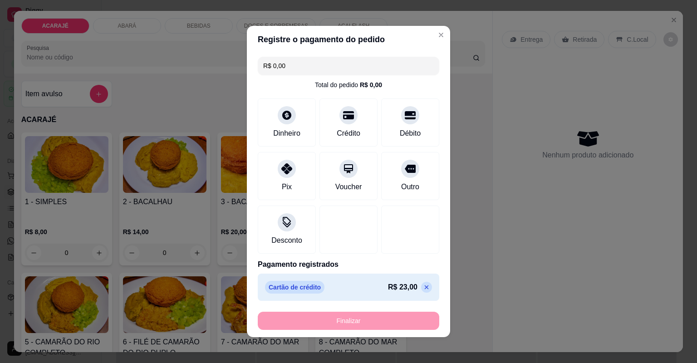
type input "-R$ 23,00"
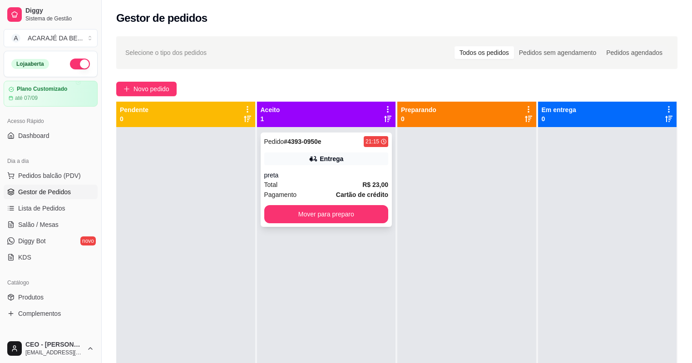
click at [338, 173] on div "preta" at bounding box center [326, 175] width 124 height 9
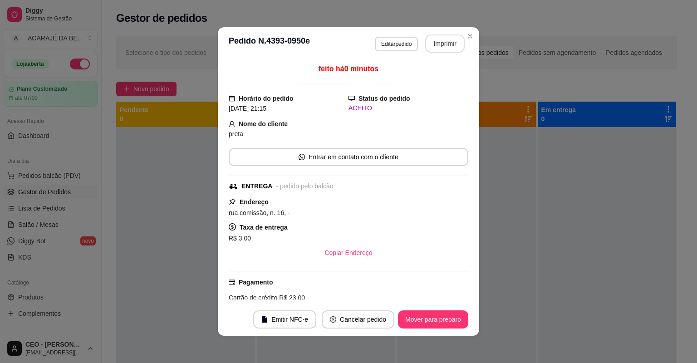
click at [428, 49] on button "Imprimir" at bounding box center [444, 43] width 39 height 18
click at [441, 317] on button "Mover para preparo" at bounding box center [433, 319] width 70 height 18
click at [441, 317] on div "Mover para preparo" at bounding box center [426, 319] width 83 height 18
click at [441, 318] on div "Mover para preparo" at bounding box center [426, 319] width 83 height 18
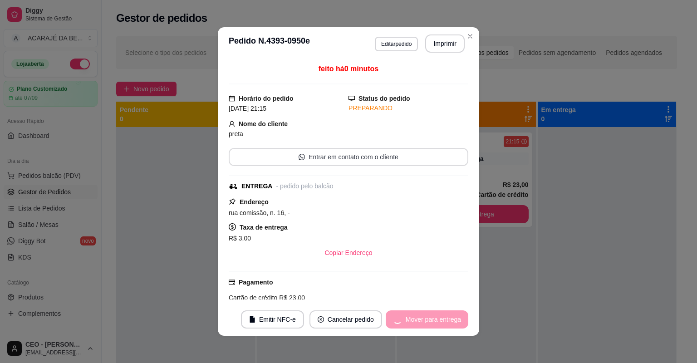
click at [441, 318] on div "Mover para entrega" at bounding box center [427, 319] width 83 height 18
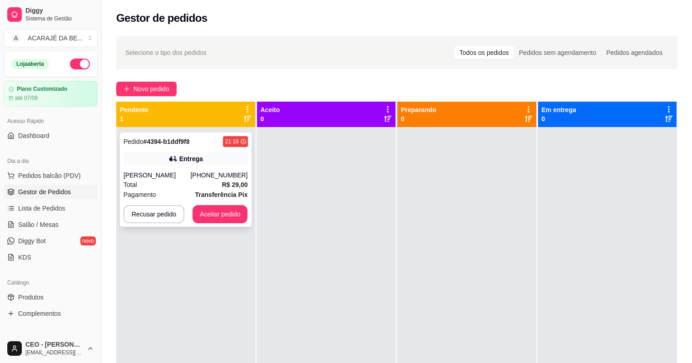
click at [205, 162] on div "Entrega" at bounding box center [185, 158] width 124 height 13
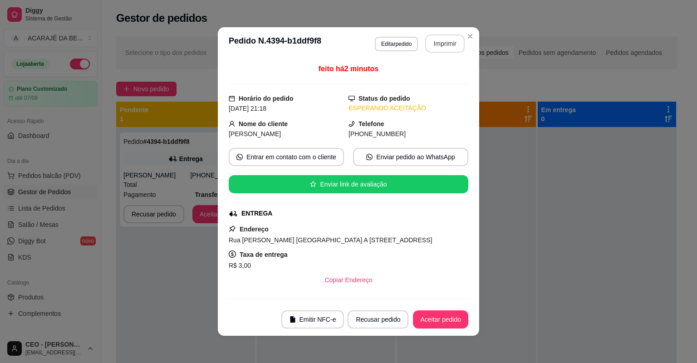
click at [431, 47] on button "Imprimir" at bounding box center [444, 43] width 39 height 18
click at [446, 316] on button "Aceitar pedido" at bounding box center [440, 319] width 55 height 18
click at [446, 316] on button "Aceitar pedido" at bounding box center [441, 320] width 54 height 18
click at [446, 316] on div "Recusar pedido Aceitar pedido" at bounding box center [395, 319] width 146 height 18
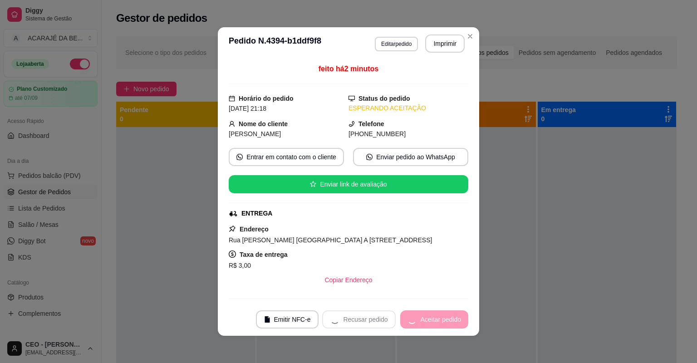
drag, startPoint x: 437, startPoint y: 94, endPoint x: 446, endPoint y: 316, distance: 221.6
click at [446, 316] on div "Recusar pedido Aceitar pedido" at bounding box center [395, 319] width 146 height 18
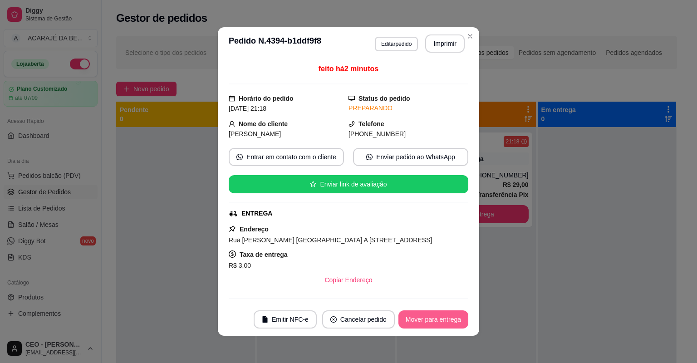
click at [446, 316] on button "Mover para entrega" at bounding box center [433, 319] width 70 height 18
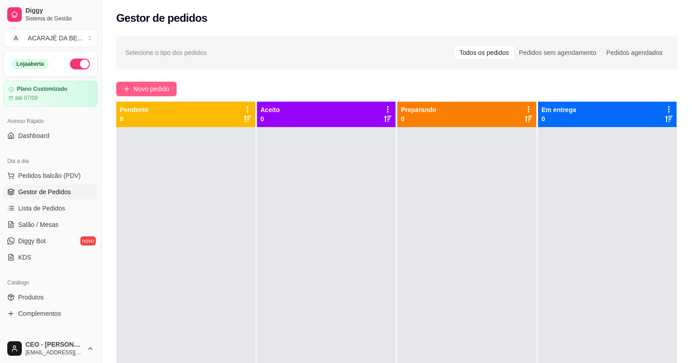
click at [145, 86] on span "Novo pedido" at bounding box center [151, 89] width 36 height 10
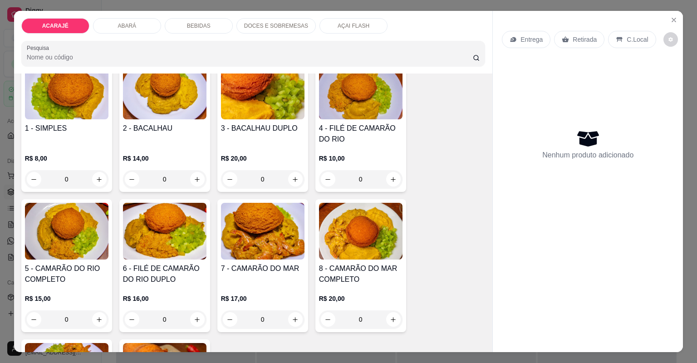
scroll to position [145, 0]
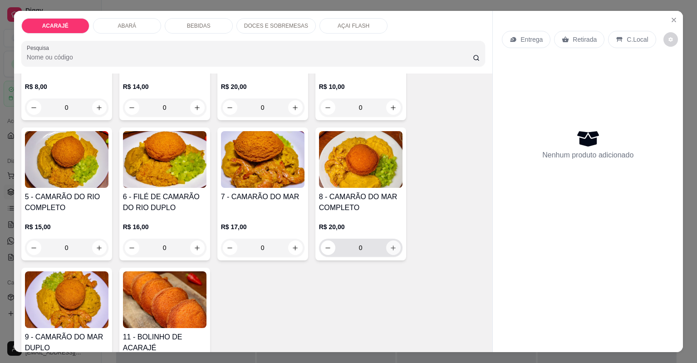
click at [392, 248] on icon "increase-product-quantity" at bounding box center [393, 248] width 7 height 7
type input "1"
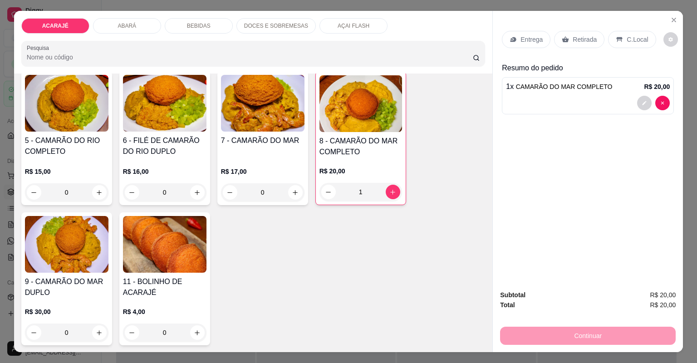
scroll to position [218, 0]
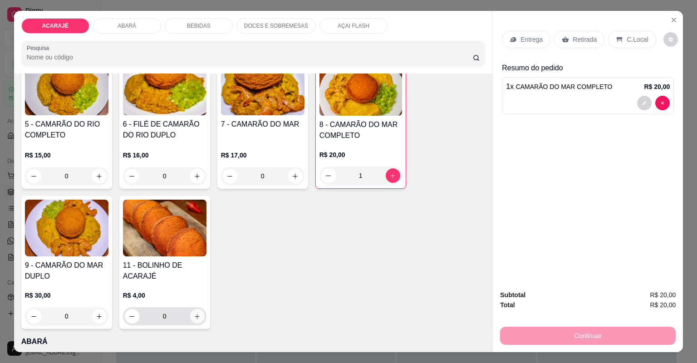
click at [195, 314] on icon "increase-product-quantity" at bounding box center [197, 316] width 5 height 5
type input "1"
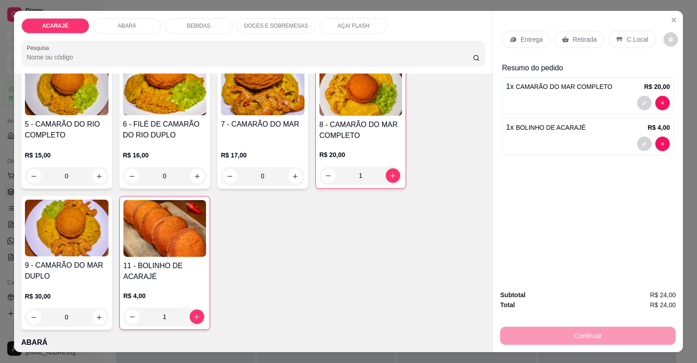
click at [522, 42] on p "Entrega" at bounding box center [531, 39] width 22 height 9
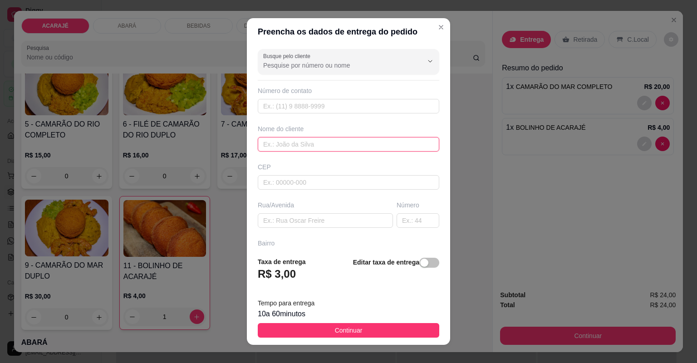
click at [362, 143] on input "text" at bounding box center [349, 144] width 182 height 15
type input "lian"
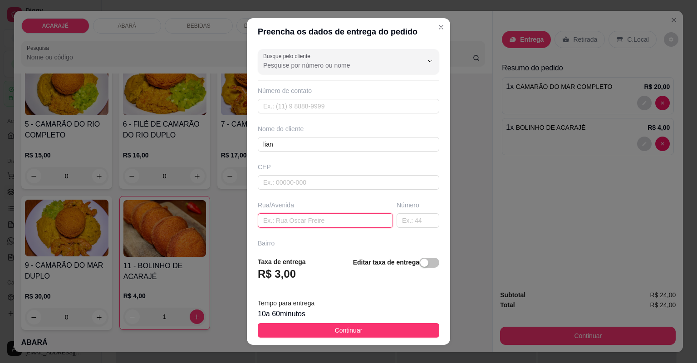
click at [350, 221] on input "text" at bounding box center [325, 220] width 135 height 15
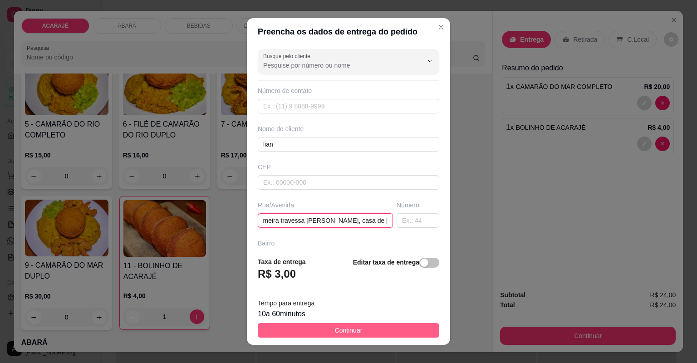
type input "primeira travessa [PERSON_NAME], casa de [PERSON_NAME]"
drag, startPoint x: 385, startPoint y: 333, endPoint x: 422, endPoint y: 314, distance: 41.0
click at [386, 333] on button "Continuar" at bounding box center [349, 330] width 182 height 15
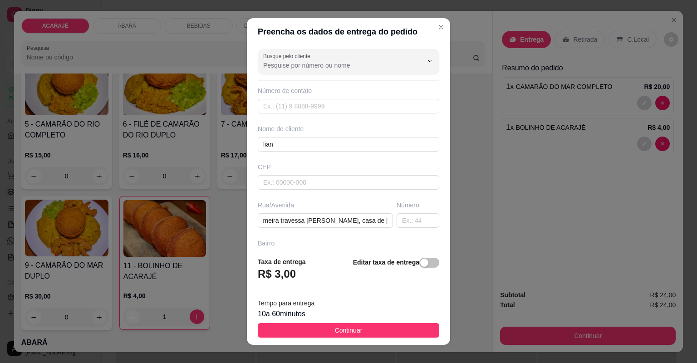
scroll to position [0, 0]
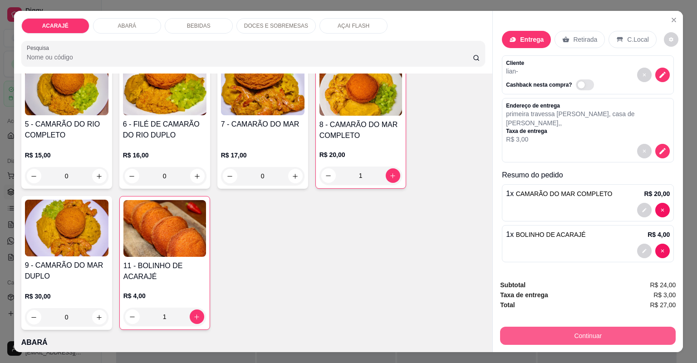
click at [620, 339] on button "Continuar" at bounding box center [588, 336] width 176 height 18
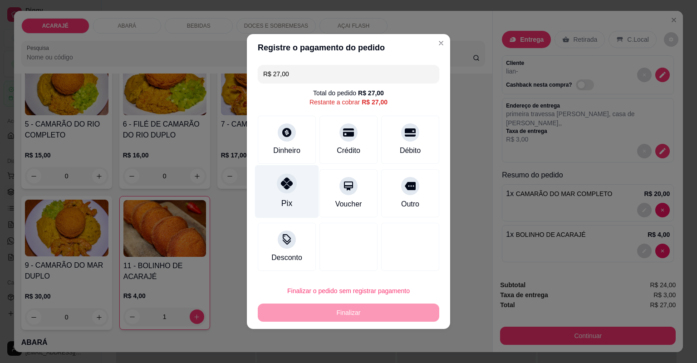
click at [279, 184] on div at bounding box center [287, 183] width 20 height 20
type input "R$ 0,00"
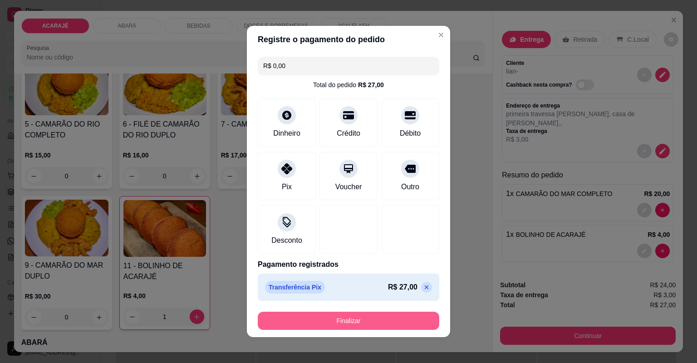
click at [378, 316] on button "Finalizar" at bounding box center [349, 321] width 182 height 18
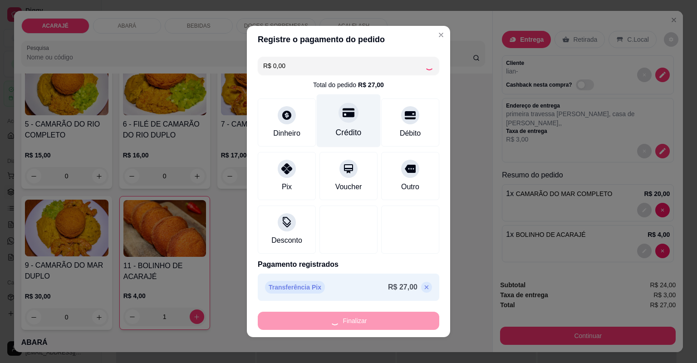
type input "0"
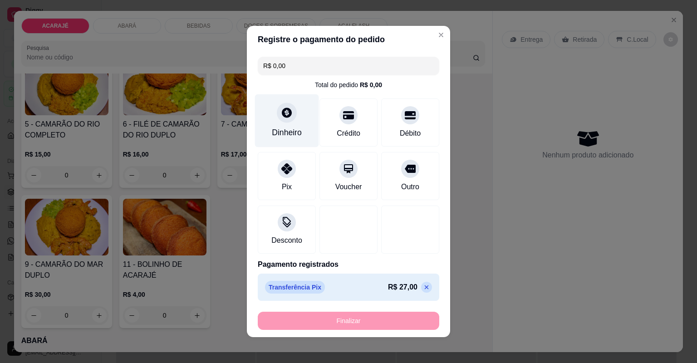
type input "-R$ 27,00"
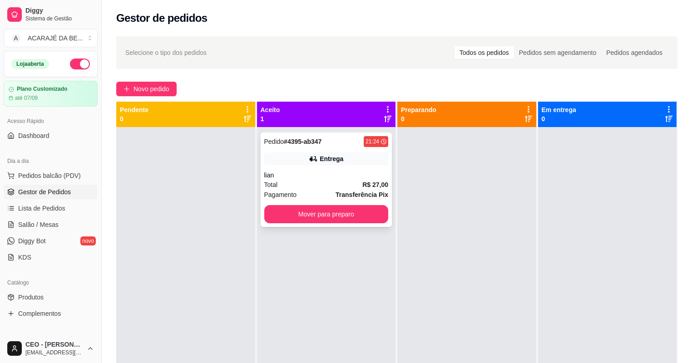
click at [355, 156] on div "Pedido # 4395-ab347 21:24 Entrega lian Total R$ 27,00 Pagamento Transferência P…" at bounding box center [326, 180] width 132 height 94
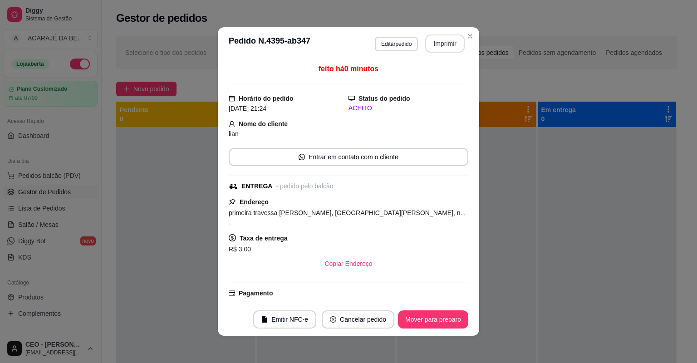
click at [442, 43] on button "Imprimir" at bounding box center [444, 43] width 39 height 18
click at [444, 316] on button "Mover para preparo" at bounding box center [433, 319] width 70 height 18
click at [444, 316] on div "Mover para preparo" at bounding box center [426, 319] width 83 height 18
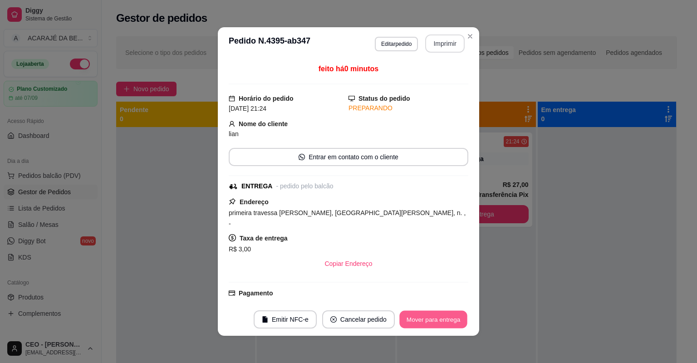
click at [444, 316] on button "Mover para entrega" at bounding box center [433, 320] width 68 height 18
click at [444, 316] on div "Mover para entrega" at bounding box center [433, 319] width 70 height 18
click at [444, 316] on div "Mover para entrega" at bounding box center [427, 319] width 83 height 18
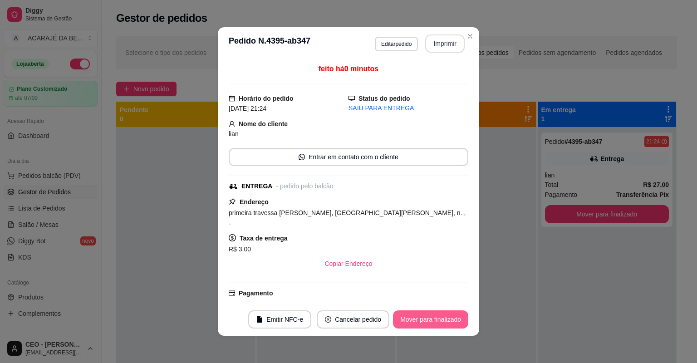
click at [444, 316] on button "Mover para finalizado" at bounding box center [430, 319] width 75 height 18
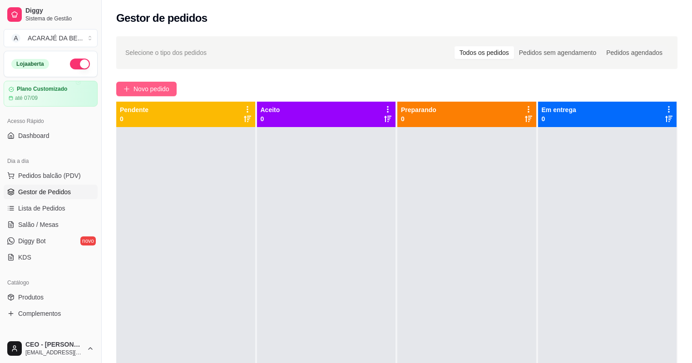
click at [132, 83] on button "Novo pedido" at bounding box center [146, 89] width 60 height 15
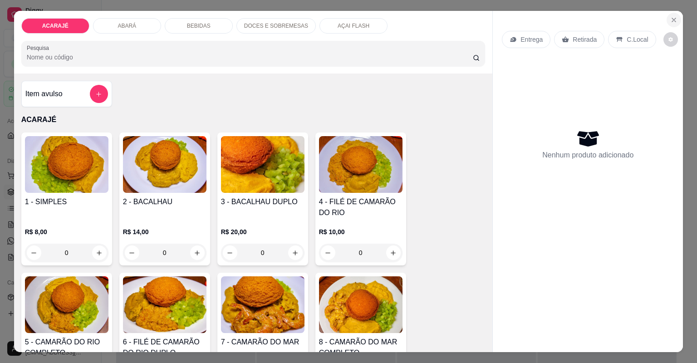
click at [672, 18] on icon "Close" at bounding box center [674, 20] width 4 height 4
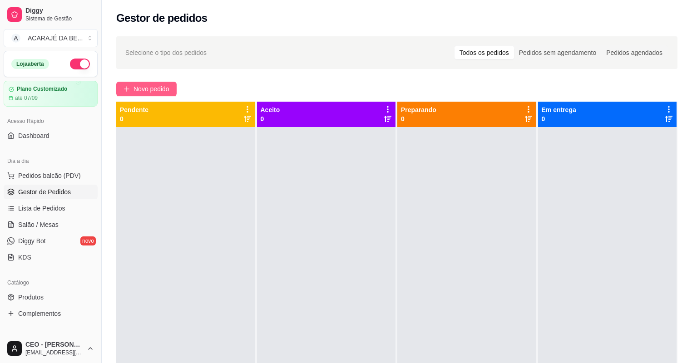
click at [118, 89] on button "Novo pedido" at bounding box center [146, 89] width 60 height 15
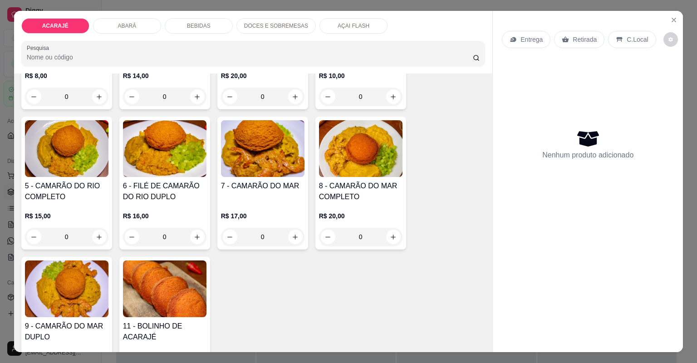
scroll to position [254, 0]
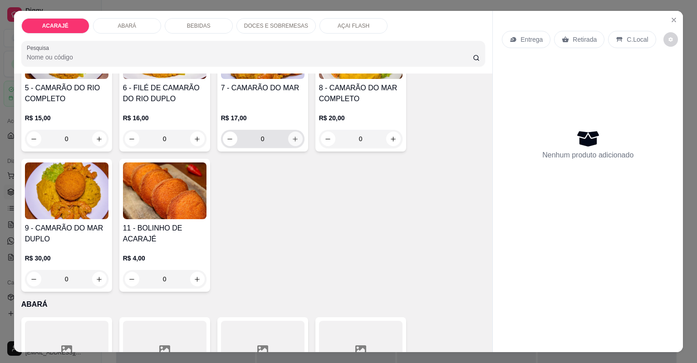
click at [292, 142] on icon "increase-product-quantity" at bounding box center [295, 139] width 7 height 7
type input "1"
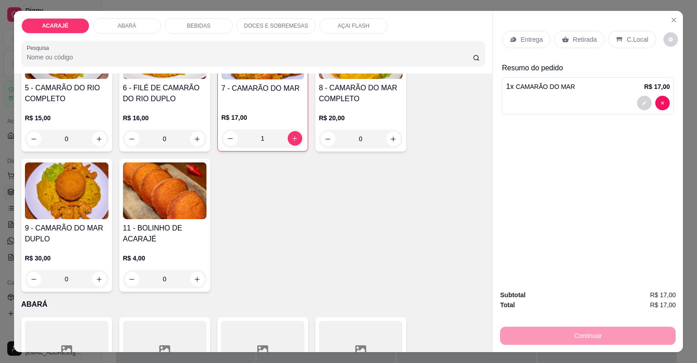
click at [535, 35] on p "Entrega" at bounding box center [531, 39] width 22 height 9
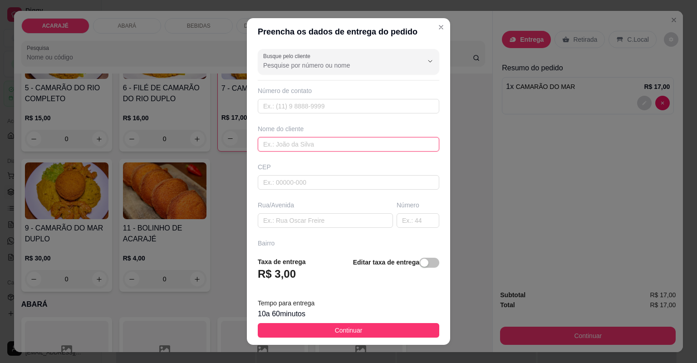
click at [305, 142] on input "text" at bounding box center [349, 144] width 182 height 15
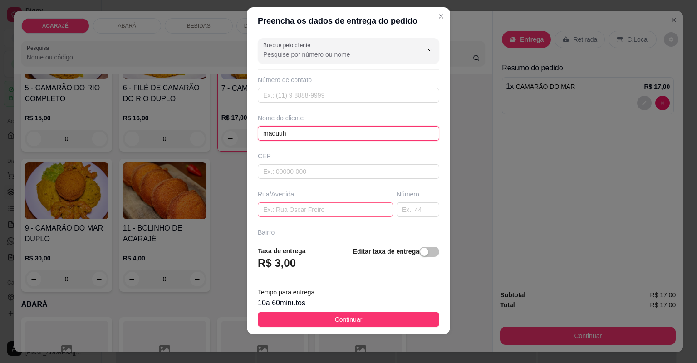
type input "maduuh"
click at [324, 208] on input "text" at bounding box center [325, 209] width 135 height 15
type input "r"
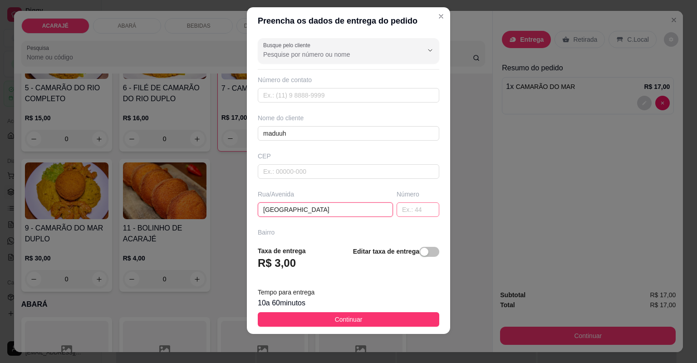
type input "[GEOGRAPHIC_DATA]"
click at [402, 213] on input "text" at bounding box center [418, 209] width 43 height 15
type input "45"
click at [350, 207] on input "[GEOGRAPHIC_DATA]" at bounding box center [325, 209] width 135 height 15
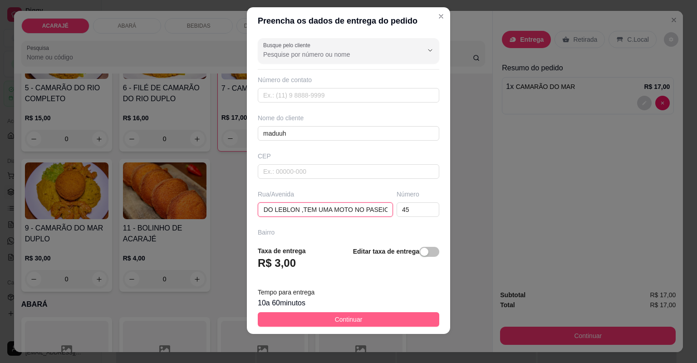
type input "RUA DO LEBLON ,TEM UMA MOTO NO PASEIO"
click at [398, 318] on button "Continuar" at bounding box center [349, 319] width 182 height 15
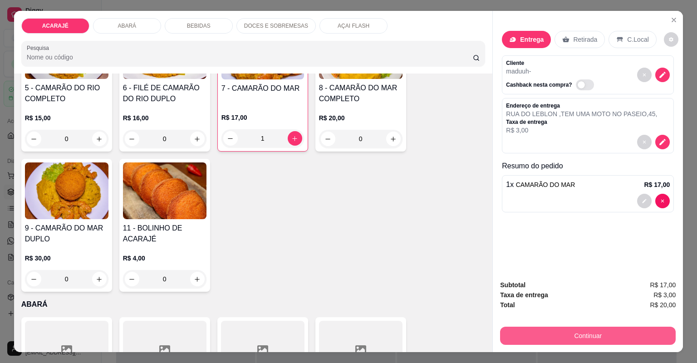
click at [531, 328] on button "Continuar" at bounding box center [588, 336] width 176 height 18
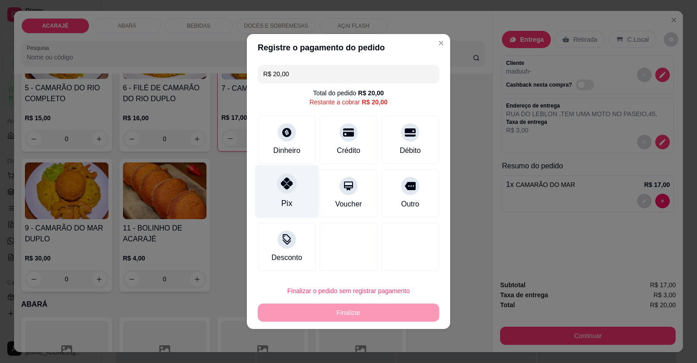
drag, startPoint x: 290, startPoint y: 186, endPoint x: 270, endPoint y: 177, distance: 21.7
click at [290, 185] on icon at bounding box center [287, 183] width 12 height 12
type input "R$ 0,00"
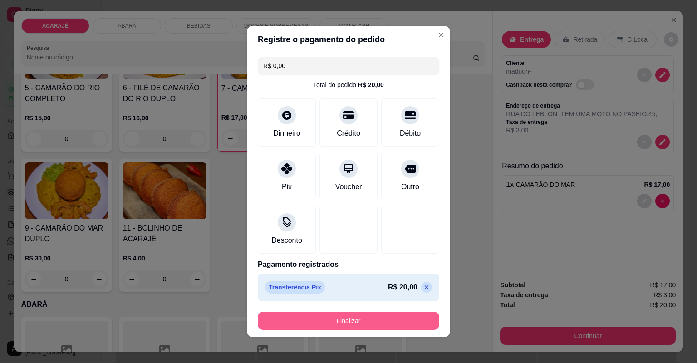
click at [396, 326] on button "Finalizar" at bounding box center [349, 321] width 182 height 18
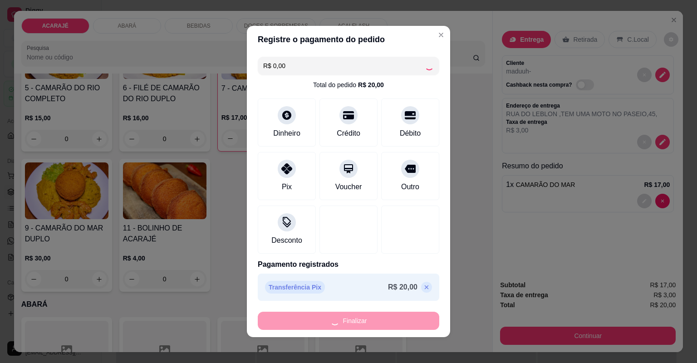
type input "0"
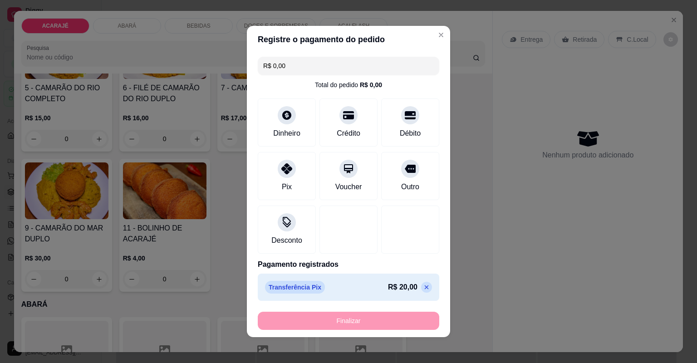
type input "-R$ 20,00"
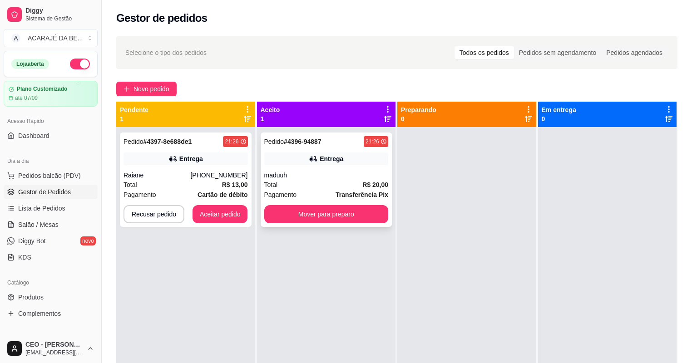
click at [352, 157] on div "Entrega" at bounding box center [326, 158] width 124 height 13
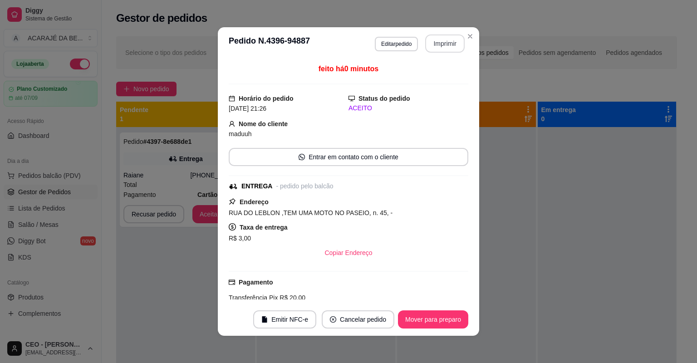
click at [439, 45] on button "Imprimir" at bounding box center [444, 43] width 39 height 18
click at [422, 317] on button "Mover para preparo" at bounding box center [433, 320] width 68 height 18
click at [421, 317] on div "Mover para preparo" at bounding box center [426, 319] width 83 height 18
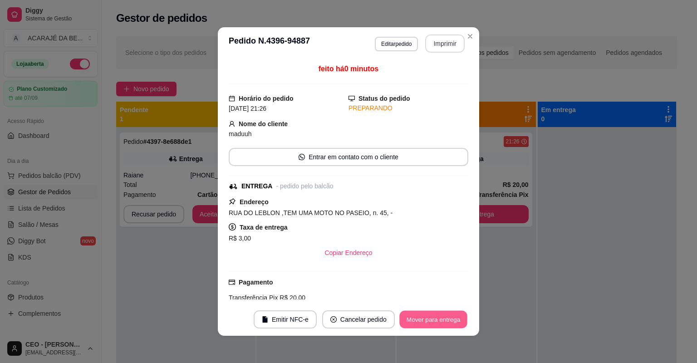
click at [421, 317] on button "Mover para entrega" at bounding box center [433, 320] width 68 height 18
click at [421, 317] on div "Mover para entrega" at bounding box center [427, 319] width 83 height 18
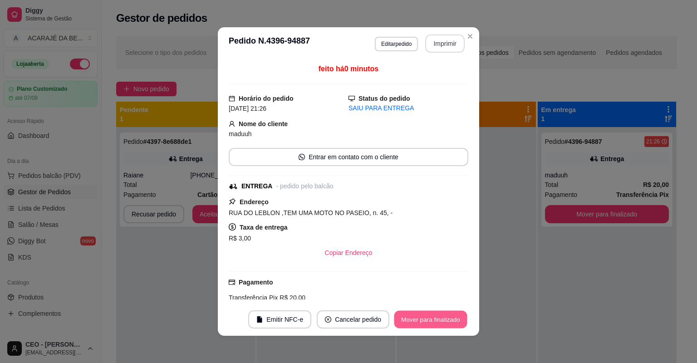
click at [424, 317] on button "Mover para finalizado" at bounding box center [430, 320] width 73 height 18
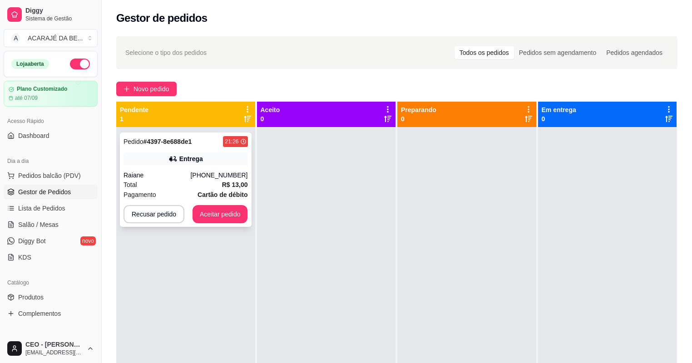
click at [209, 162] on div "Entrega" at bounding box center [185, 158] width 124 height 13
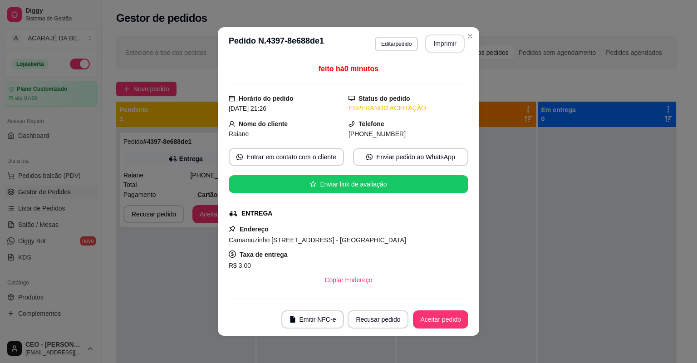
click at [444, 43] on button "Imprimir" at bounding box center [444, 43] width 39 height 18
click at [422, 319] on button "Aceitar pedido" at bounding box center [440, 319] width 55 height 18
click at [422, 317] on button "Aceitar pedido" at bounding box center [440, 319] width 55 height 18
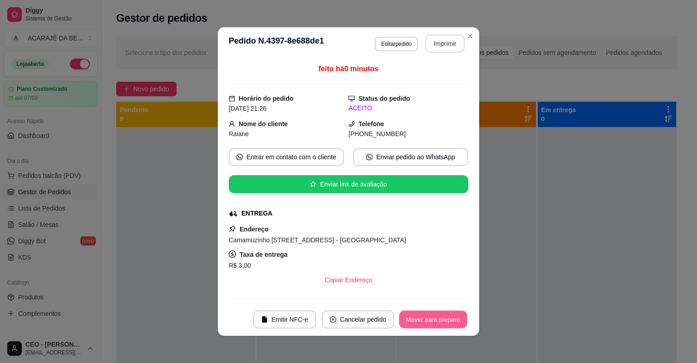
click at [422, 317] on button "Mover para preparo" at bounding box center [433, 320] width 68 height 18
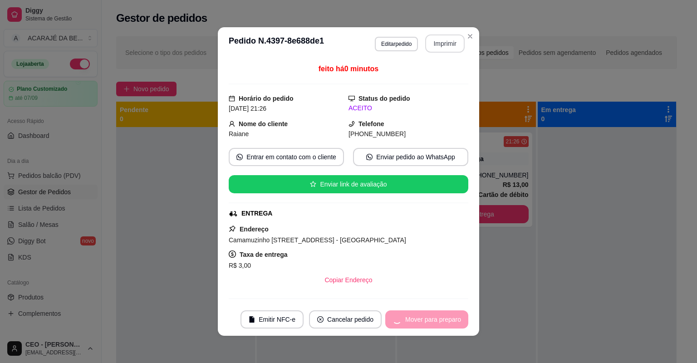
click at [422, 317] on div "Mover para preparo" at bounding box center [426, 319] width 83 height 18
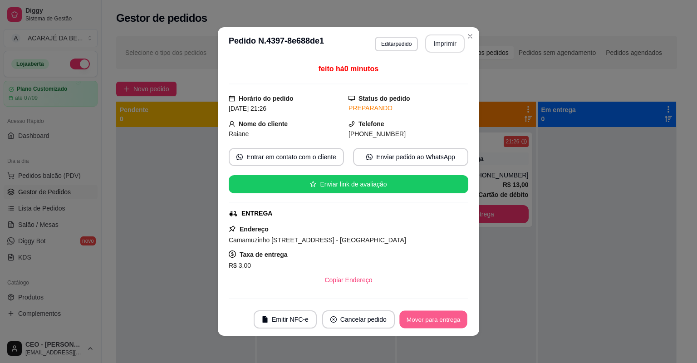
click at [422, 317] on button "Mover para entrega" at bounding box center [433, 320] width 68 height 18
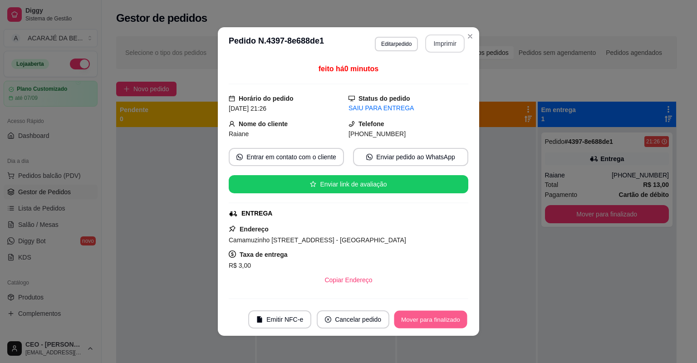
click at [422, 317] on button "Mover para finalizado" at bounding box center [430, 320] width 73 height 18
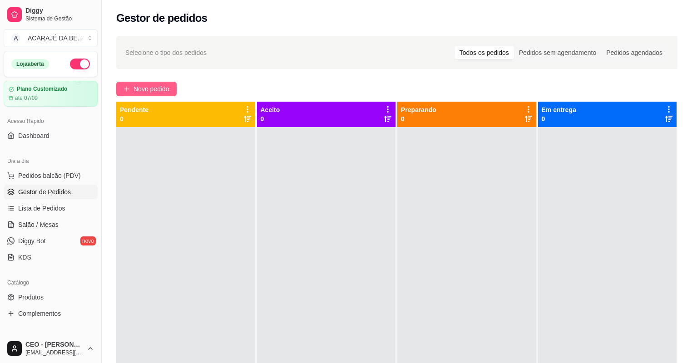
click at [155, 88] on span "Novo pedido" at bounding box center [151, 89] width 36 height 10
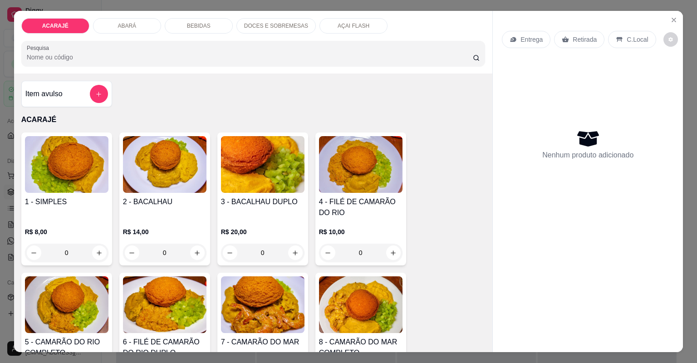
click at [136, 30] on div "ABARÁ" at bounding box center [127, 25] width 68 height 15
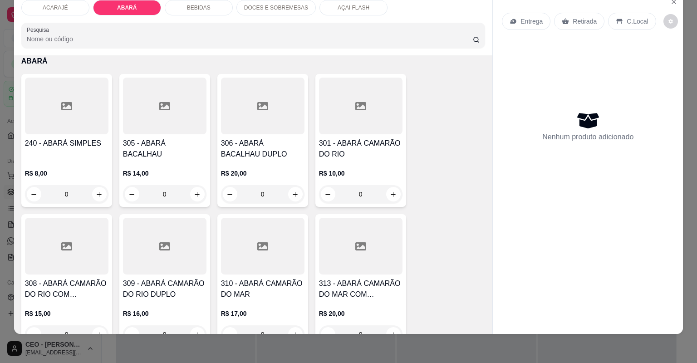
scroll to position [588, 0]
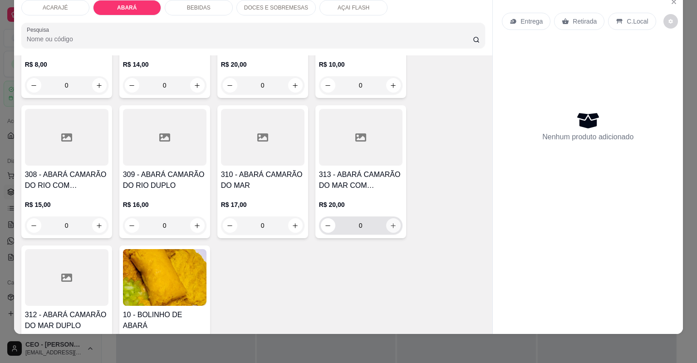
click at [393, 222] on icon "increase-product-quantity" at bounding box center [393, 225] width 7 height 7
type input "1"
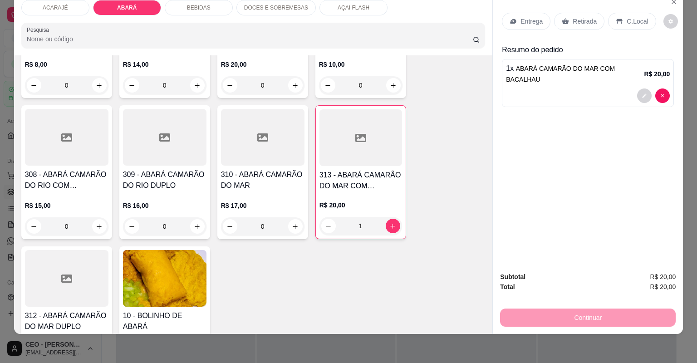
click at [520, 24] on p "Entrega" at bounding box center [531, 21] width 22 height 9
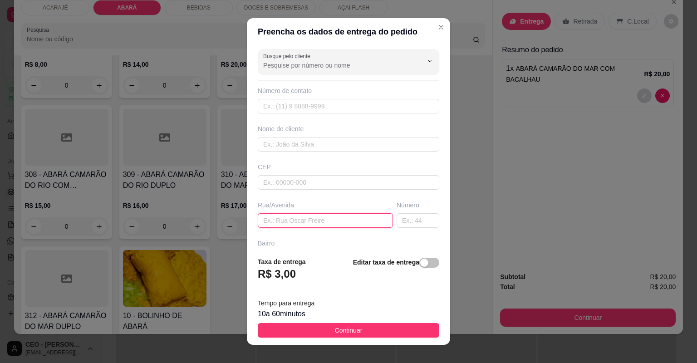
click at [326, 216] on input "text" at bounding box center [325, 220] width 135 height 15
paste input "Rua [PERSON_NAME] [GEOGRAPHIC_DATA] A [STREET_ADDRESS]"
type input "Rua [PERSON_NAME] [GEOGRAPHIC_DATA] A [STREET_ADDRESS]"
click at [318, 152] on div "Busque pelo cliente Número de contato Nome do cliente CEP Rua/[GEOGRAPHIC_DATA]…" at bounding box center [348, 147] width 203 height 204
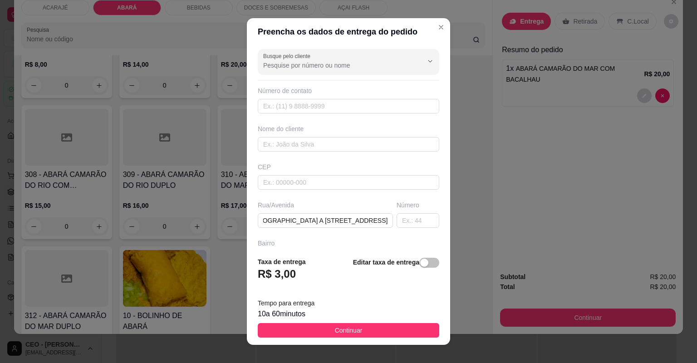
scroll to position [0, 0]
click at [321, 147] on input "text" at bounding box center [349, 144] width 182 height 15
paste input "[PERSON_NAME]"
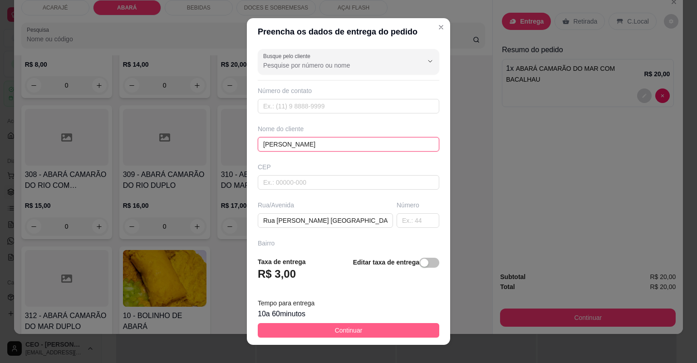
type input "[PERSON_NAME]"
click at [391, 329] on button "Continuar" at bounding box center [349, 330] width 182 height 15
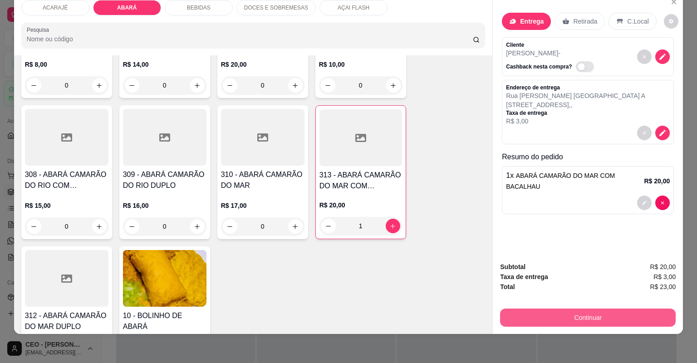
click at [548, 312] on button "Continuar" at bounding box center [588, 318] width 176 height 18
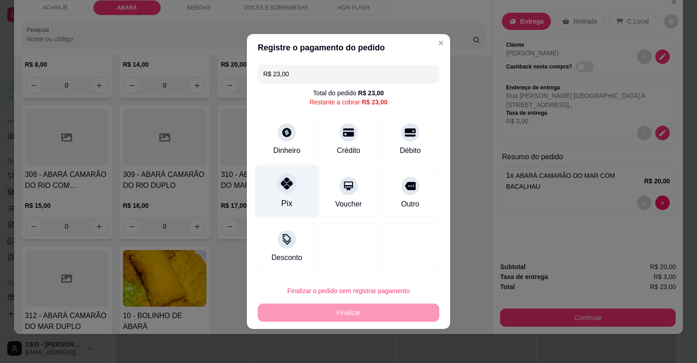
click at [288, 193] on div at bounding box center [287, 183] width 20 height 20
type input "R$ 0,00"
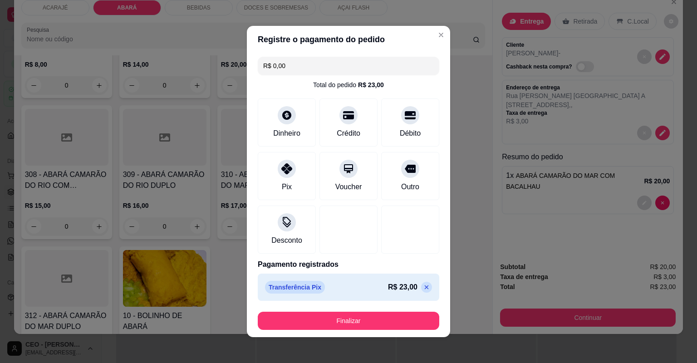
click at [395, 307] on footer "Finalizar" at bounding box center [348, 320] width 203 height 33
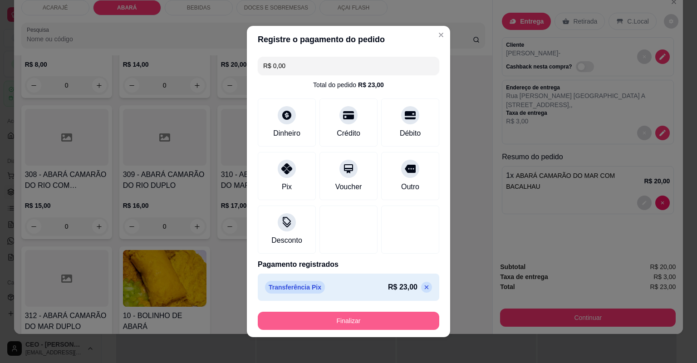
click at [394, 314] on button "Finalizar" at bounding box center [349, 321] width 182 height 18
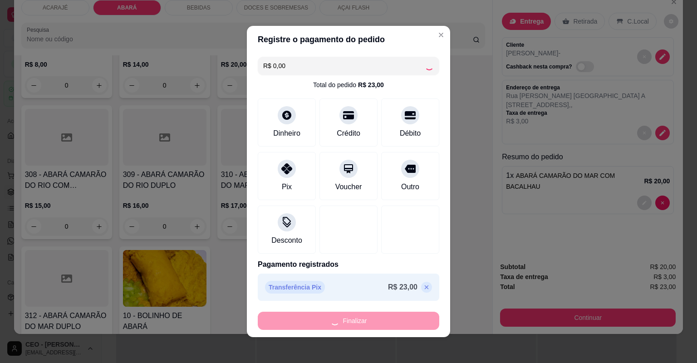
type input "0"
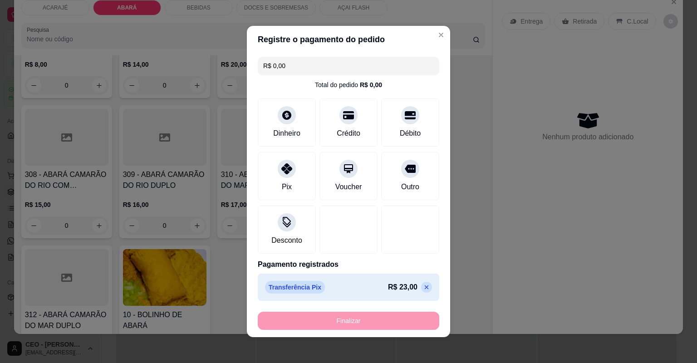
type input "-R$ 23,00"
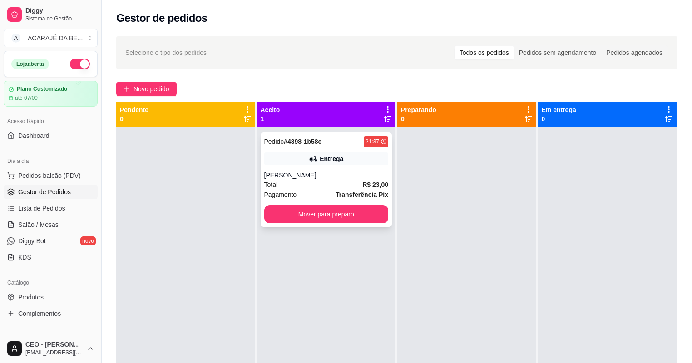
click at [245, 174] on div at bounding box center [185, 308] width 139 height 363
click at [287, 155] on div "Entrega" at bounding box center [326, 158] width 124 height 13
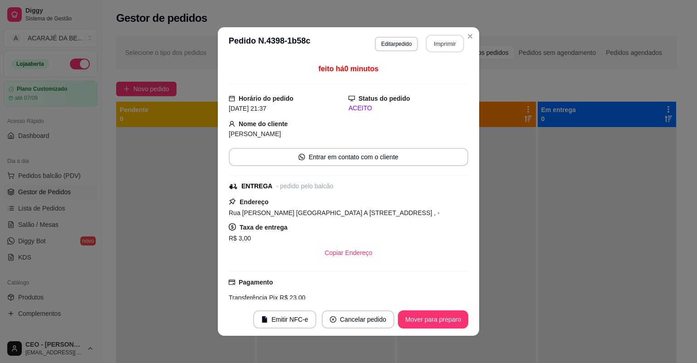
click at [437, 41] on button "Imprimir" at bounding box center [445, 44] width 38 height 18
click at [448, 313] on button "Mover para preparo" at bounding box center [433, 319] width 70 height 18
click at [447, 313] on div "Mover para preparo" at bounding box center [426, 319] width 83 height 18
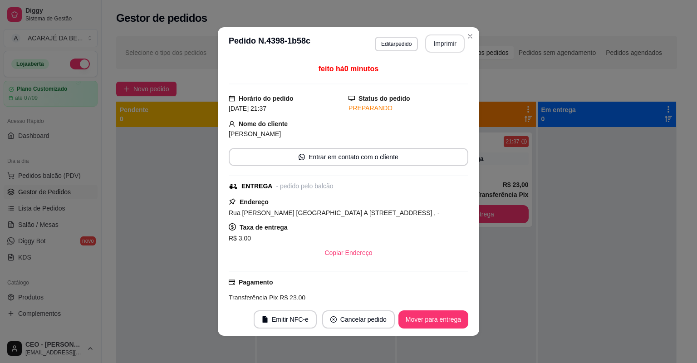
click at [447, 316] on button "Mover para entrega" at bounding box center [433, 319] width 70 height 18
click at [447, 316] on div "Mover para entrega" at bounding box center [427, 319] width 83 height 18
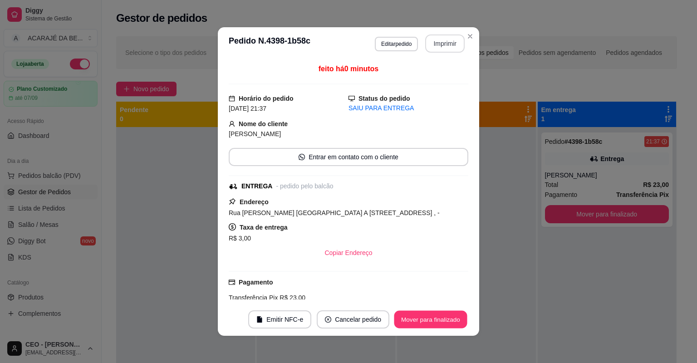
click at [447, 317] on button "Mover para finalizado" at bounding box center [430, 320] width 73 height 18
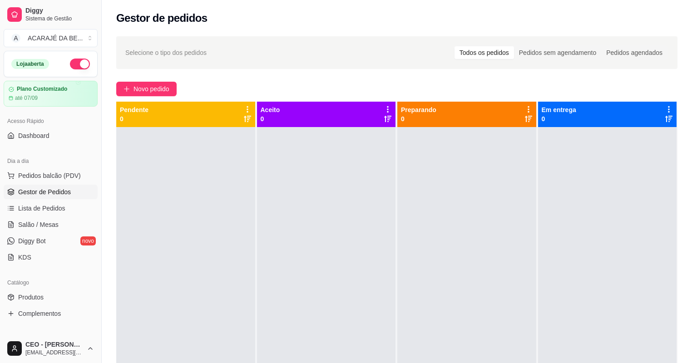
click at [338, 231] on div at bounding box center [326, 308] width 139 height 363
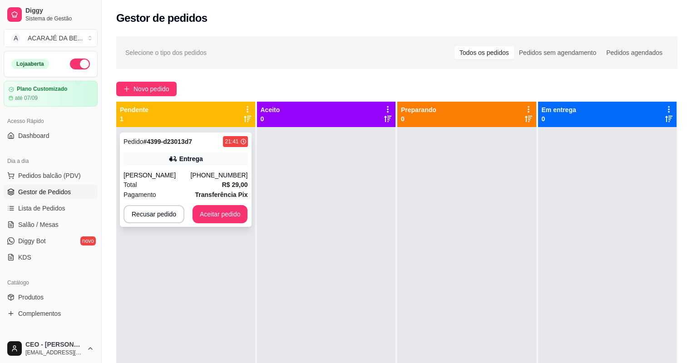
drag, startPoint x: 199, startPoint y: 169, endPoint x: 206, endPoint y: 167, distance: 6.7
click at [206, 167] on div "Pedido # 4399-d23013d7 21:41 Entrega [PERSON_NAME] [PHONE_NUMBER] Total R$ 29,0…" at bounding box center [186, 180] width 132 height 94
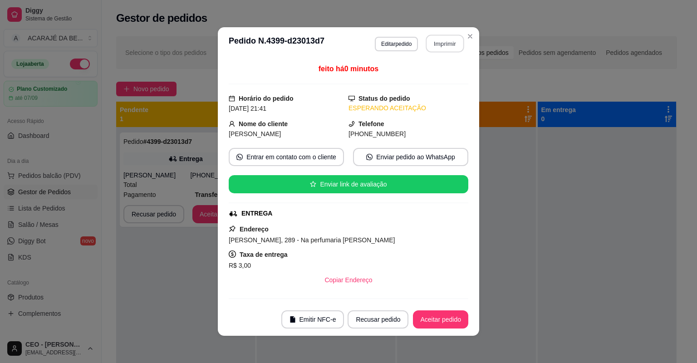
click at [431, 41] on button "Imprimir" at bounding box center [445, 44] width 38 height 18
click at [437, 318] on button "Aceitar pedido" at bounding box center [440, 319] width 55 height 18
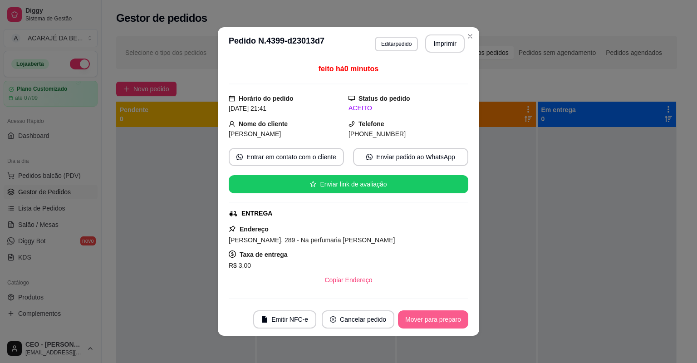
click at [438, 318] on button "Mover para preparo" at bounding box center [433, 319] width 70 height 18
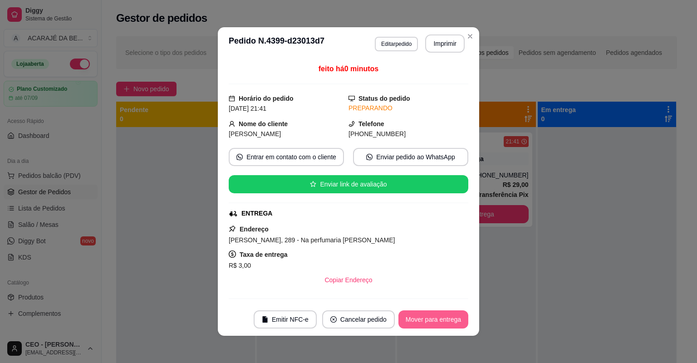
click at [438, 318] on button "Mover para entrega" at bounding box center [433, 319] width 70 height 18
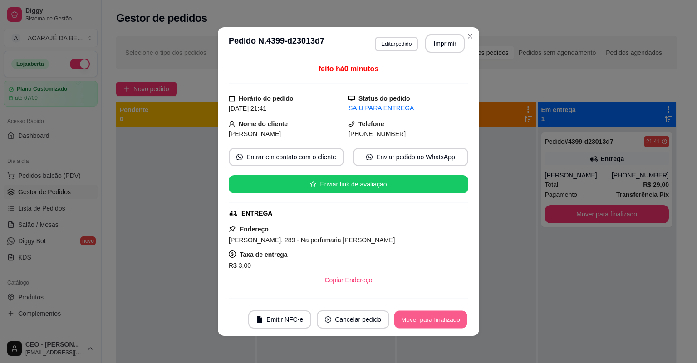
click at [439, 317] on button "Mover para finalizado" at bounding box center [430, 320] width 73 height 18
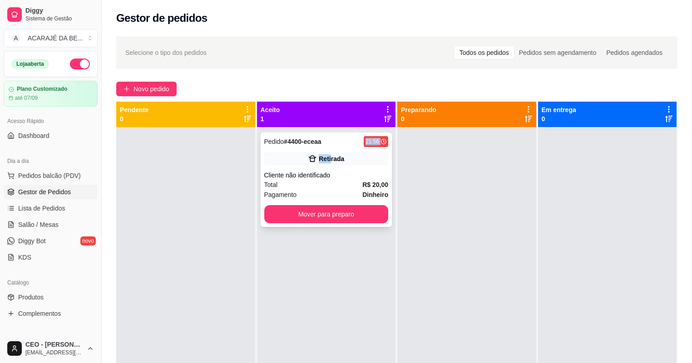
click at [329, 154] on div "Pedido # 4400-eceaa 21:56 Retirada Cliente não identificado Total R$ 20,00 Paga…" at bounding box center [326, 180] width 132 height 94
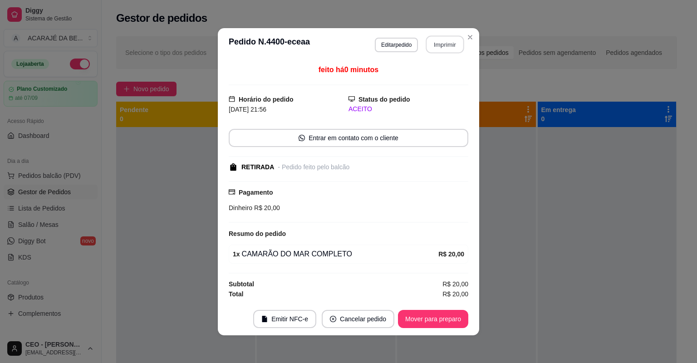
click at [426, 42] on button "Imprimir" at bounding box center [445, 44] width 38 height 18
click at [449, 306] on footer "Emitir NFC-e Cancelar pedido Mover para preparo" at bounding box center [348, 319] width 261 height 33
click at [449, 307] on footer "Emitir NFC-e Cancelar pedido Mover para preparo" at bounding box center [348, 319] width 261 height 33
click at [448, 310] on button "Mover para preparo" at bounding box center [433, 319] width 68 height 18
click at [443, 327] on div "Mover para preparo" at bounding box center [426, 319] width 83 height 18
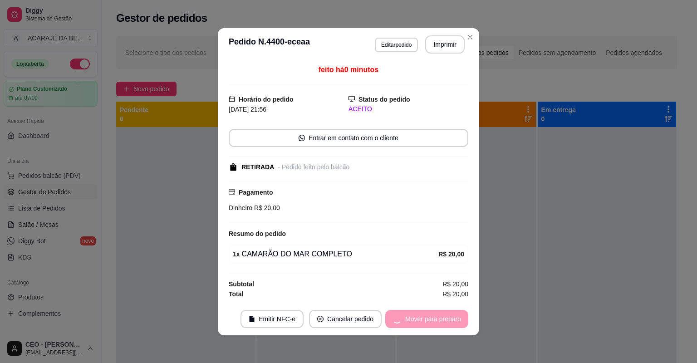
click at [442, 325] on div "Mover para preparo" at bounding box center [426, 319] width 83 height 18
click at [441, 321] on div "Mover para preparo" at bounding box center [426, 319] width 83 height 18
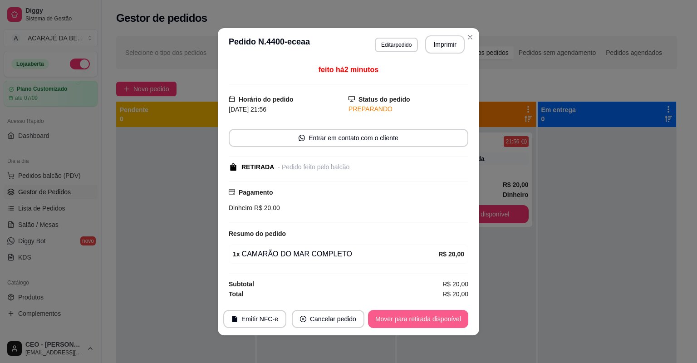
click at [443, 315] on button "Mover para retirada disponível" at bounding box center [418, 319] width 100 height 18
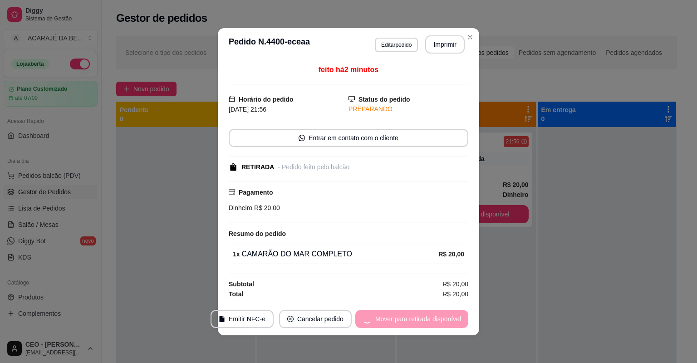
click at [439, 314] on div "Mover para retirada disponível" at bounding box center [411, 319] width 113 height 18
click at [443, 316] on div "Mover para retirada disponível" at bounding box center [411, 319] width 113 height 18
click at [444, 316] on div "Mover para retirada disponível" at bounding box center [411, 319] width 113 height 18
click at [449, 311] on div "Mover para retirada disponível" at bounding box center [411, 319] width 113 height 18
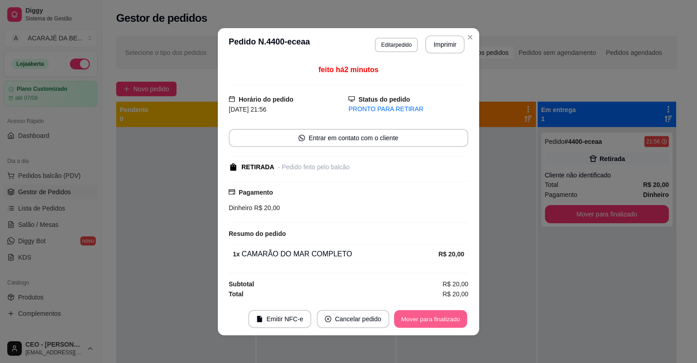
click at [438, 318] on button "Mover para finalizado" at bounding box center [430, 319] width 73 height 18
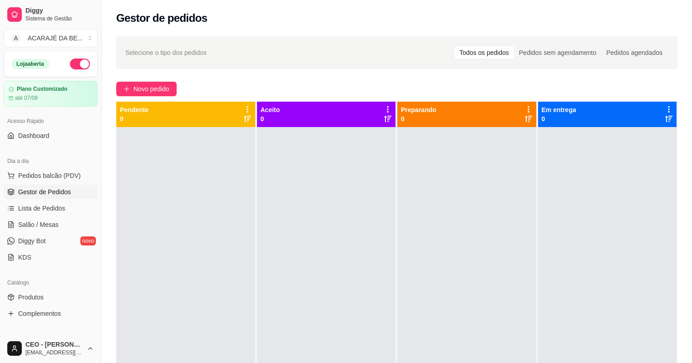
click at [399, 268] on div at bounding box center [466, 308] width 139 height 363
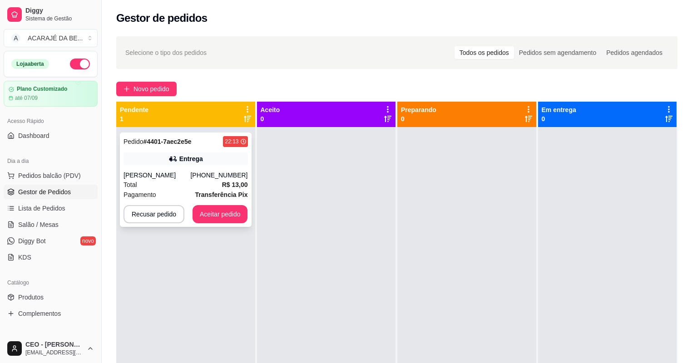
click at [180, 153] on div "Entrega" at bounding box center [185, 158] width 124 height 13
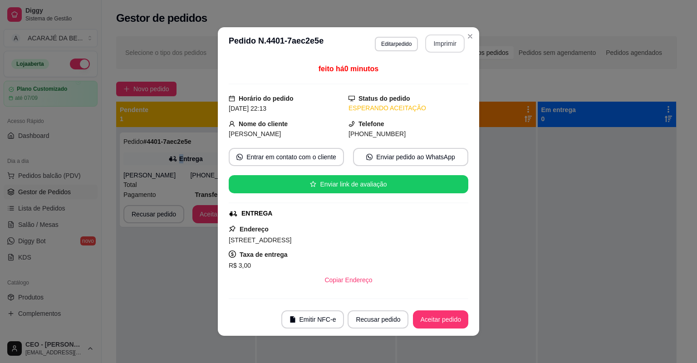
click at [446, 39] on button "Imprimir" at bounding box center [444, 43] width 39 height 18
click at [441, 319] on button "Aceitar pedido" at bounding box center [440, 319] width 55 height 18
click at [434, 323] on div "Recusar pedido Aceitar pedido" at bounding box center [395, 319] width 146 height 18
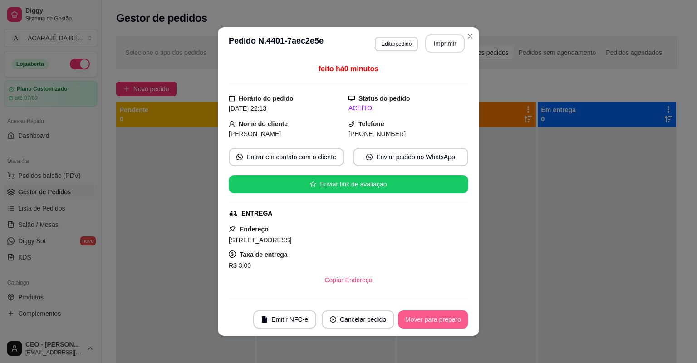
click at [436, 323] on button "Mover para preparo" at bounding box center [433, 319] width 70 height 18
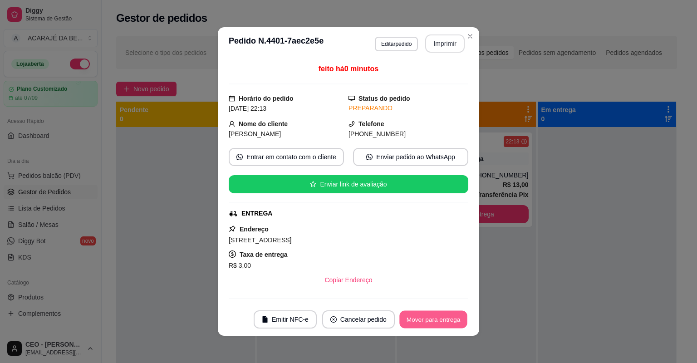
click at [439, 321] on button "Mover para entrega" at bounding box center [433, 320] width 68 height 18
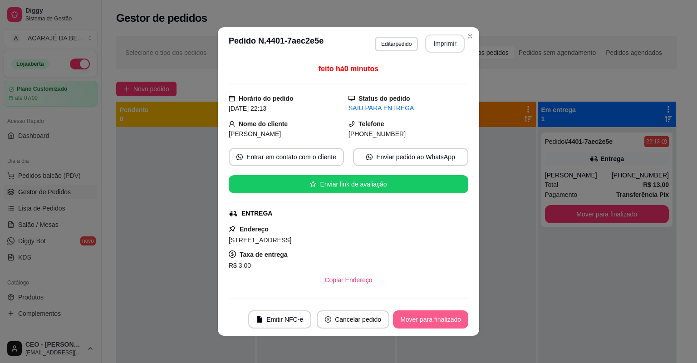
click at [443, 325] on button "Mover para finalizado" at bounding box center [430, 319] width 75 height 18
click at [443, 325] on div "Mover para finalizado" at bounding box center [424, 319] width 88 height 18
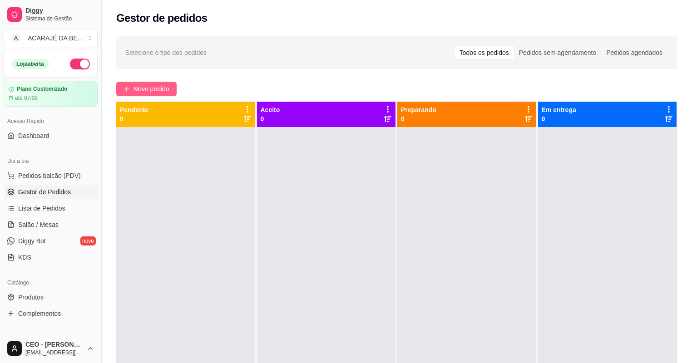
click at [151, 87] on span "Novo pedido" at bounding box center [151, 89] width 36 height 10
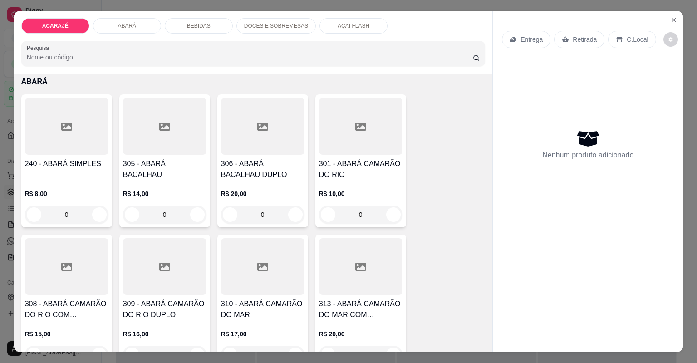
scroll to position [545, 0]
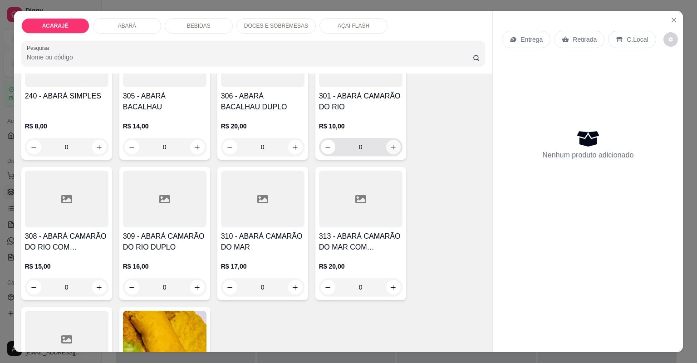
click at [390, 142] on button "increase-product-quantity" at bounding box center [393, 147] width 15 height 15
type input "1"
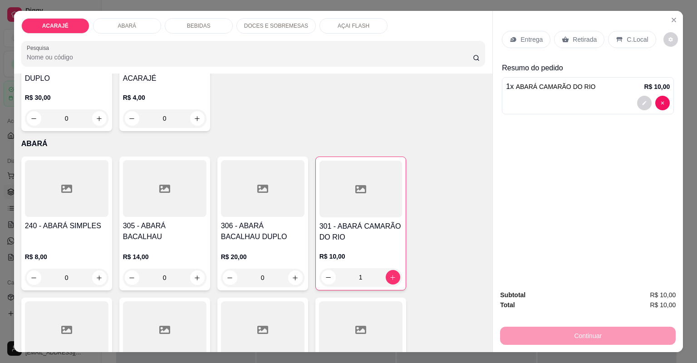
scroll to position [399, 0]
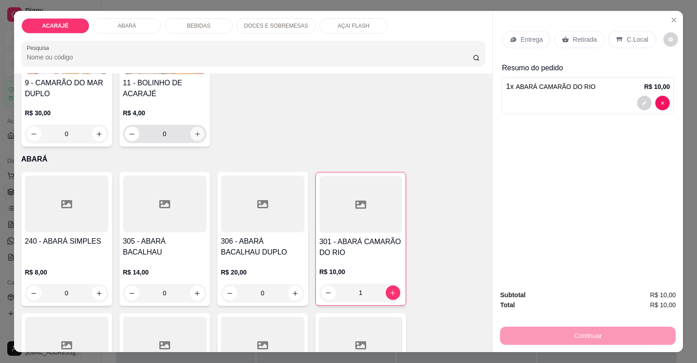
click at [197, 133] on icon "increase-product-quantity" at bounding box center [197, 134] width 7 height 7
type input "1"
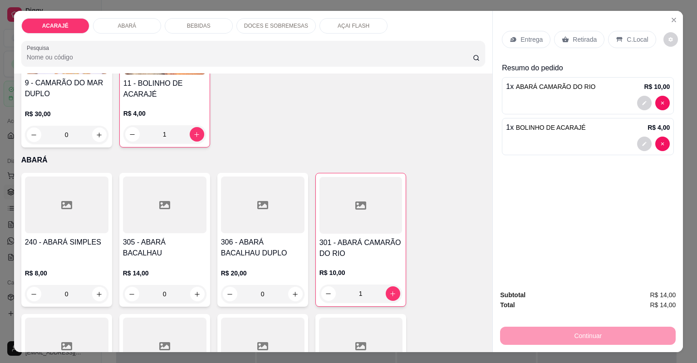
click at [526, 38] on p "Entrega" at bounding box center [531, 39] width 22 height 9
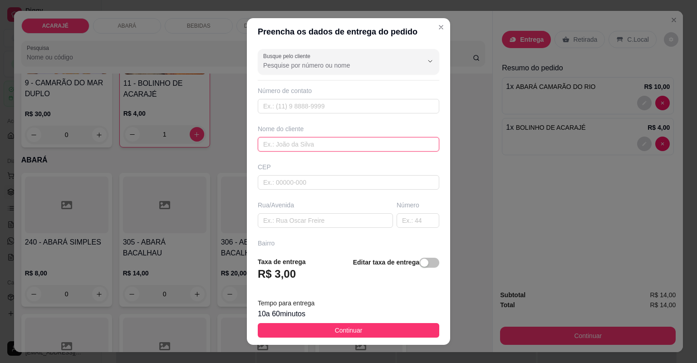
click at [329, 149] on input "text" at bounding box center [349, 144] width 182 height 15
type input "vitoria"
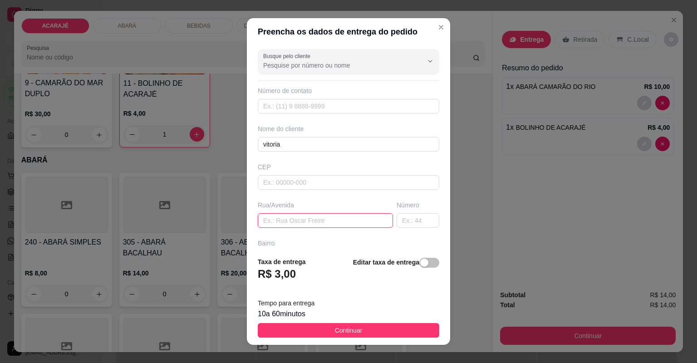
click at [343, 214] on input "text" at bounding box center [325, 220] width 135 height 15
type input "casa de uranium na frente do pastel de lu casa de esquina"
click at [393, 328] on button "Continuar" at bounding box center [349, 330] width 182 height 15
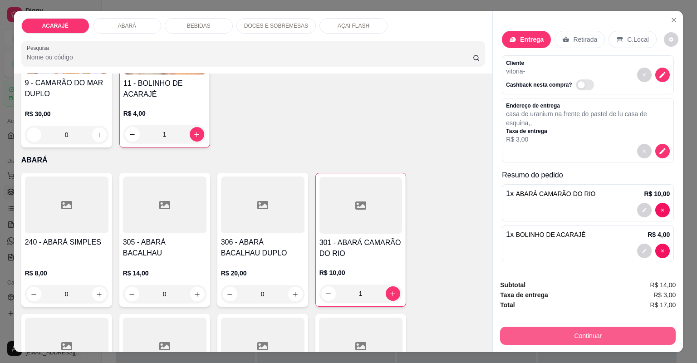
click at [617, 332] on button "Continuar" at bounding box center [588, 336] width 176 height 18
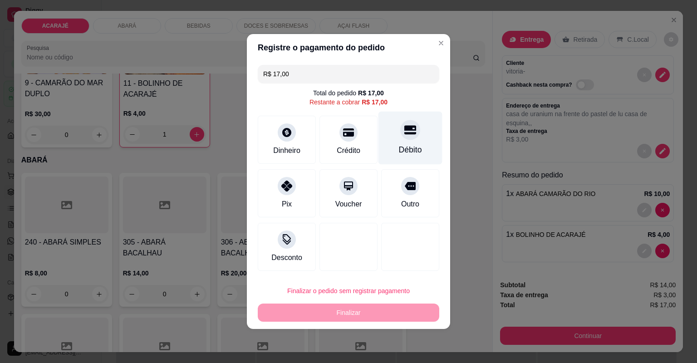
click at [393, 143] on div "Débito" at bounding box center [410, 138] width 64 height 53
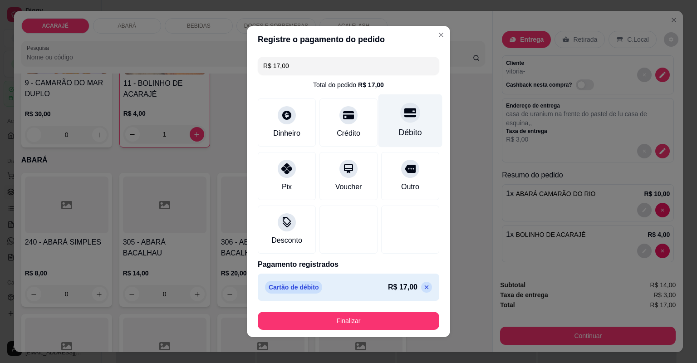
type input "R$ 0,00"
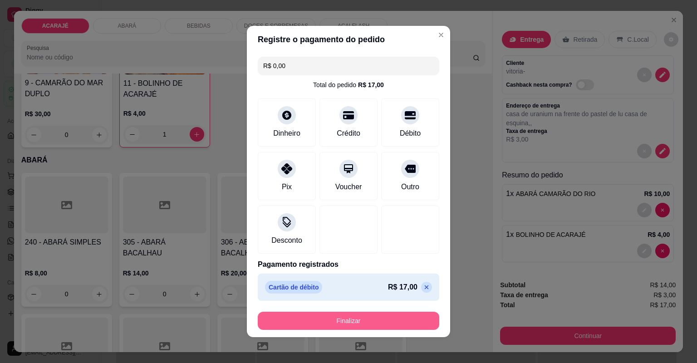
click at [371, 319] on button "Finalizar" at bounding box center [349, 321] width 182 height 18
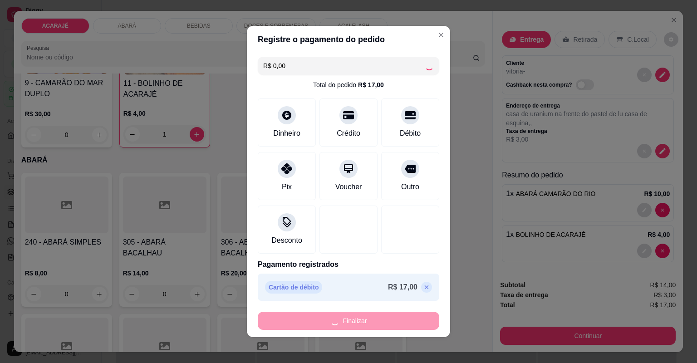
type input "0"
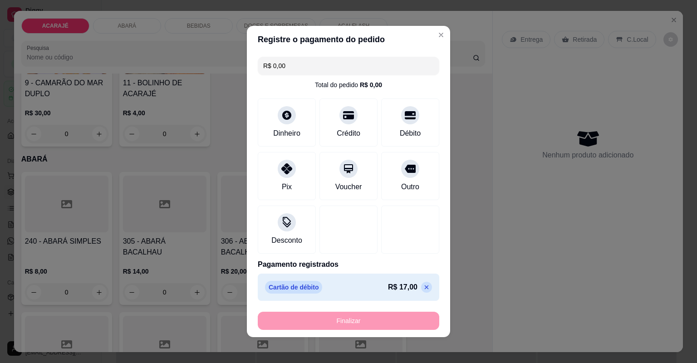
type input "-R$ 17,00"
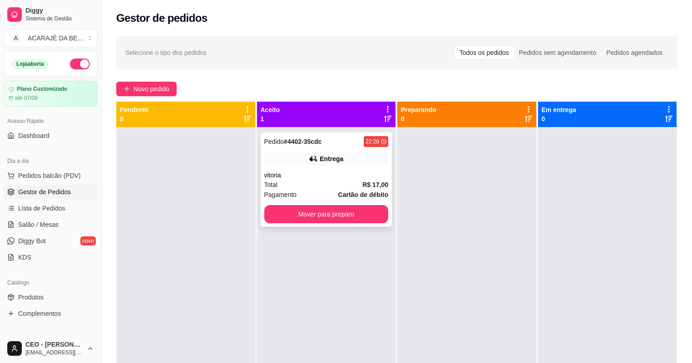
click at [362, 169] on div "Pedido # 4402-35cdc 22:28 Entrega vitoria Total R$ 17,00 Pagamento Cartão de dé…" at bounding box center [326, 180] width 132 height 94
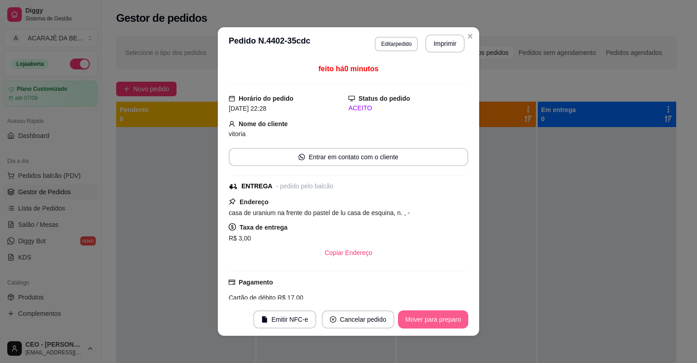
click at [456, 315] on button "Mover para preparo" at bounding box center [433, 319] width 70 height 18
click at [456, 315] on div "Mover para preparo" at bounding box center [426, 319] width 83 height 18
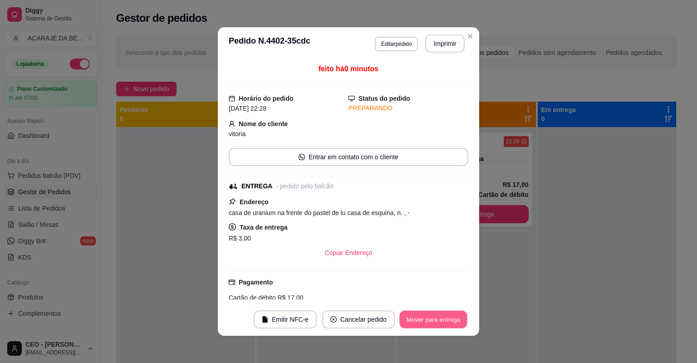
click at [452, 323] on button "Mover para entrega" at bounding box center [433, 320] width 68 height 18
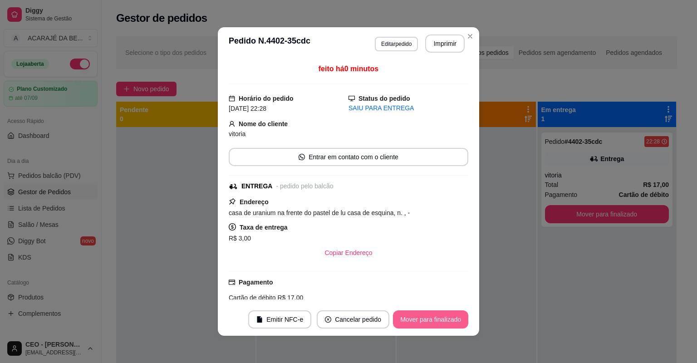
click at [450, 321] on button "Mover para finalizado" at bounding box center [430, 319] width 75 height 18
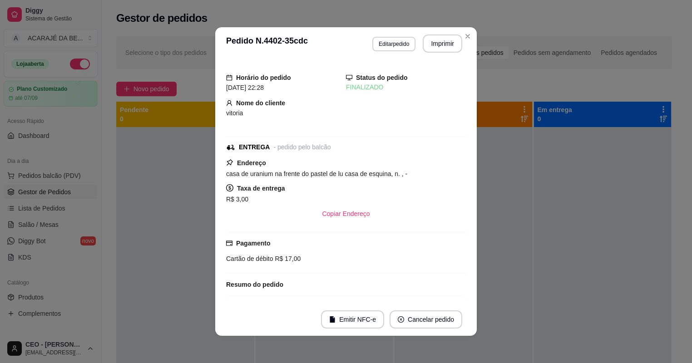
click at [483, 305] on div at bounding box center [462, 308] width 137 height 363
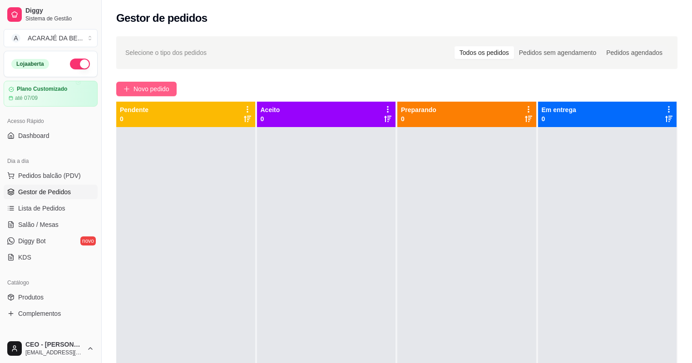
click at [128, 87] on icon "plus" at bounding box center [126, 89] width 6 height 6
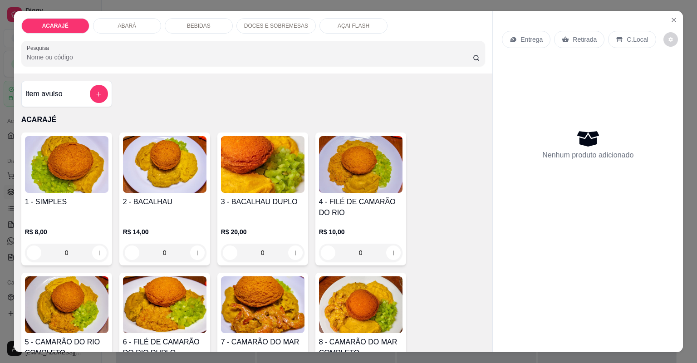
click at [267, 24] on p "DOCES E SOBREMESAS" at bounding box center [276, 25] width 64 height 7
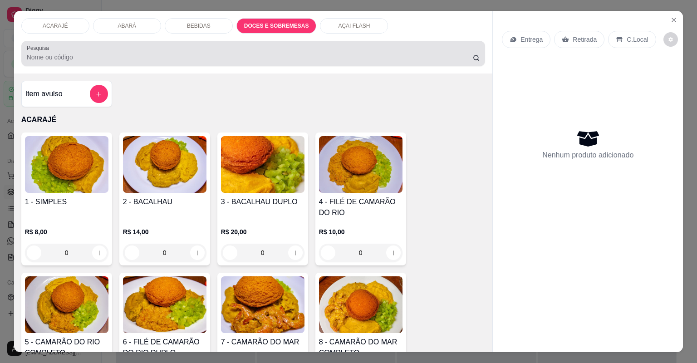
scroll to position [18, 0]
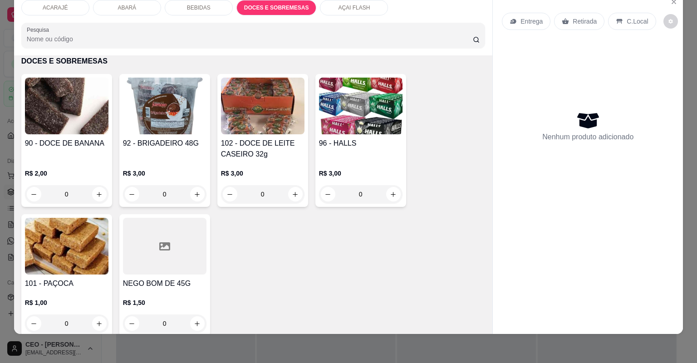
click at [342, 4] on p "AÇAI FLASH" at bounding box center [354, 7] width 32 height 7
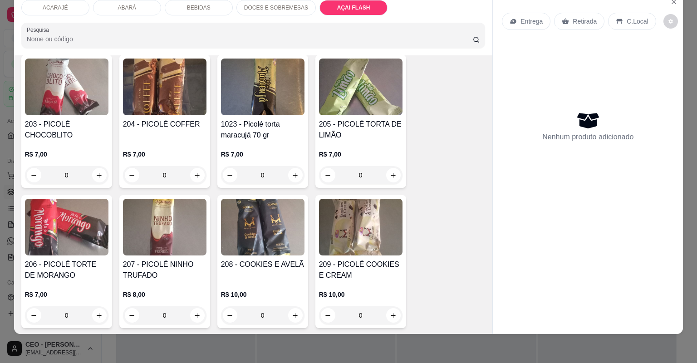
scroll to position [2473, 0]
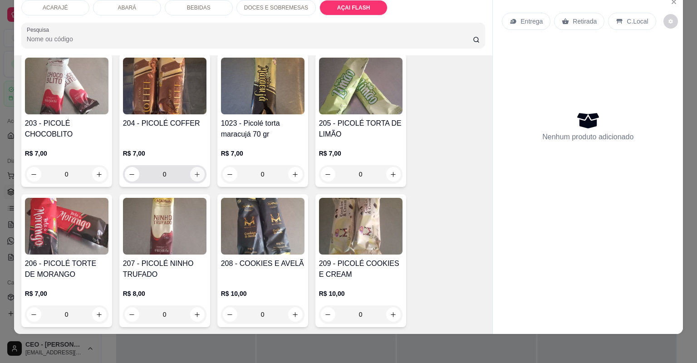
click at [195, 173] on icon "increase-product-quantity" at bounding box center [197, 174] width 7 height 7
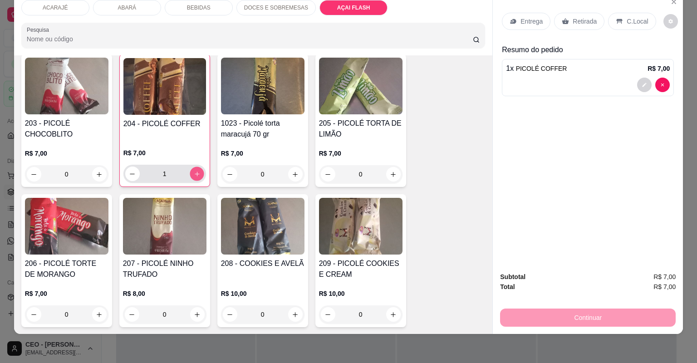
click at [195, 172] on icon "increase-product-quantity" at bounding box center [196, 174] width 7 height 7
type input "2"
click at [574, 18] on p "Retirada" at bounding box center [585, 21] width 24 height 9
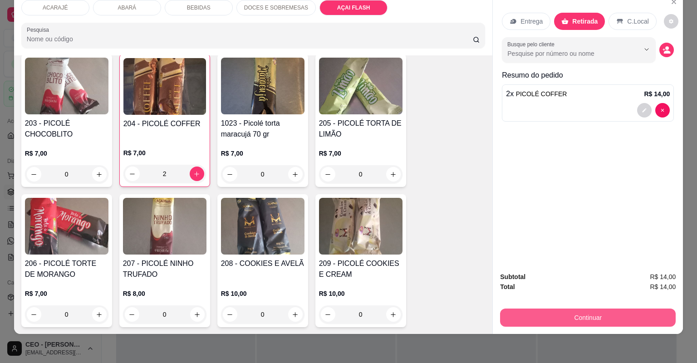
click at [585, 314] on button "Continuar" at bounding box center [588, 318] width 176 height 18
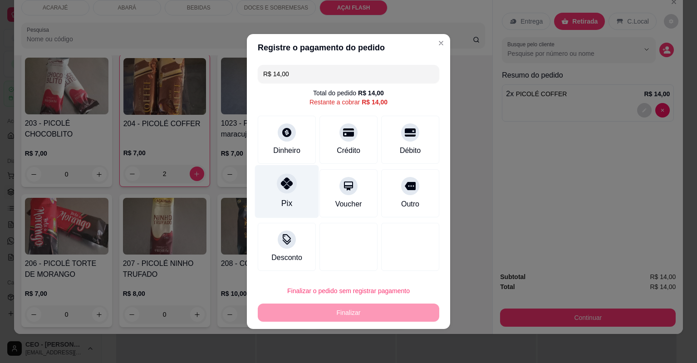
click at [286, 195] on div "Pix" at bounding box center [287, 191] width 64 height 53
type input "R$ 0,00"
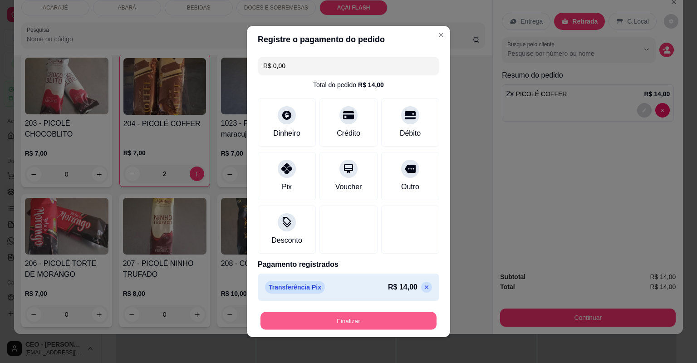
click at [337, 322] on button "Finalizar" at bounding box center [348, 321] width 176 height 18
click at [337, 322] on div "Finalizar" at bounding box center [349, 321] width 182 height 18
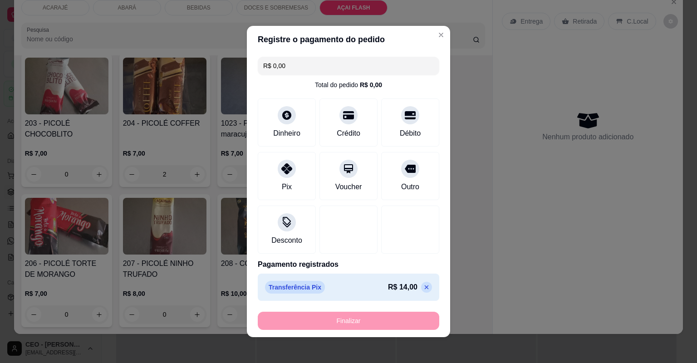
type input "0"
type input "-R$ 14,00"
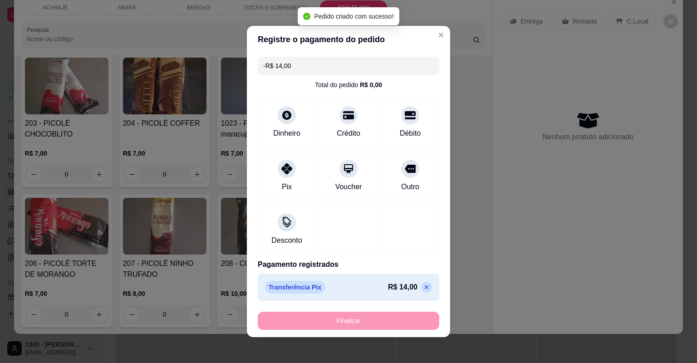
click at [341, 320] on div "Finalizar" at bounding box center [349, 321] width 182 height 18
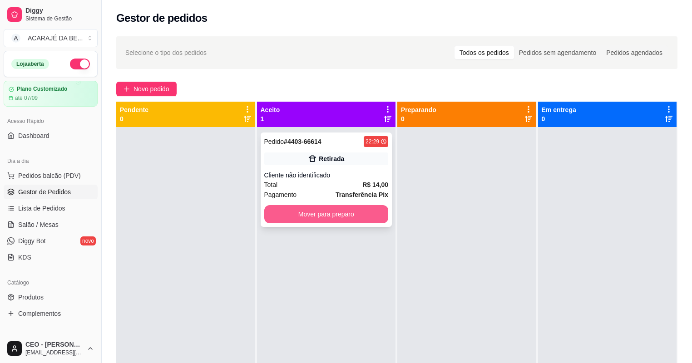
click at [350, 218] on button "Mover para preparo" at bounding box center [326, 214] width 124 height 18
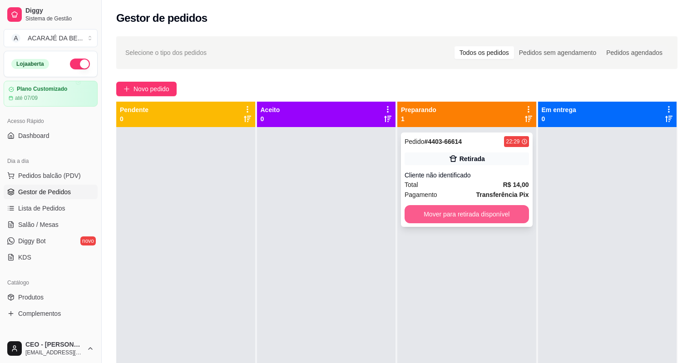
click at [427, 212] on button "Mover para retirada disponível" at bounding box center [466, 214] width 124 height 18
click at [427, 212] on div "Mover para retirada disponível" at bounding box center [466, 214] width 124 height 18
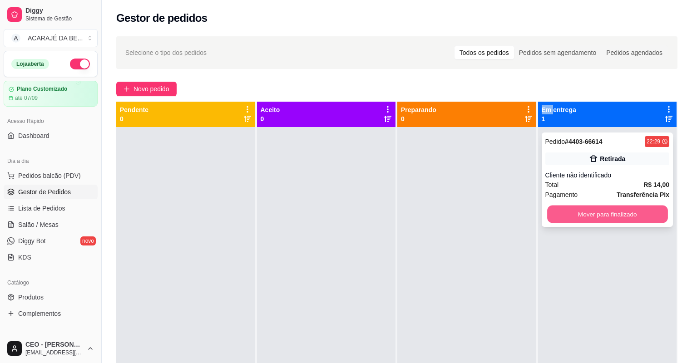
click at [578, 211] on button "Mover para finalizado" at bounding box center [607, 215] width 120 height 18
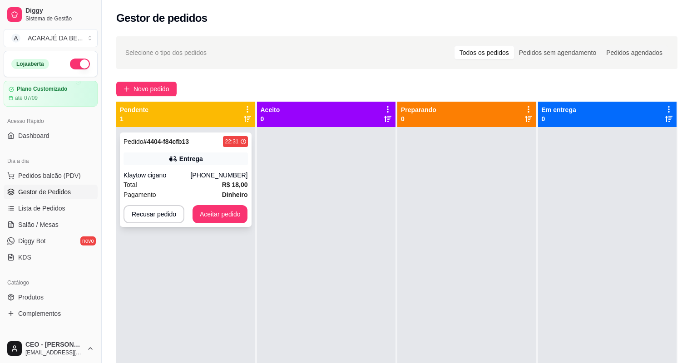
click at [209, 163] on div "Pedido # 4404-f84cfb13 22:31 Entrega Klaytow cigano [PHONE_NUMBER] Total R$ 18,…" at bounding box center [186, 180] width 132 height 94
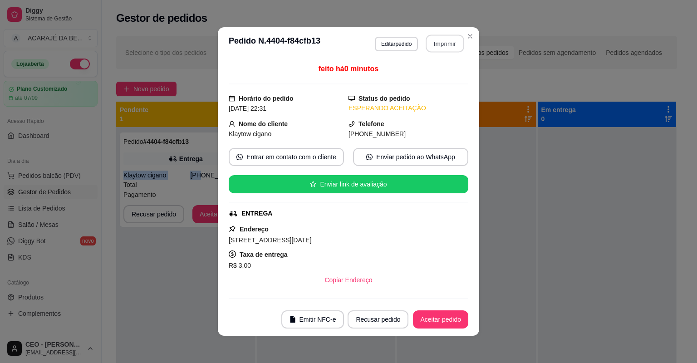
click at [433, 42] on button "Imprimir" at bounding box center [445, 44] width 38 height 18
click at [447, 321] on button "Aceitar pedido" at bounding box center [440, 319] width 55 height 18
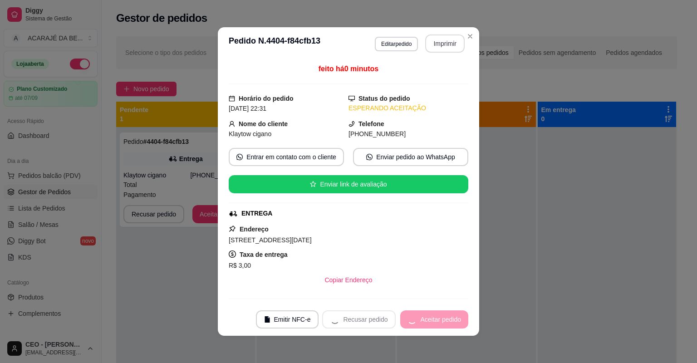
click at [447, 321] on div "Recusar pedido Aceitar pedido" at bounding box center [395, 319] width 146 height 18
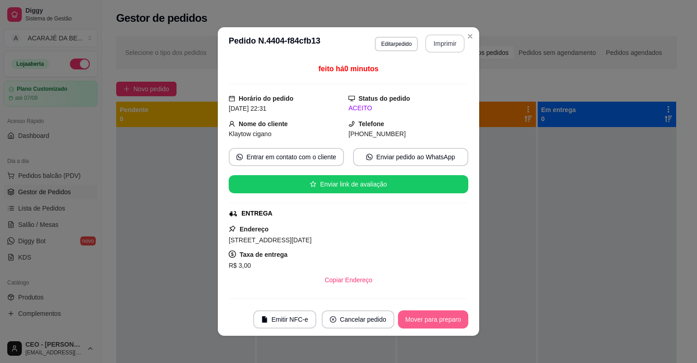
click at [442, 316] on button "Mover para preparo" at bounding box center [433, 319] width 70 height 18
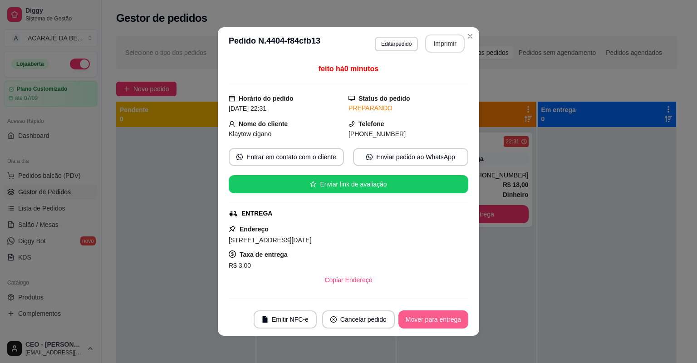
click at [442, 316] on button "Mover para entrega" at bounding box center [433, 319] width 70 height 18
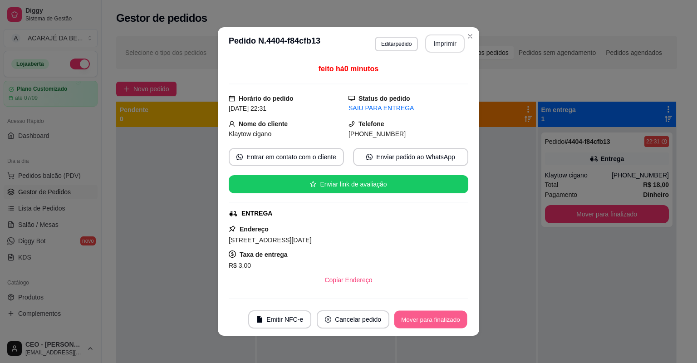
click at [442, 316] on button "Mover para finalizado" at bounding box center [430, 320] width 73 height 18
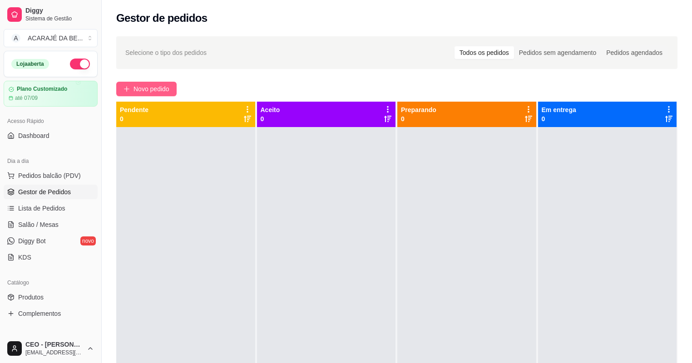
click at [170, 89] on button "Novo pedido" at bounding box center [146, 89] width 60 height 15
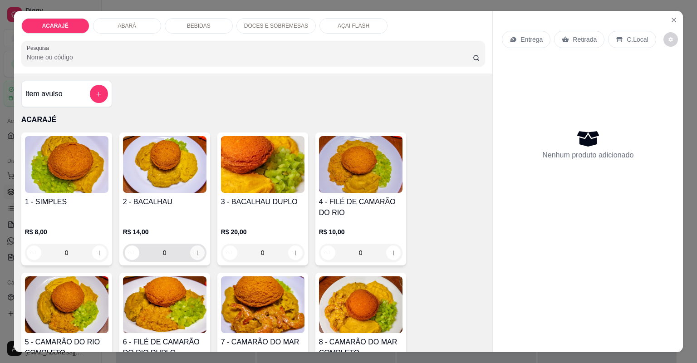
click at [195, 252] on icon "increase-product-quantity" at bounding box center [197, 253] width 7 height 7
type input "1"
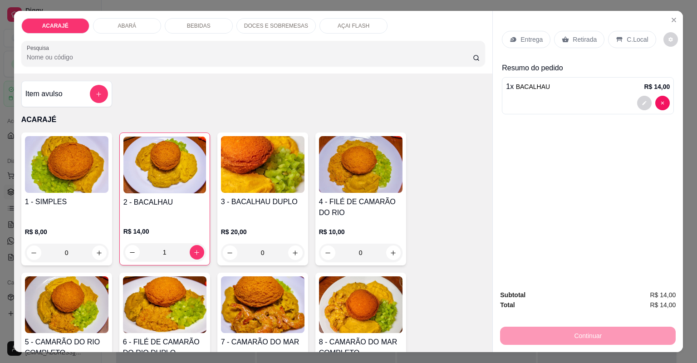
click at [520, 36] on p "Entrega" at bounding box center [531, 39] width 22 height 9
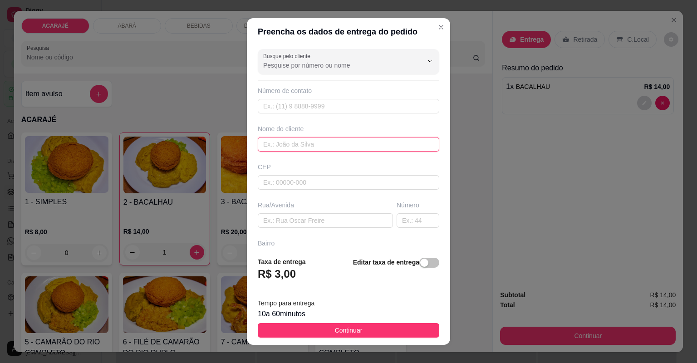
drag, startPoint x: 302, startPoint y: 142, endPoint x: 295, endPoint y: 142, distance: 6.8
click at [301, 142] on input "text" at bounding box center [349, 144] width 182 height 15
type input "[PERSON_NAME]"
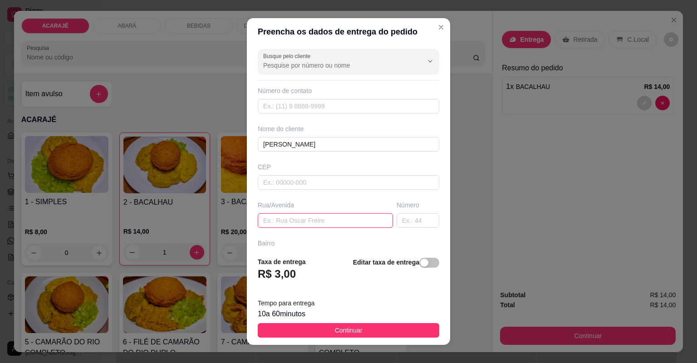
click at [330, 221] on input "text" at bounding box center [325, 220] width 135 height 15
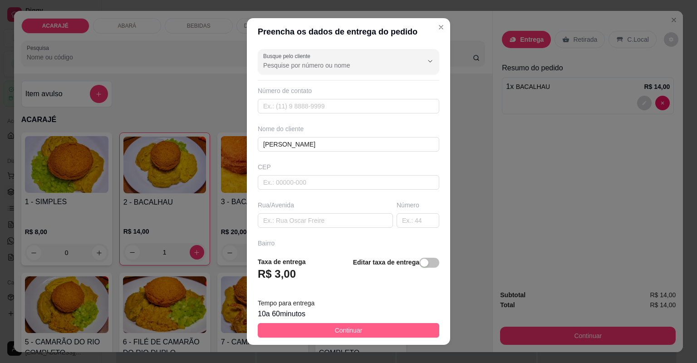
click at [340, 328] on span "Continuar" at bounding box center [349, 330] width 28 height 10
click at [340, 328] on img at bounding box center [360, 304] width 83 height 57
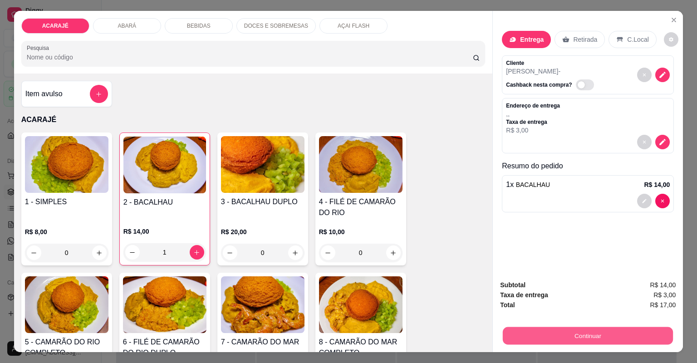
click at [648, 332] on button "Continuar" at bounding box center [588, 336] width 170 height 18
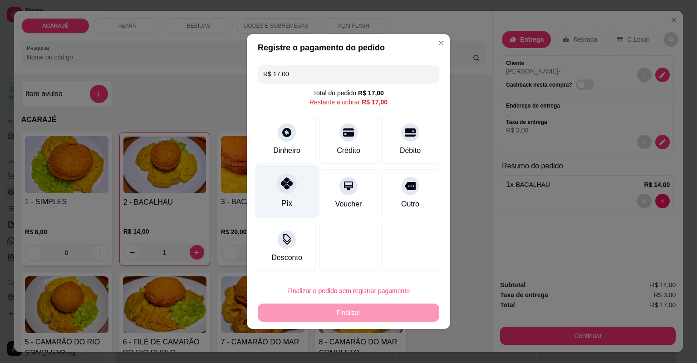
click at [284, 193] on div at bounding box center [287, 183] width 20 height 20
type input "R$ 0,00"
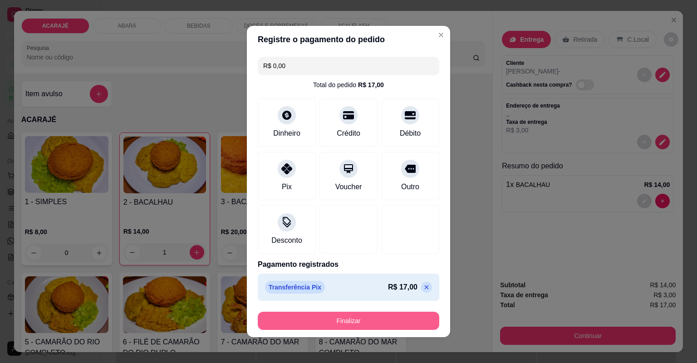
click at [350, 323] on button "Finalizar" at bounding box center [349, 321] width 182 height 18
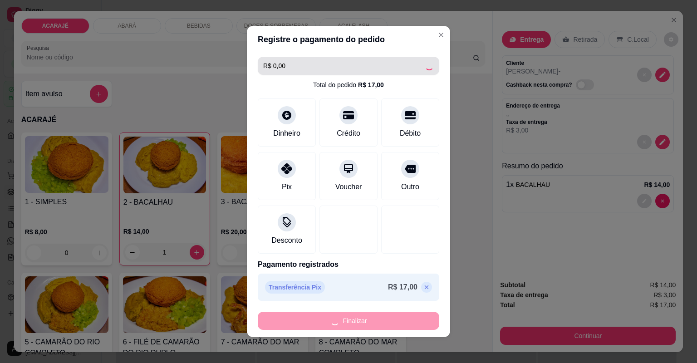
type input "0"
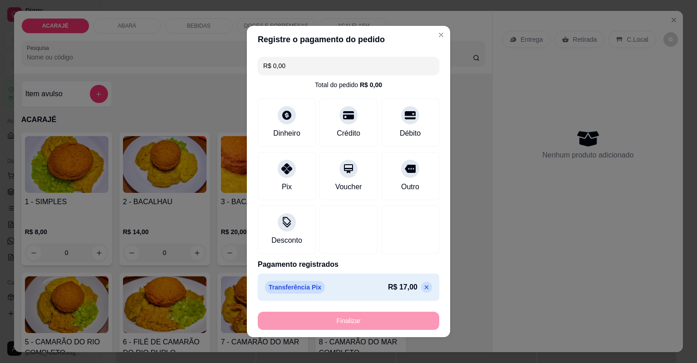
type input "-R$ 17,00"
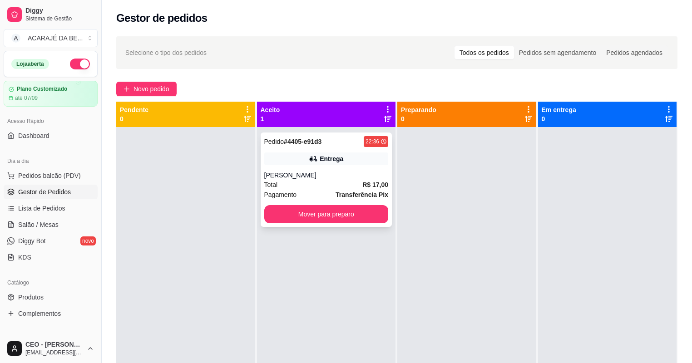
click at [336, 142] on div "Pedido # 4405-e91d3 22:36" at bounding box center [326, 141] width 124 height 11
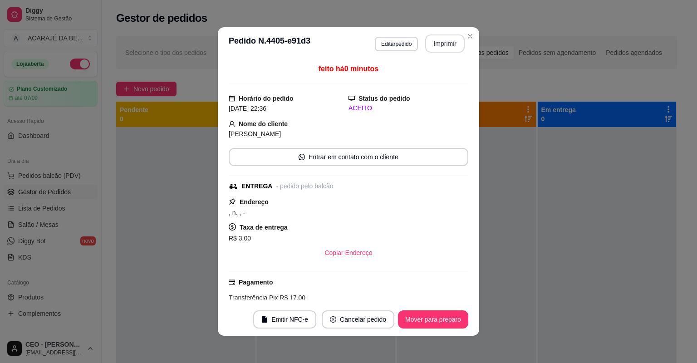
click at [439, 41] on button "Imprimir" at bounding box center [444, 43] width 39 height 18
click at [434, 323] on button "Mover para preparo" at bounding box center [433, 319] width 70 height 18
click at [434, 323] on div "Mover para preparo" at bounding box center [426, 319] width 83 height 18
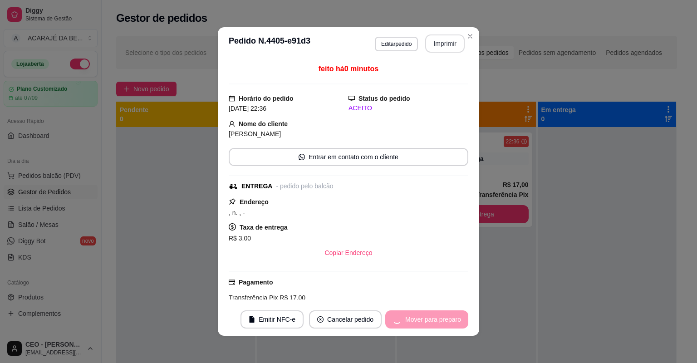
click at [434, 323] on div "Mover para preparo" at bounding box center [426, 319] width 83 height 18
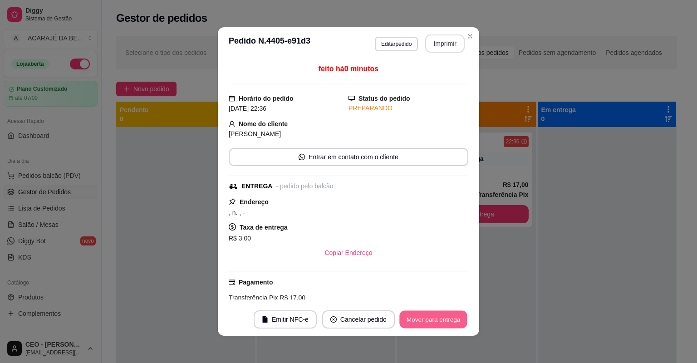
click at [436, 323] on button "Mover para entrega" at bounding box center [433, 320] width 68 height 18
click at [437, 322] on div "Mover para entrega" at bounding box center [427, 319] width 83 height 18
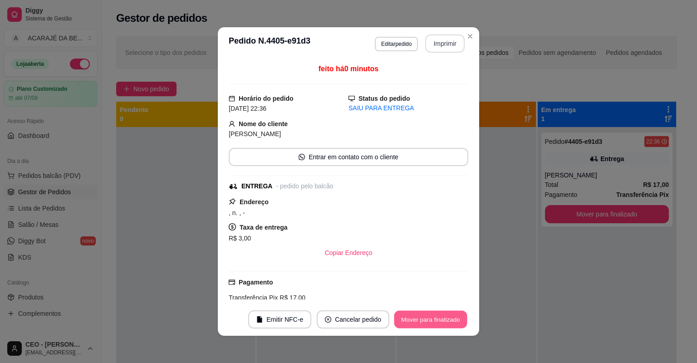
click at [437, 322] on button "Mover para finalizado" at bounding box center [430, 320] width 73 height 18
click at [437, 322] on div "Mover para finalizado" at bounding box center [430, 319] width 75 height 18
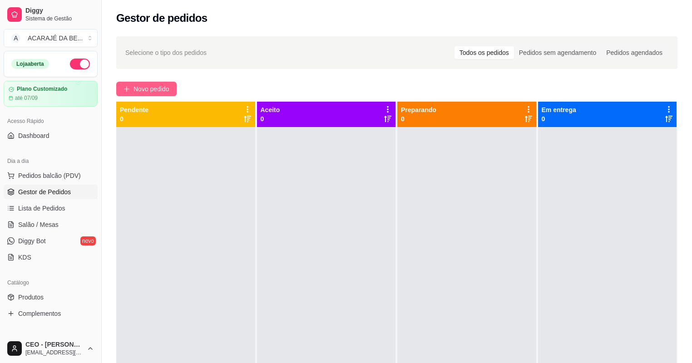
click at [151, 89] on span "Novo pedido" at bounding box center [151, 89] width 36 height 10
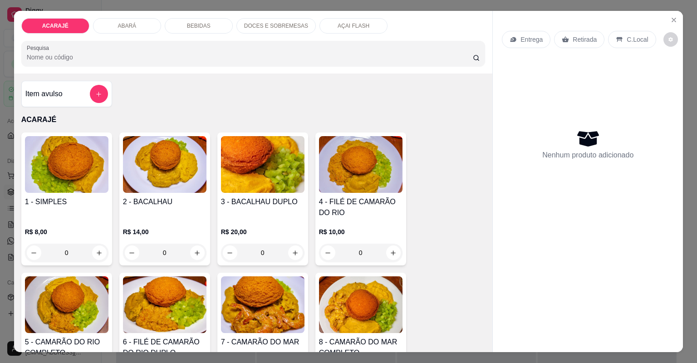
click at [272, 29] on div "DOCES E SOBREMESAS" at bounding box center [275, 25] width 79 height 15
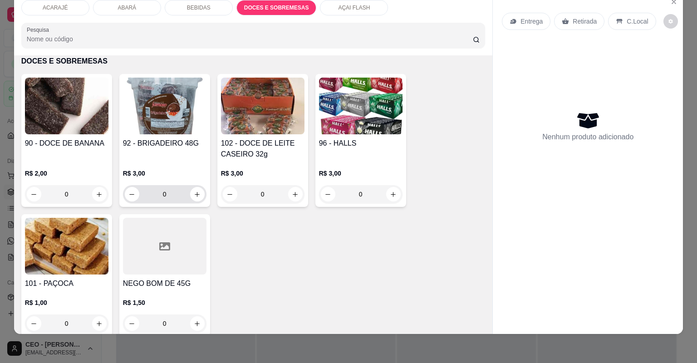
click at [201, 196] on div "0" at bounding box center [165, 194] width 80 height 18
click at [195, 193] on icon "increase-product-quantity" at bounding box center [197, 194] width 5 height 5
type input "1"
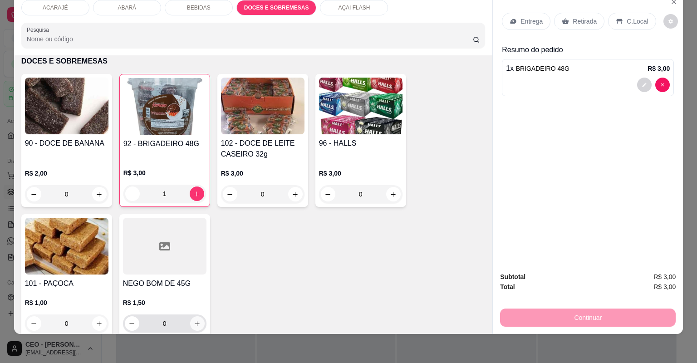
click at [196, 323] on icon "increase-product-quantity" at bounding box center [197, 323] width 7 height 7
type input "1"
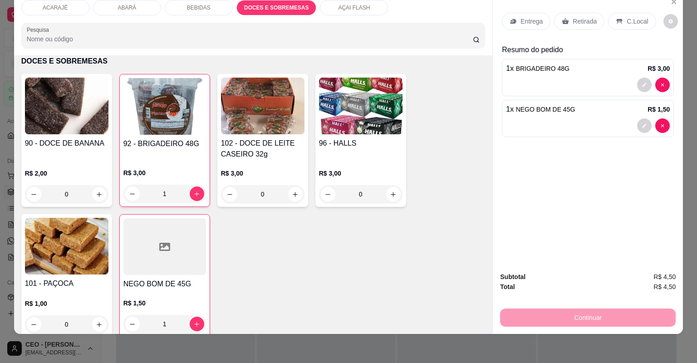
drag, startPoint x: 586, startPoint y: 15, endPoint x: 607, endPoint y: 97, distance: 84.4
click at [586, 15] on div "Retirada" at bounding box center [579, 21] width 50 height 17
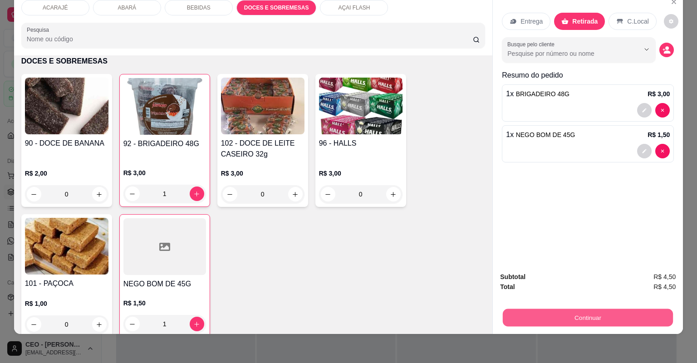
click at [624, 319] on button "Continuar" at bounding box center [588, 318] width 170 height 18
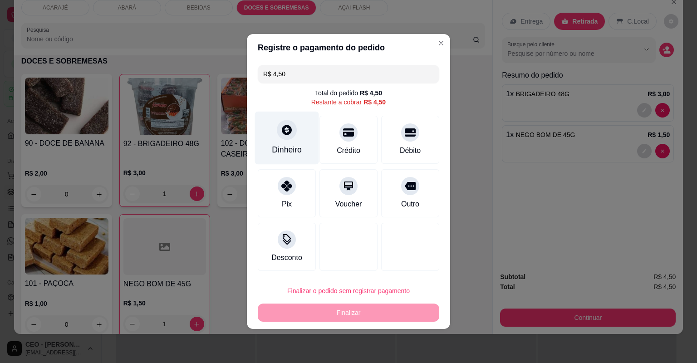
click at [289, 138] on div at bounding box center [287, 130] width 20 height 20
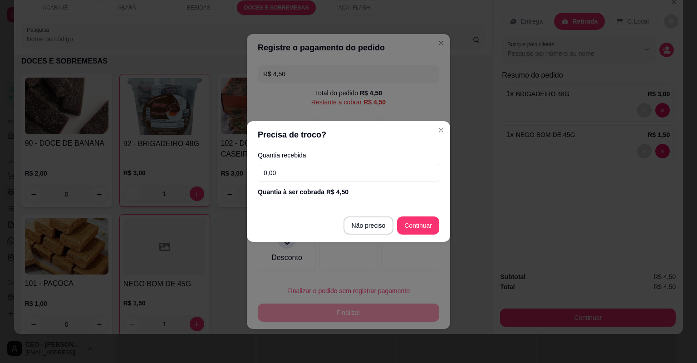
click at [308, 168] on input "0,00" at bounding box center [349, 173] width 182 height 18
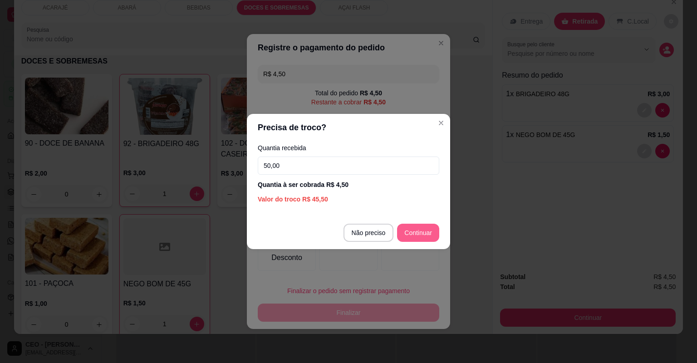
type input "50,00"
type input "R$ 0,00"
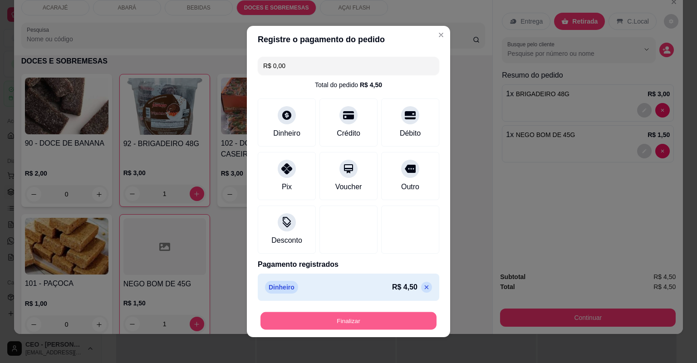
click at [370, 324] on button "Finalizar" at bounding box center [348, 321] width 176 height 18
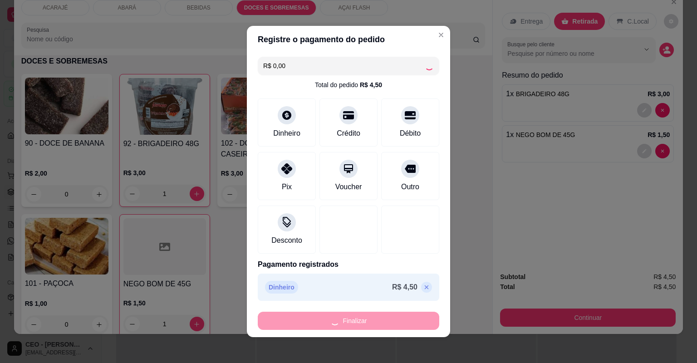
type input "0"
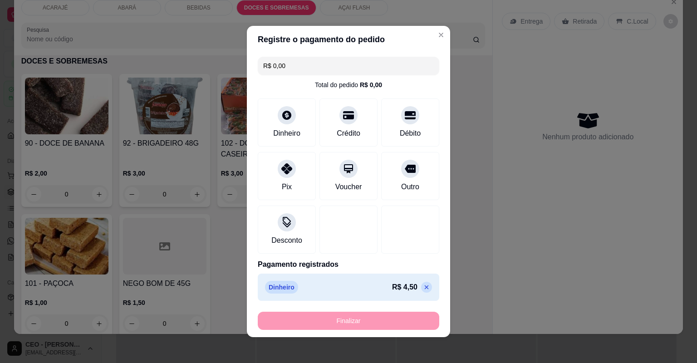
type input "-R$ 4,50"
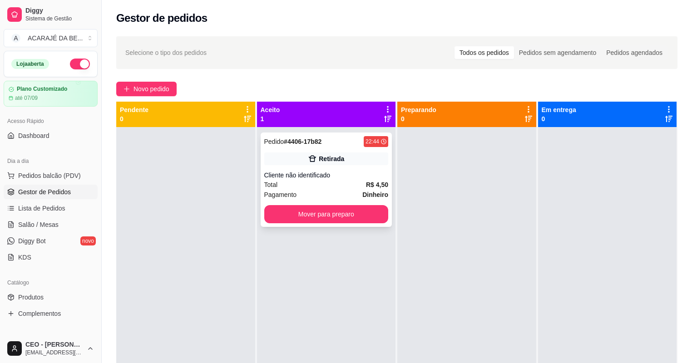
click at [347, 164] on div "Retirada" at bounding box center [326, 158] width 124 height 13
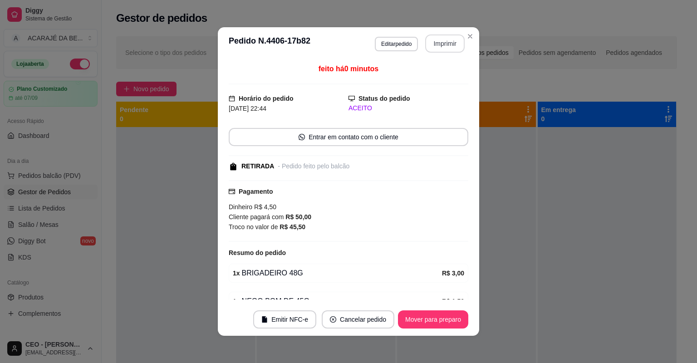
click at [432, 41] on button "Imprimir" at bounding box center [444, 43] width 39 height 18
click at [435, 315] on button "Mover para preparo" at bounding box center [433, 319] width 70 height 18
click at [436, 315] on button "Mover para preparo" at bounding box center [433, 319] width 70 height 18
click at [436, 315] on div "Mover para preparo" at bounding box center [426, 319] width 83 height 18
click at [437, 314] on div "Mover para preparo" at bounding box center [426, 319] width 83 height 18
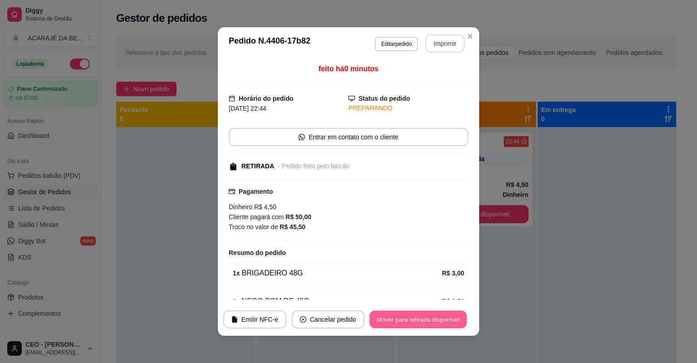
click at [437, 312] on button "Mover para retirada disponível" at bounding box center [417, 320] width 97 height 18
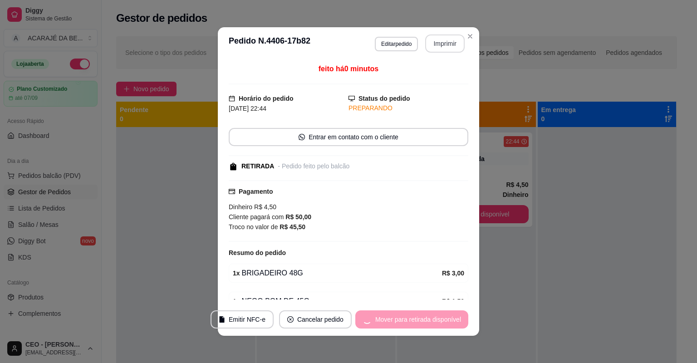
click at [437, 312] on div "Mover para retirada disponível" at bounding box center [411, 319] width 113 height 18
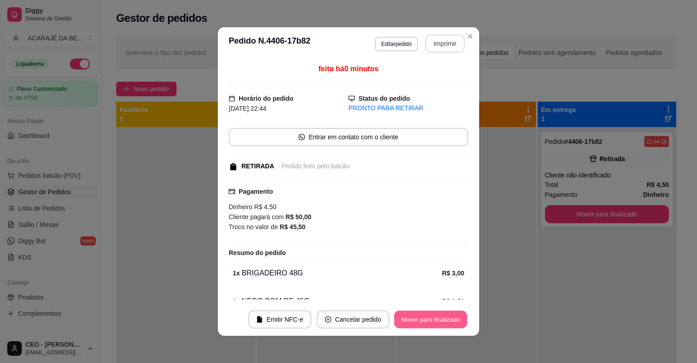
click at [438, 312] on button "Mover para finalizado" at bounding box center [430, 320] width 73 height 18
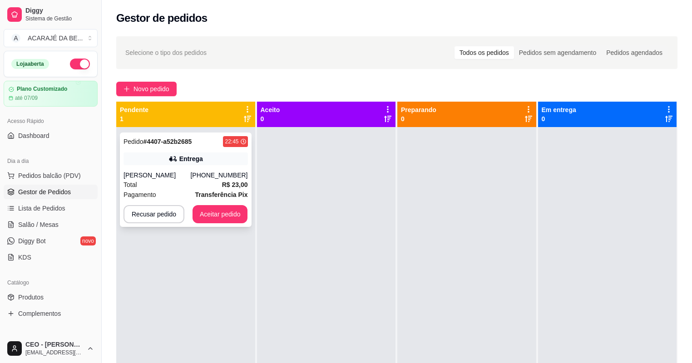
click at [183, 165] on div "Pedido # 4407-a52b2685 22:45 Entrega [PERSON_NAME] [PHONE_NUMBER] Total R$ 23,0…" at bounding box center [186, 180] width 132 height 94
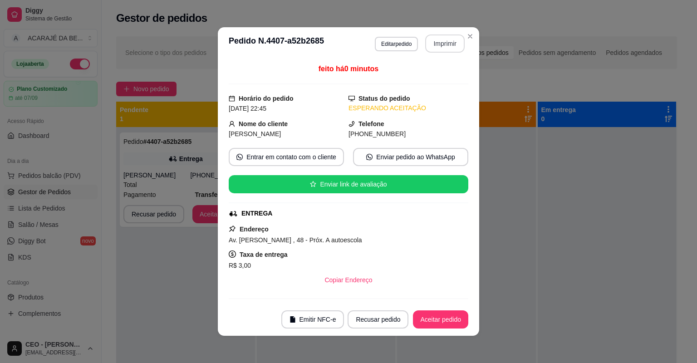
click at [443, 40] on button "Imprimir" at bounding box center [444, 43] width 39 height 18
click at [456, 322] on button "Aceitar pedido" at bounding box center [440, 319] width 55 height 18
drag, startPoint x: 457, startPoint y: 321, endPoint x: 454, endPoint y: 312, distance: 9.9
click at [456, 320] on div "Recusar pedido Aceitar pedido" at bounding box center [395, 319] width 146 height 18
click at [455, 311] on div "Recusar pedido Aceitar pedido" at bounding box center [395, 319] width 146 height 18
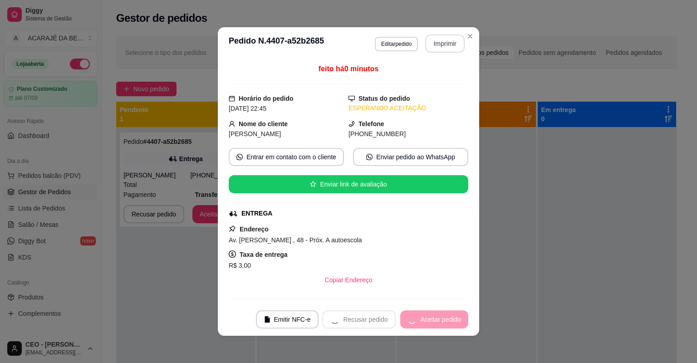
click at [456, 310] on footer "Emitir NFC-e Recusar pedido Aceitar pedido" at bounding box center [348, 319] width 261 height 33
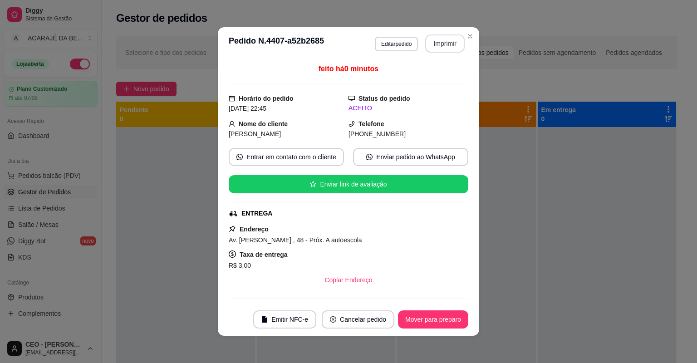
click at [457, 308] on footer "Emitir NFC-e Cancelar pedido Mover para preparo" at bounding box center [348, 319] width 261 height 33
click at [442, 319] on button "Mover para preparo" at bounding box center [433, 319] width 70 height 18
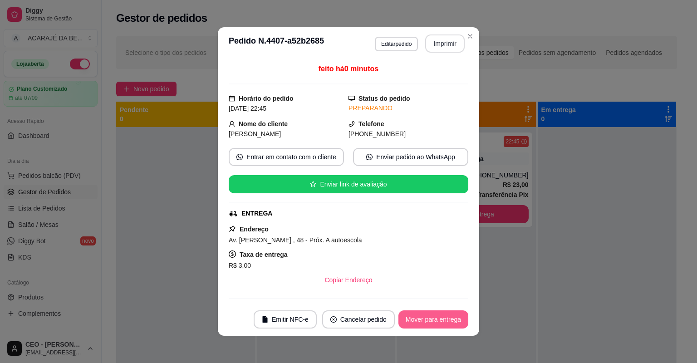
click at [442, 319] on button "Mover para entrega" at bounding box center [433, 319] width 70 height 18
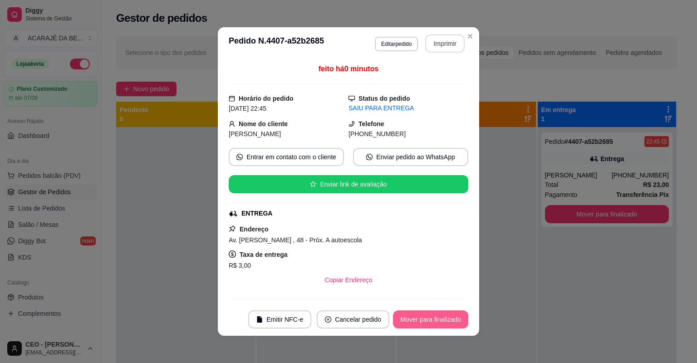
click at [442, 319] on button "Mover para finalizado" at bounding box center [430, 319] width 75 height 18
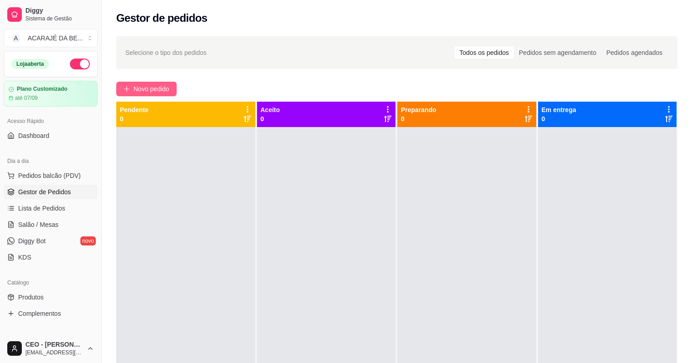
click at [165, 95] on button "Novo pedido" at bounding box center [146, 89] width 60 height 15
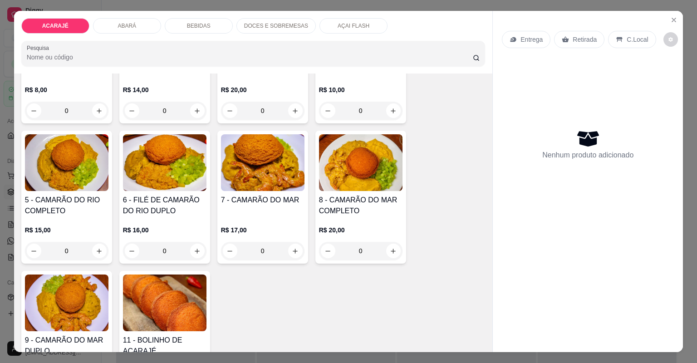
scroll to position [145, 0]
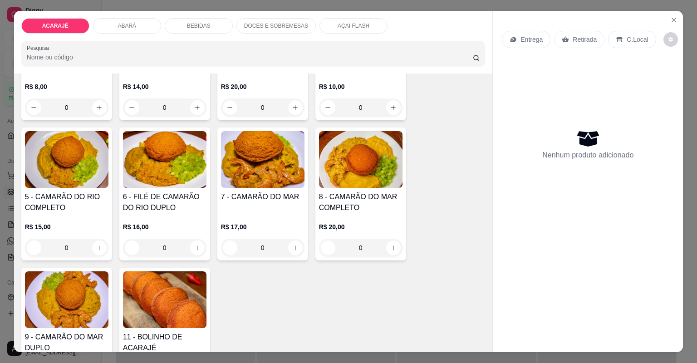
click at [261, 21] on div "DOCES E SOBREMESAS" at bounding box center [275, 25] width 79 height 15
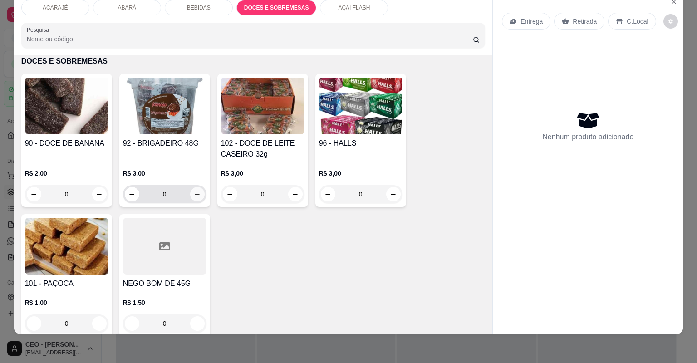
click at [195, 192] on icon "increase-product-quantity" at bounding box center [197, 194] width 5 height 5
click at [194, 192] on icon "increase-product-quantity" at bounding box center [197, 194] width 7 height 7
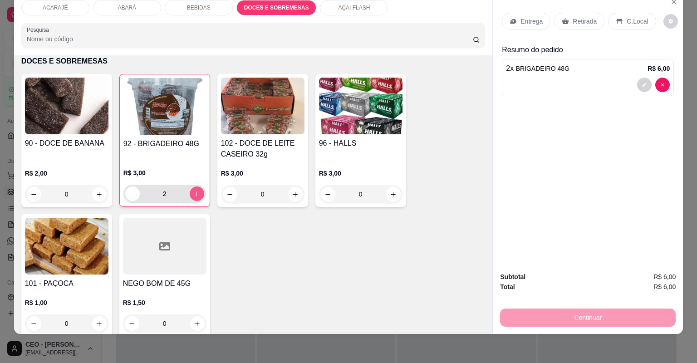
click at [197, 191] on icon "increase-product-quantity" at bounding box center [196, 194] width 7 height 7
type input "3"
click at [293, 193] on icon "increase-product-quantity" at bounding box center [295, 194] width 5 height 5
type input "1"
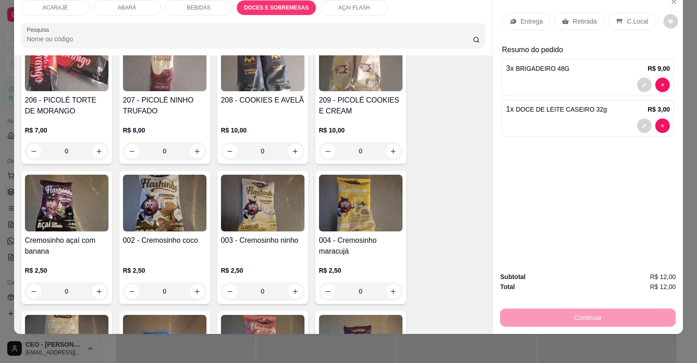
scroll to position [2730, 0]
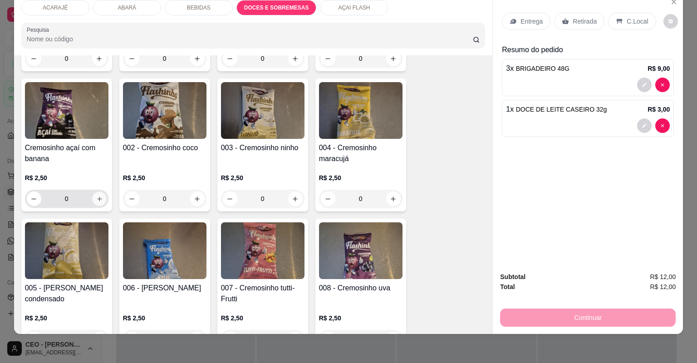
click at [96, 196] on icon "increase-product-quantity" at bounding box center [99, 199] width 7 height 7
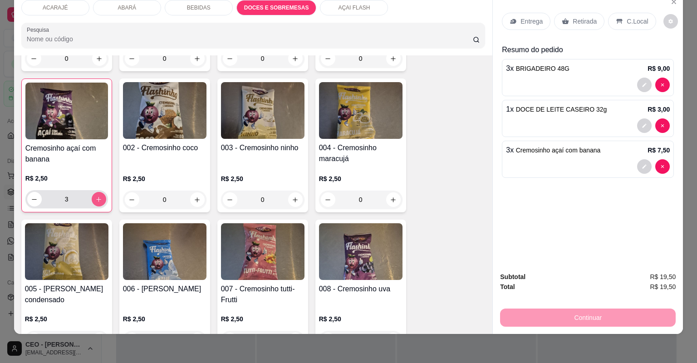
click at [95, 196] on icon "increase-product-quantity" at bounding box center [98, 199] width 7 height 7
type input "5"
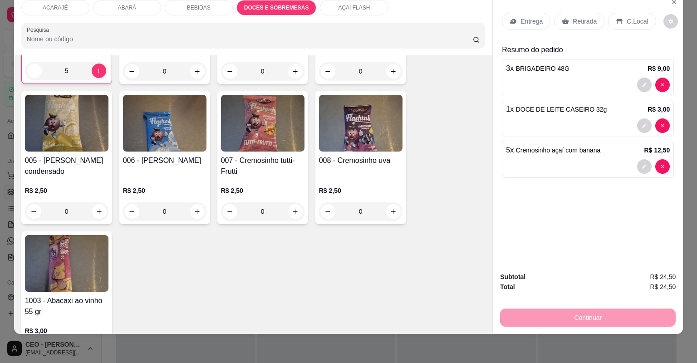
scroll to position [2822, 0]
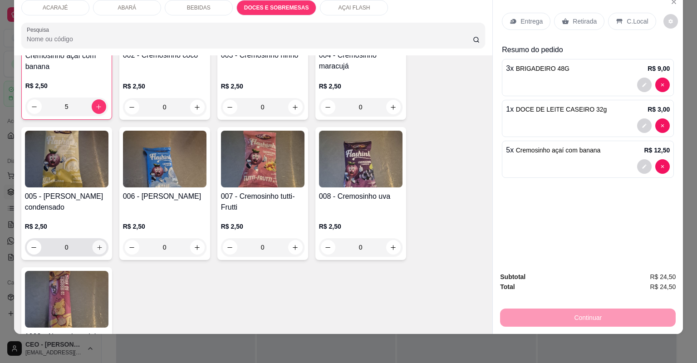
click at [96, 244] on icon "increase-product-quantity" at bounding box center [99, 247] width 7 height 7
type input "1"
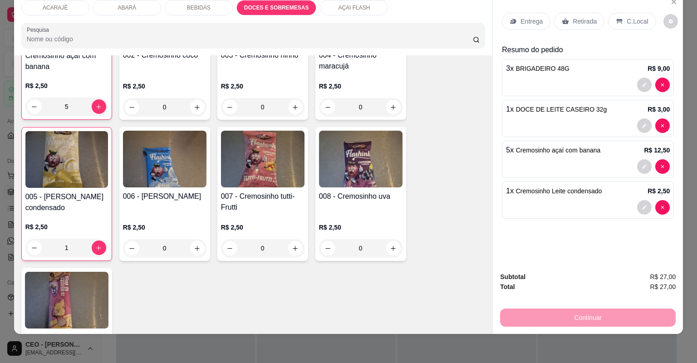
click at [571, 16] on div "Retirada" at bounding box center [579, 21] width 50 height 17
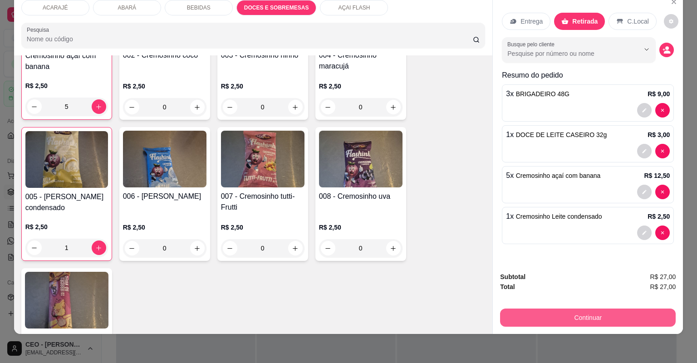
click at [627, 313] on button "Continuar" at bounding box center [588, 318] width 176 height 18
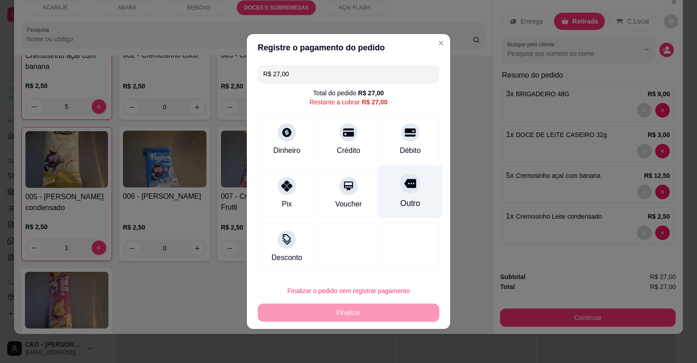
drag, startPoint x: 430, startPoint y: 194, endPoint x: 427, endPoint y: 199, distance: 5.7
click at [427, 194] on div "Outro" at bounding box center [410, 191] width 64 height 53
type input "R$ 0,00"
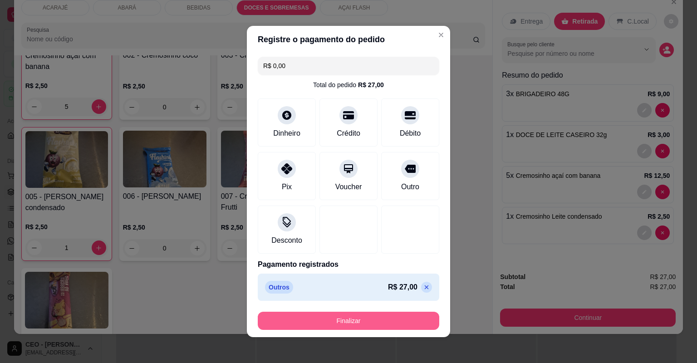
click at [398, 321] on button "Finalizar" at bounding box center [349, 321] width 182 height 18
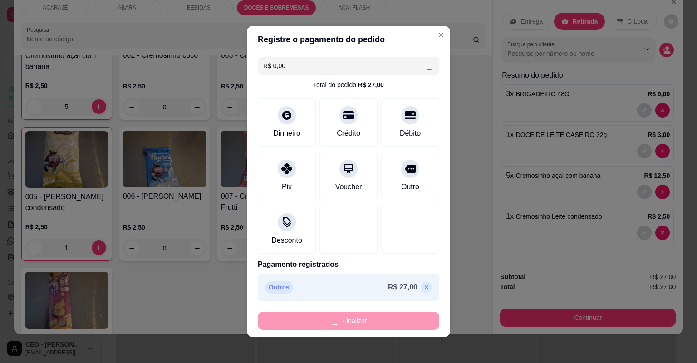
type input "0"
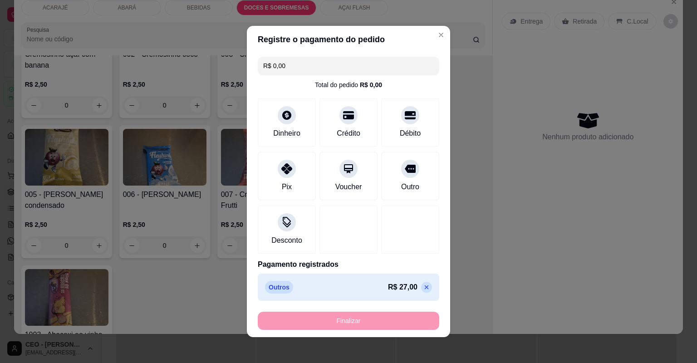
type input "-R$ 27,00"
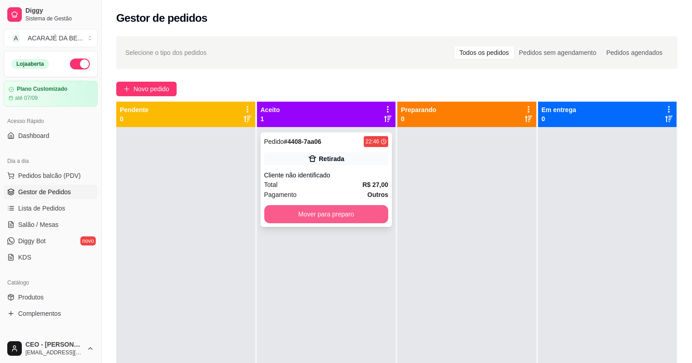
click at [352, 220] on button "Mover para preparo" at bounding box center [326, 214] width 124 height 18
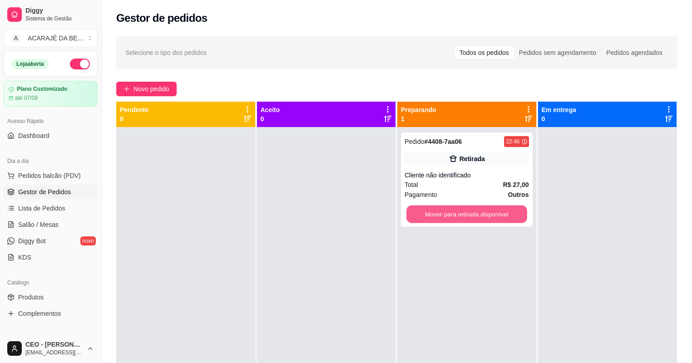
click at [425, 212] on button "Mover para retirada disponível" at bounding box center [466, 215] width 120 height 18
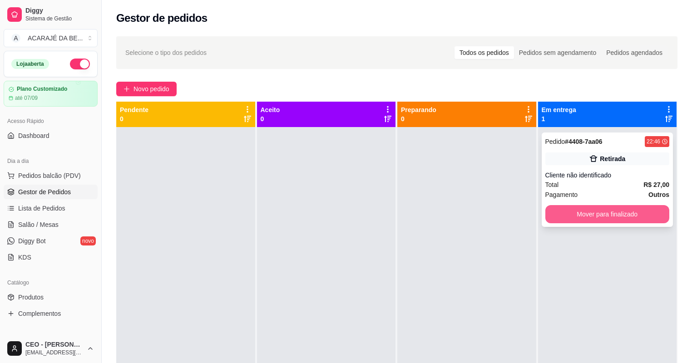
click at [557, 212] on button "Mover para finalizado" at bounding box center [607, 214] width 124 height 18
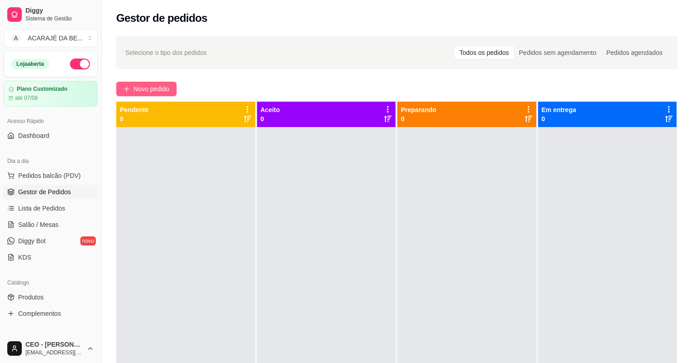
click at [158, 91] on span "Novo pedido" at bounding box center [151, 89] width 36 height 10
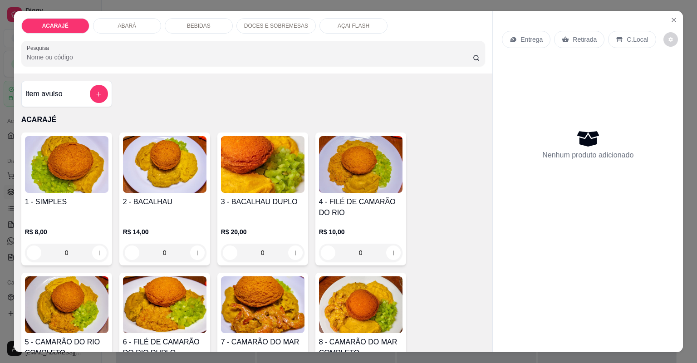
click at [251, 22] on div "DOCES E SOBREMESAS" at bounding box center [275, 25] width 79 height 15
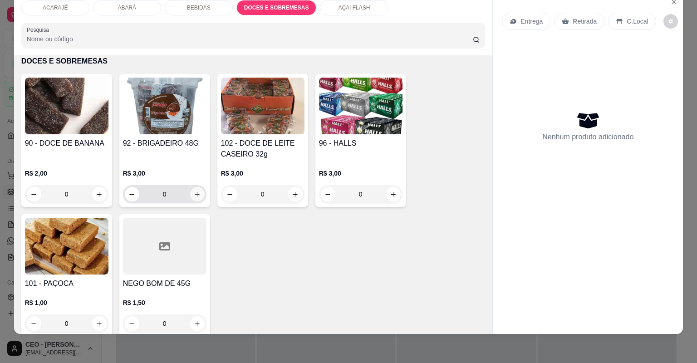
click at [197, 189] on button "increase-product-quantity" at bounding box center [197, 194] width 15 height 15
type input "1"
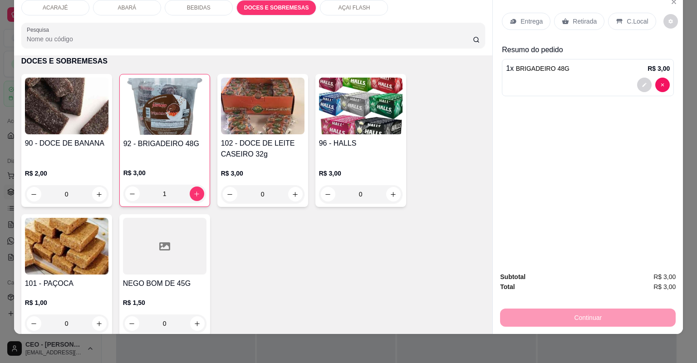
click at [579, 20] on p "Retirada" at bounding box center [585, 21] width 24 height 9
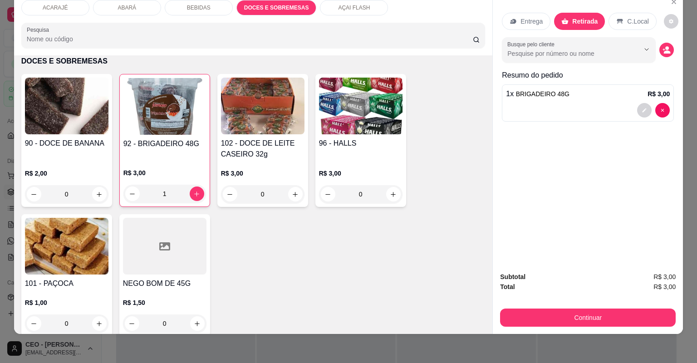
drag, startPoint x: 576, startPoint y: 308, endPoint x: 576, endPoint y: 314, distance: 6.4
click at [576, 310] on div "Continuar" at bounding box center [588, 316] width 176 height 20
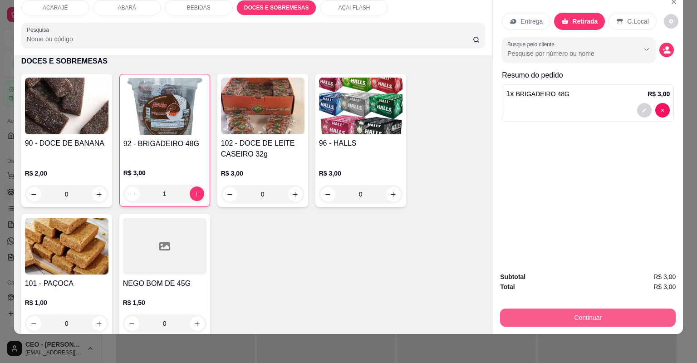
click at [570, 314] on button "Continuar" at bounding box center [588, 318] width 176 height 18
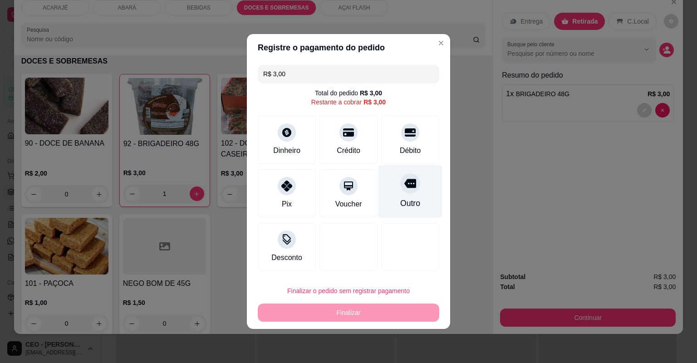
click at [406, 183] on icon at bounding box center [410, 183] width 12 height 12
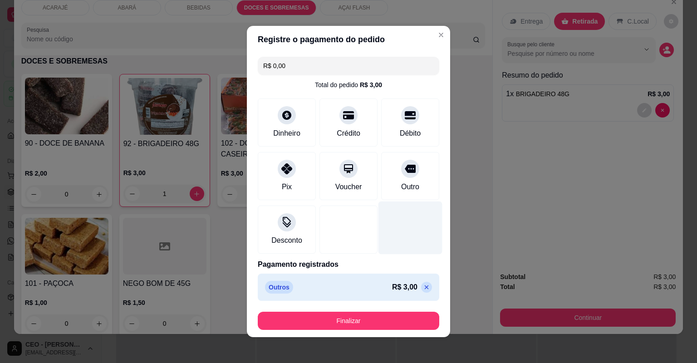
type input "R$ 0,00"
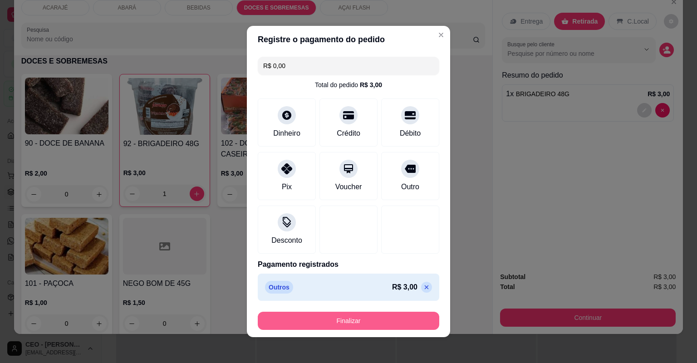
click at [406, 314] on button "Finalizar" at bounding box center [349, 321] width 182 height 18
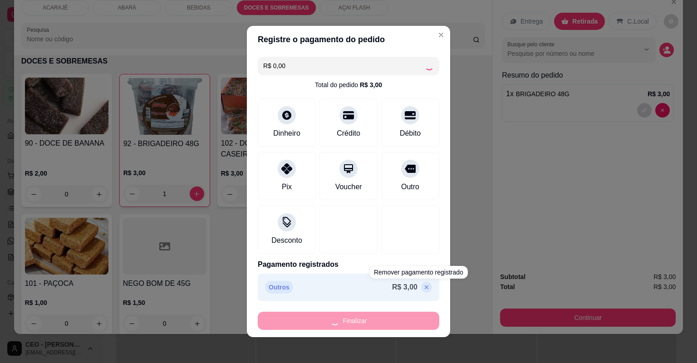
type input "0"
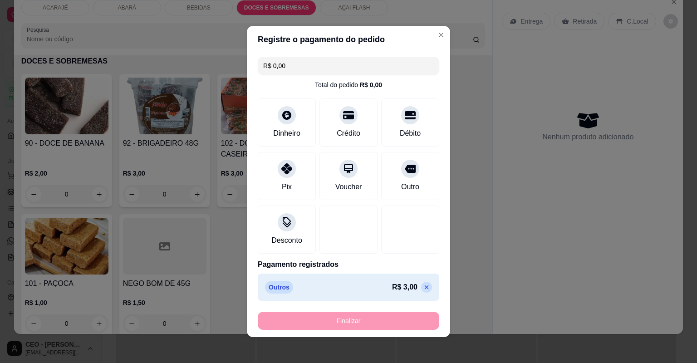
type input "-R$ 3,00"
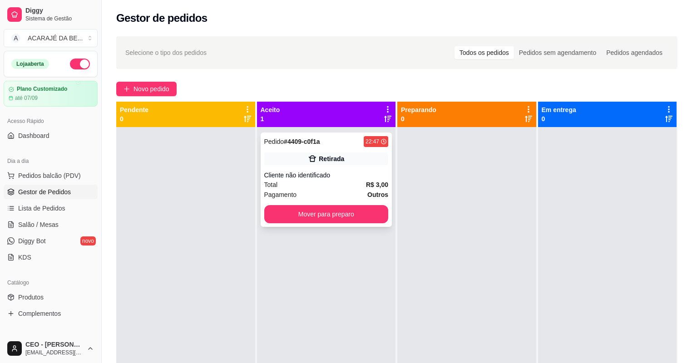
click at [323, 202] on div "Pedido # 4409-c0f1a 22:47 Retirada Cliente não identificado Total R$ 3,00 Pagam…" at bounding box center [326, 180] width 132 height 94
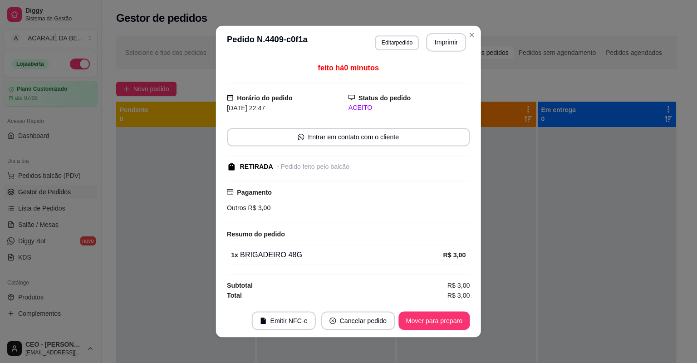
click at [327, 210] on div "Outros R$ 3,00" at bounding box center [348, 208] width 243 height 10
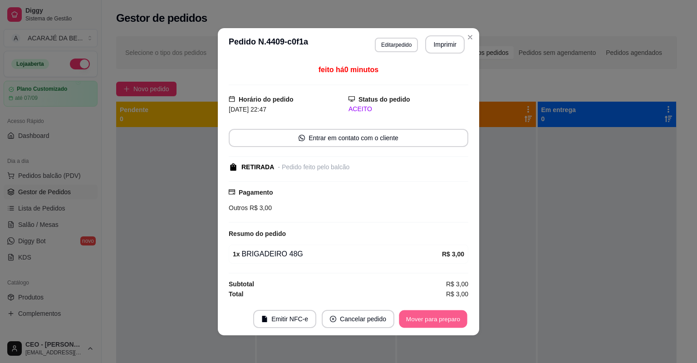
click at [450, 316] on button "Mover para preparo" at bounding box center [433, 319] width 68 height 18
click at [450, 316] on div "Mover para preparo" at bounding box center [426, 319] width 83 height 18
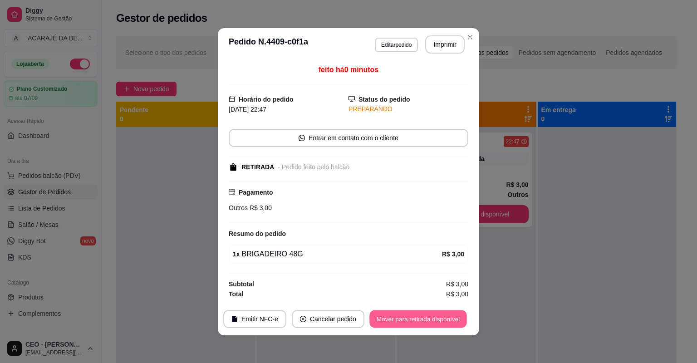
click at [450, 316] on button "Mover para retirada disponível" at bounding box center [417, 319] width 97 height 18
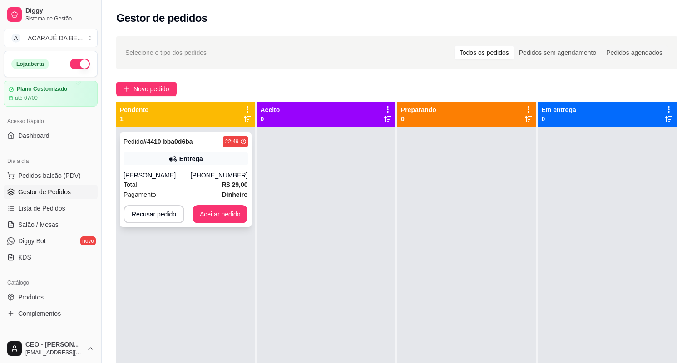
click at [156, 171] on div "[PERSON_NAME]" at bounding box center [156, 175] width 67 height 9
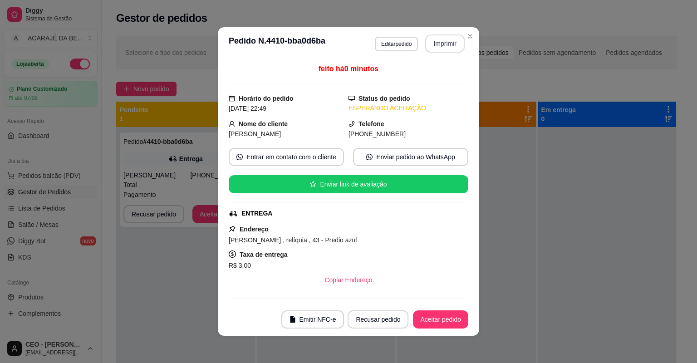
click at [448, 46] on button "Imprimir" at bounding box center [444, 43] width 39 height 18
click at [450, 316] on button "Aceitar pedido" at bounding box center [440, 319] width 55 height 18
click at [450, 316] on div "Recusar pedido Aceitar pedido" at bounding box center [395, 319] width 146 height 18
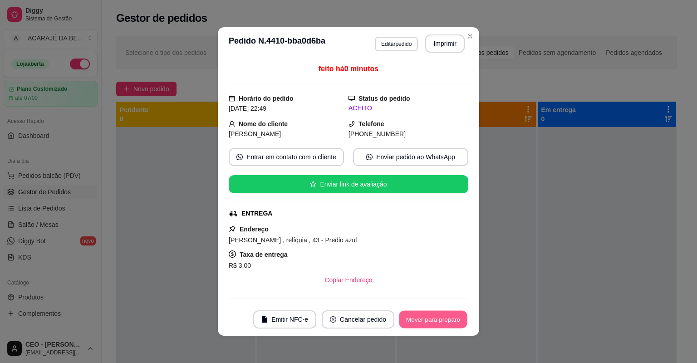
click at [452, 312] on button "Mover para preparo" at bounding box center [433, 320] width 68 height 18
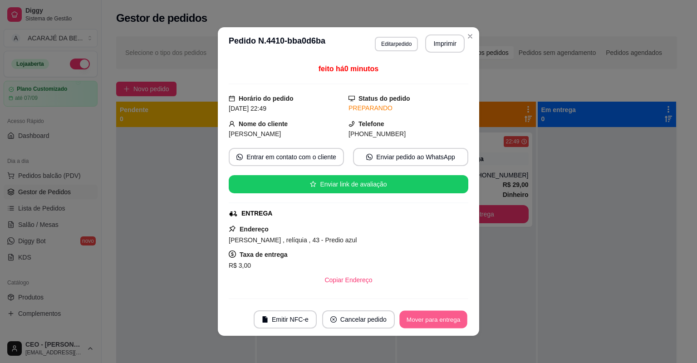
click at [450, 319] on button "Mover para entrega" at bounding box center [433, 320] width 68 height 18
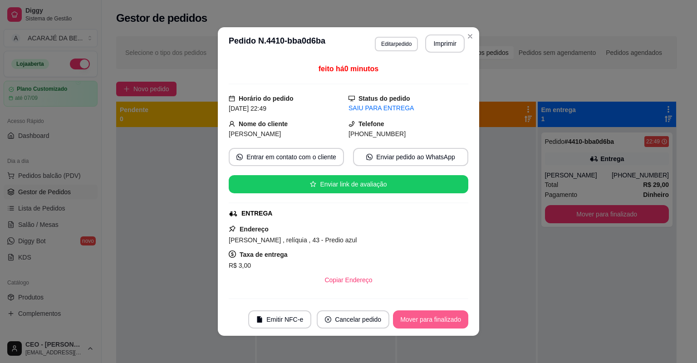
click at [454, 319] on button "Mover para finalizado" at bounding box center [430, 319] width 75 height 18
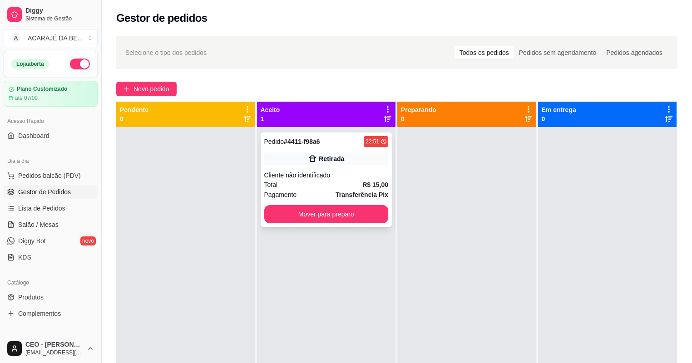
click at [347, 149] on div "Pedido # 4411-f98a6 22:51 Retirada Cliente não identificado Total R$ 15,00 Paga…" at bounding box center [326, 180] width 132 height 94
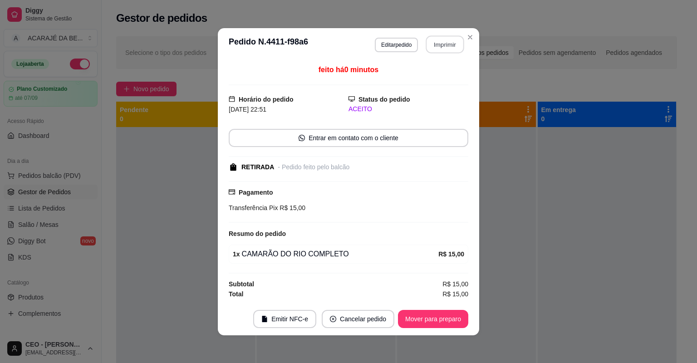
click at [456, 44] on button "Imprimir" at bounding box center [445, 44] width 38 height 18
click at [450, 318] on button "Mover para preparo" at bounding box center [433, 319] width 68 height 18
click at [448, 319] on div "Mover para preparo" at bounding box center [426, 319] width 83 height 18
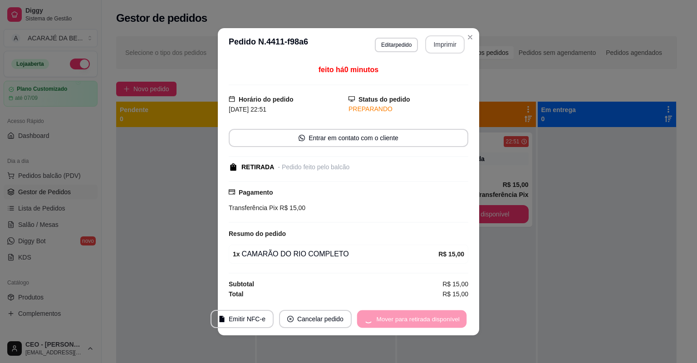
click at [448, 318] on div "Mover para retirada disponível" at bounding box center [411, 319] width 113 height 18
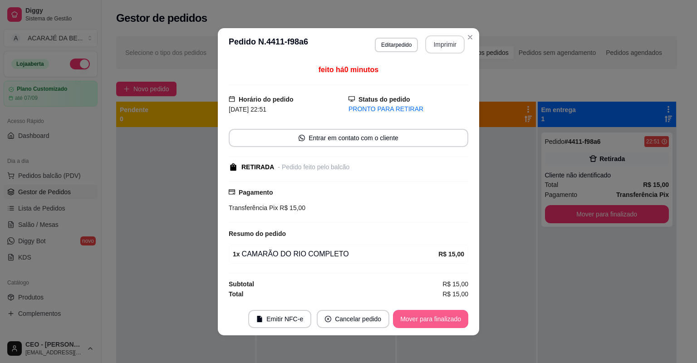
click at [447, 318] on button "Mover para finalizado" at bounding box center [430, 319] width 75 height 18
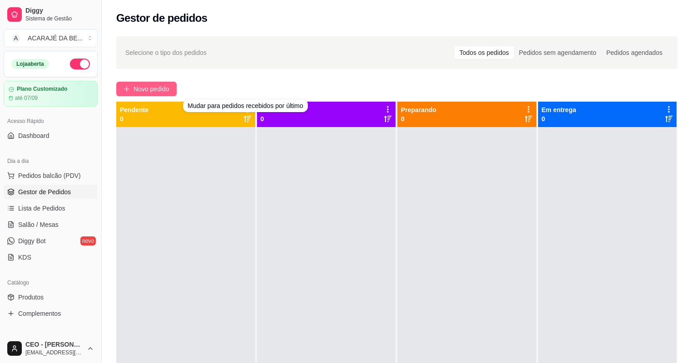
click at [151, 94] on button "Novo pedido" at bounding box center [146, 89] width 60 height 15
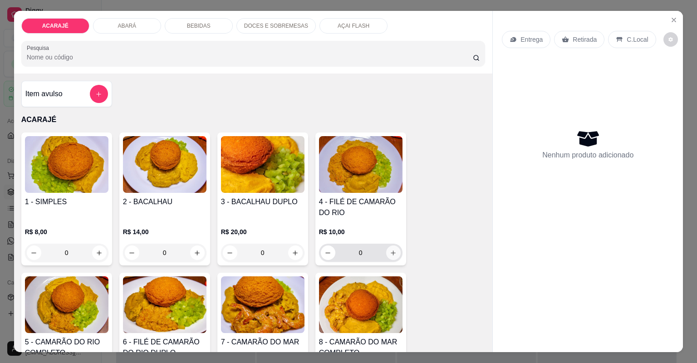
click at [390, 253] on icon "increase-product-quantity" at bounding box center [393, 253] width 7 height 7
type input "2"
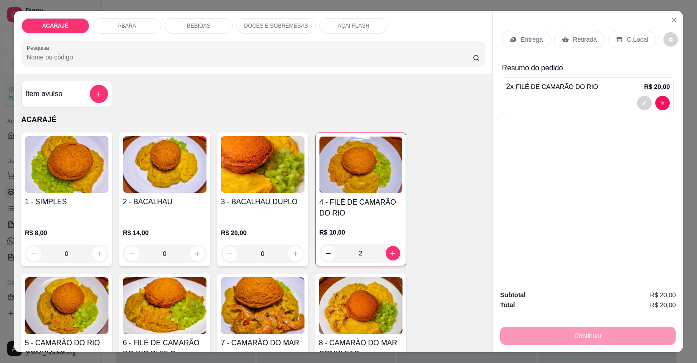
click at [565, 45] on div "Retirada" at bounding box center [579, 39] width 50 height 17
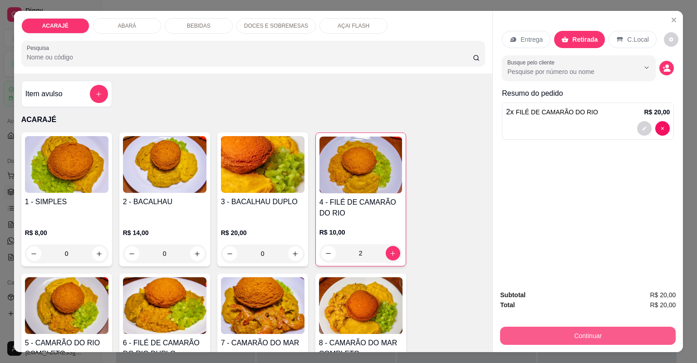
click at [592, 330] on button "Continuar" at bounding box center [588, 336] width 176 height 18
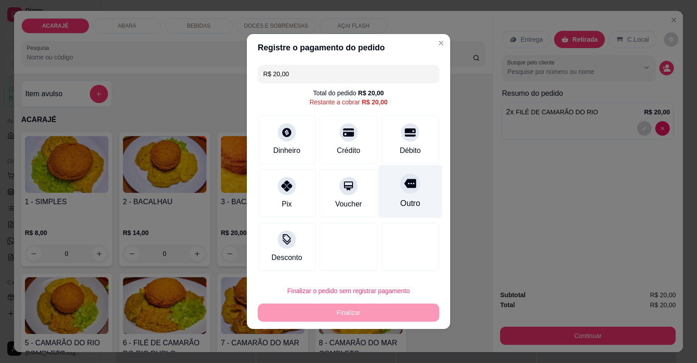
click at [416, 197] on div "Outro" at bounding box center [410, 191] width 64 height 53
type input "R$ 0,00"
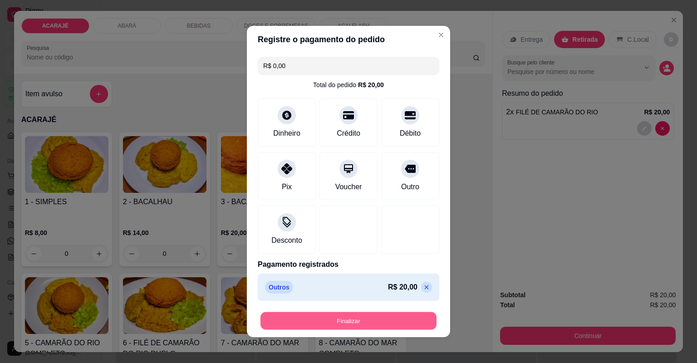
click at [368, 325] on button "Finalizar" at bounding box center [348, 321] width 176 height 18
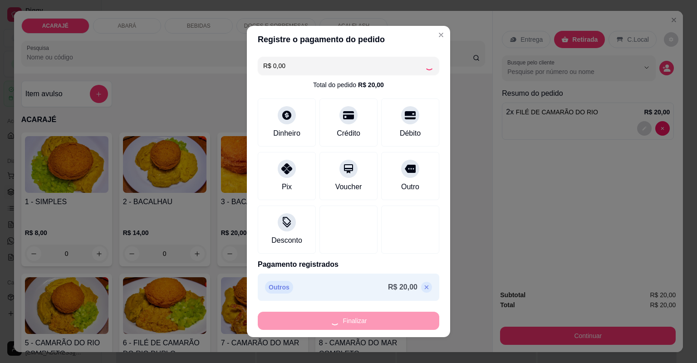
type input "0"
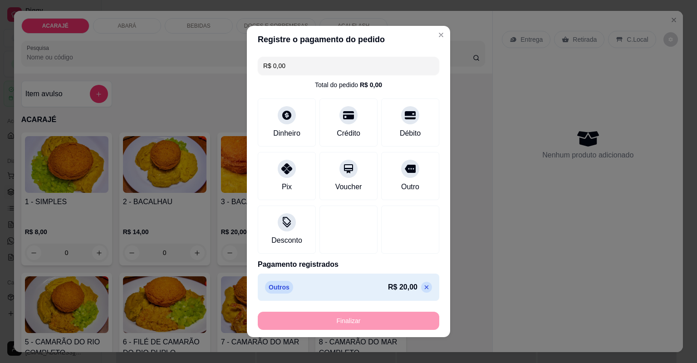
type input "-R$ 20,00"
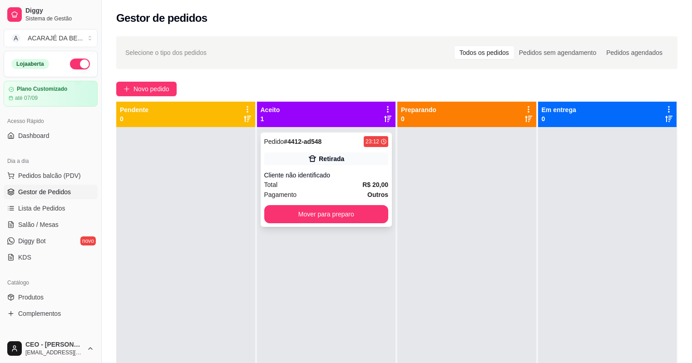
click at [347, 170] on div "Pedido # 4412-ad548 23:12 Retirada Cliente não identificado Total R$ 20,00 Paga…" at bounding box center [326, 180] width 132 height 94
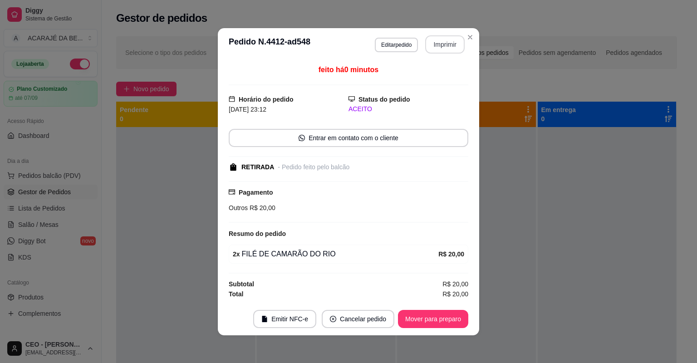
click at [441, 44] on button "Imprimir" at bounding box center [444, 44] width 39 height 18
click at [444, 321] on button "Mover para preparo" at bounding box center [433, 319] width 68 height 18
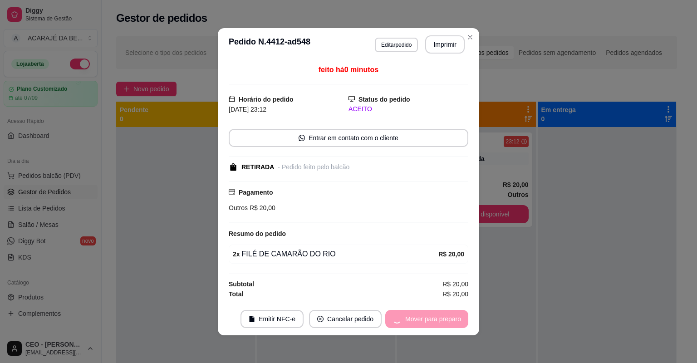
click at [447, 321] on div "Mover para preparo" at bounding box center [426, 319] width 83 height 18
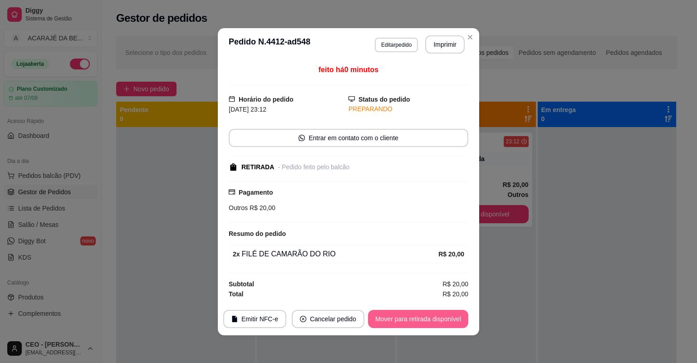
click at [448, 321] on button "Mover para retirada disponível" at bounding box center [418, 319] width 100 height 18
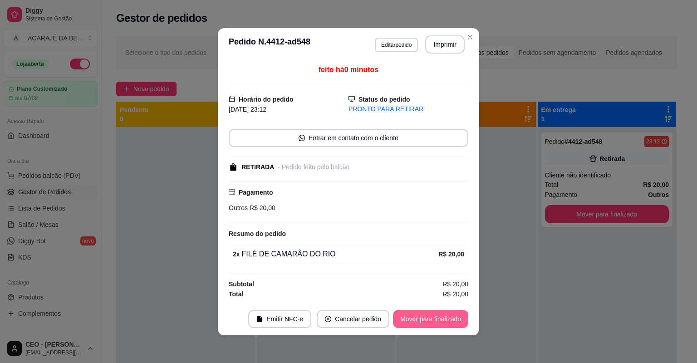
click at [449, 321] on button "Mover para finalizado" at bounding box center [430, 319] width 75 height 18
click at [449, 321] on div "Mover para finalizado" at bounding box center [424, 319] width 88 height 18
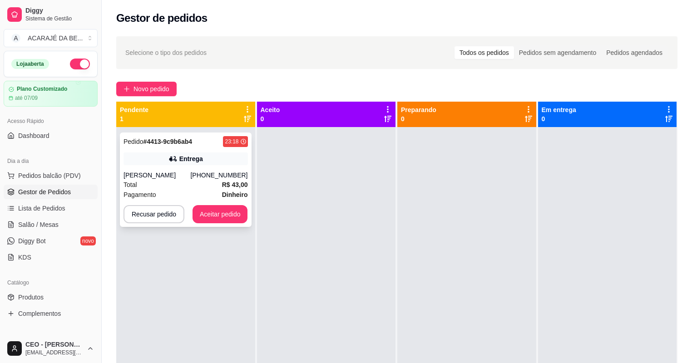
click at [186, 160] on div "Entrega" at bounding box center [191, 158] width 24 height 9
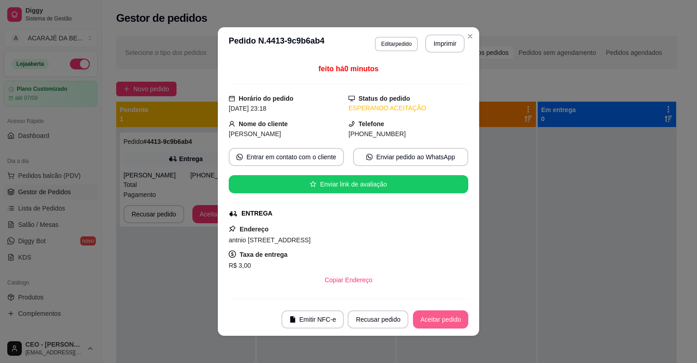
click at [442, 319] on button "Aceitar pedido" at bounding box center [440, 319] width 55 height 18
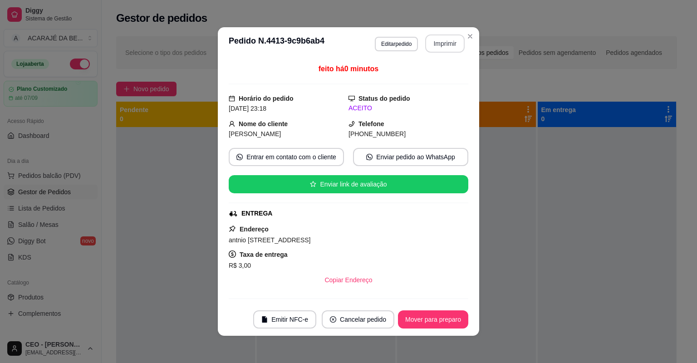
click at [436, 42] on button "Imprimir" at bounding box center [444, 43] width 39 height 18
click at [425, 322] on button "Mover para preparo" at bounding box center [433, 319] width 70 height 18
click at [425, 321] on button "Mover para preparo" at bounding box center [433, 319] width 70 height 18
click at [425, 321] on div "Mover para preparo" at bounding box center [426, 319] width 83 height 18
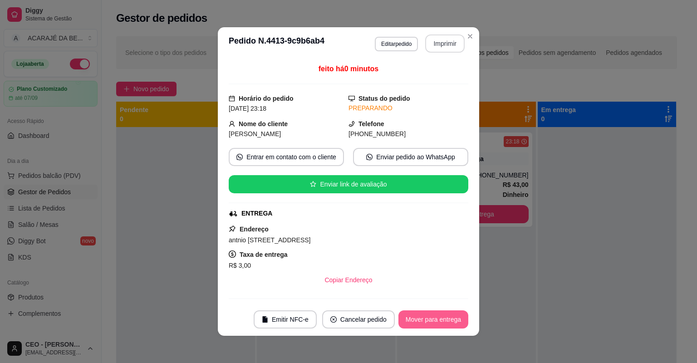
click at [425, 321] on button "Mover para entrega" at bounding box center [433, 319] width 70 height 18
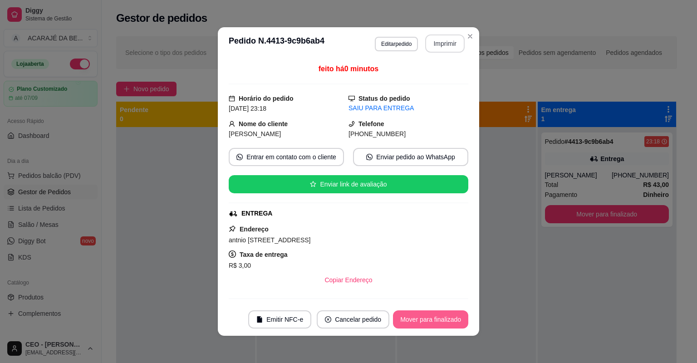
click at [425, 321] on button "Mover para finalizado" at bounding box center [430, 319] width 75 height 18
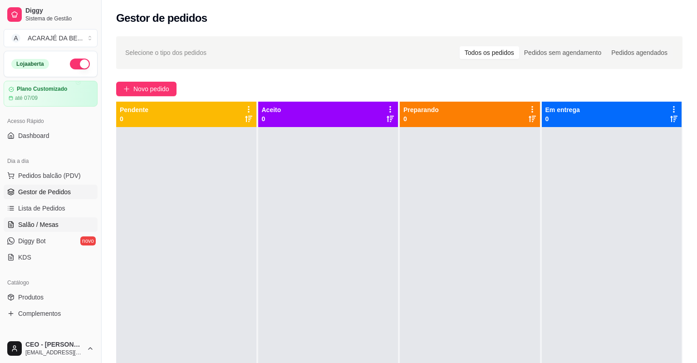
click at [40, 221] on span "Salão / Mesas" at bounding box center [38, 224] width 40 height 9
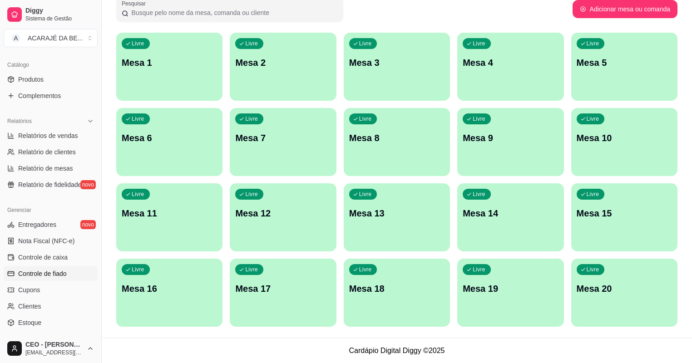
scroll to position [290, 0]
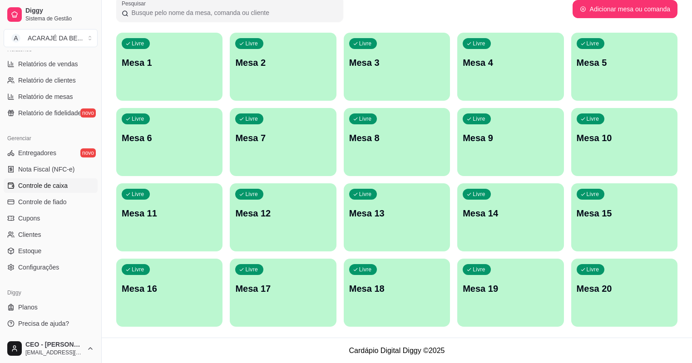
click at [54, 189] on span "Controle de caixa" at bounding box center [42, 185] width 49 height 9
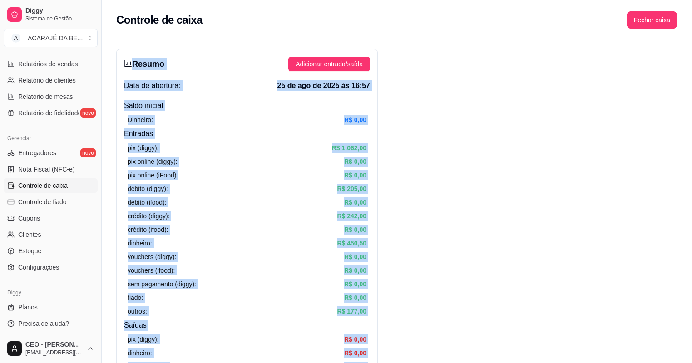
drag, startPoint x: 366, startPoint y: 145, endPoint x: 260, endPoint y: -12, distance: 189.8
click at [260, 0] on html "Diggy Sistema de Gestão A ACARAJÉ DA BE ... Loja aberta Plano Customizado até 0…" at bounding box center [346, 181] width 692 height 363
click at [653, 19] on button "Fechar caixa" at bounding box center [651, 20] width 49 height 18
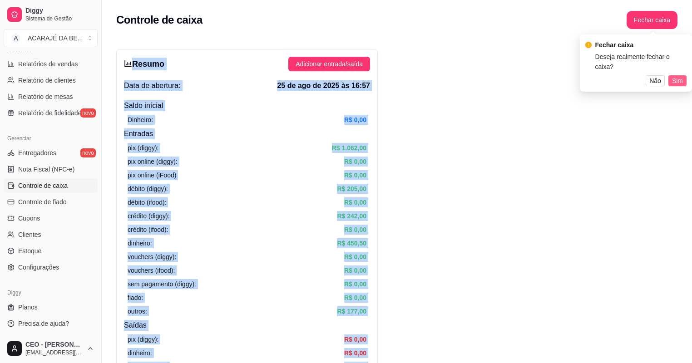
click at [677, 76] on span "Sim" at bounding box center [677, 81] width 11 height 10
